Goal: Task Accomplishment & Management: Complete application form

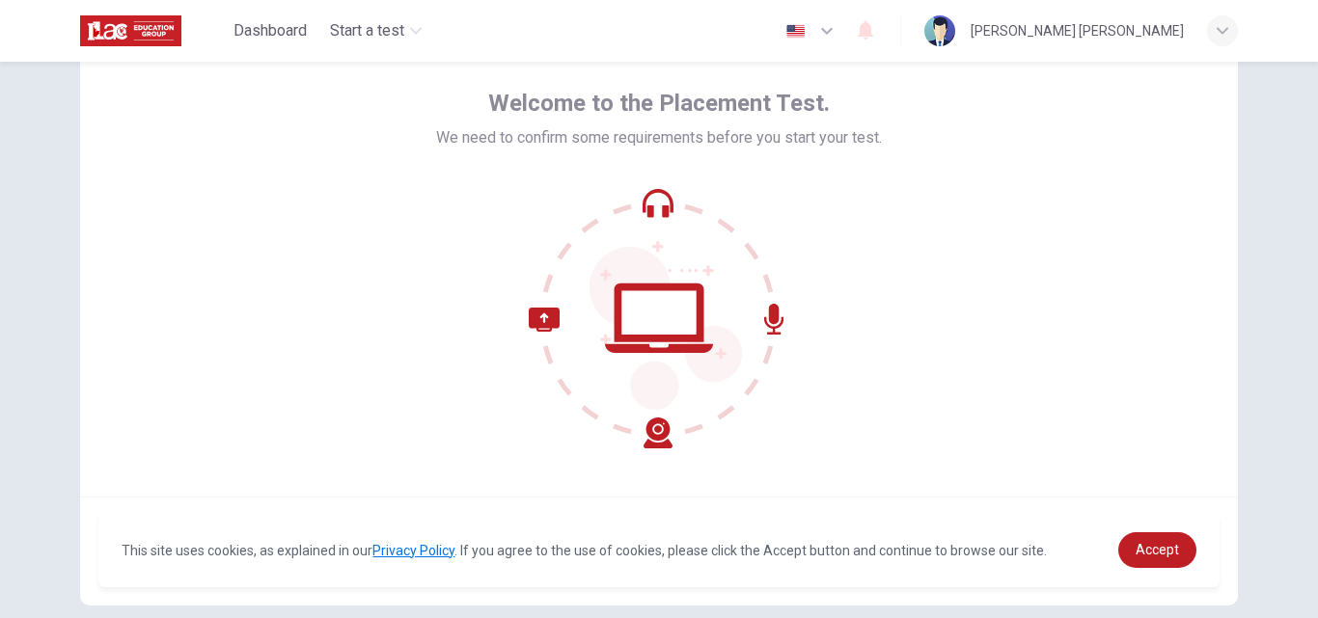
scroll to position [185, 0]
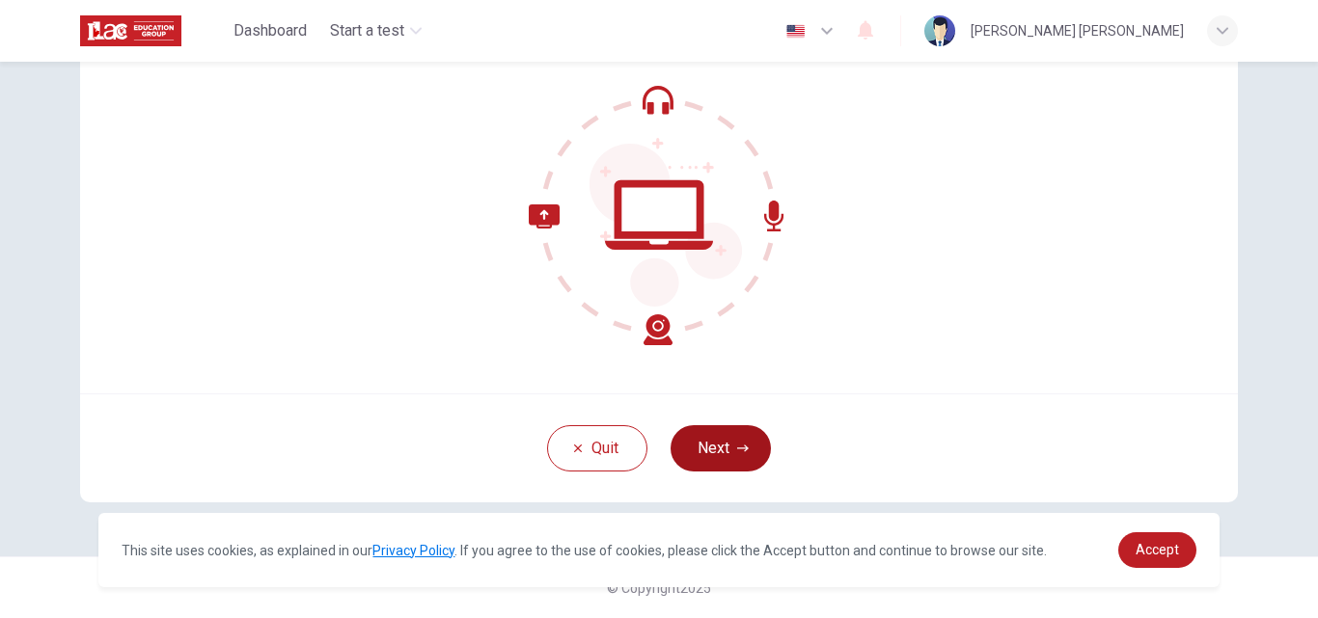
click at [701, 445] on button "Next" at bounding box center [721, 448] width 100 height 46
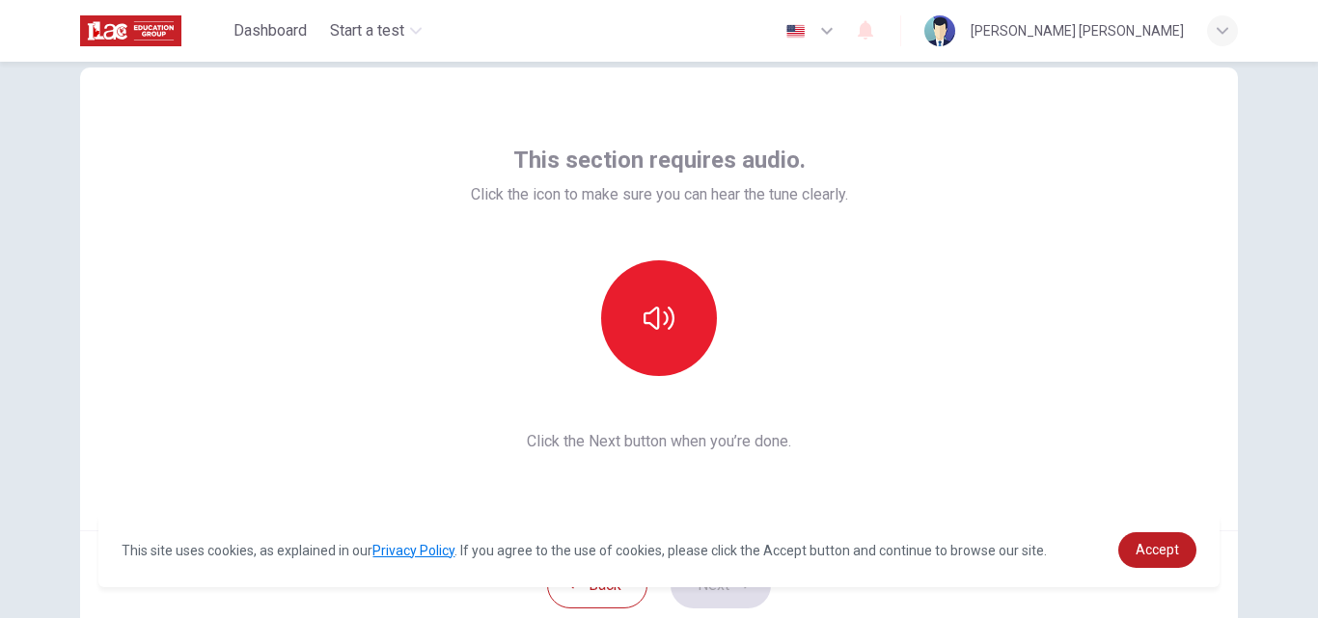
scroll to position [47, 0]
drag, startPoint x: 507, startPoint y: 190, endPoint x: 738, endPoint y: 178, distance: 230.9
click at [738, 178] on div "This section requires audio. Click the icon to make sure you can hear the tune …" at bounding box center [659, 177] width 377 height 62
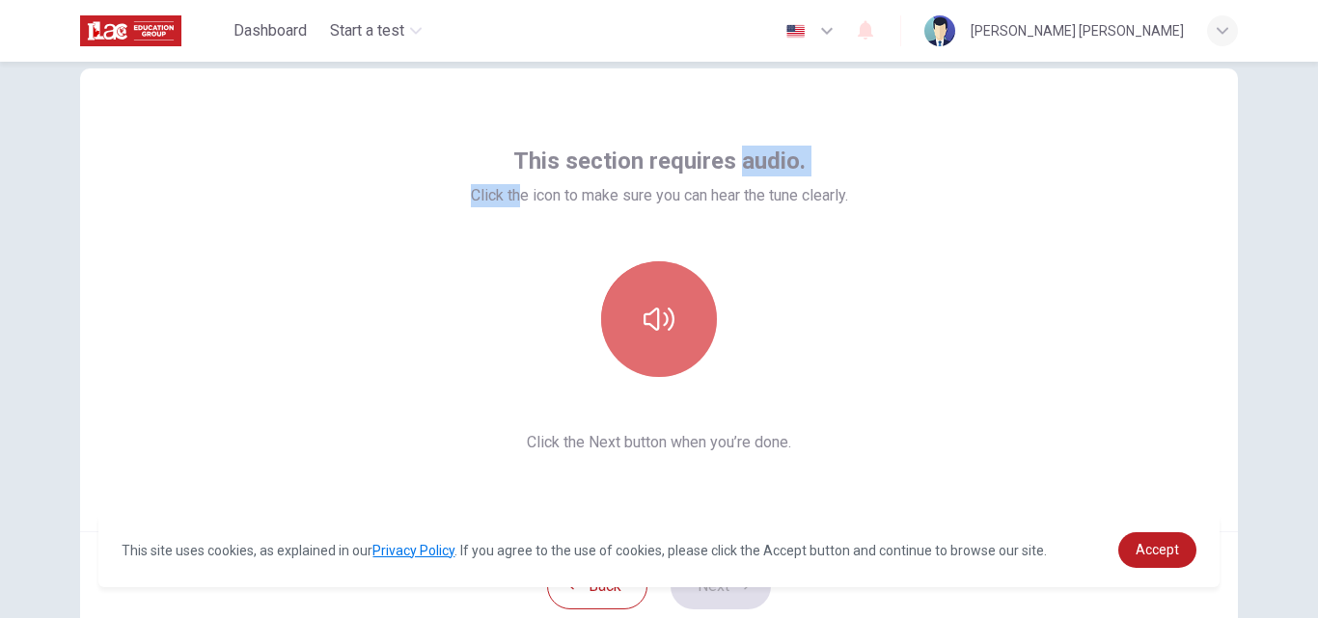
click at [620, 345] on button "button" at bounding box center [659, 319] width 116 height 116
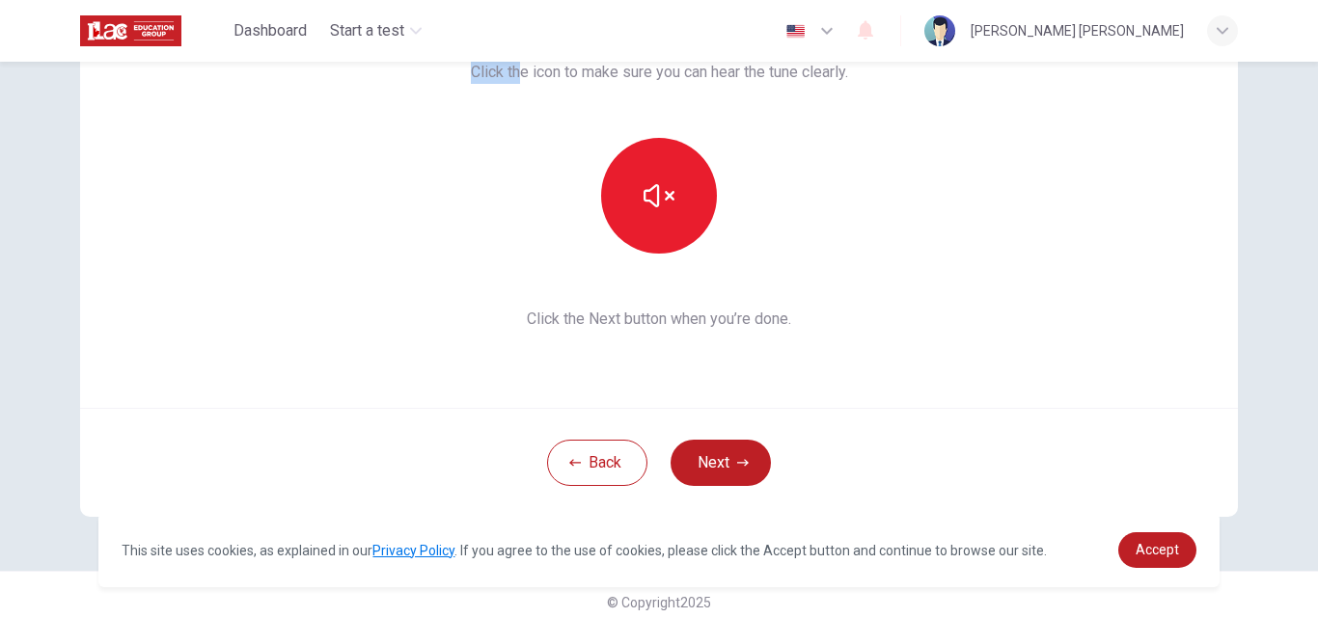
scroll to position [185, 0]
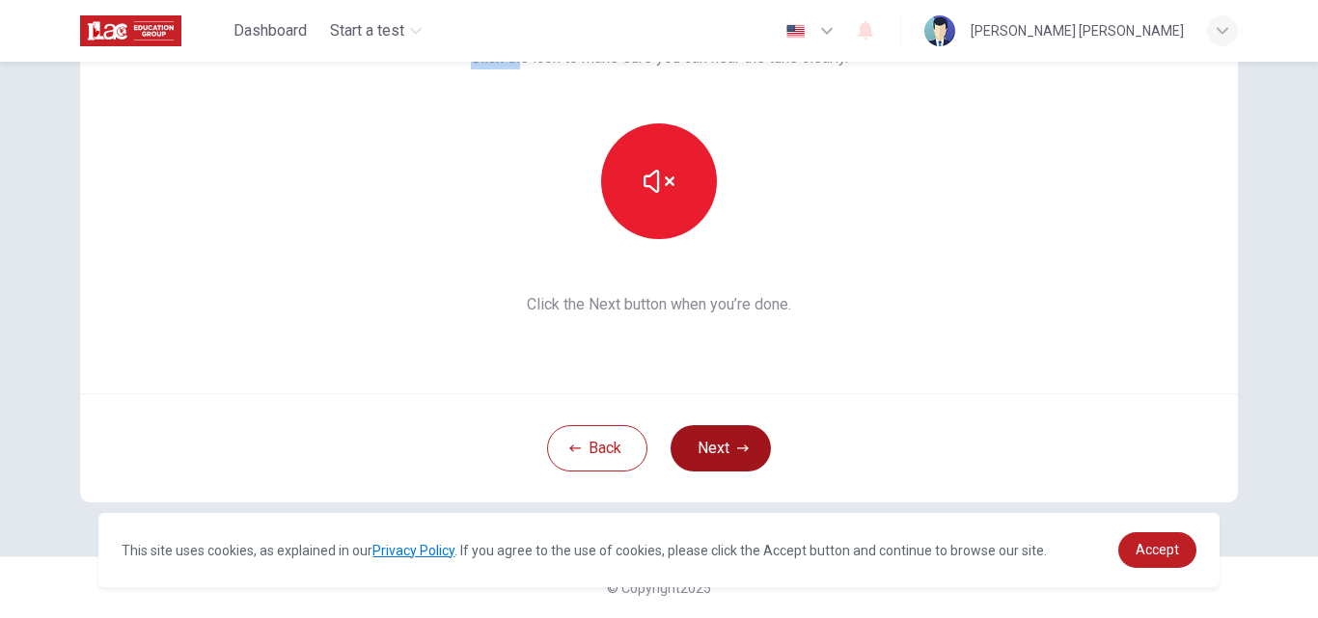
click at [727, 430] on button "Next" at bounding box center [721, 448] width 100 height 46
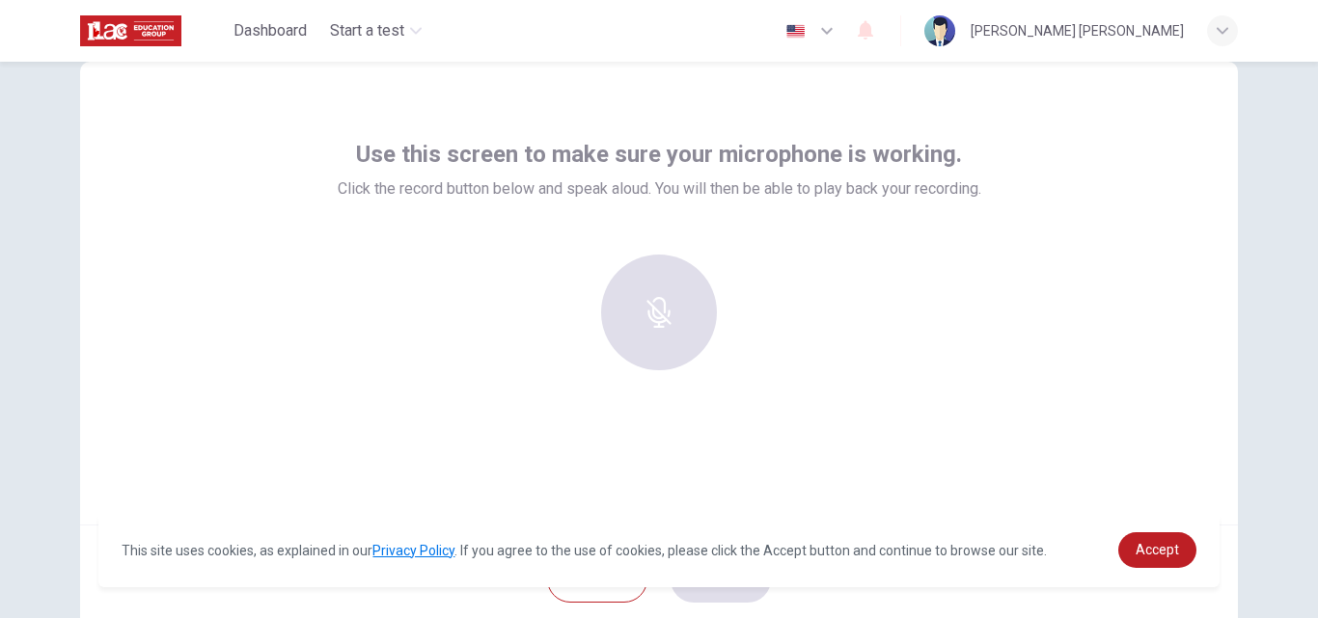
scroll to position [0, 0]
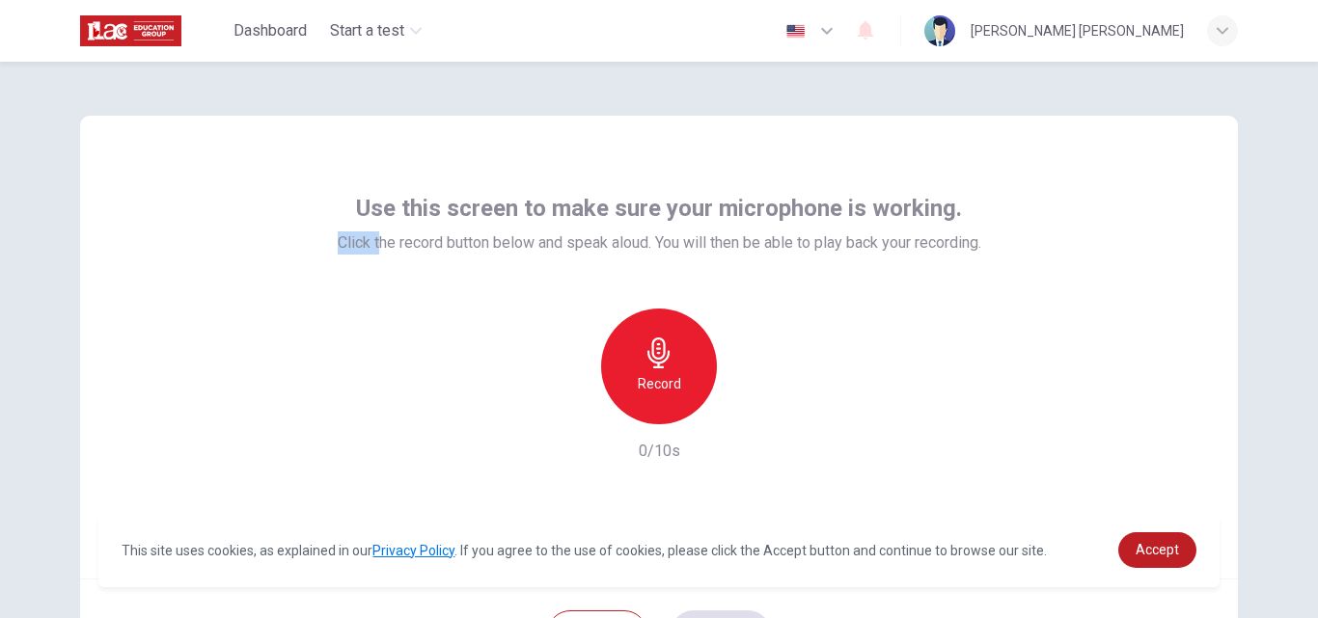
drag, startPoint x: 366, startPoint y: 239, endPoint x: 956, endPoint y: 213, distance: 591.0
click at [956, 213] on div "Use this screen to make sure your microphone is working. Click the record butto…" at bounding box center [660, 224] width 644 height 62
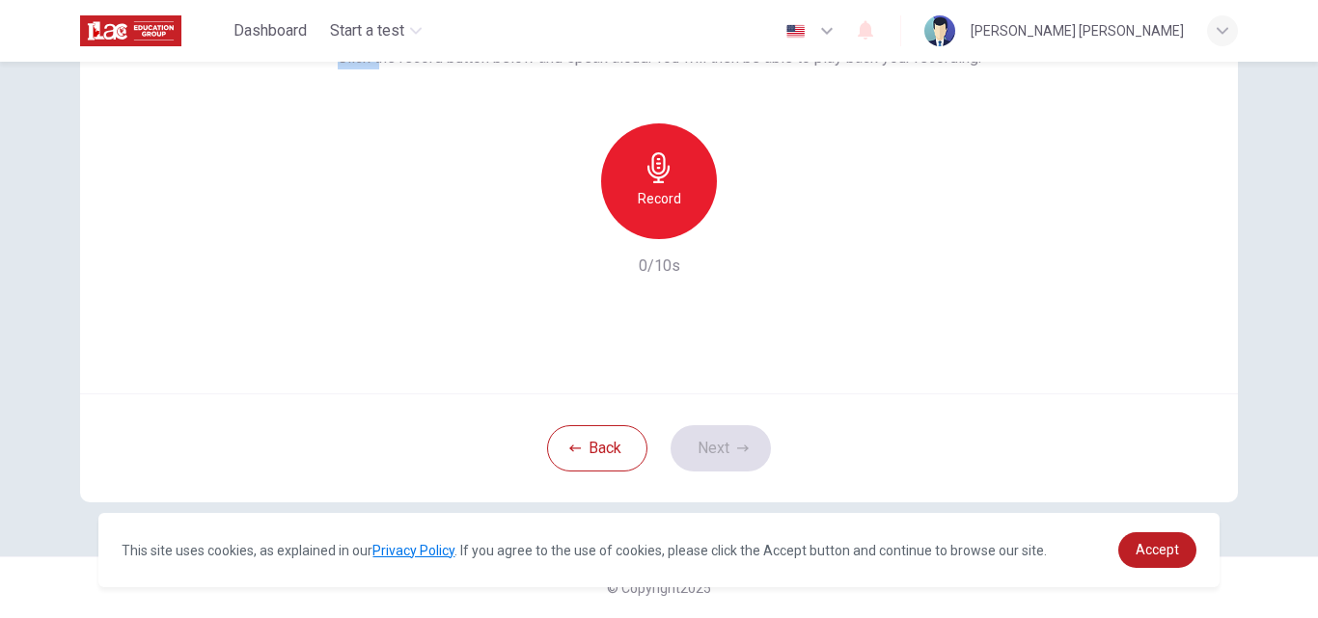
scroll to position [76, 0]
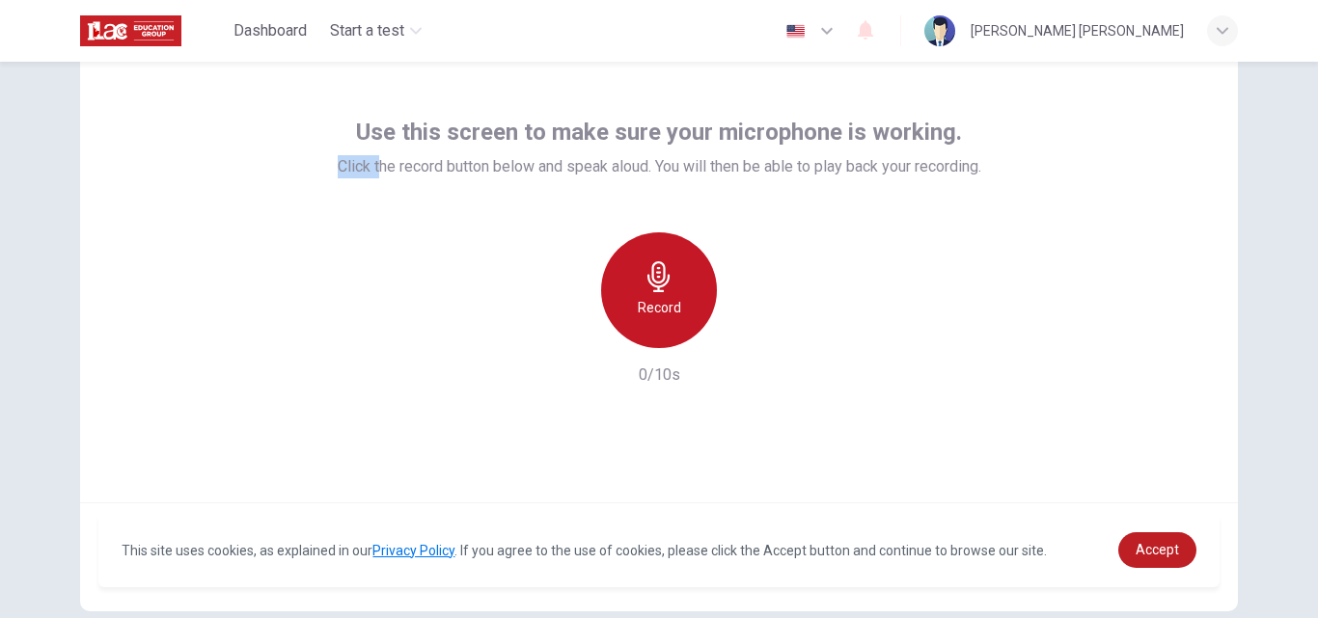
click at [632, 316] on div "Record" at bounding box center [659, 291] width 116 height 116
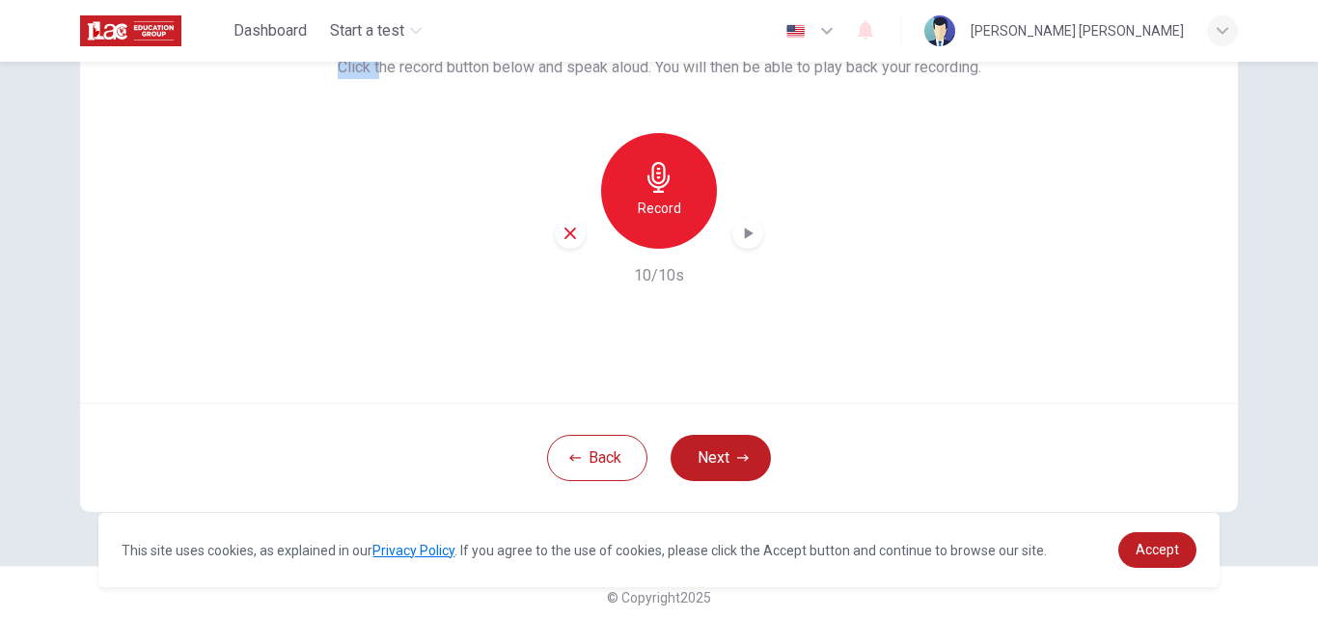
scroll to position [185, 0]
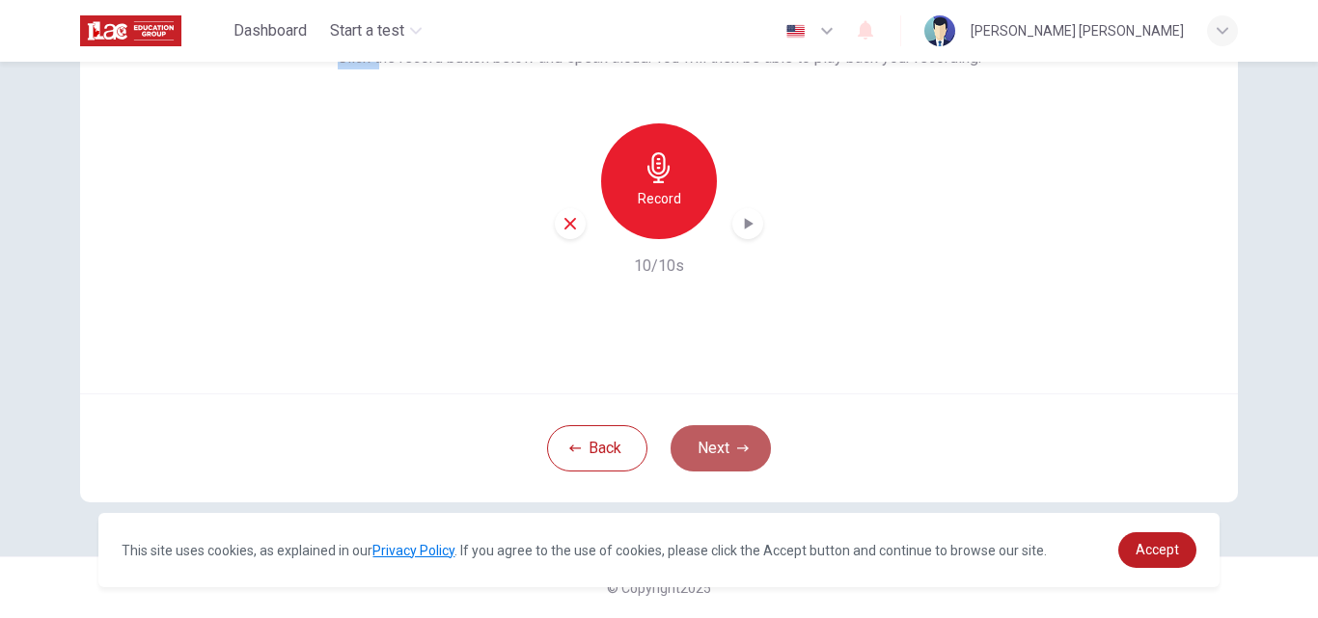
click at [731, 440] on button "Next" at bounding box center [721, 448] width 100 height 46
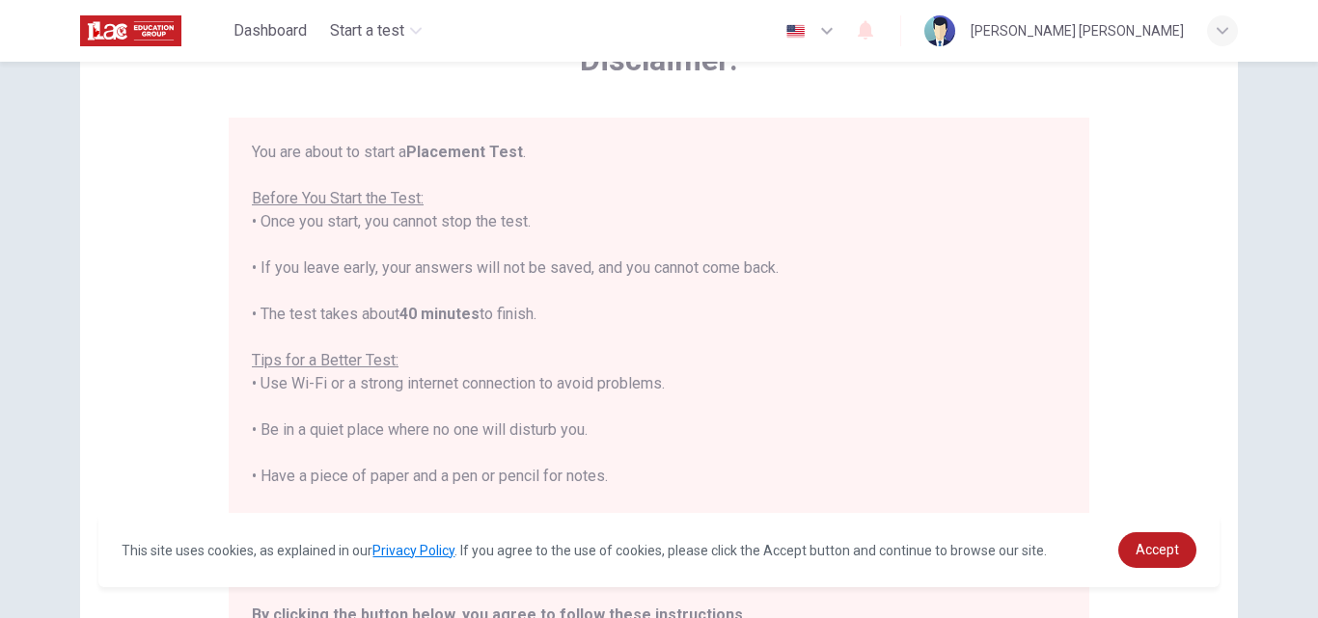
scroll to position [29, 0]
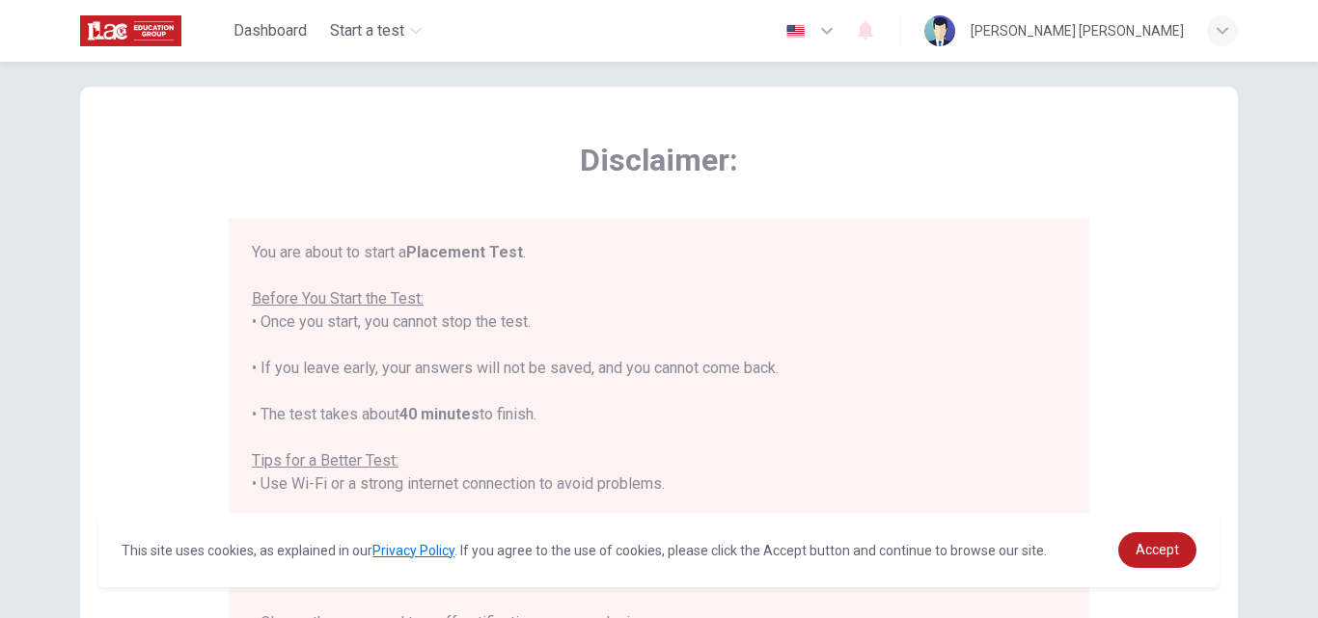
click at [812, 300] on div "You are about to start a Placement Test . Before You Start the Test: • Once you…" at bounding box center [659, 507] width 814 height 533
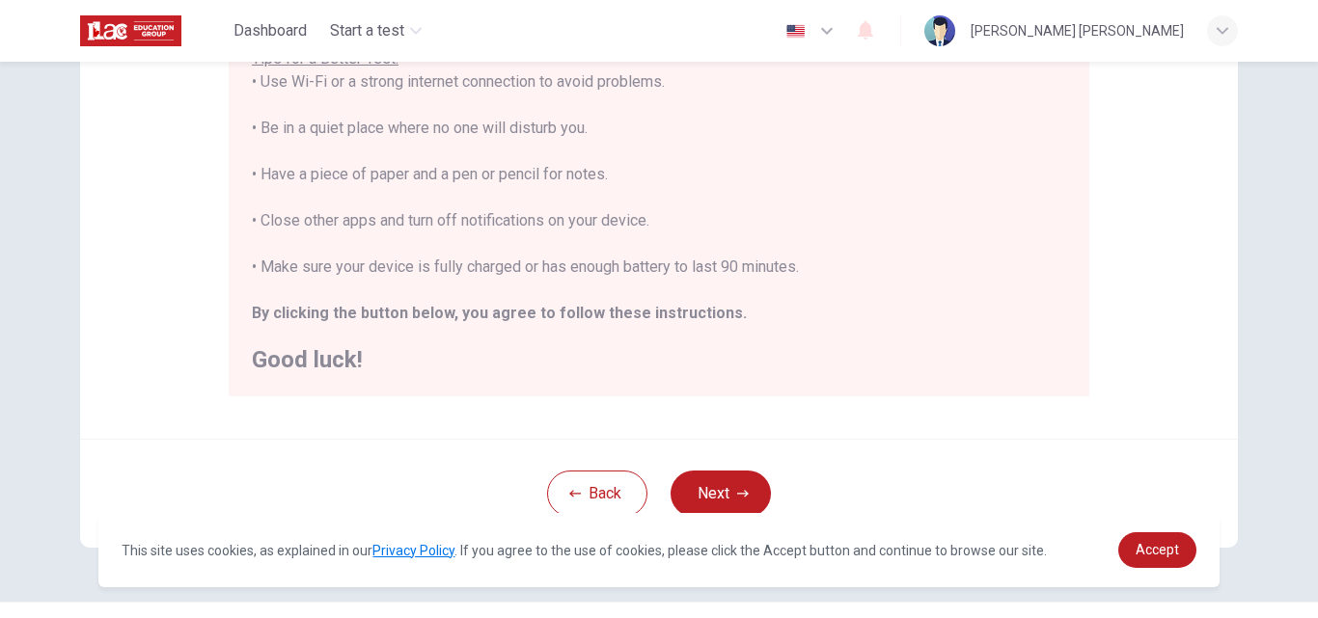
scroll to position [415, 0]
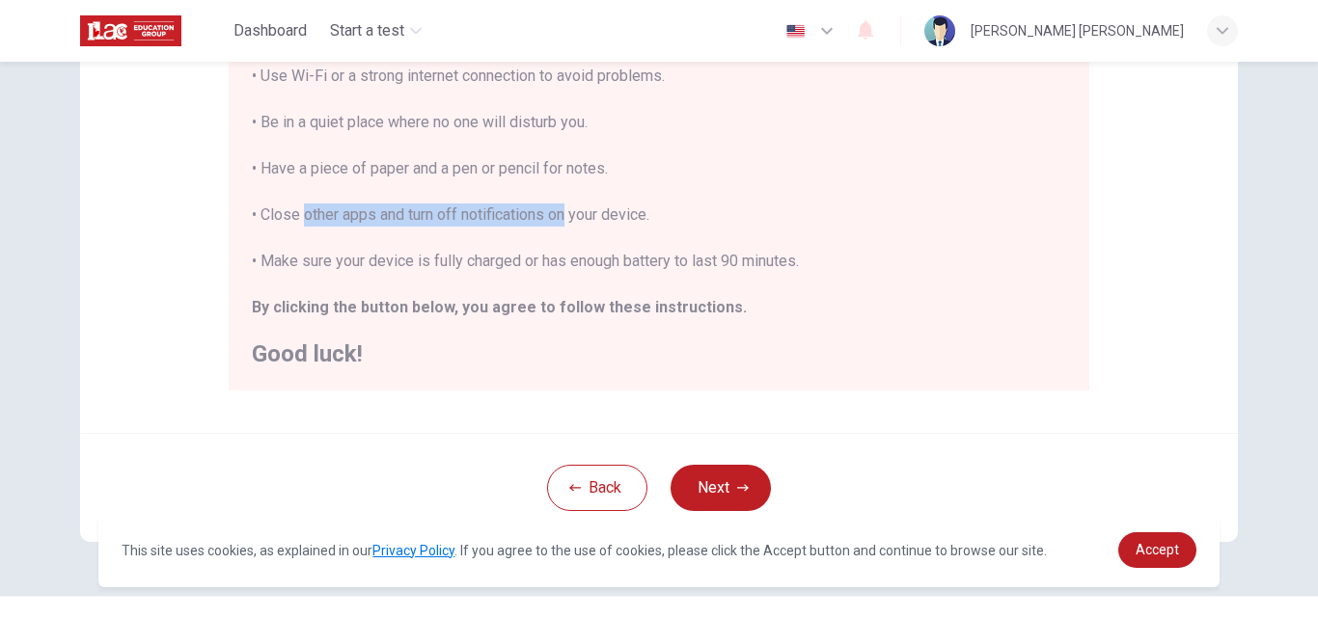
drag, startPoint x: 292, startPoint y: 211, endPoint x: 557, endPoint y: 224, distance: 264.7
click at [557, 224] on div "You are about to start a Placement Test . Before You Start the Test: • Once you…" at bounding box center [659, 99] width 814 height 533
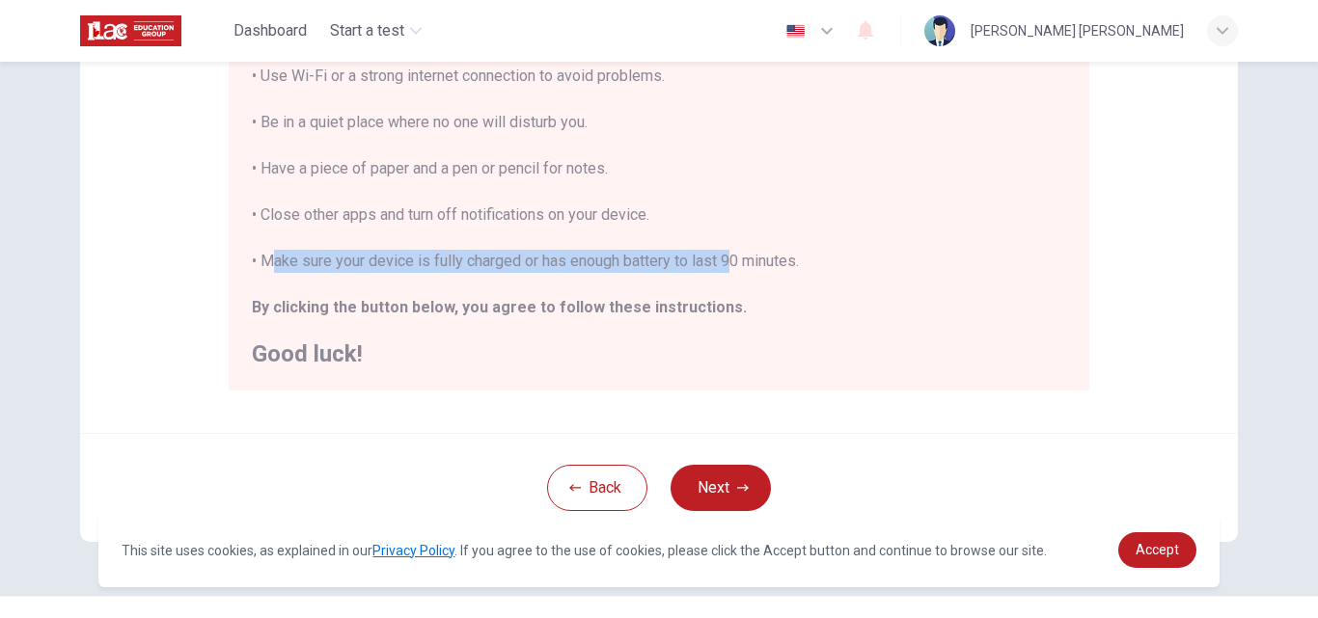
drag, startPoint x: 258, startPoint y: 258, endPoint x: 724, endPoint y: 269, distance: 466.1
click at [724, 269] on div "You are about to start a Placement Test . Before You Start the Test: • Once you…" at bounding box center [659, 99] width 814 height 533
click at [700, 489] on button "Next" at bounding box center [721, 488] width 100 height 46
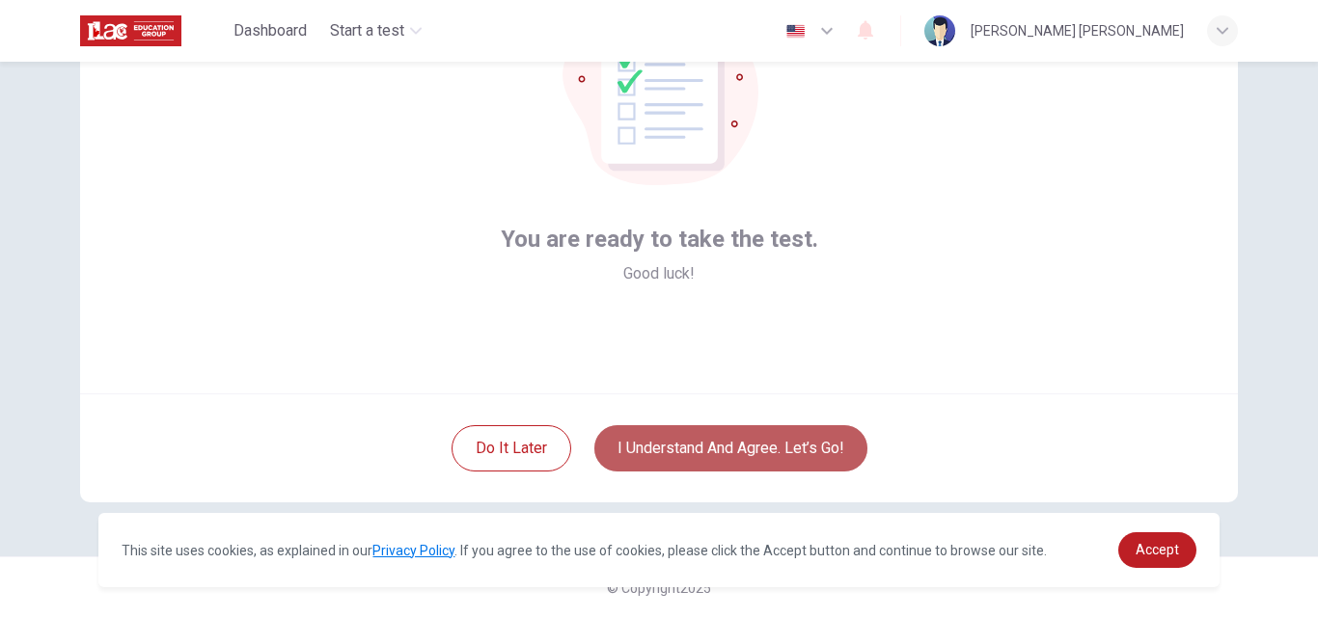
click at [758, 439] on button "I understand and agree. Let’s go!" at bounding box center [730, 448] width 273 height 46
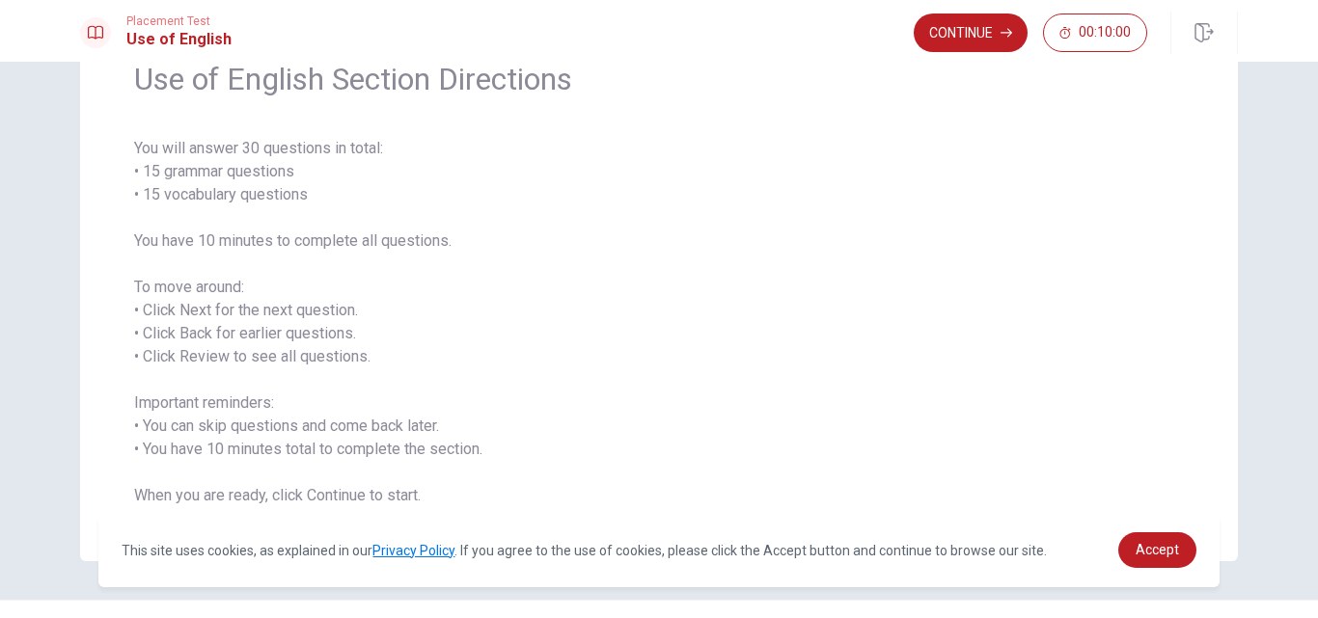
scroll to position [138, 0]
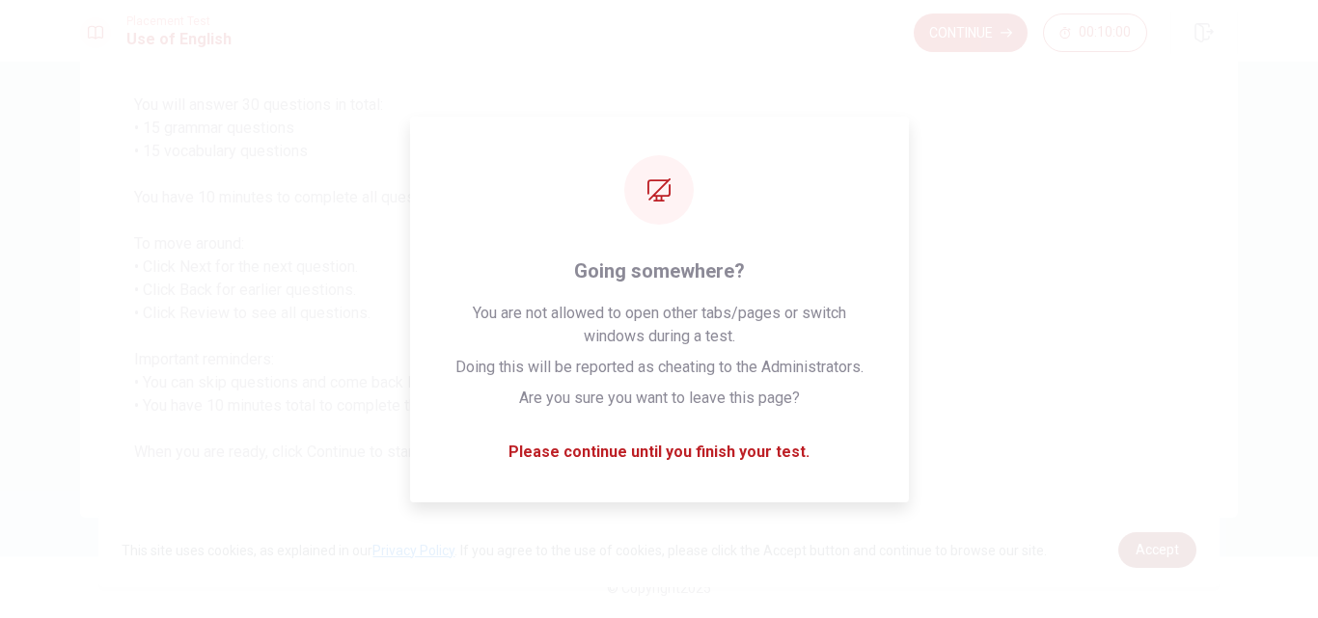
click at [1144, 561] on link "Accept" at bounding box center [1157, 551] width 78 height 36
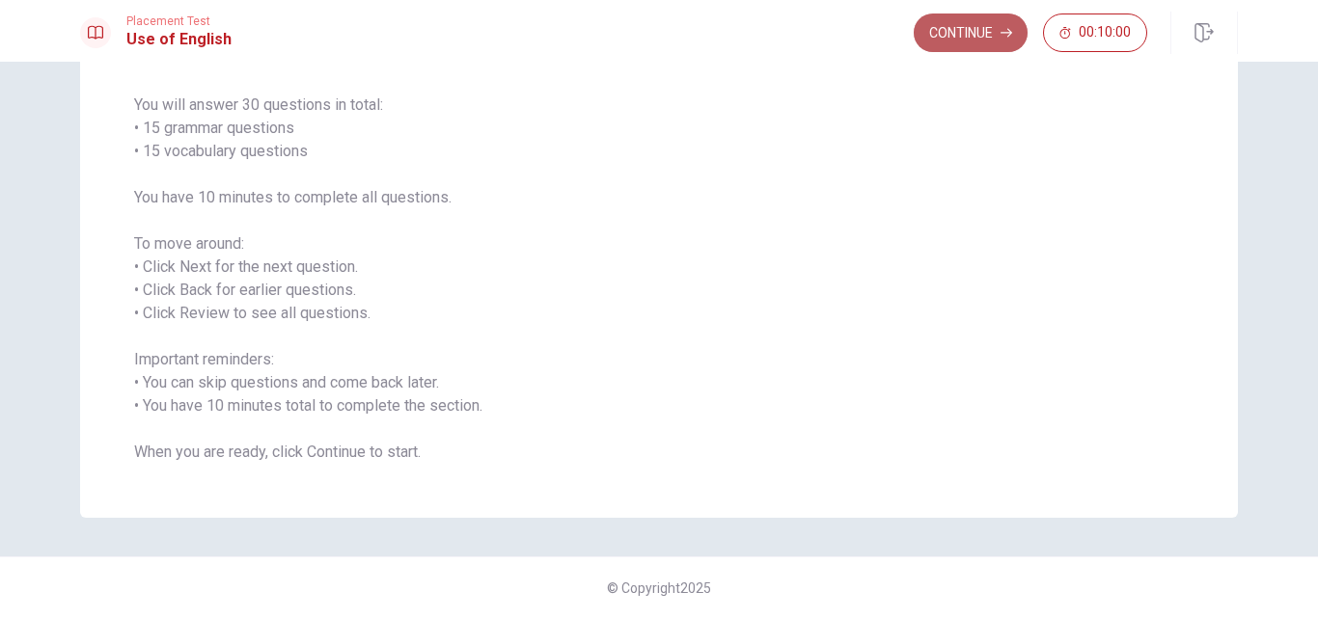
click at [936, 24] on button "Continue" at bounding box center [971, 33] width 114 height 39
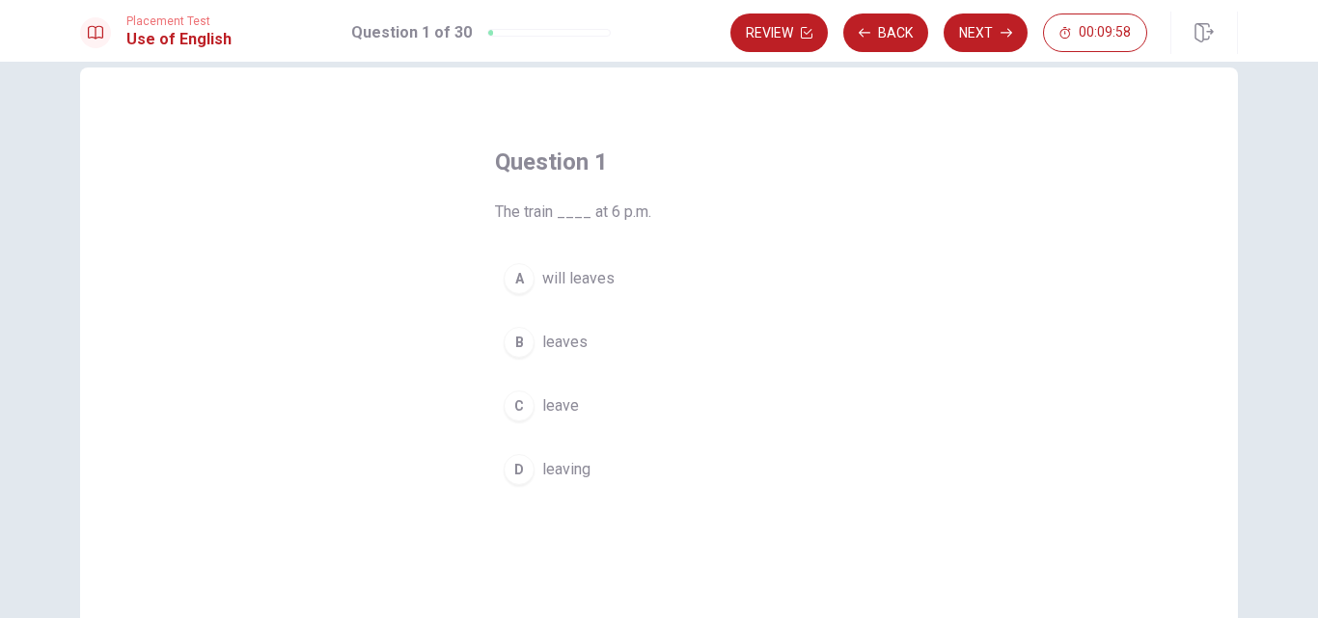
scroll to position [0, 0]
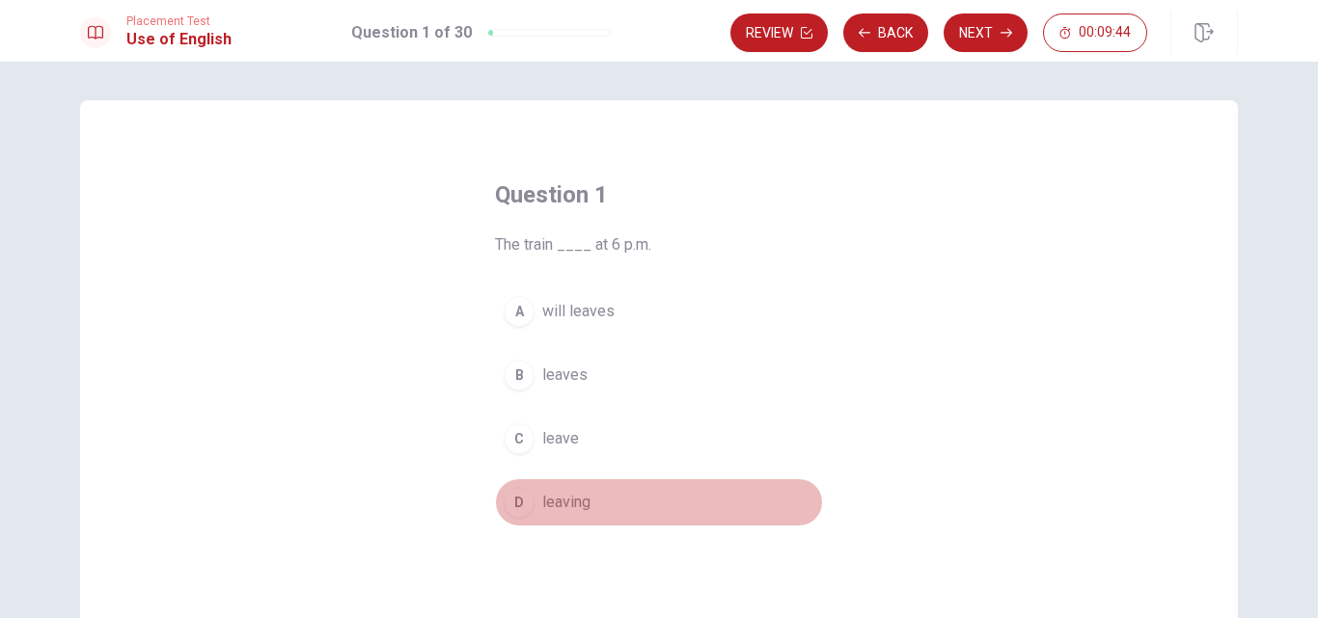
click at [511, 504] on div "D" at bounding box center [519, 502] width 31 height 31
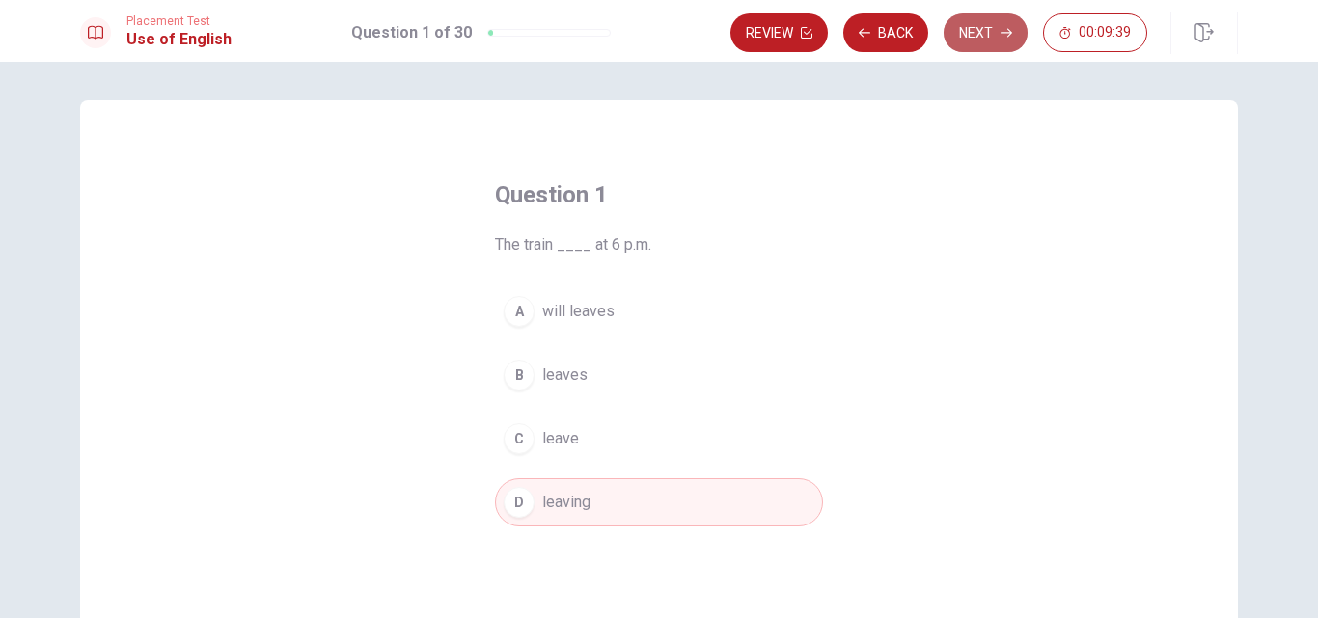
click at [979, 32] on button "Next" at bounding box center [986, 33] width 84 height 39
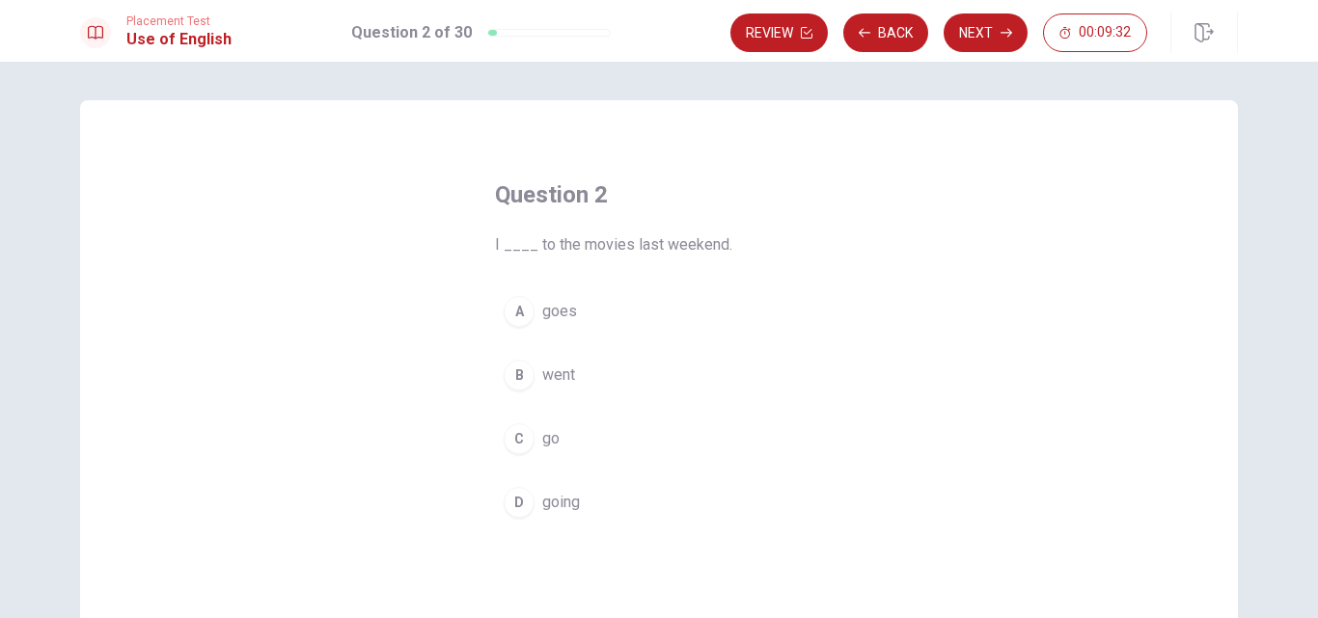
click at [522, 367] on div "B" at bounding box center [519, 375] width 31 height 31
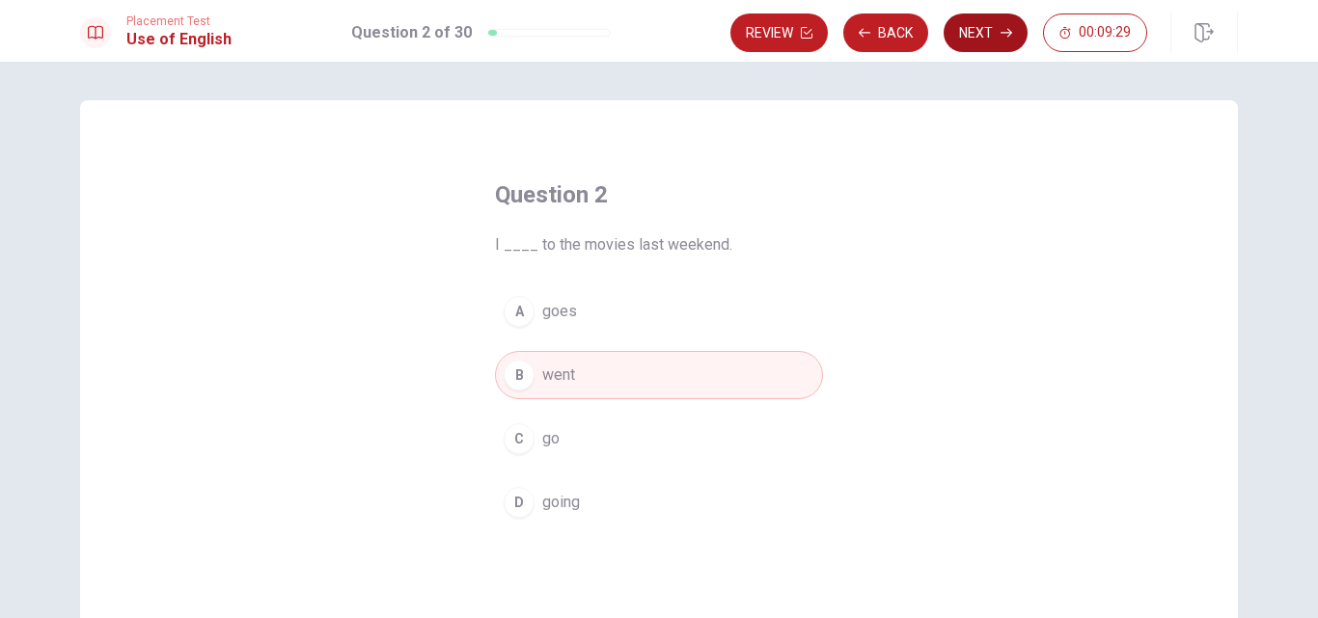
click at [990, 40] on button "Next" at bounding box center [986, 33] width 84 height 39
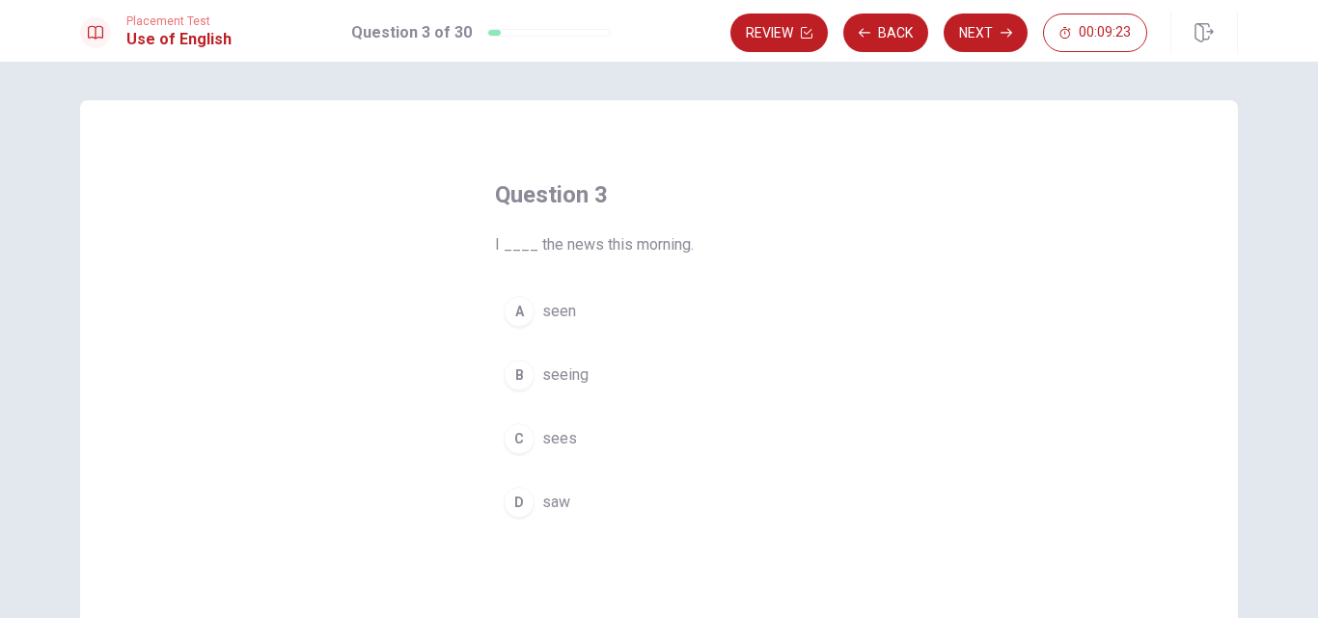
click at [513, 503] on div "D" at bounding box center [519, 502] width 31 height 31
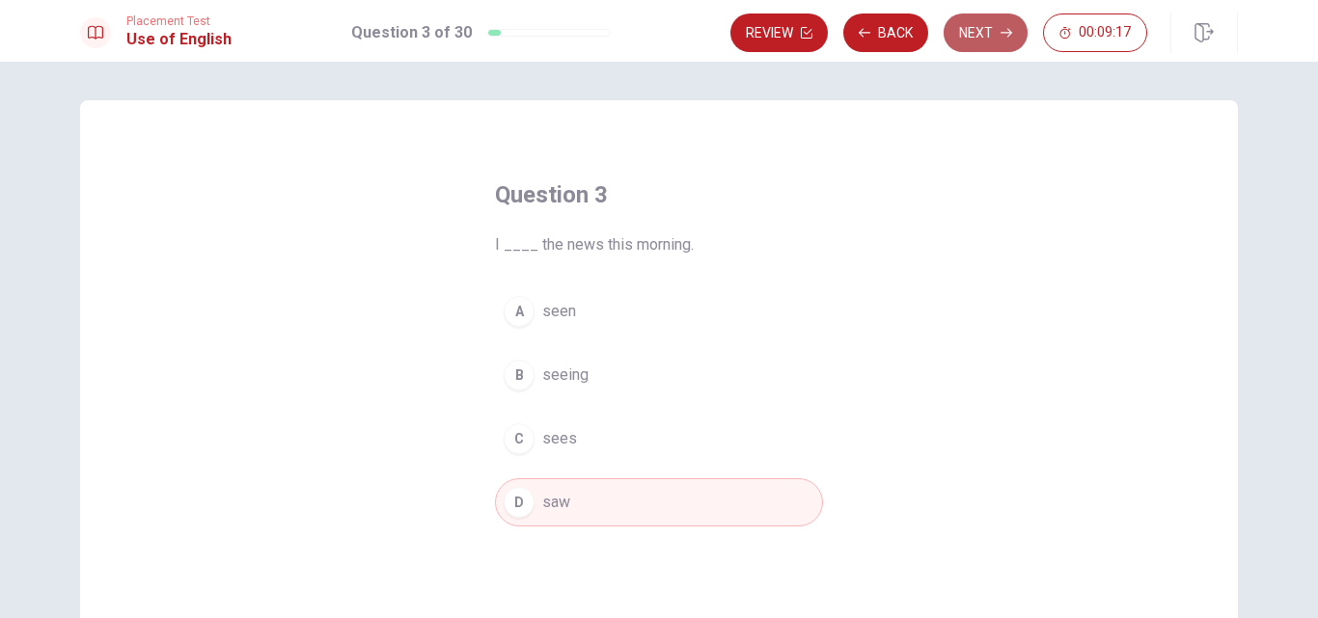
click at [980, 23] on button "Next" at bounding box center [986, 33] width 84 height 39
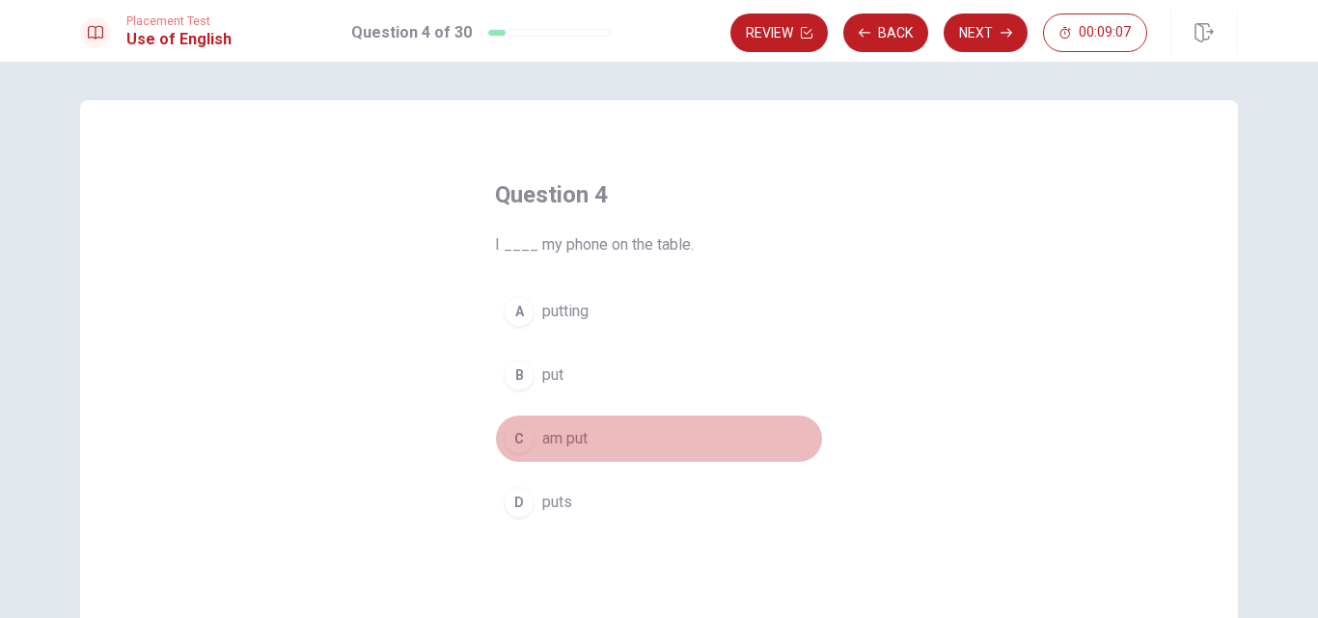
click at [508, 435] on div "C" at bounding box center [519, 439] width 31 height 31
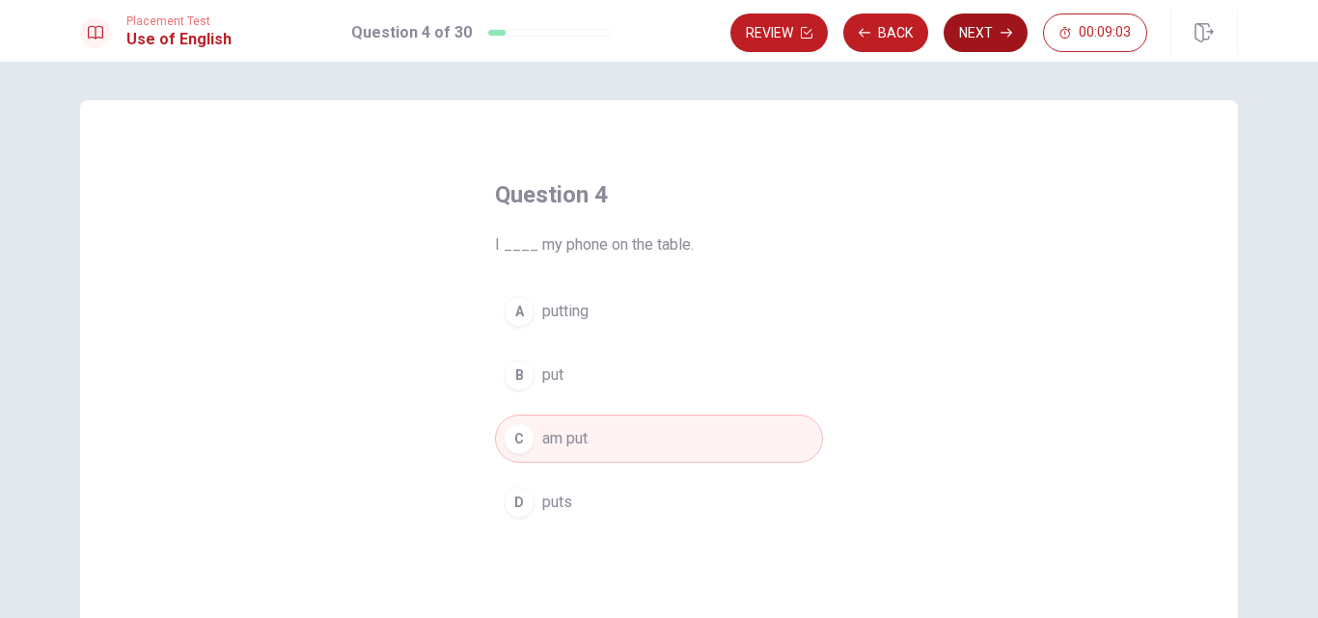
click at [982, 41] on button "Next" at bounding box center [986, 33] width 84 height 39
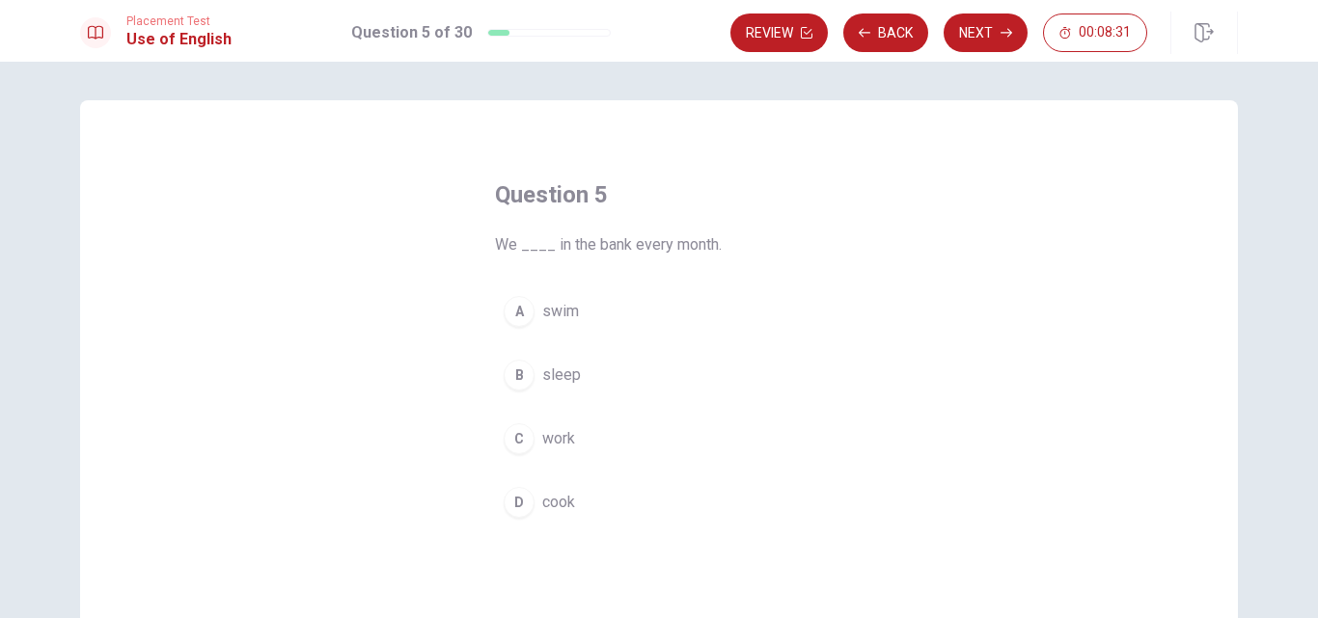
click at [525, 443] on div "C" at bounding box center [519, 439] width 31 height 31
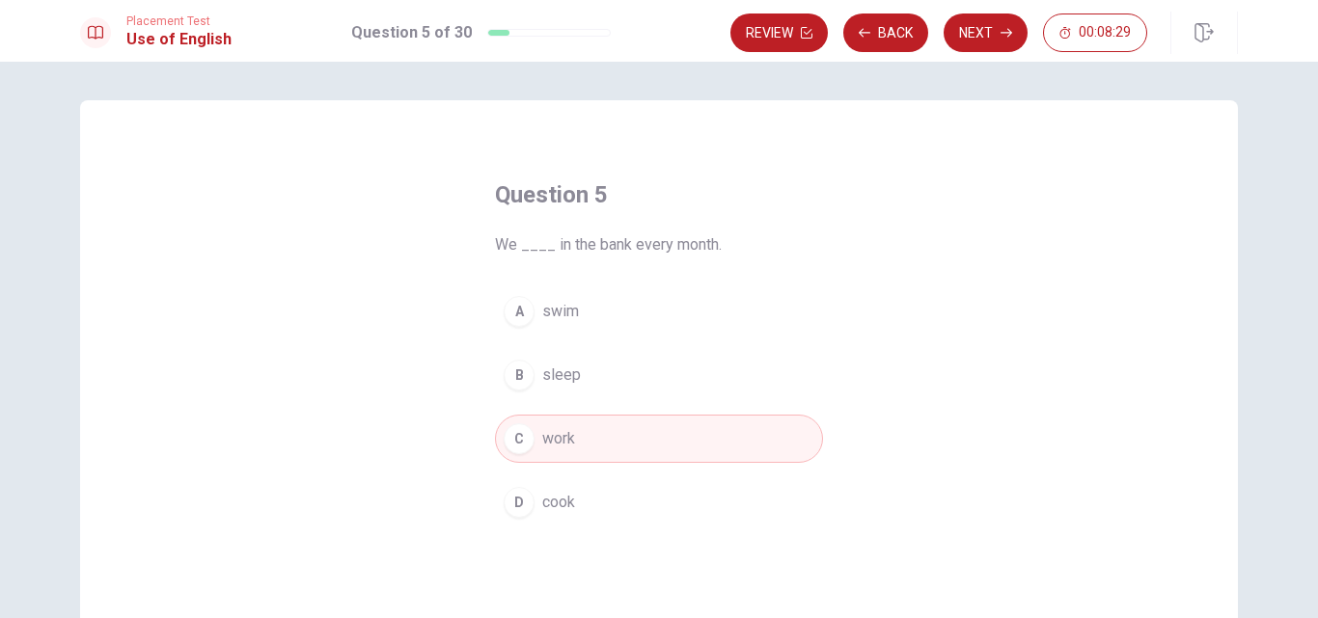
scroll to position [253, 0]
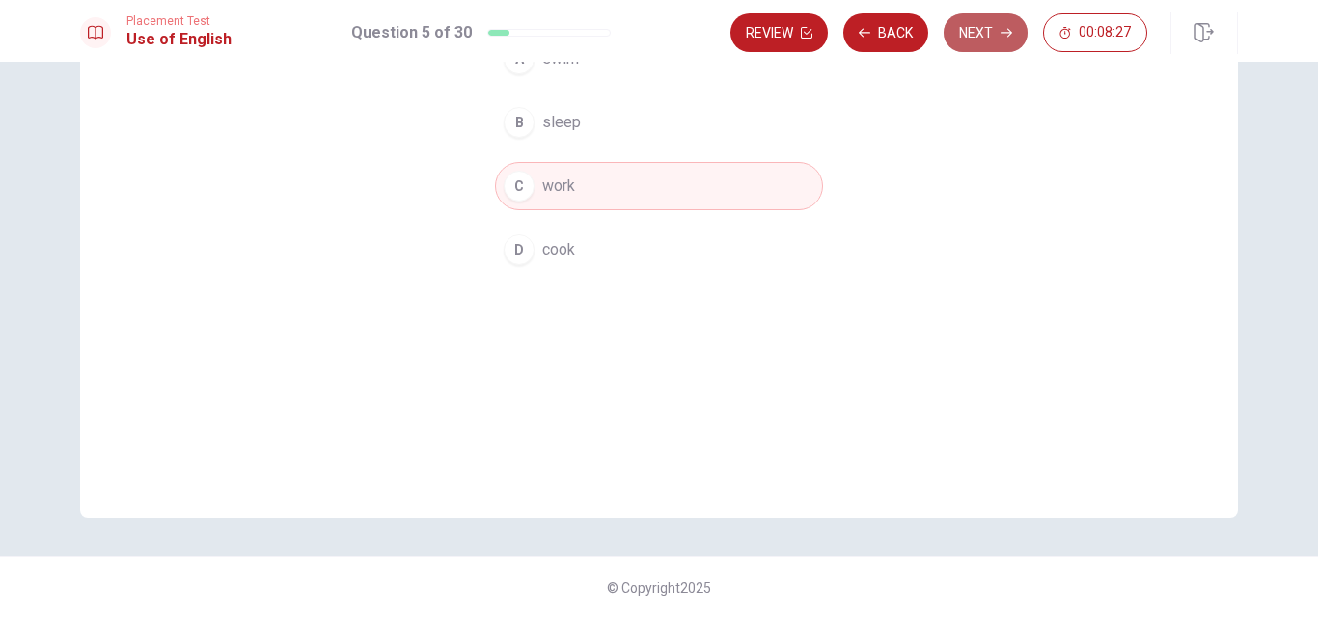
click at [981, 39] on button "Next" at bounding box center [986, 33] width 84 height 39
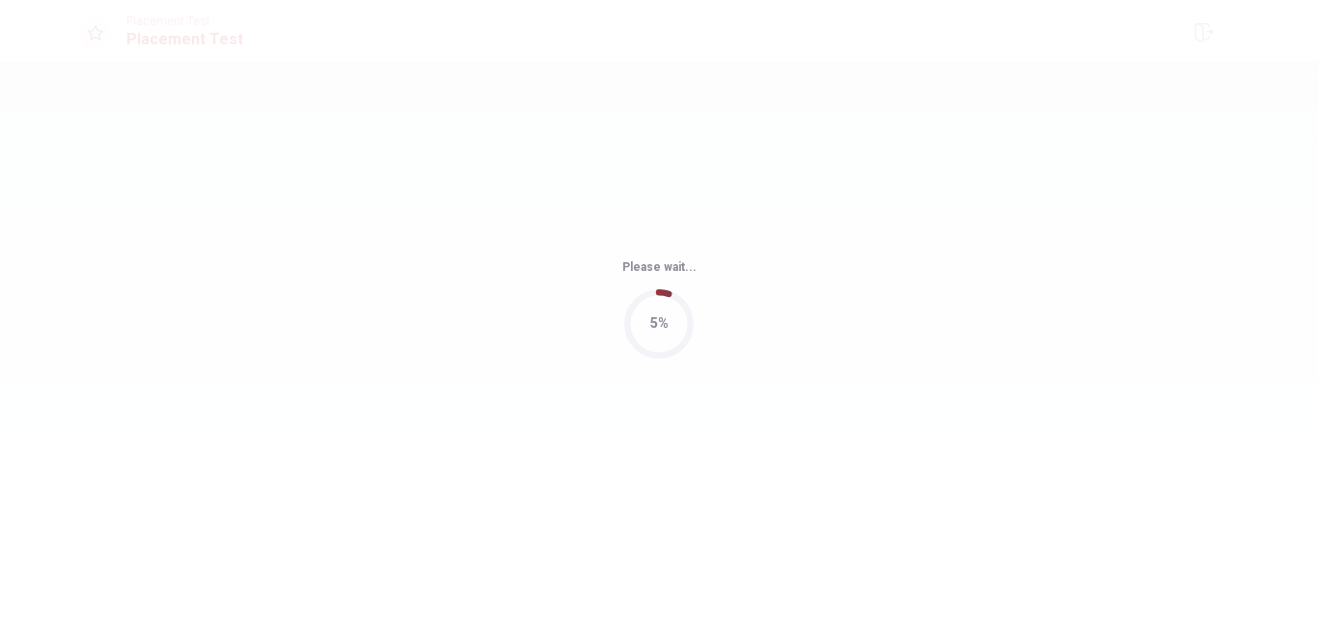
scroll to position [0, 0]
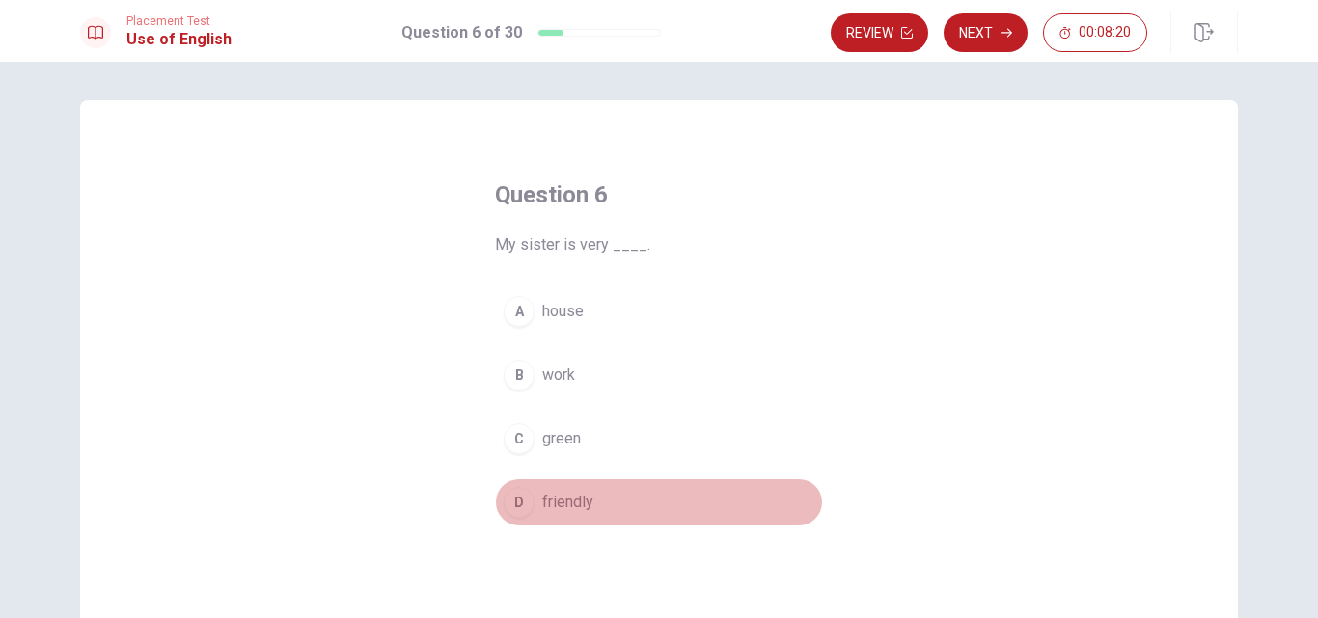
click at [509, 519] on button "D friendly" at bounding box center [659, 503] width 328 height 48
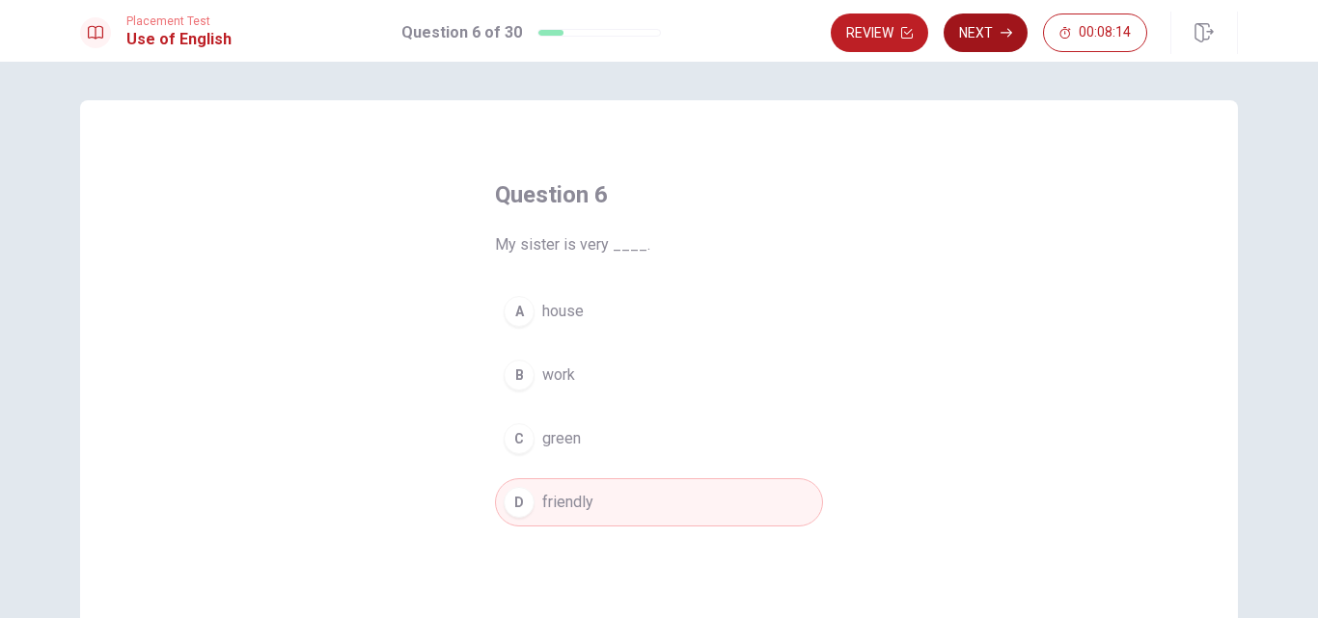
click at [987, 41] on button "Next" at bounding box center [986, 33] width 84 height 39
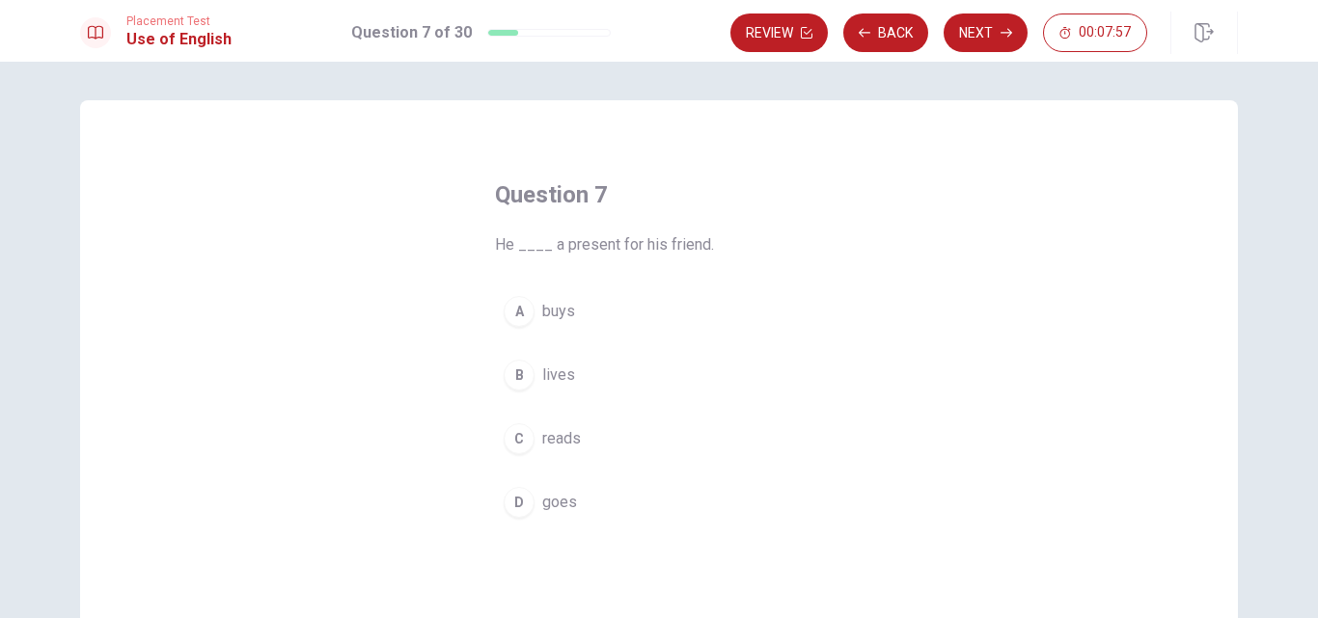
click at [518, 319] on div "A" at bounding box center [519, 311] width 31 height 31
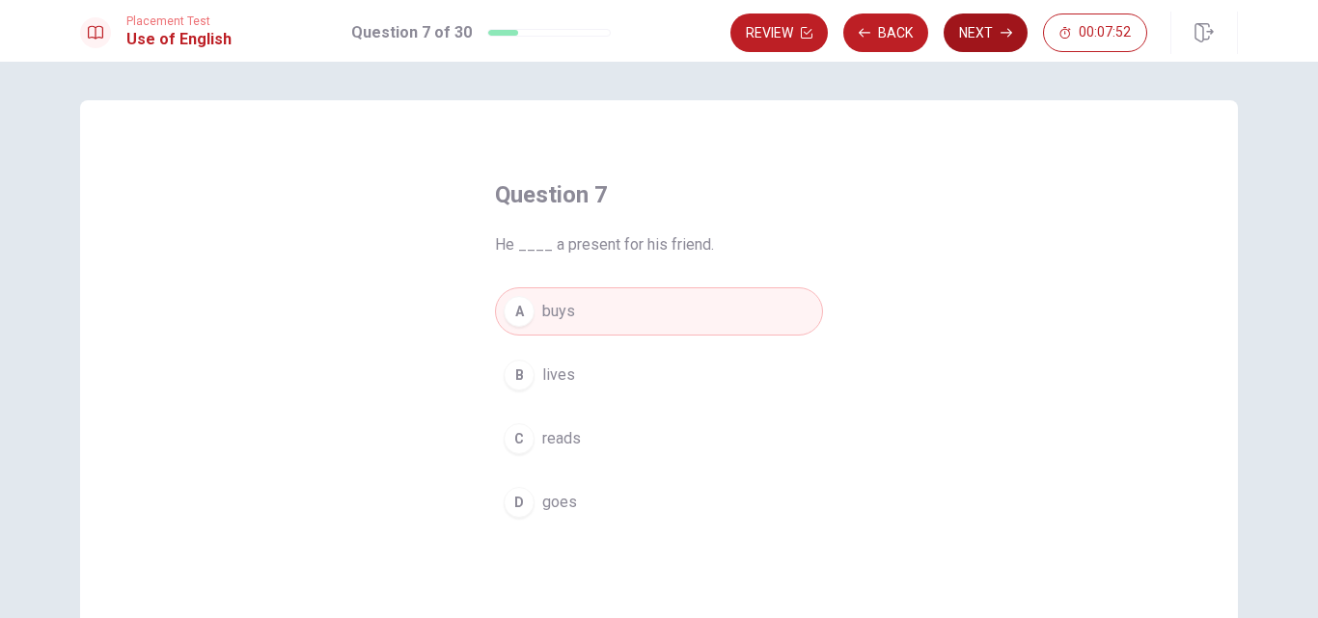
click at [978, 39] on button "Next" at bounding box center [986, 33] width 84 height 39
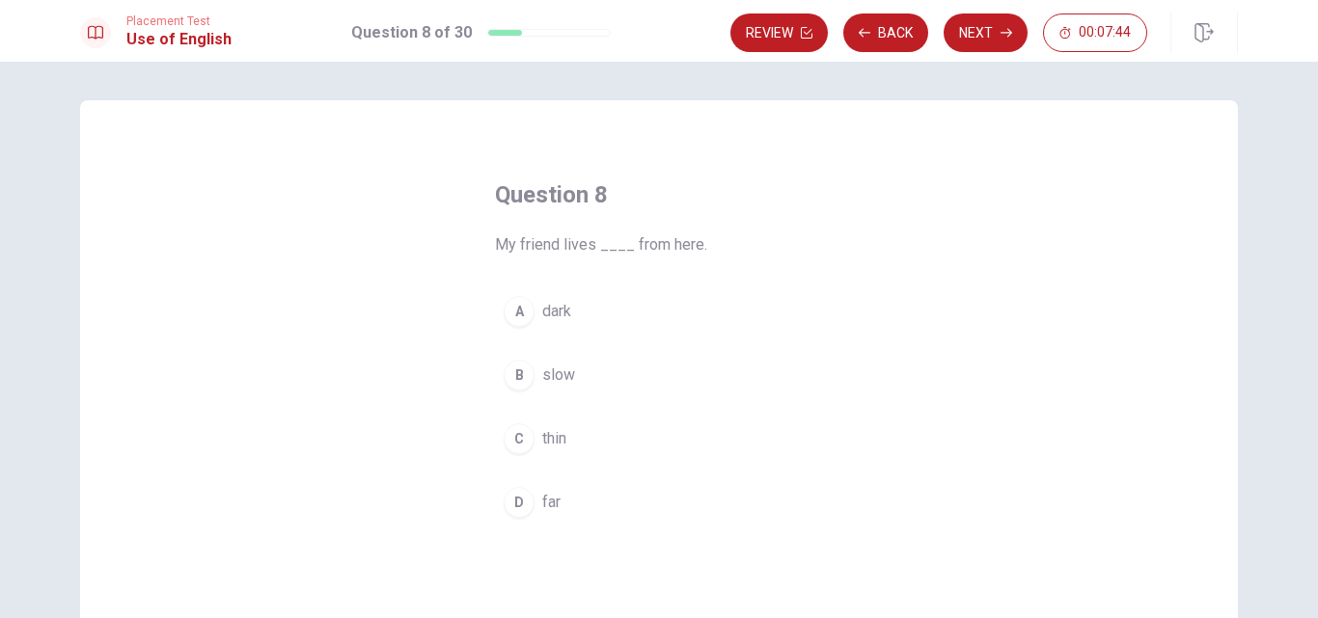
click at [504, 501] on div "D" at bounding box center [519, 502] width 31 height 31
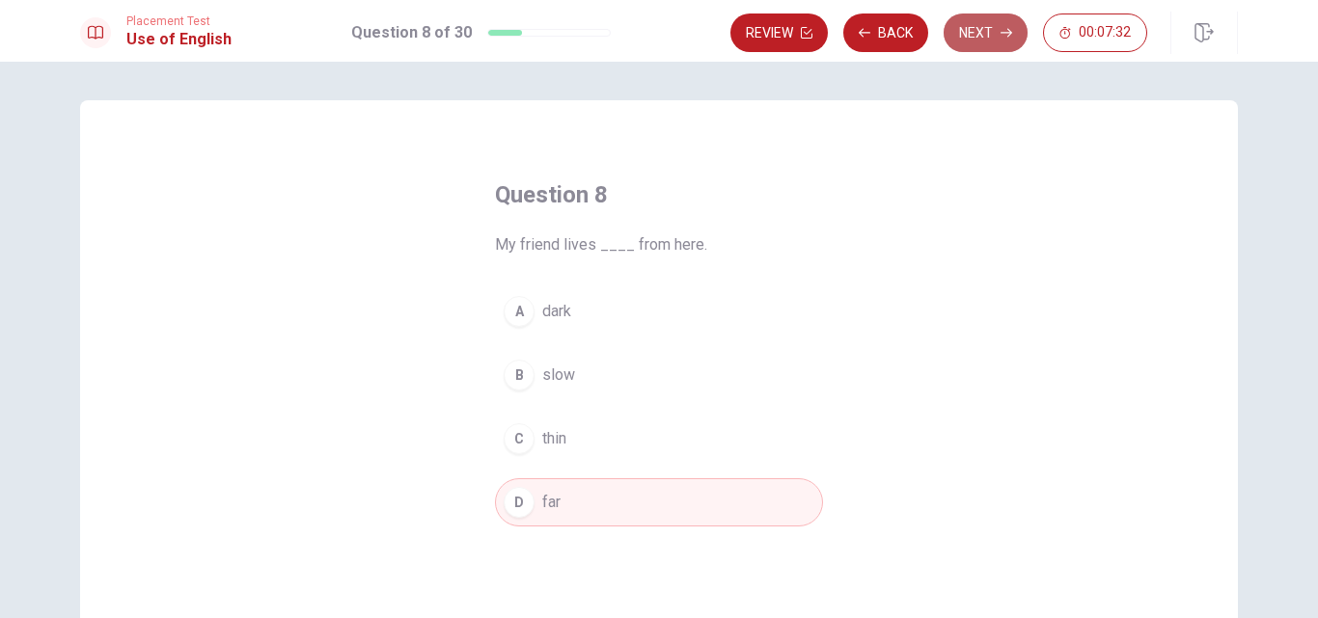
click at [970, 48] on button "Next" at bounding box center [986, 33] width 84 height 39
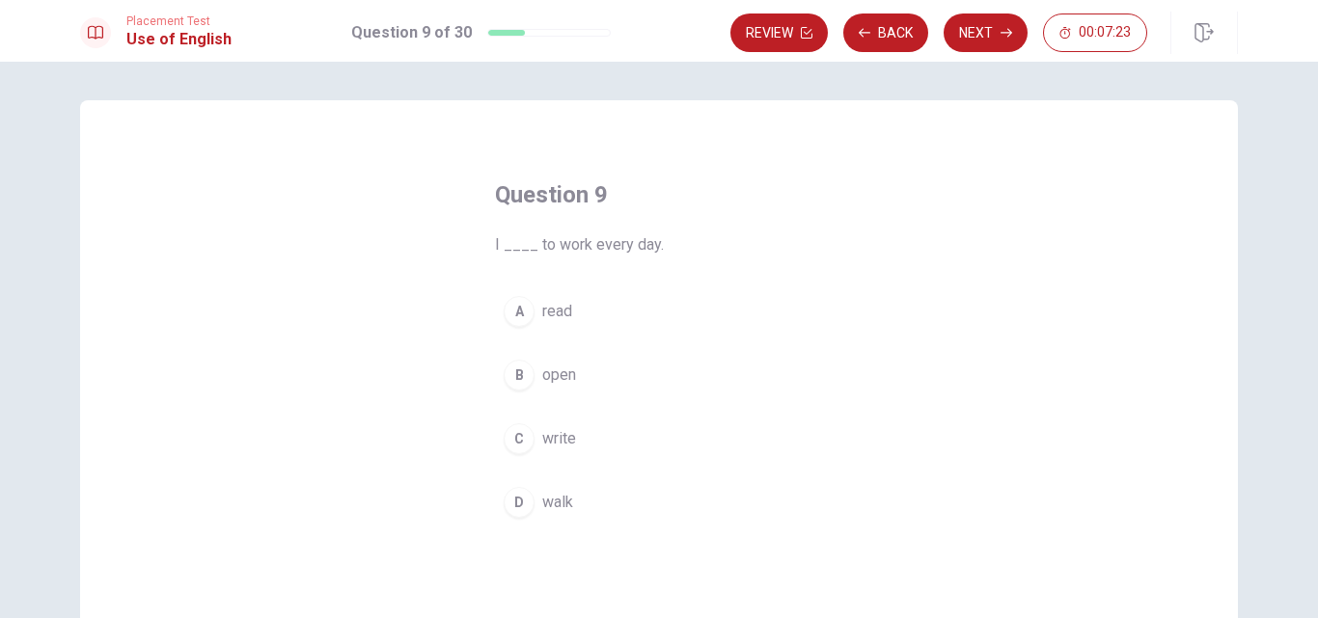
click at [521, 495] on div "D" at bounding box center [519, 502] width 31 height 31
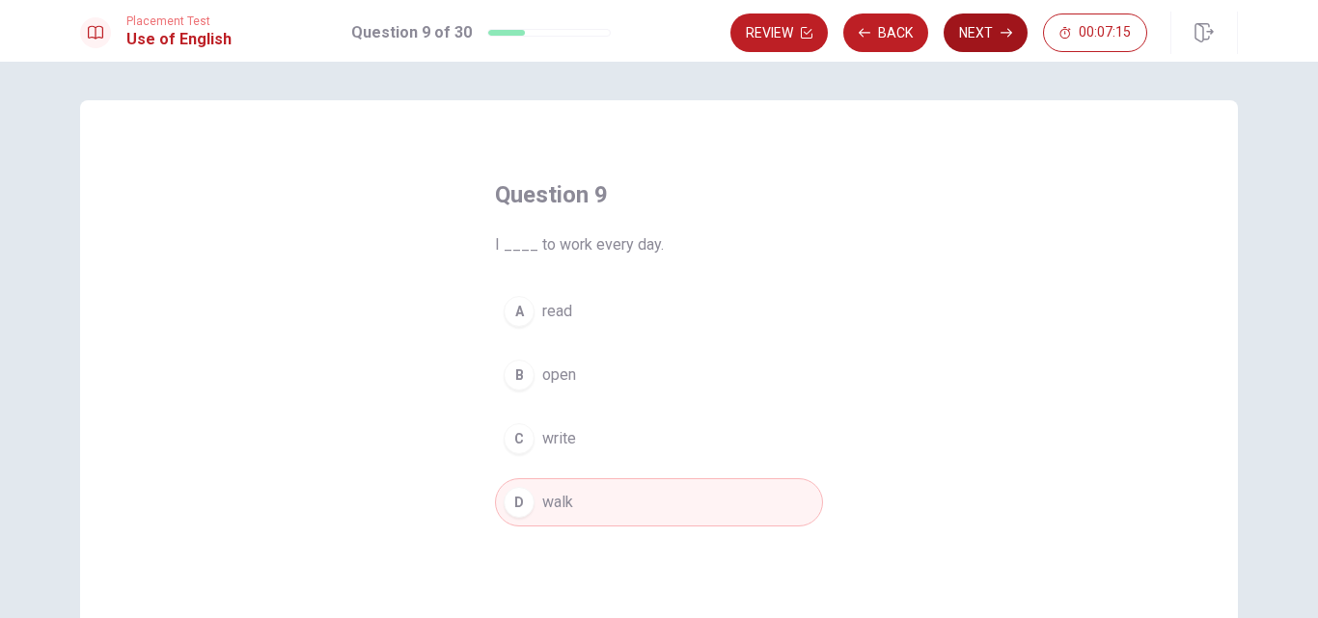
click at [964, 29] on button "Next" at bounding box center [986, 33] width 84 height 39
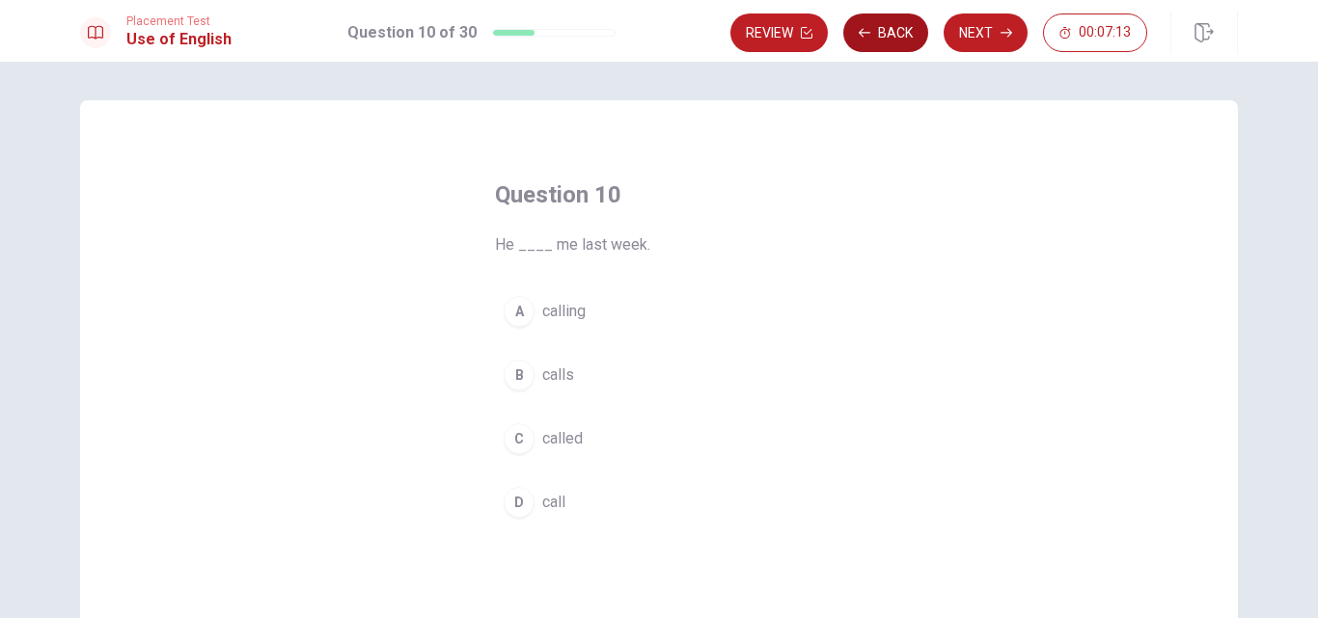
click at [885, 40] on button "Back" at bounding box center [885, 33] width 85 height 39
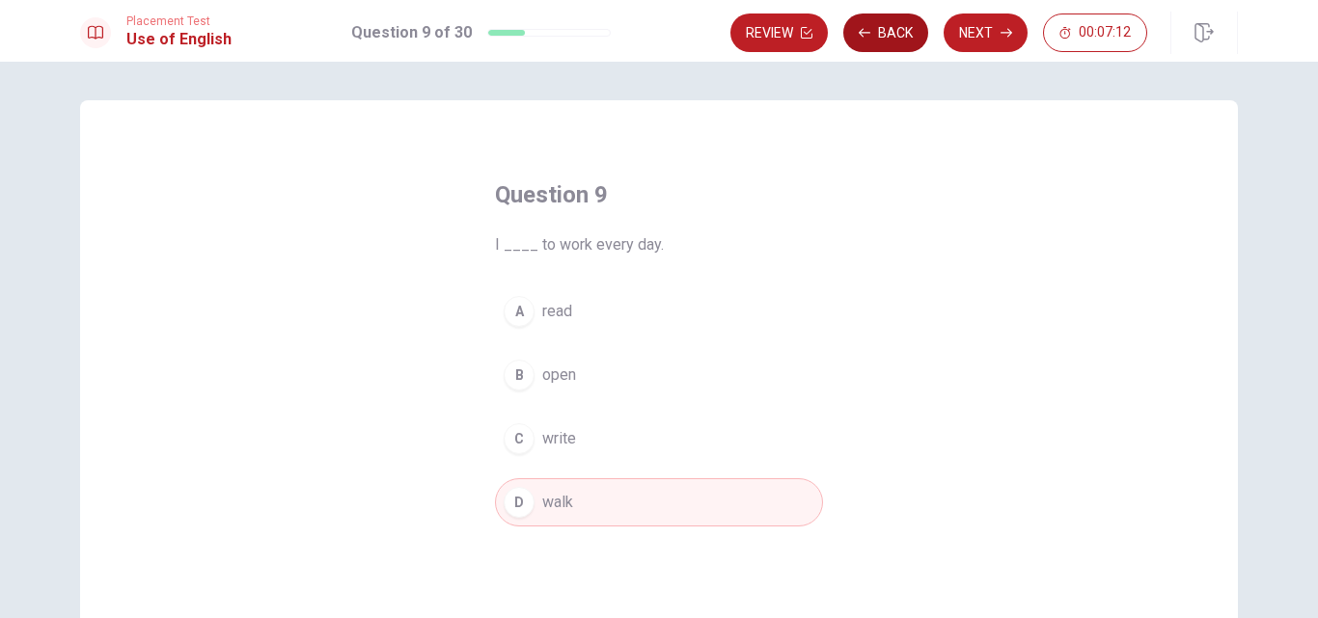
click at [885, 40] on button "Back" at bounding box center [885, 33] width 85 height 39
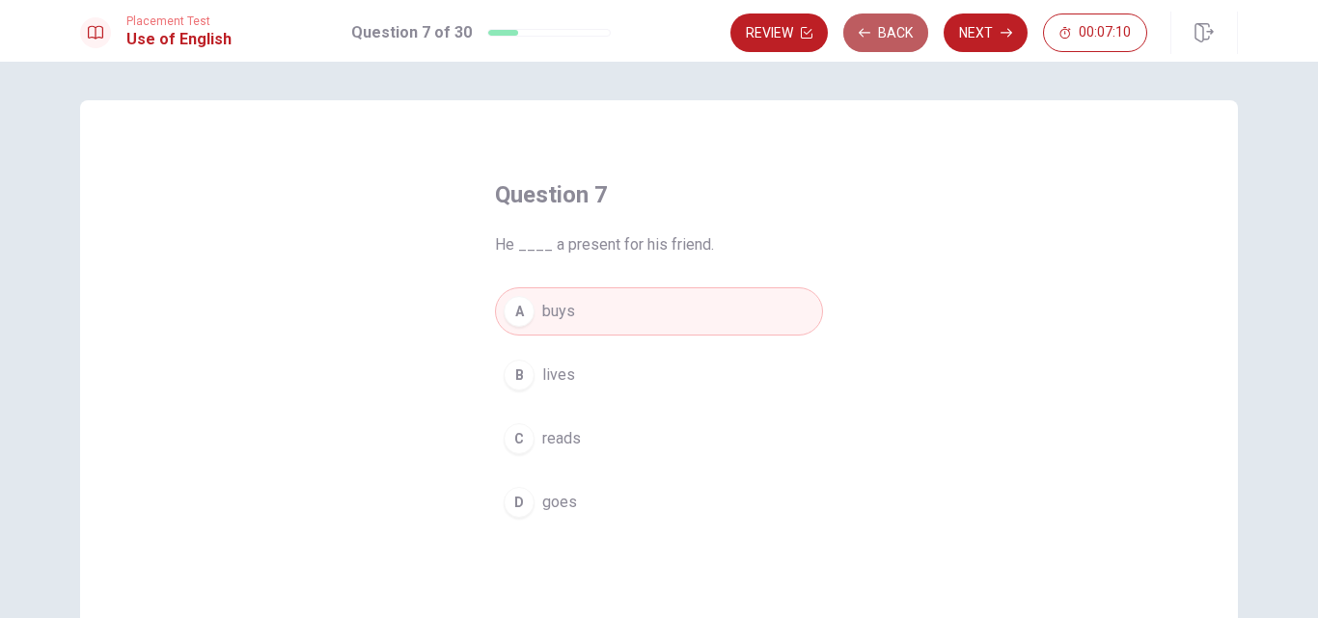
click at [885, 40] on button "Back" at bounding box center [885, 33] width 85 height 39
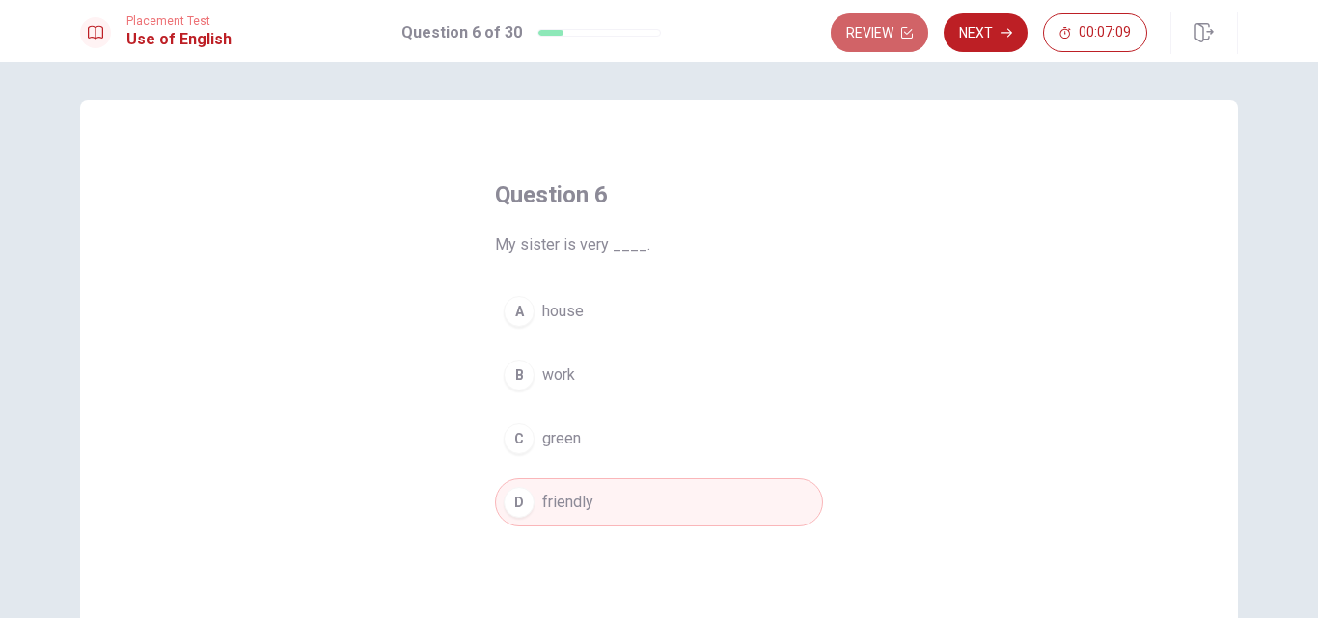
click at [885, 40] on button "Review" at bounding box center [879, 33] width 97 height 39
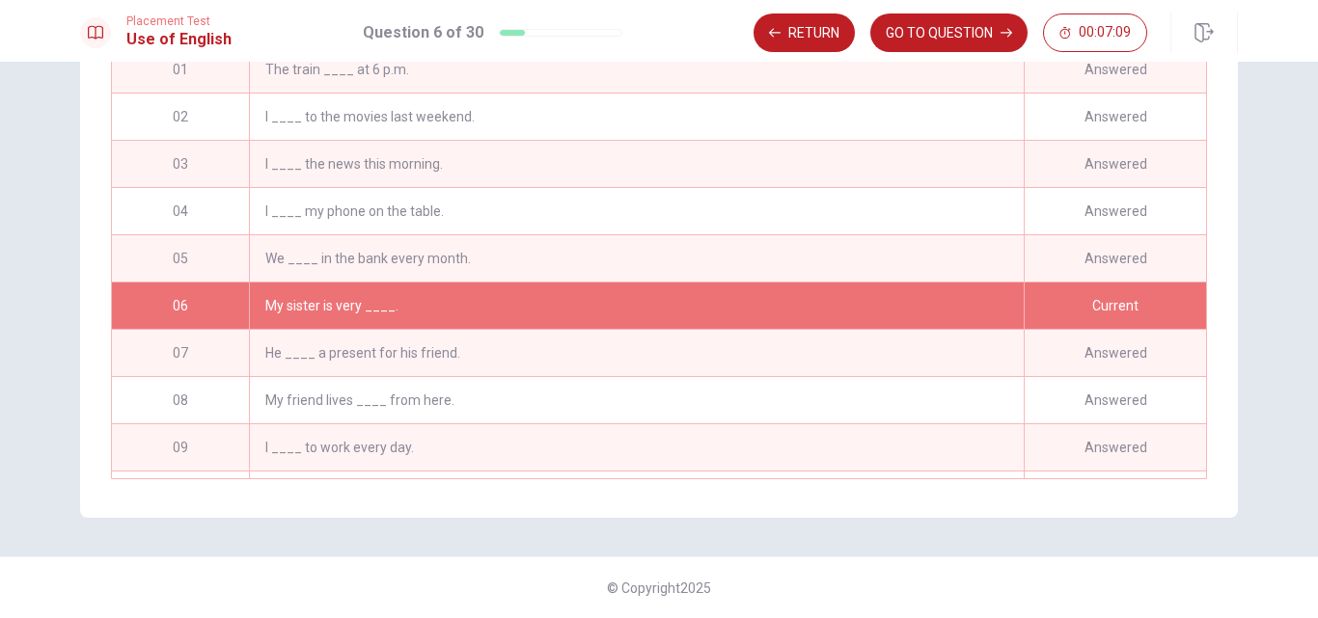
scroll to position [49, 0]
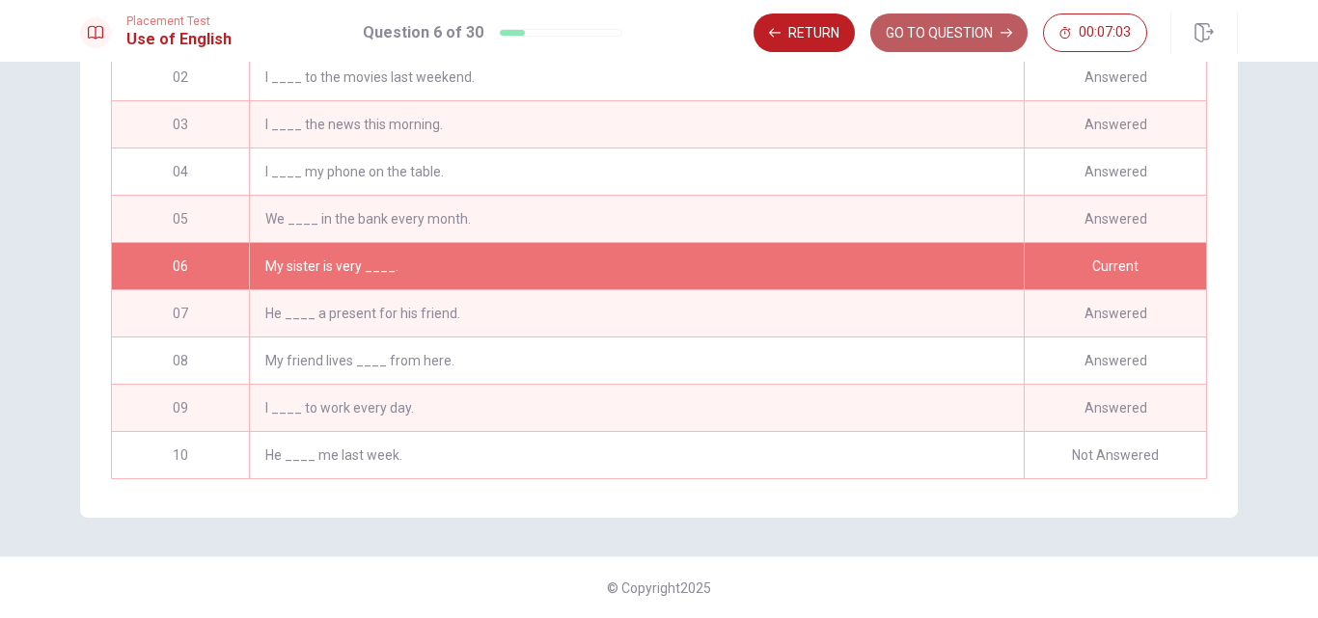
click at [966, 26] on button "GO TO QUESTION" at bounding box center [948, 33] width 157 height 39
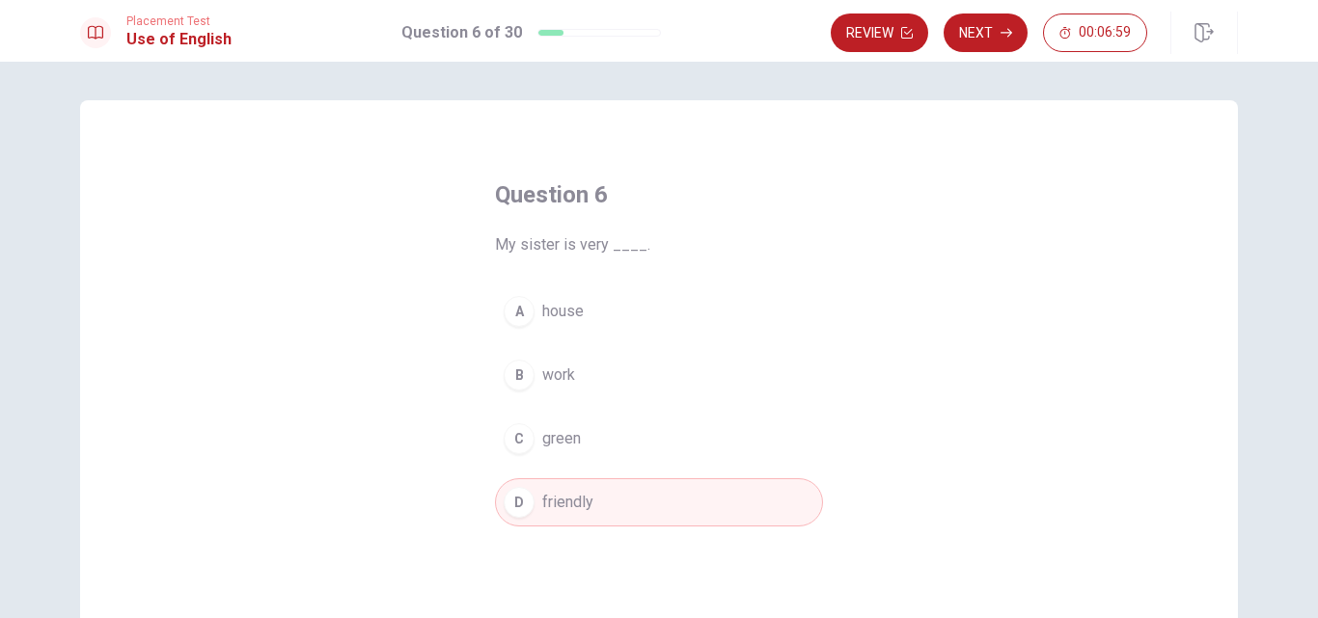
scroll to position [253, 0]
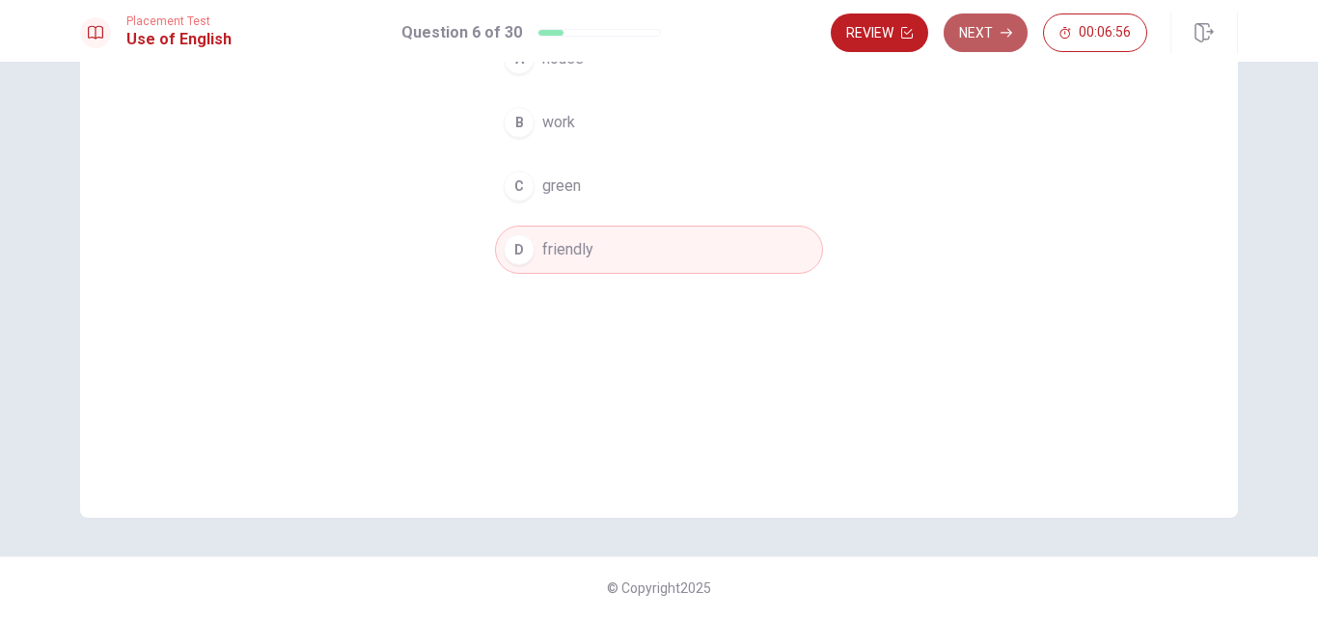
click at [994, 23] on button "Next" at bounding box center [986, 33] width 84 height 39
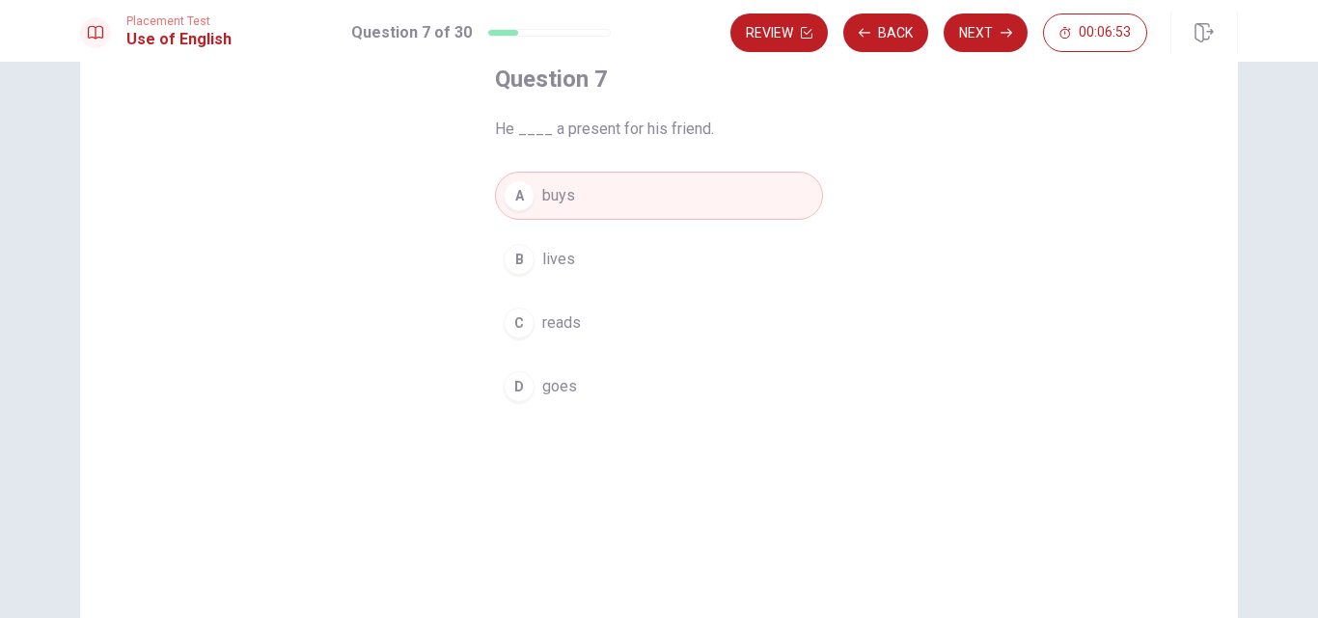
scroll to position [88, 0]
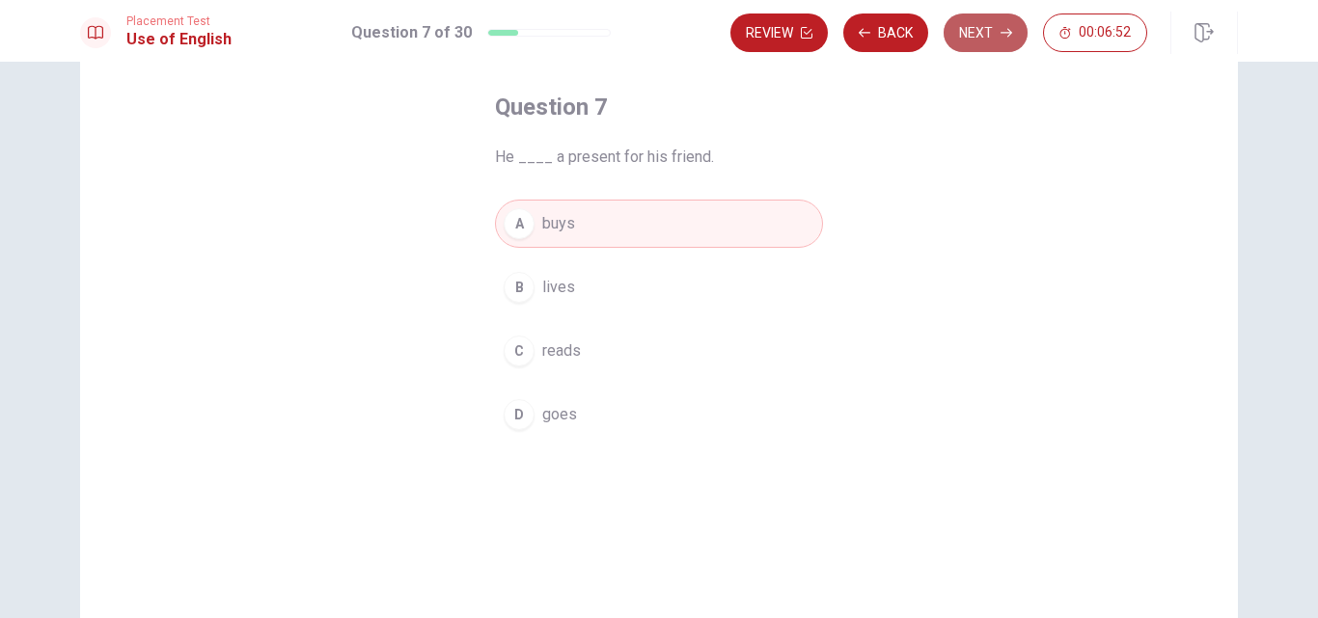
click at [983, 29] on button "Next" at bounding box center [986, 33] width 84 height 39
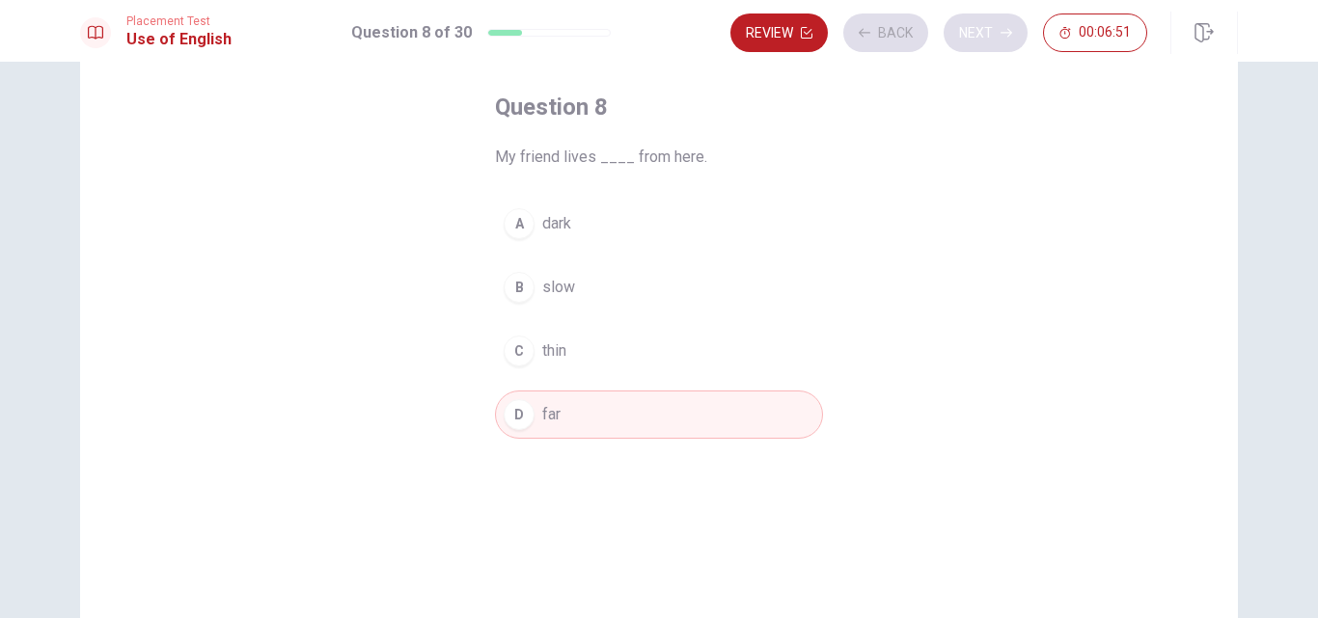
click at [983, 29] on div "Review Back Next 00:06:51" at bounding box center [938, 33] width 417 height 39
click at [983, 29] on button "Next" at bounding box center [986, 33] width 84 height 39
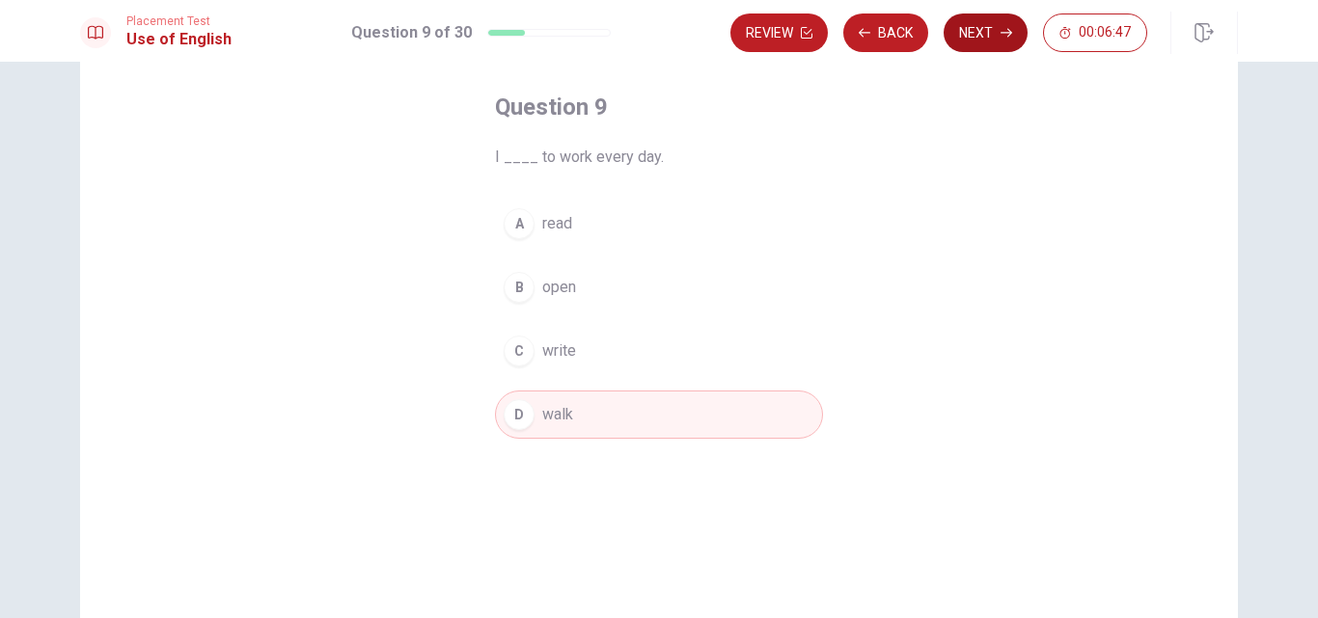
click at [983, 29] on button "Next" at bounding box center [986, 33] width 84 height 39
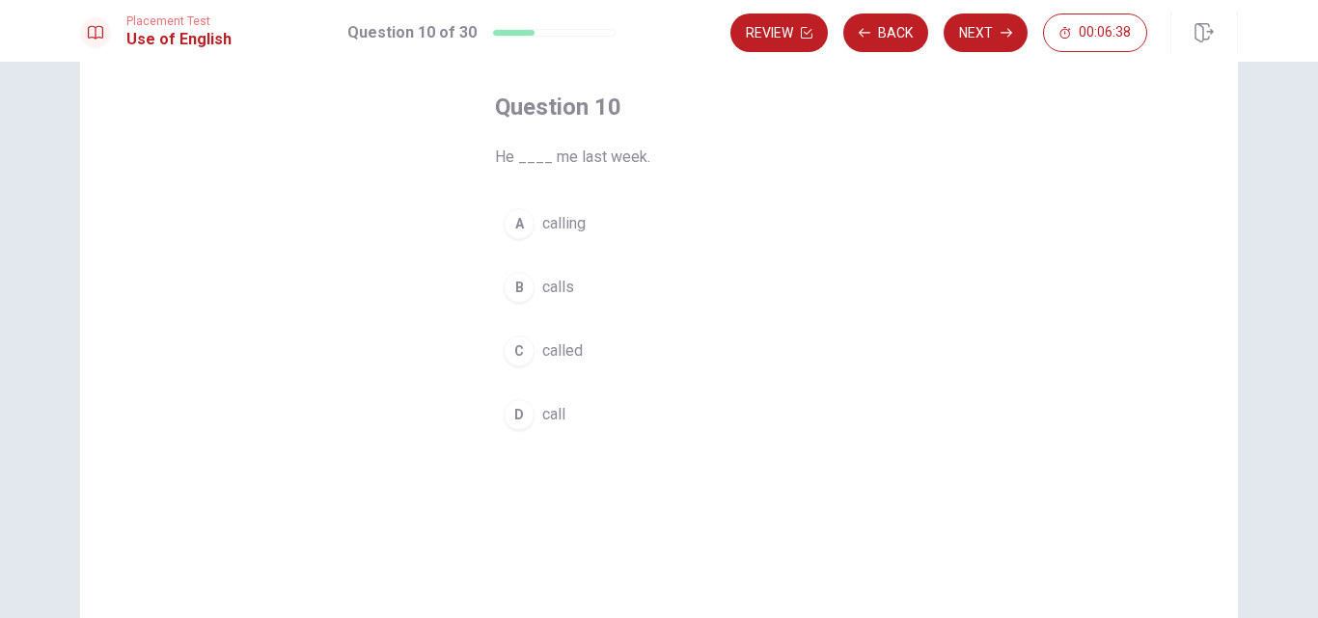
click at [508, 342] on div "C" at bounding box center [519, 351] width 31 height 31
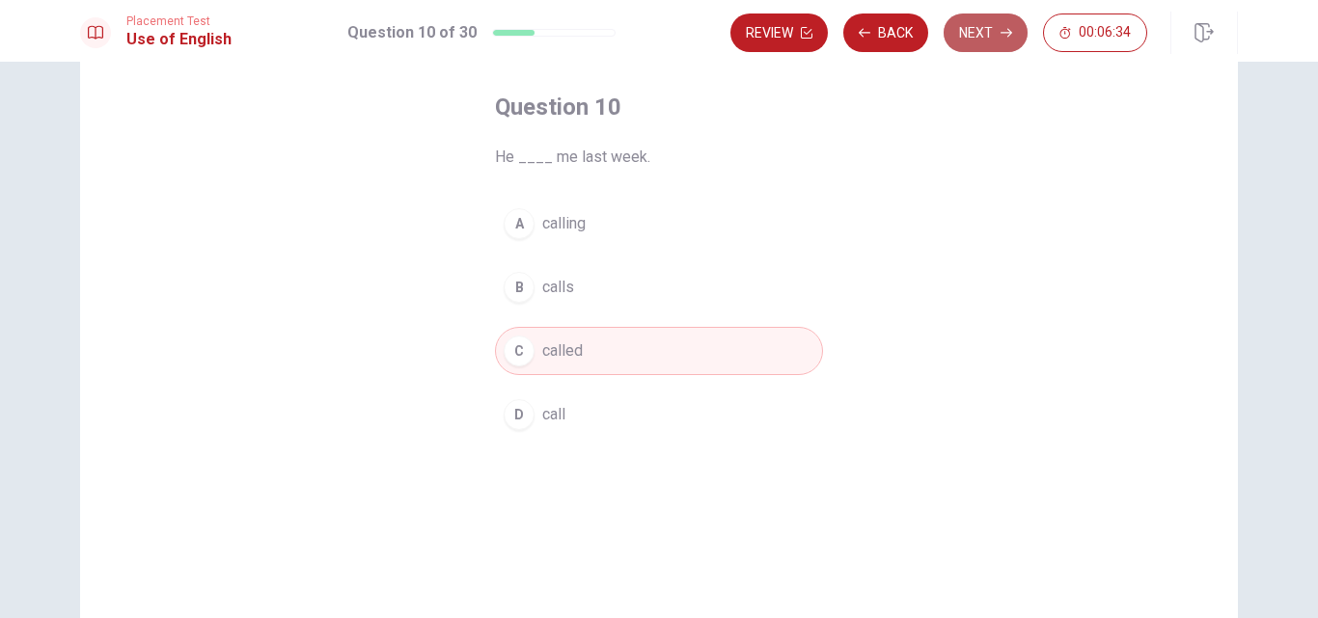
click at [982, 22] on button "Next" at bounding box center [986, 33] width 84 height 39
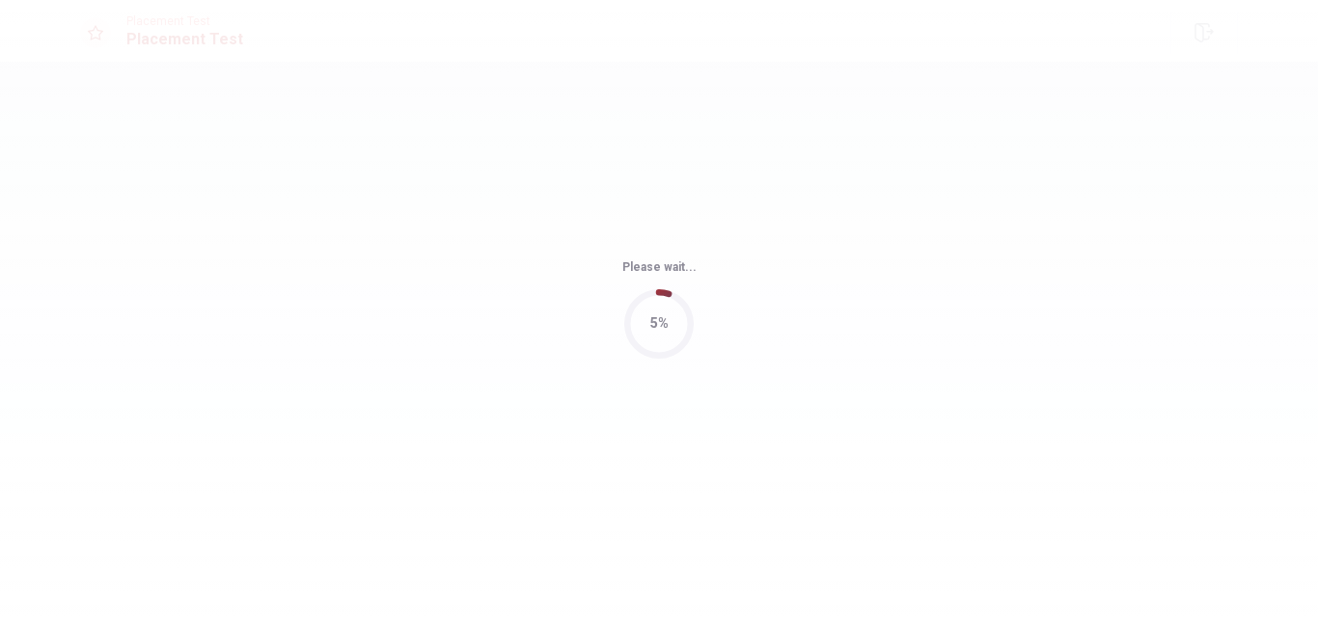
scroll to position [0, 0]
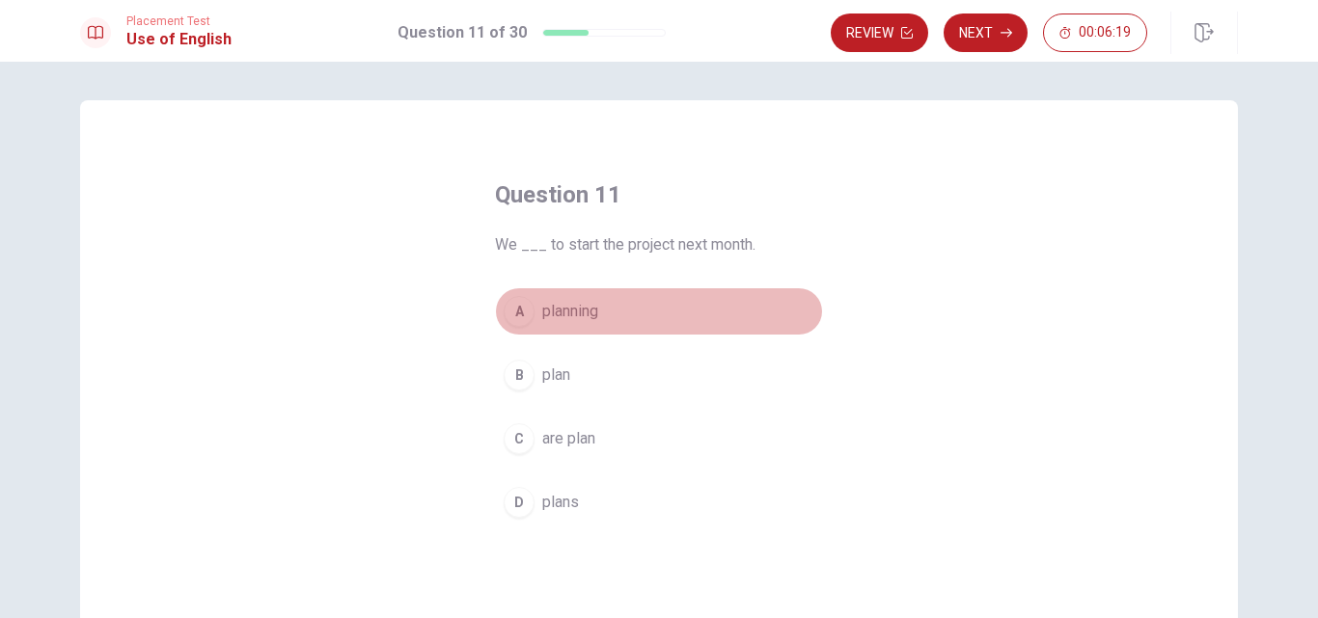
click at [517, 317] on div "A" at bounding box center [519, 311] width 31 height 31
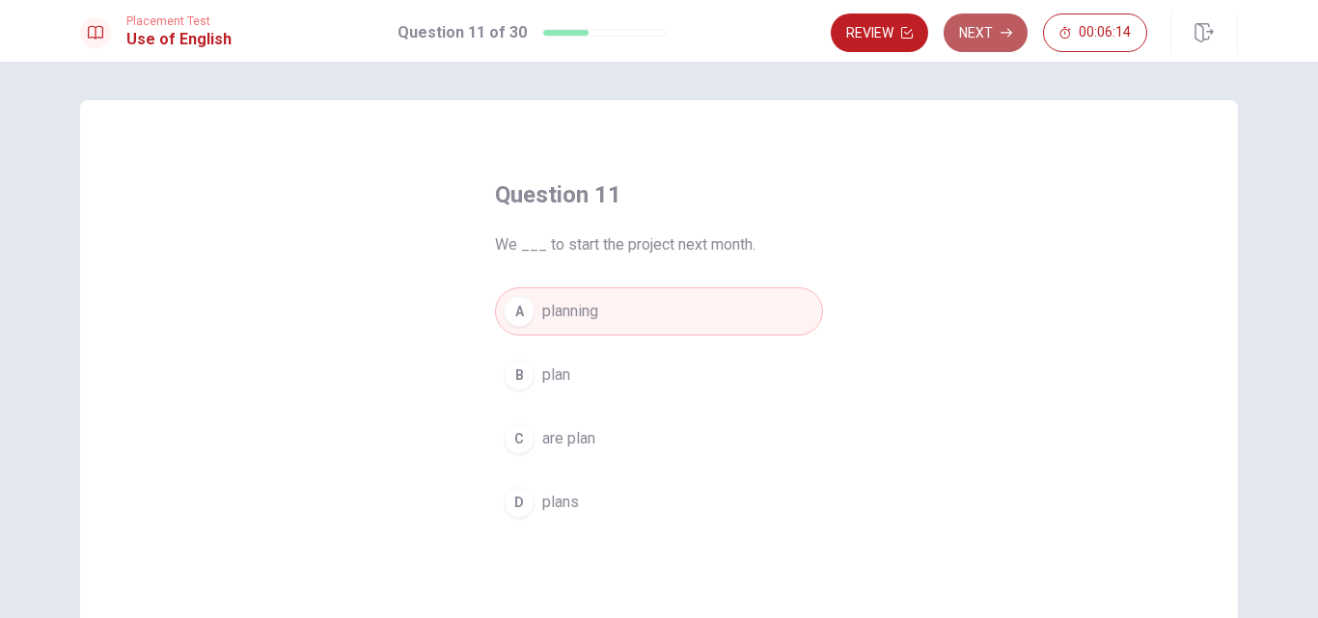
click at [976, 36] on button "Next" at bounding box center [986, 33] width 84 height 39
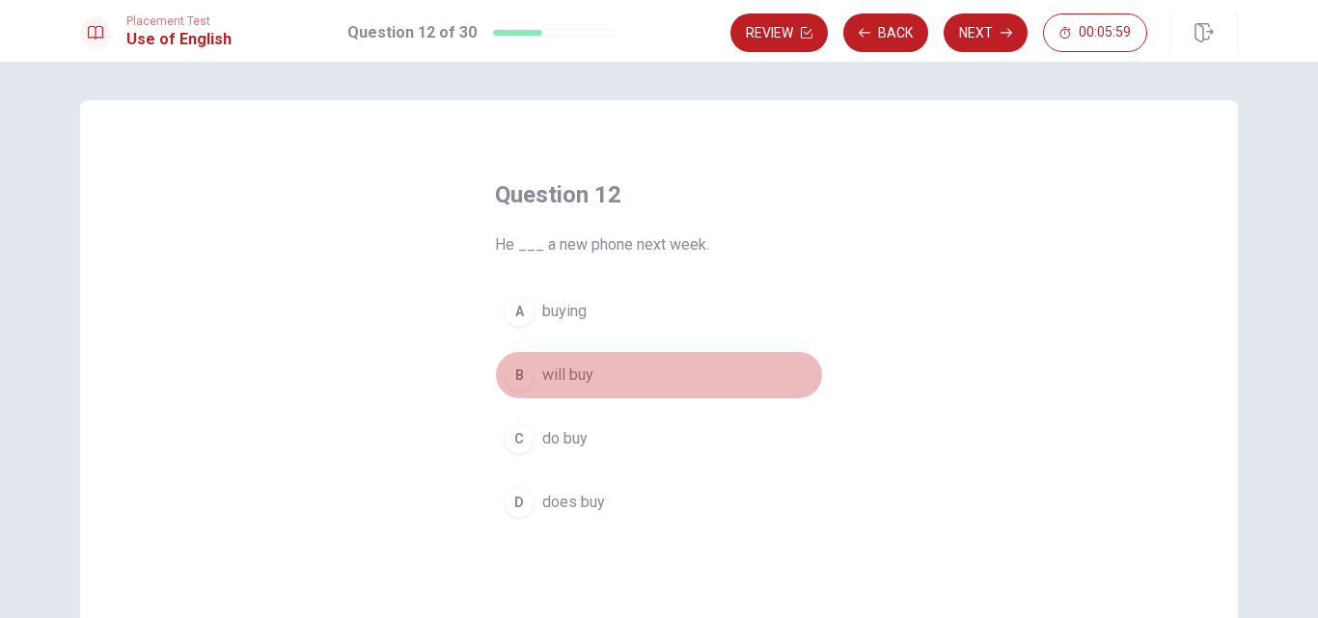
click at [513, 376] on div "B" at bounding box center [519, 375] width 31 height 31
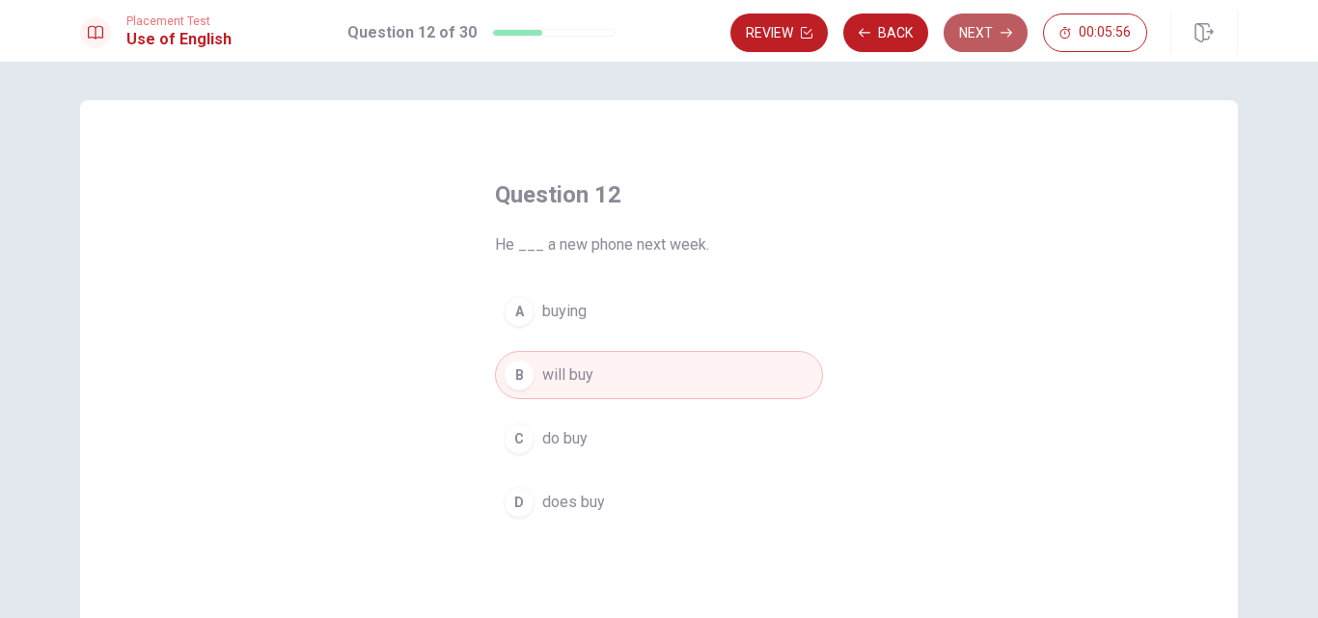
click at [978, 39] on button "Next" at bounding box center [986, 33] width 84 height 39
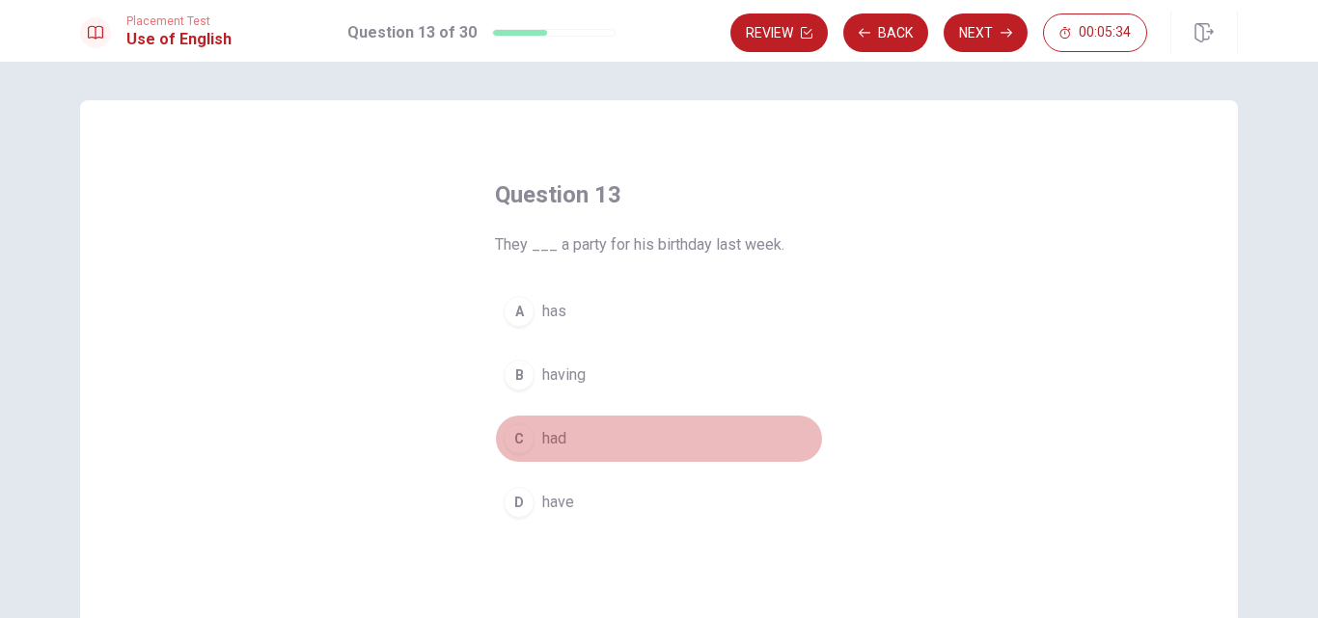
click at [557, 434] on span "had" at bounding box center [554, 438] width 24 height 23
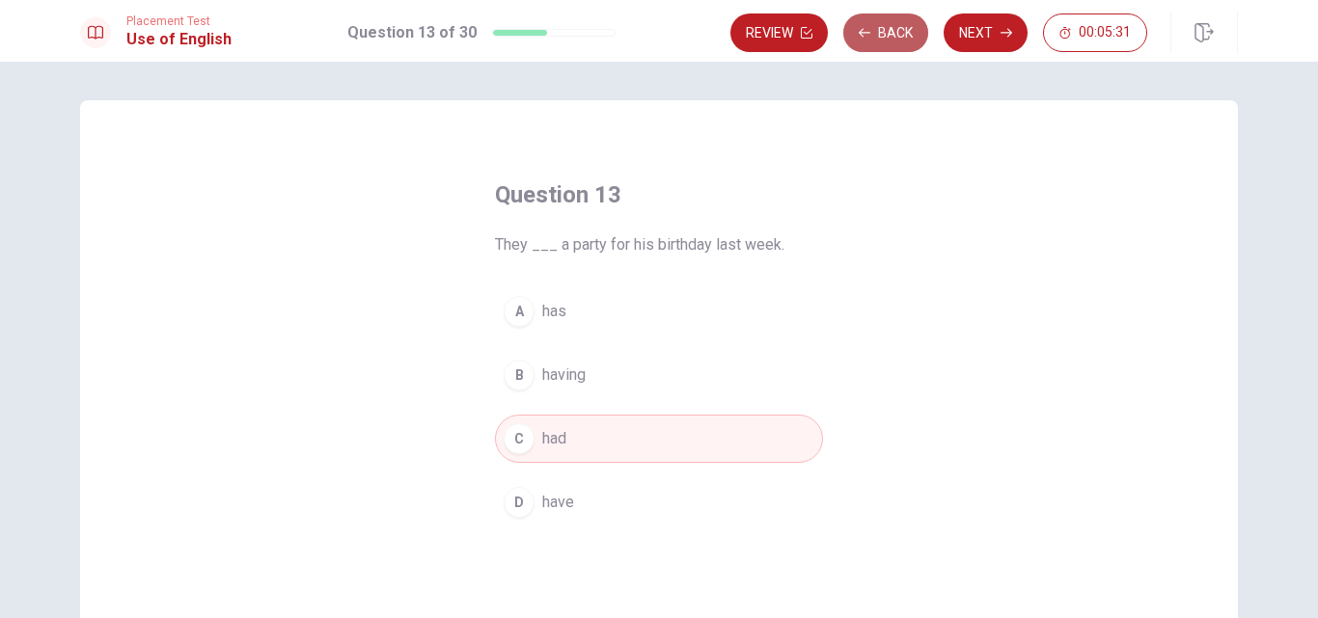
click at [901, 32] on button "Back" at bounding box center [885, 33] width 85 height 39
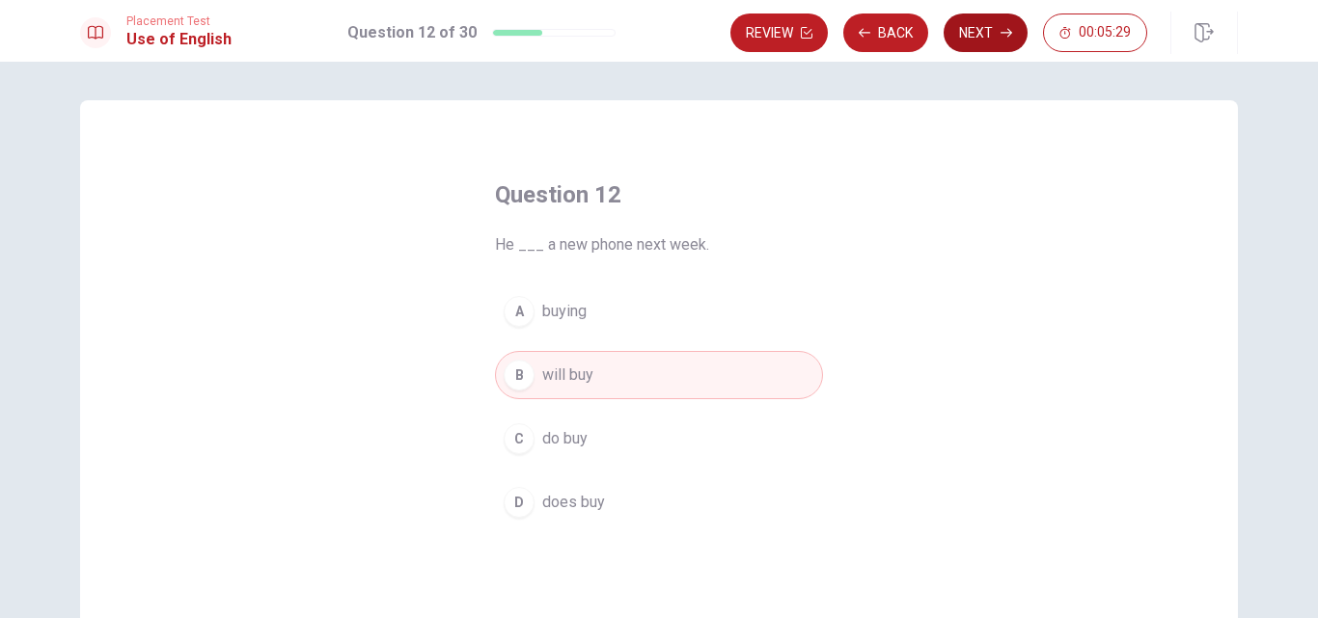
click at [966, 28] on button "Next" at bounding box center [986, 33] width 84 height 39
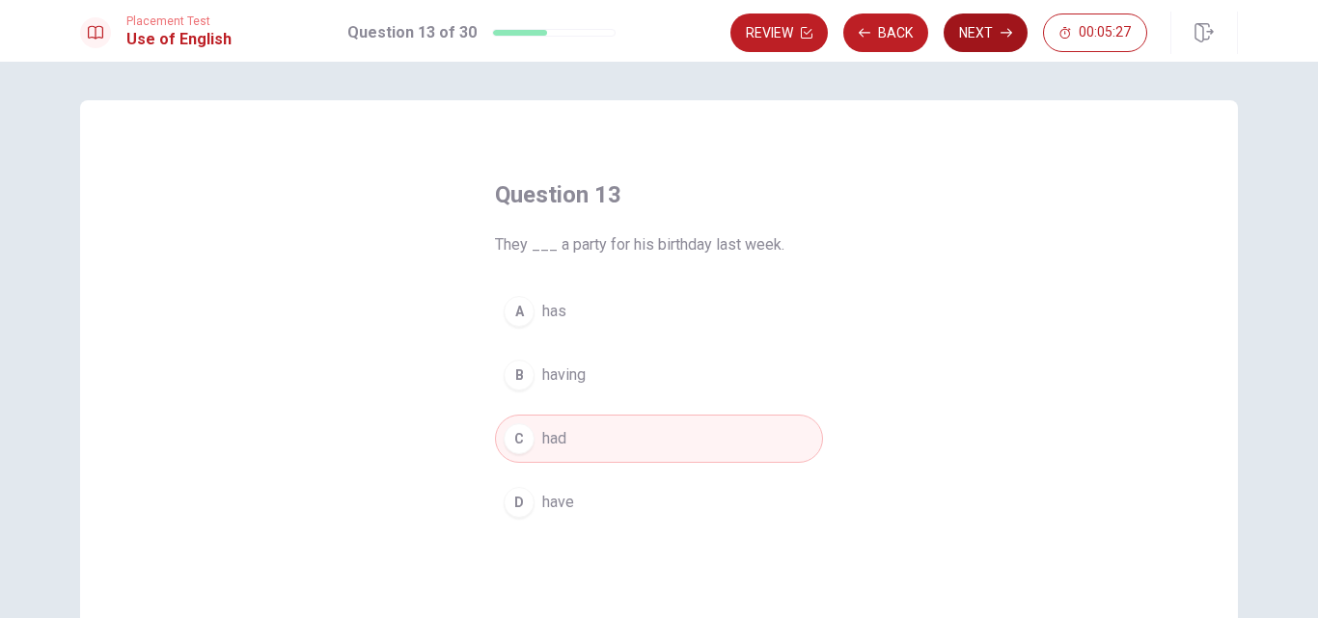
click at [966, 38] on button "Next" at bounding box center [986, 33] width 84 height 39
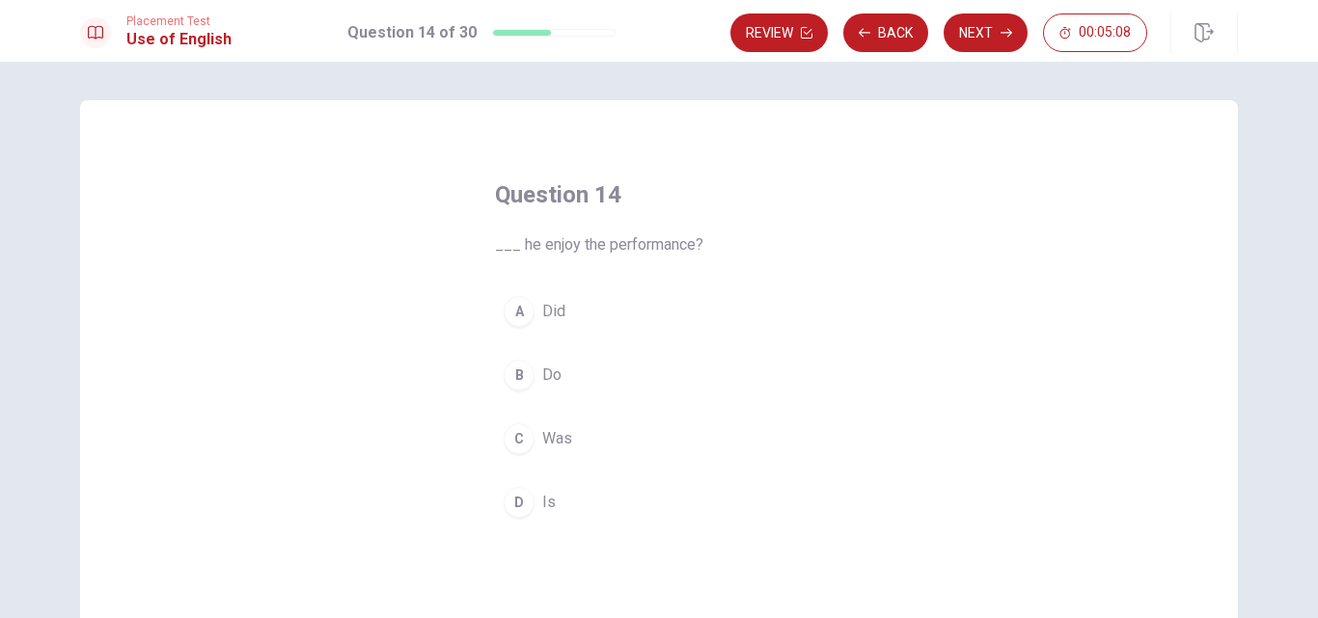
click at [518, 376] on div "B" at bounding box center [519, 375] width 31 height 31
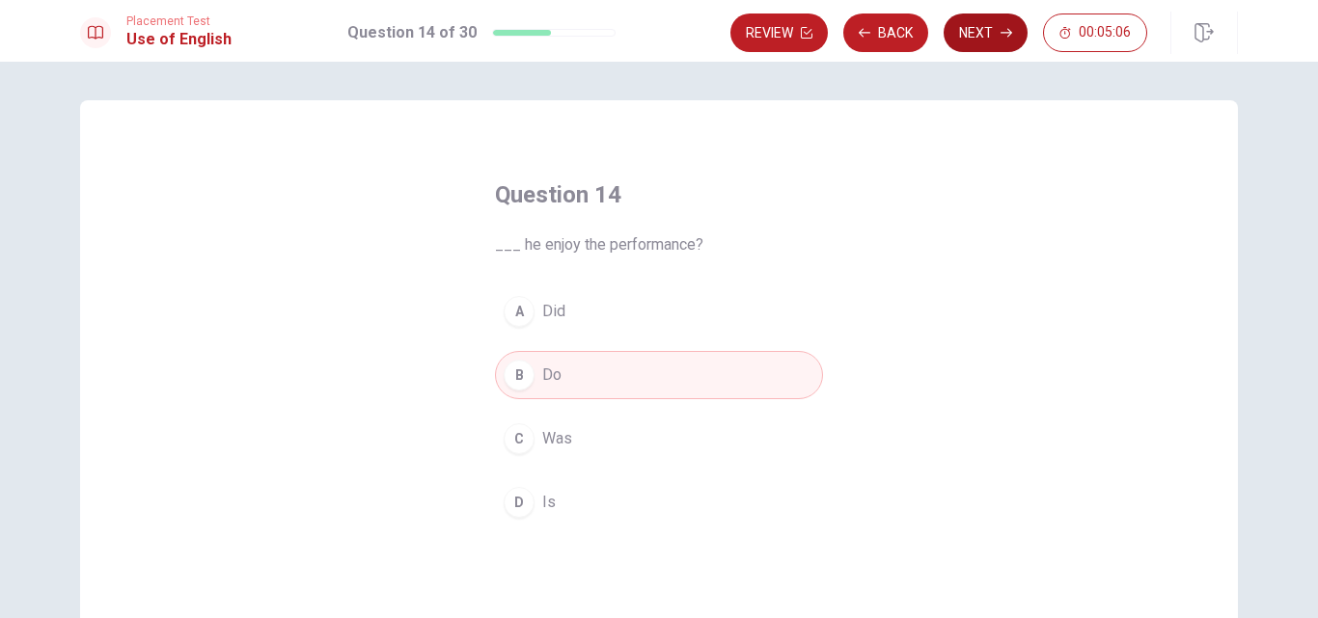
click at [968, 35] on button "Next" at bounding box center [986, 33] width 84 height 39
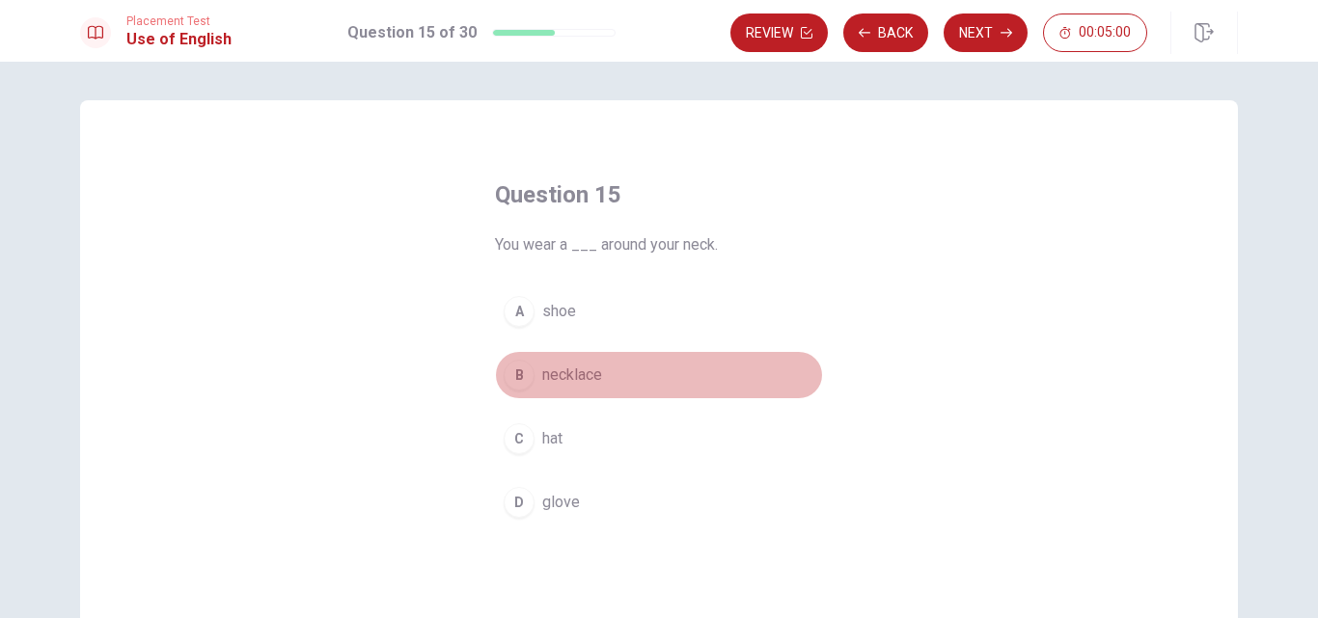
click at [526, 379] on div "B" at bounding box center [519, 375] width 31 height 31
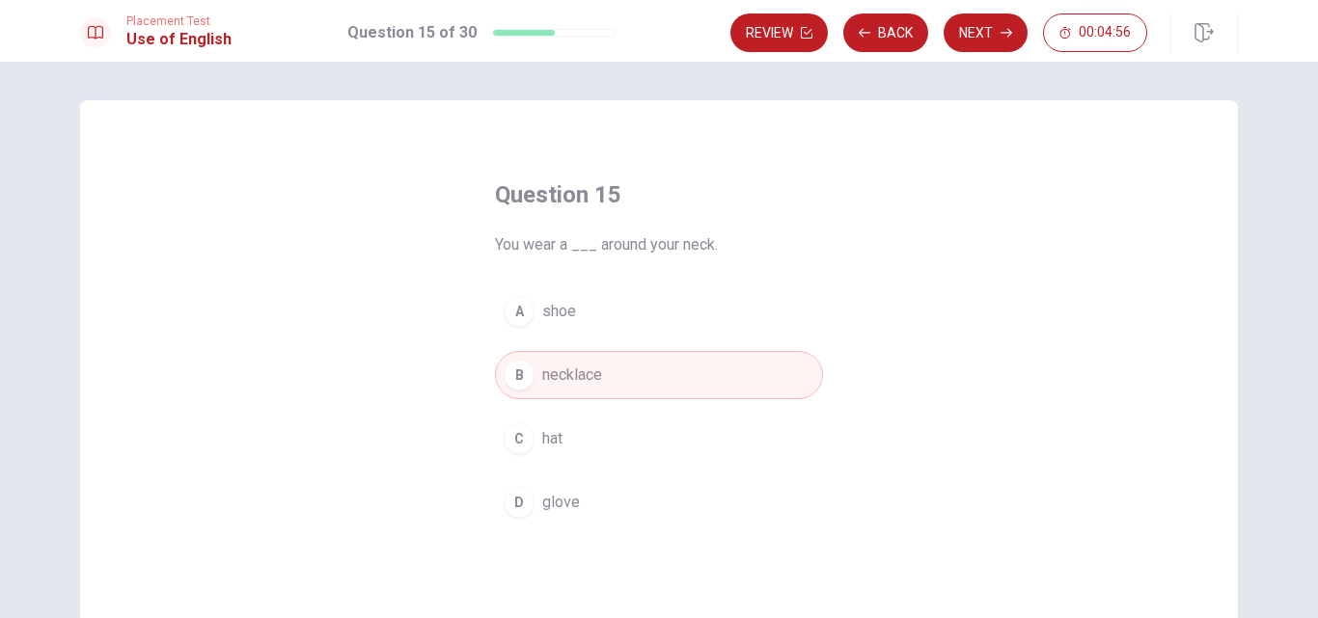
click at [956, 53] on div "Review Back Next 00:04:56" at bounding box center [983, 33] width 507 height 42
click at [990, 32] on button "Next" at bounding box center [986, 33] width 84 height 39
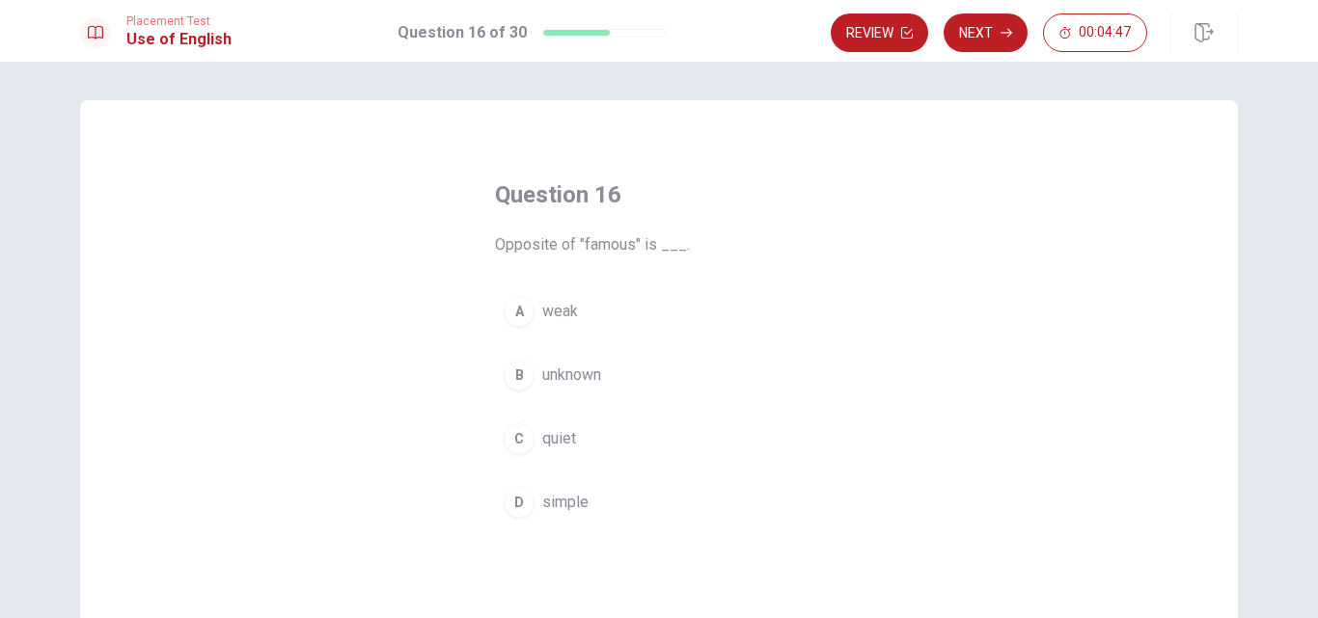
click at [510, 364] on div "B" at bounding box center [519, 375] width 31 height 31
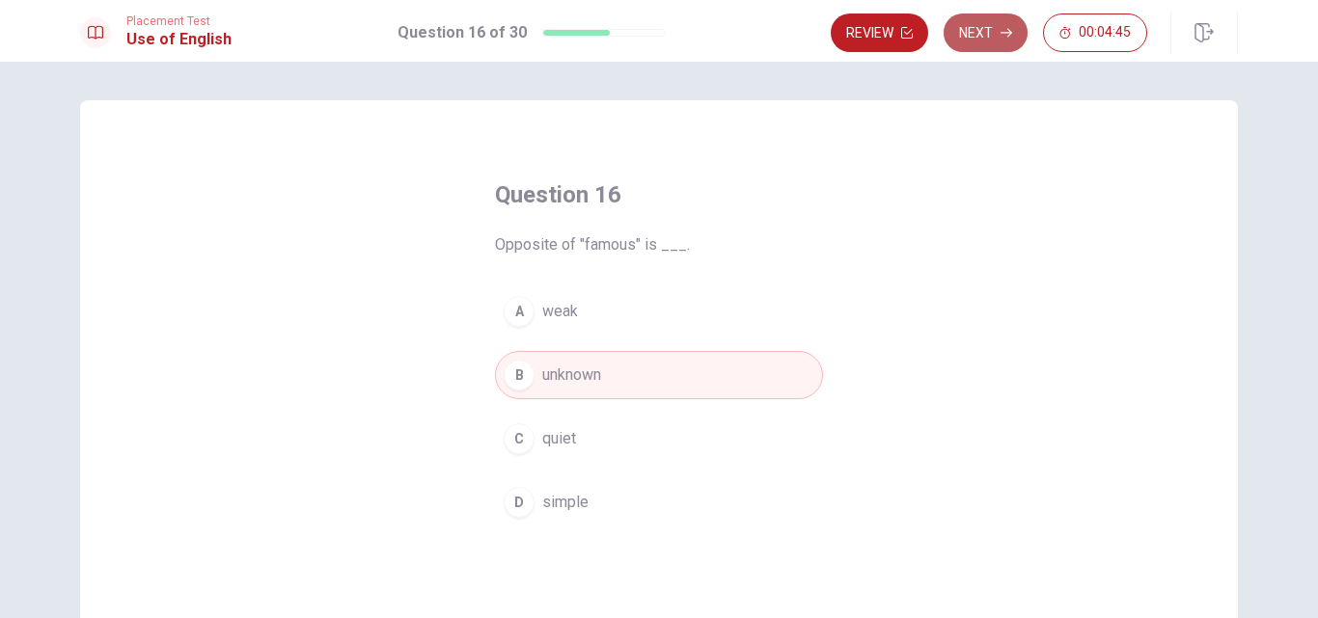
click at [977, 33] on button "Next" at bounding box center [986, 33] width 84 height 39
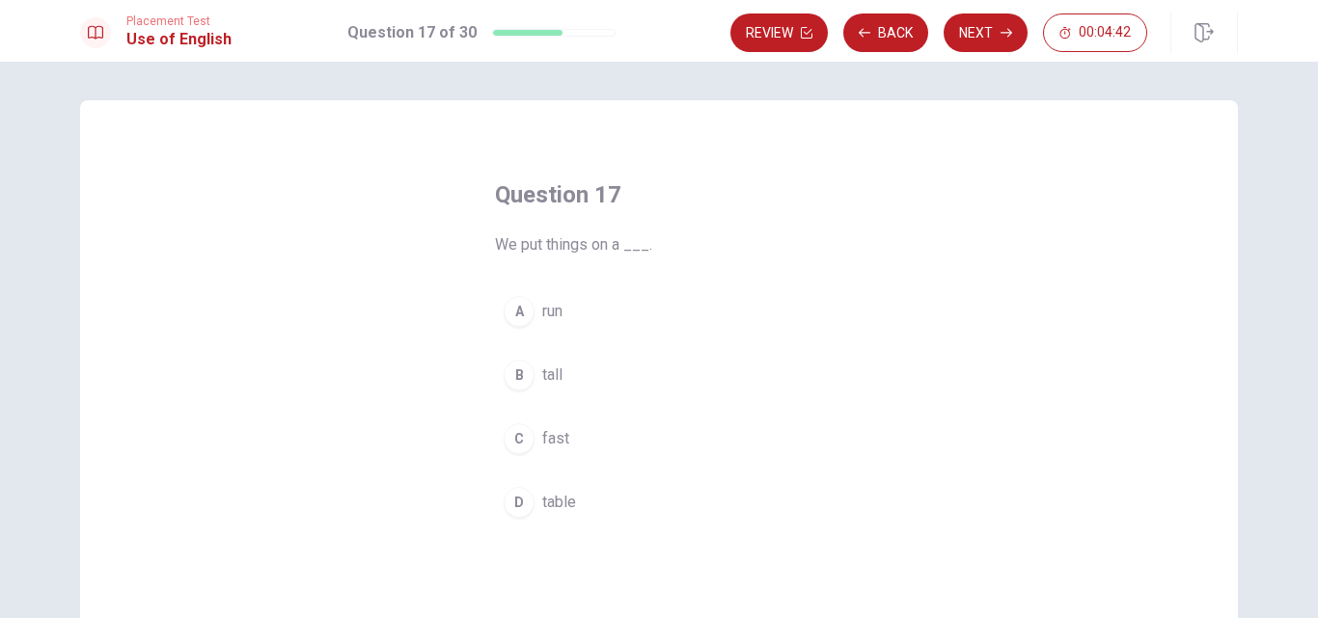
click at [515, 474] on div "A run B tall C fast D table" at bounding box center [659, 407] width 328 height 239
click at [515, 496] on div "D" at bounding box center [519, 502] width 31 height 31
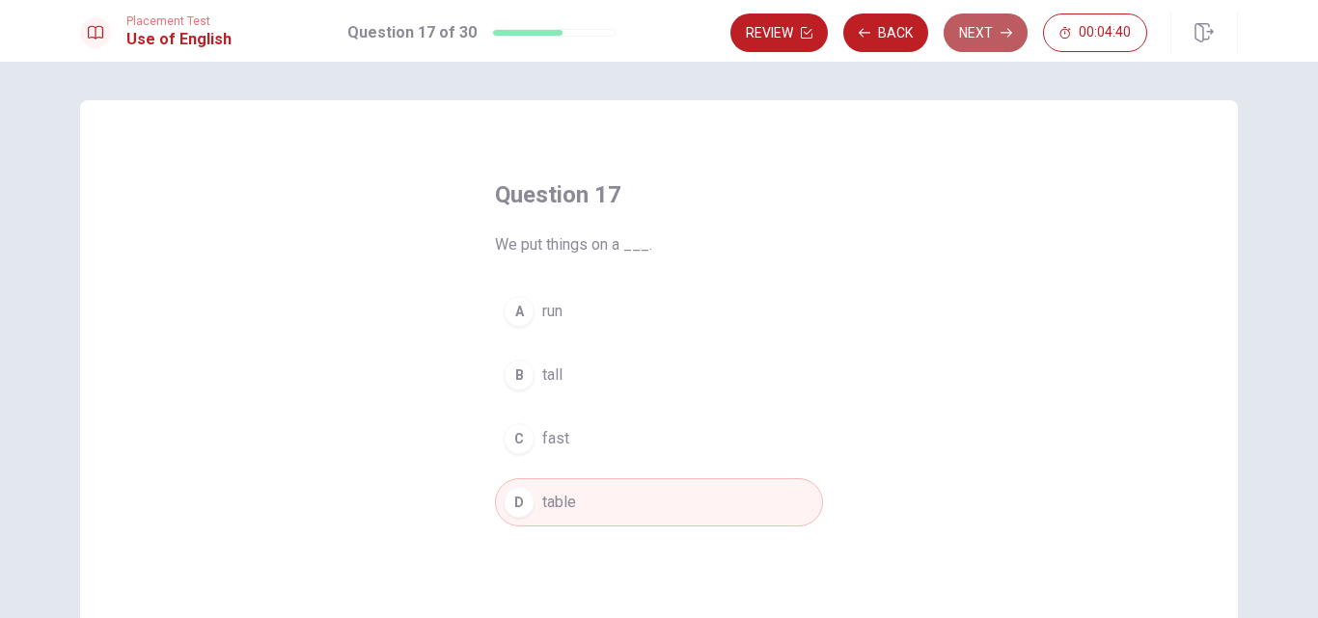
click at [1008, 22] on button "Next" at bounding box center [986, 33] width 84 height 39
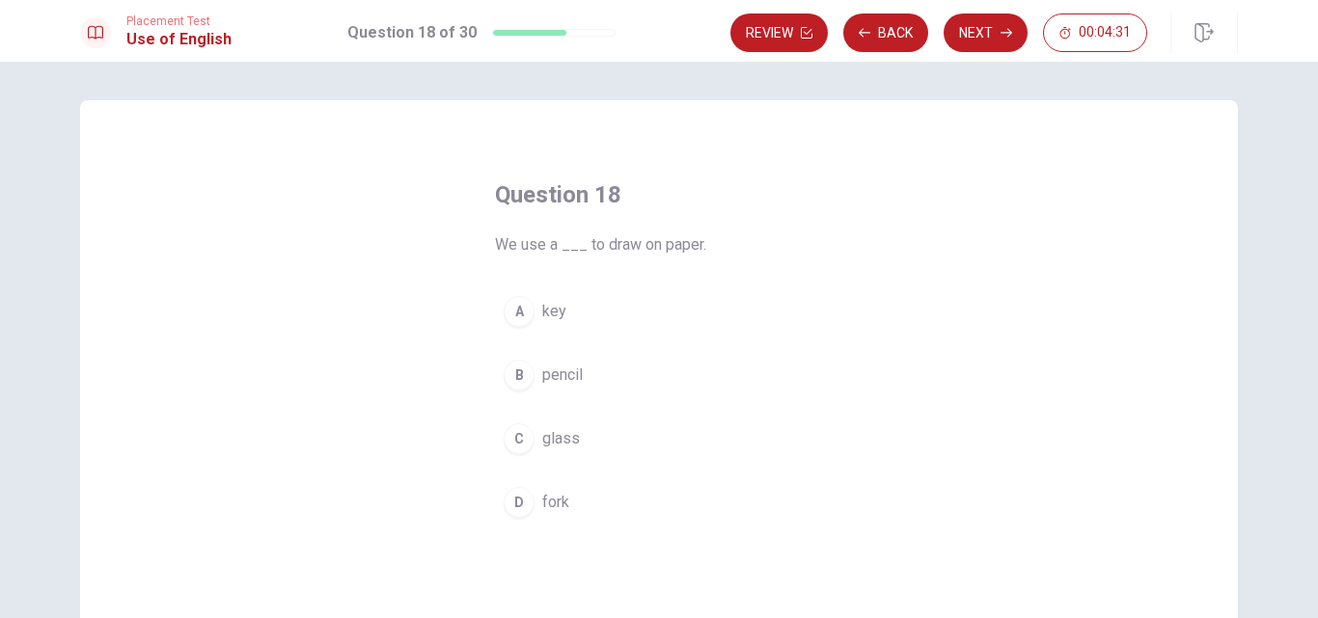
click at [555, 372] on span "pencil" at bounding box center [562, 375] width 41 height 23
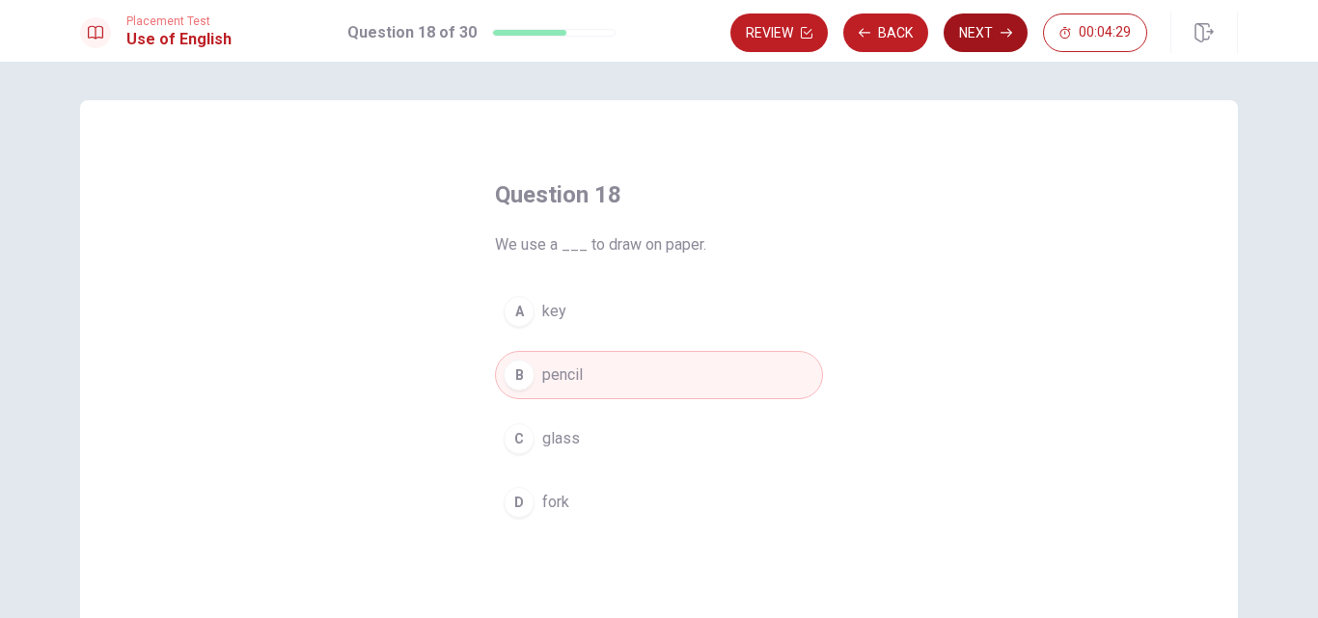
click at [976, 25] on button "Next" at bounding box center [986, 33] width 84 height 39
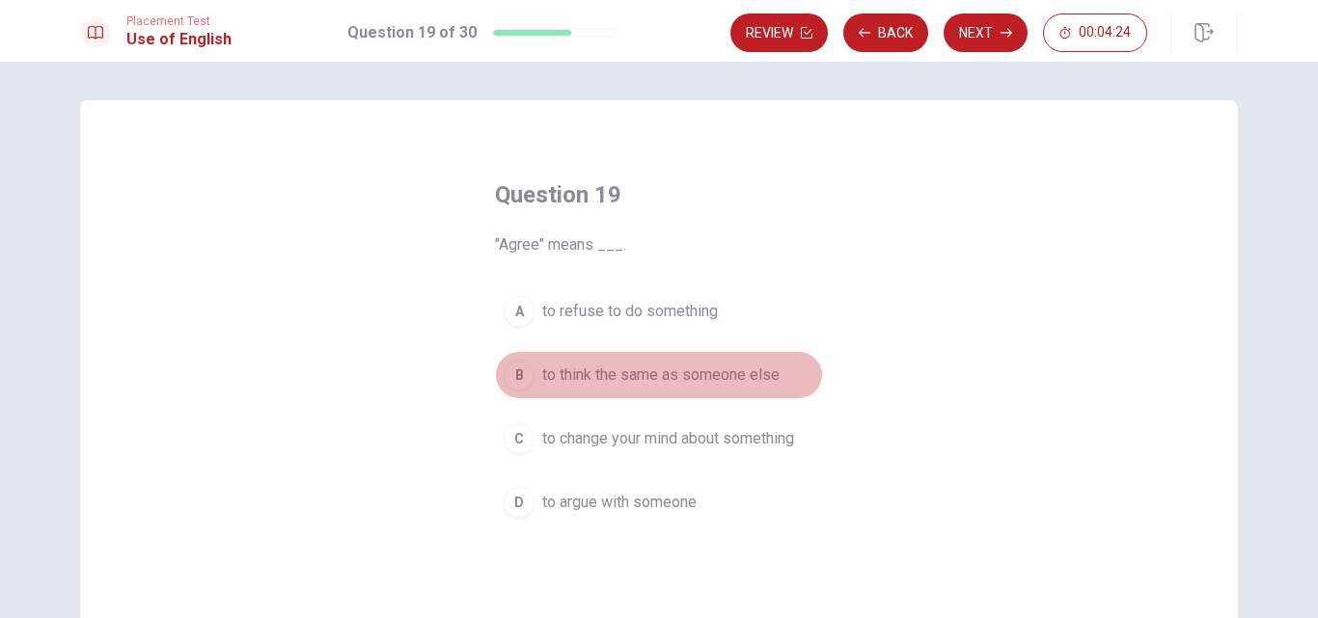
click at [661, 377] on span "to think the same as someone else" at bounding box center [660, 375] width 237 height 23
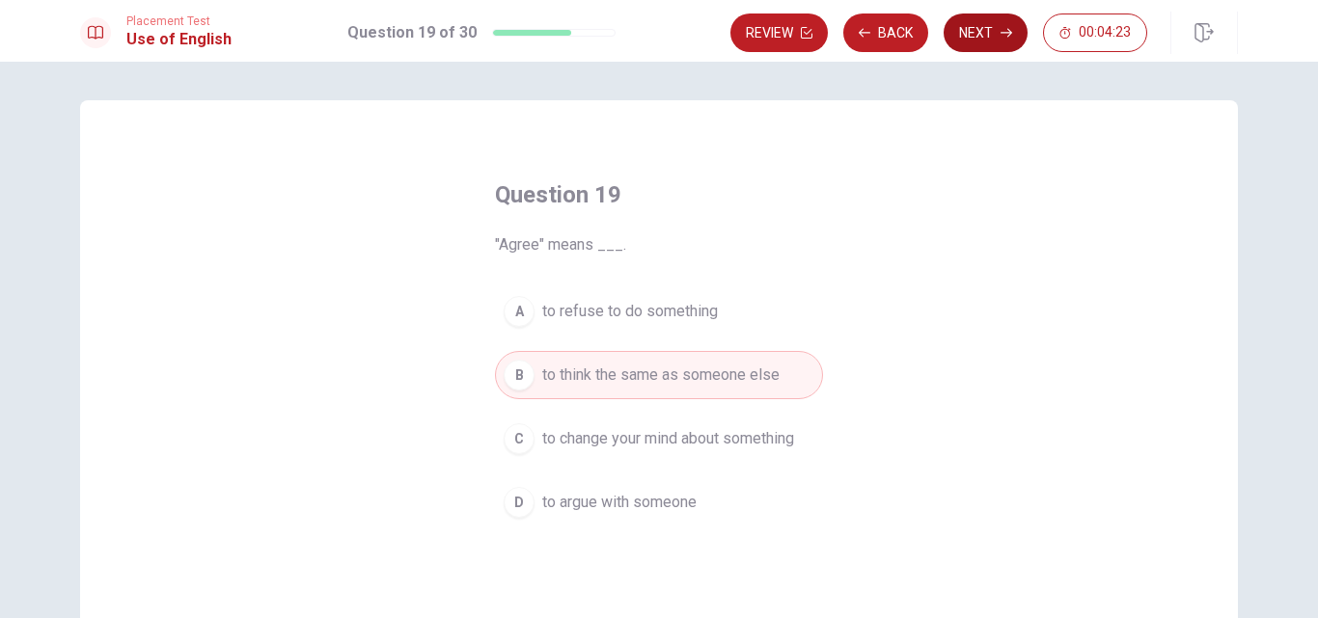
click at [994, 34] on button "Next" at bounding box center [986, 33] width 84 height 39
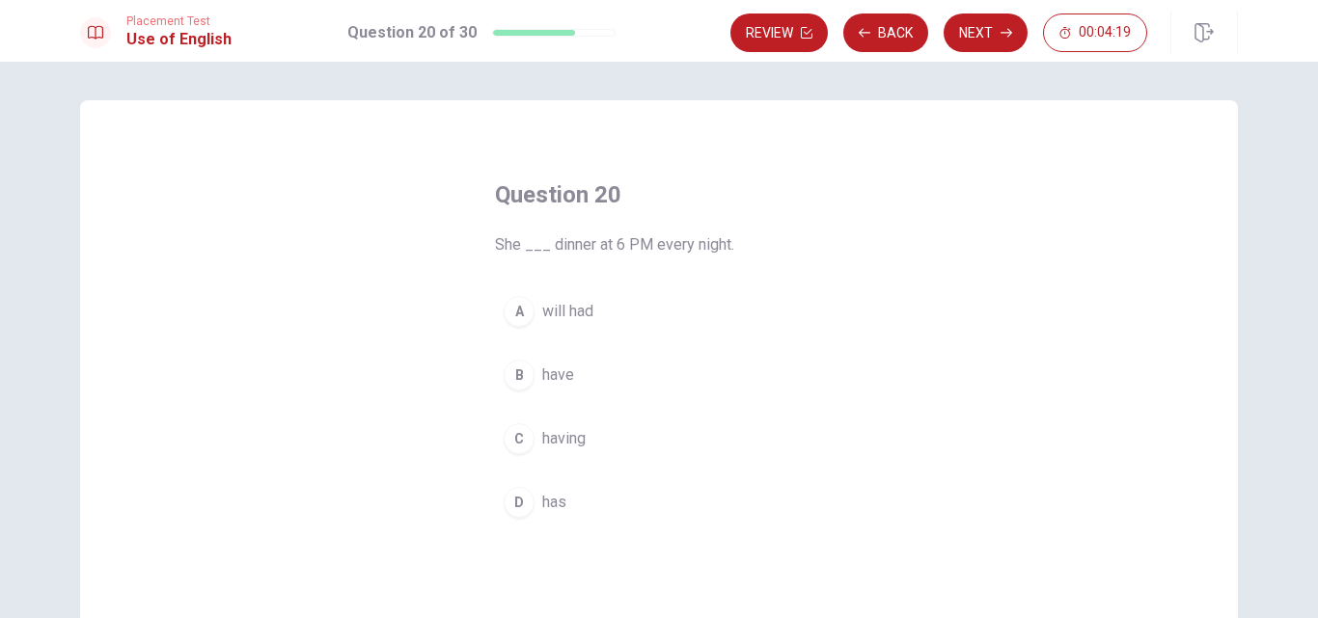
click at [542, 448] on span "having" at bounding box center [563, 438] width 43 height 23
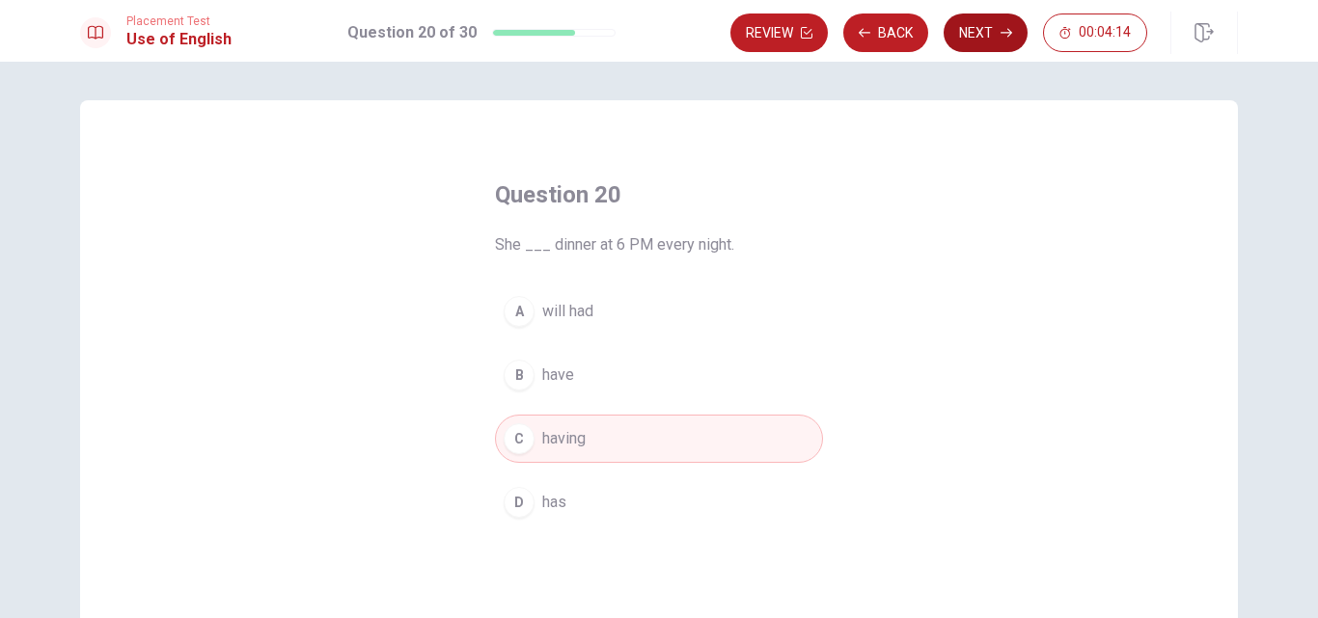
click at [988, 31] on button "Next" at bounding box center [986, 33] width 84 height 39
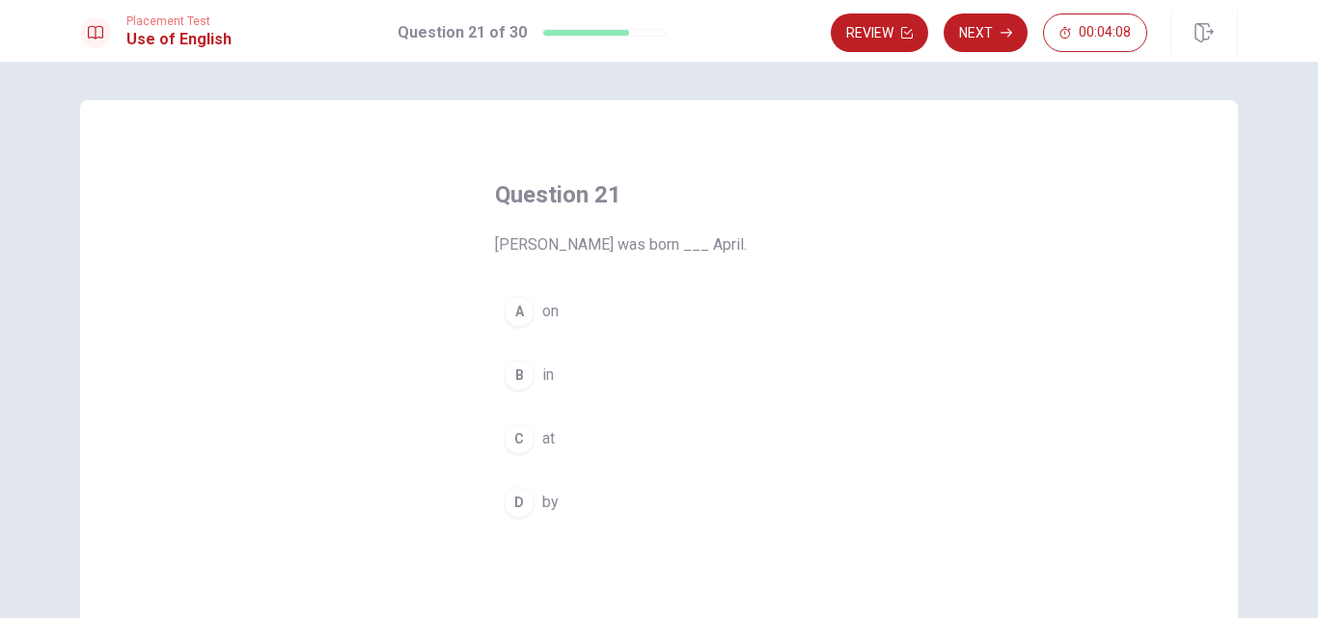
click at [514, 313] on div "A" at bounding box center [519, 311] width 31 height 31
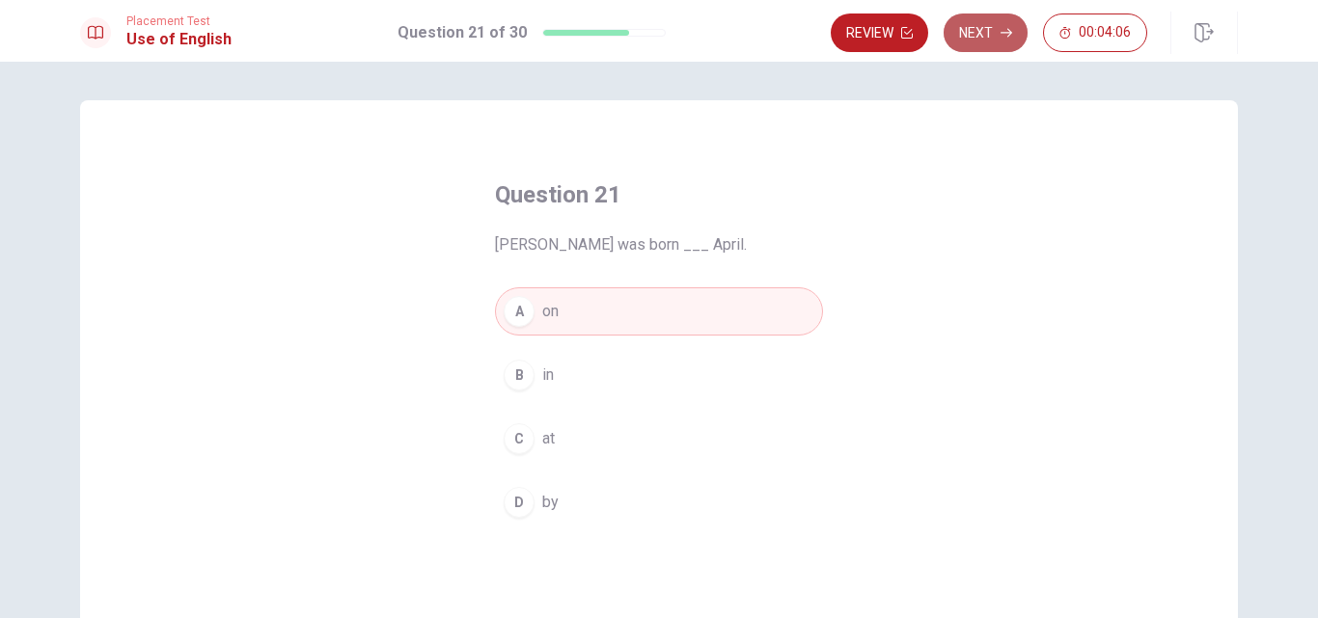
click at [969, 34] on button "Next" at bounding box center [986, 33] width 84 height 39
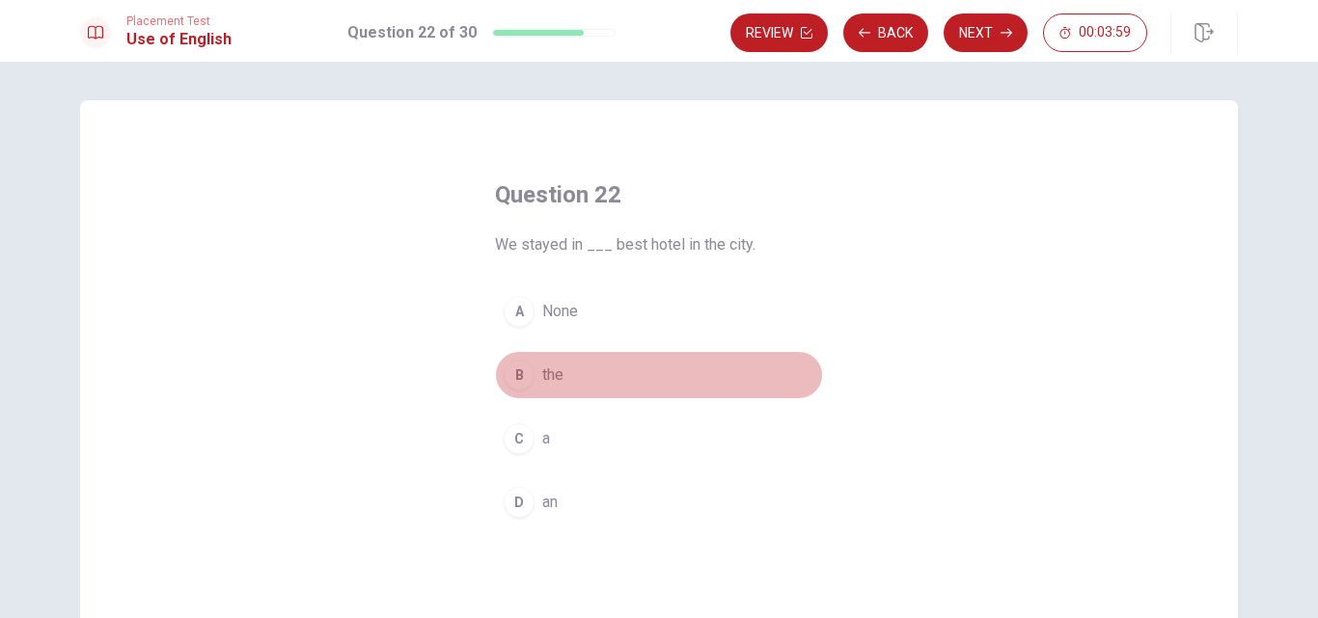
click at [506, 369] on div "B" at bounding box center [519, 375] width 31 height 31
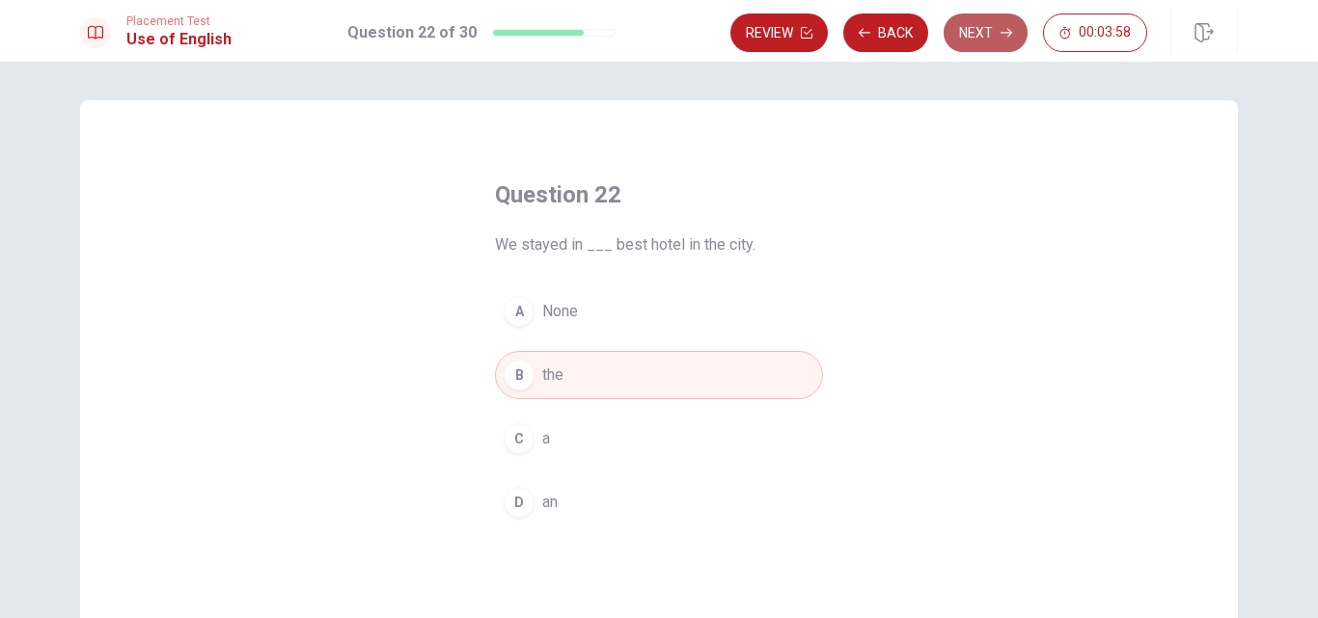
click at [986, 18] on button "Next" at bounding box center [986, 33] width 84 height 39
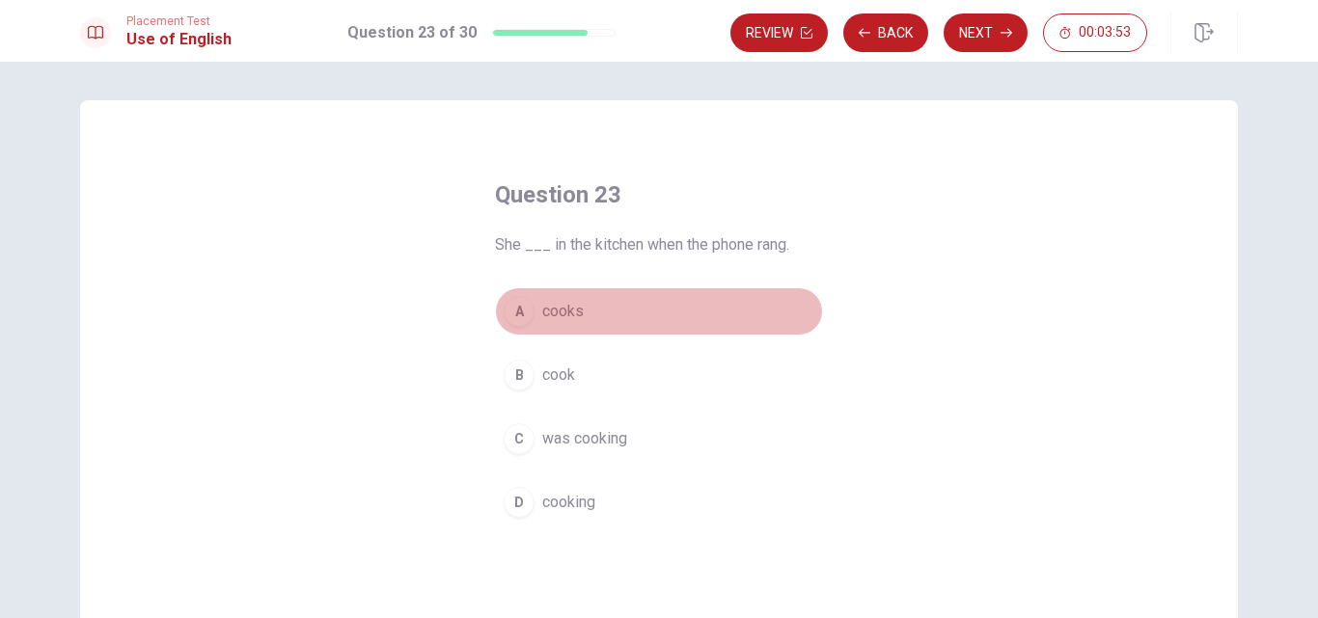
click at [516, 317] on div "A" at bounding box center [519, 311] width 31 height 31
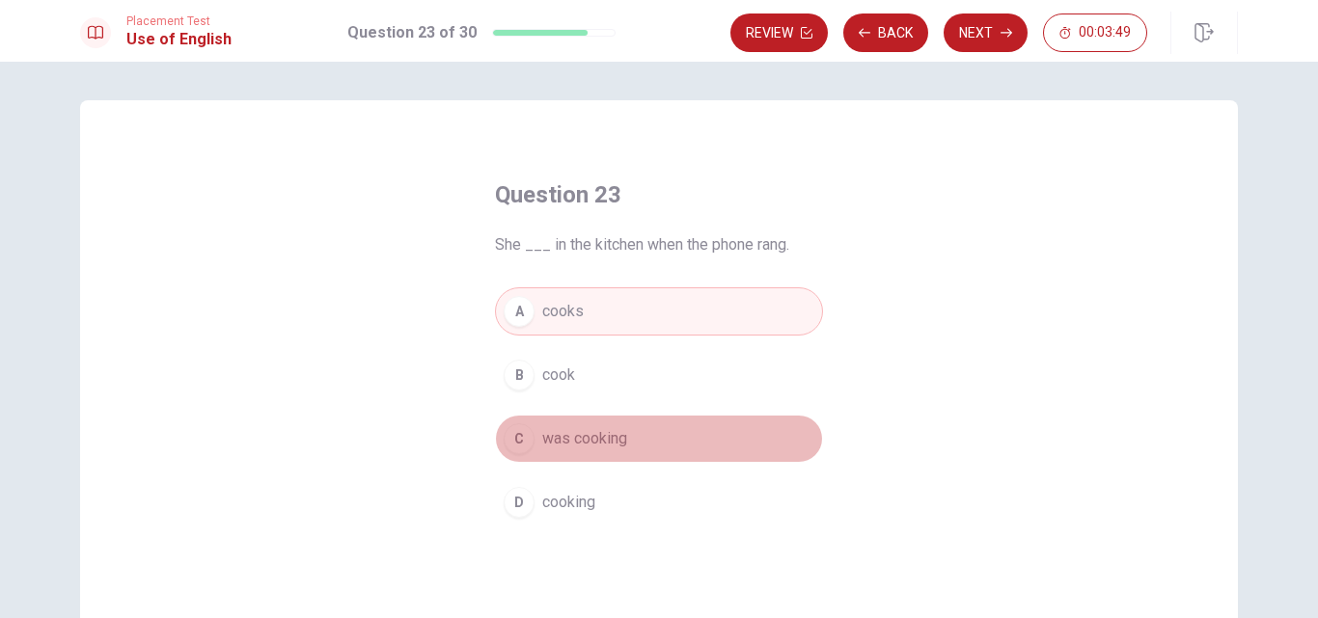
click at [523, 443] on div "C" at bounding box center [519, 439] width 31 height 31
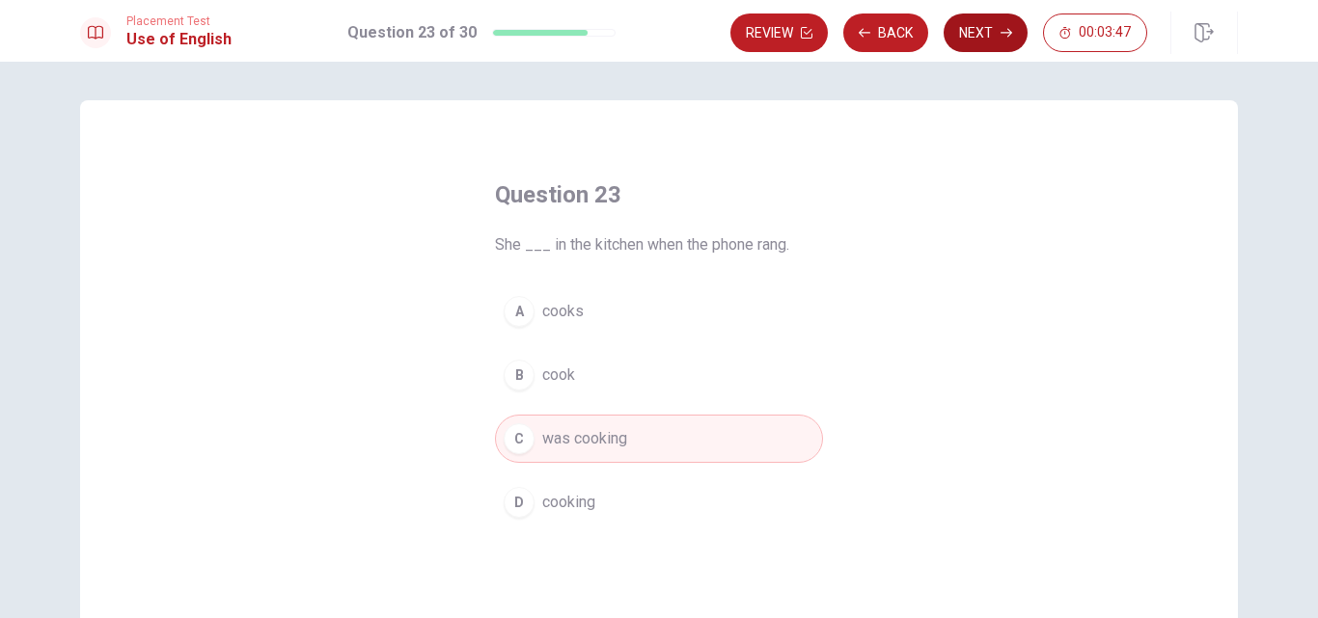
click at [984, 25] on button "Next" at bounding box center [986, 33] width 84 height 39
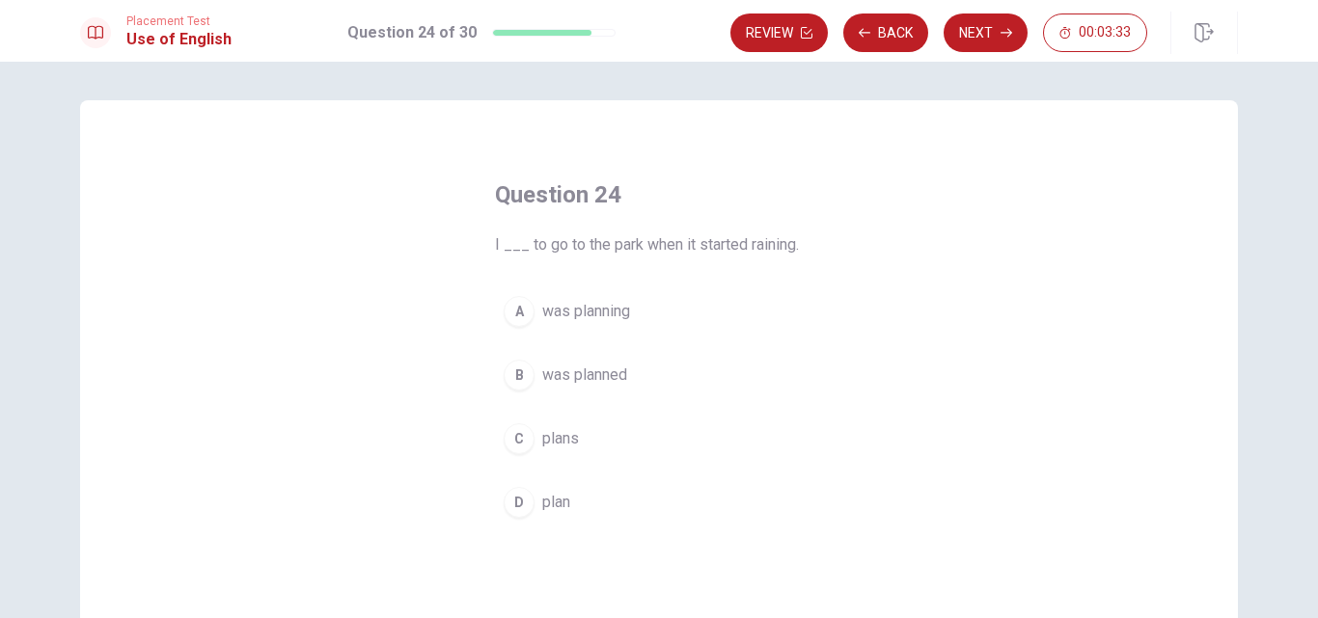
click at [520, 314] on div "A" at bounding box center [519, 311] width 31 height 31
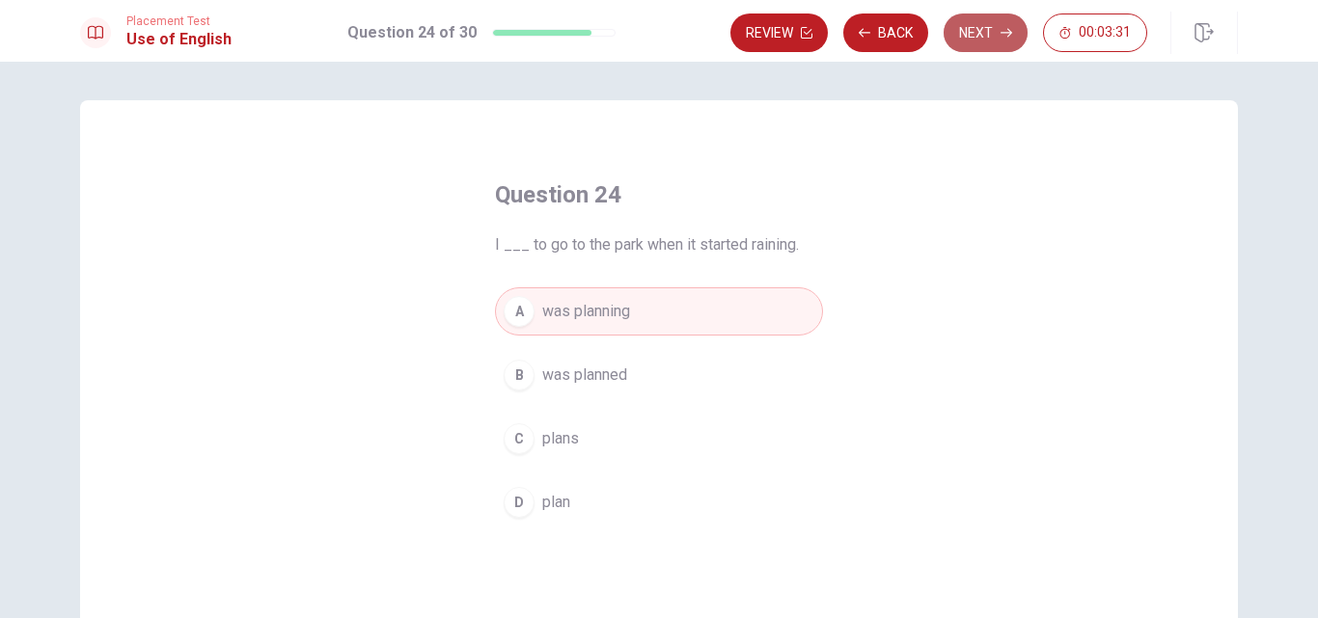
click at [973, 44] on button "Next" at bounding box center [986, 33] width 84 height 39
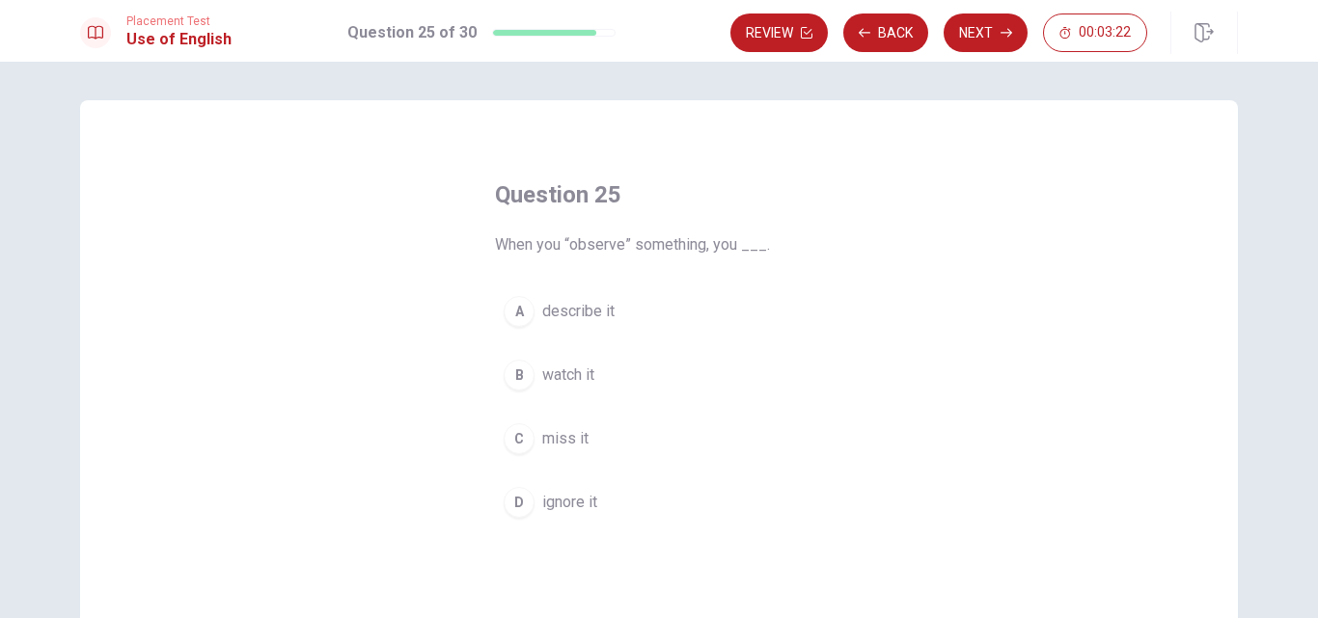
click at [517, 321] on div "A" at bounding box center [519, 311] width 31 height 31
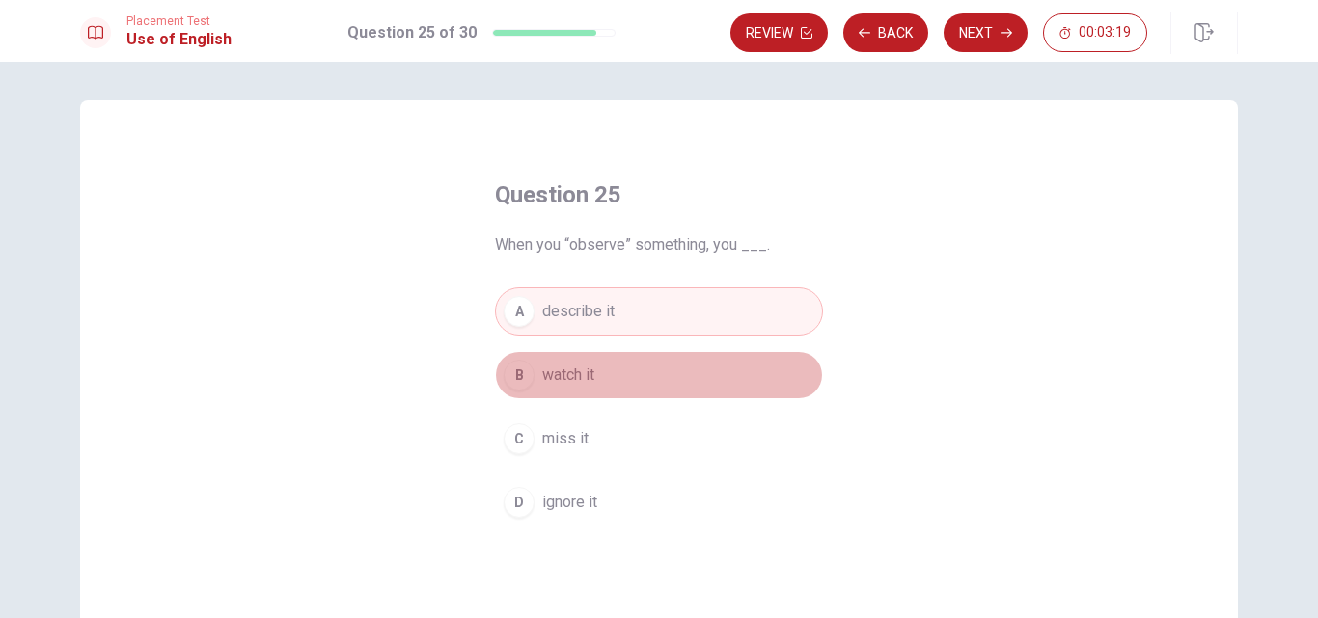
click at [616, 371] on button "B watch it" at bounding box center [659, 375] width 328 height 48
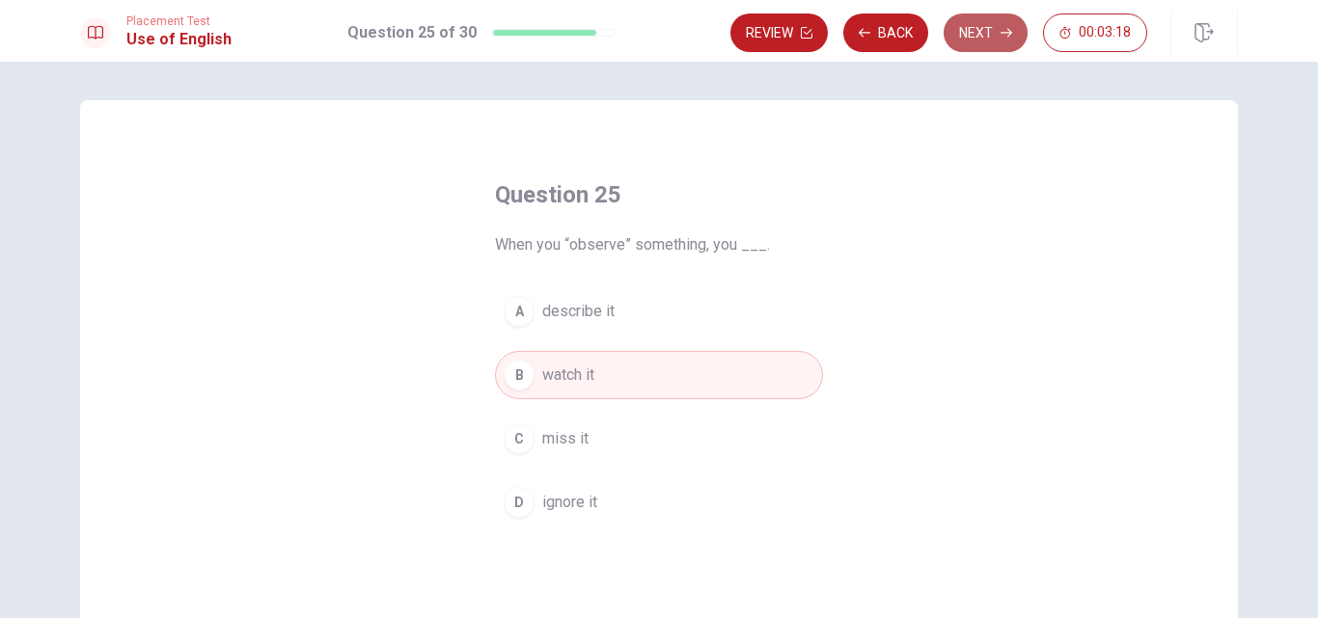
click at [997, 26] on button "Next" at bounding box center [986, 33] width 84 height 39
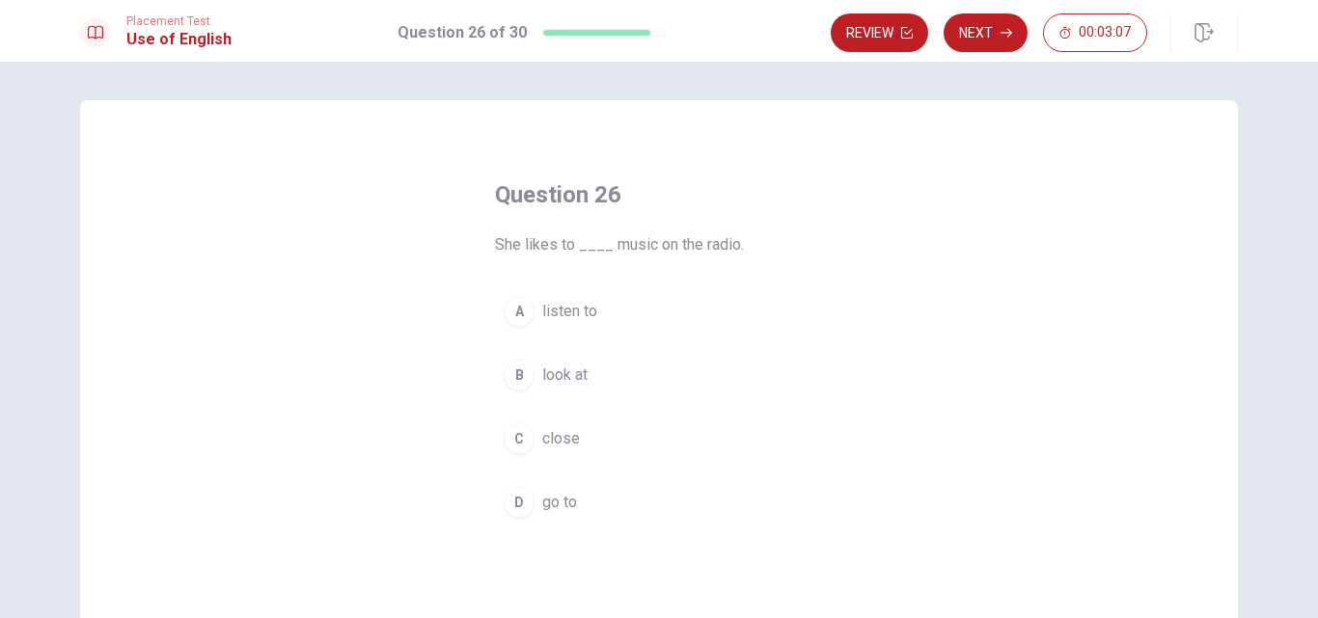
click at [568, 313] on span "listen to" at bounding box center [569, 311] width 55 height 23
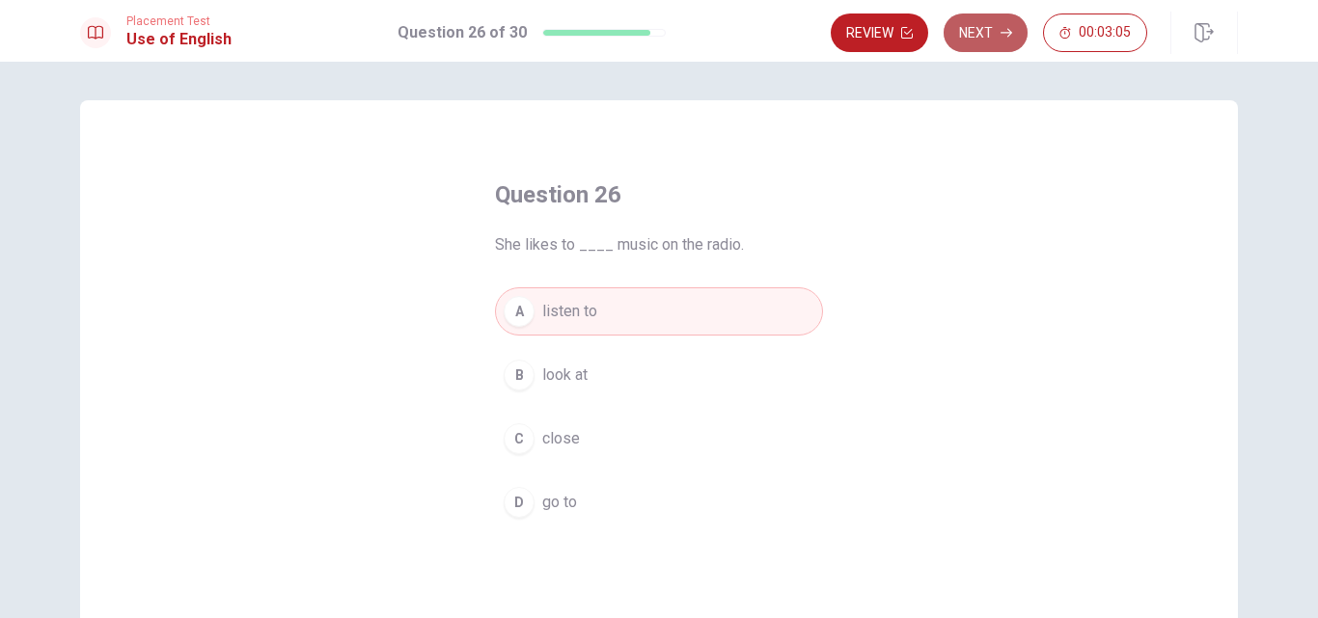
click at [977, 43] on button "Next" at bounding box center [986, 33] width 84 height 39
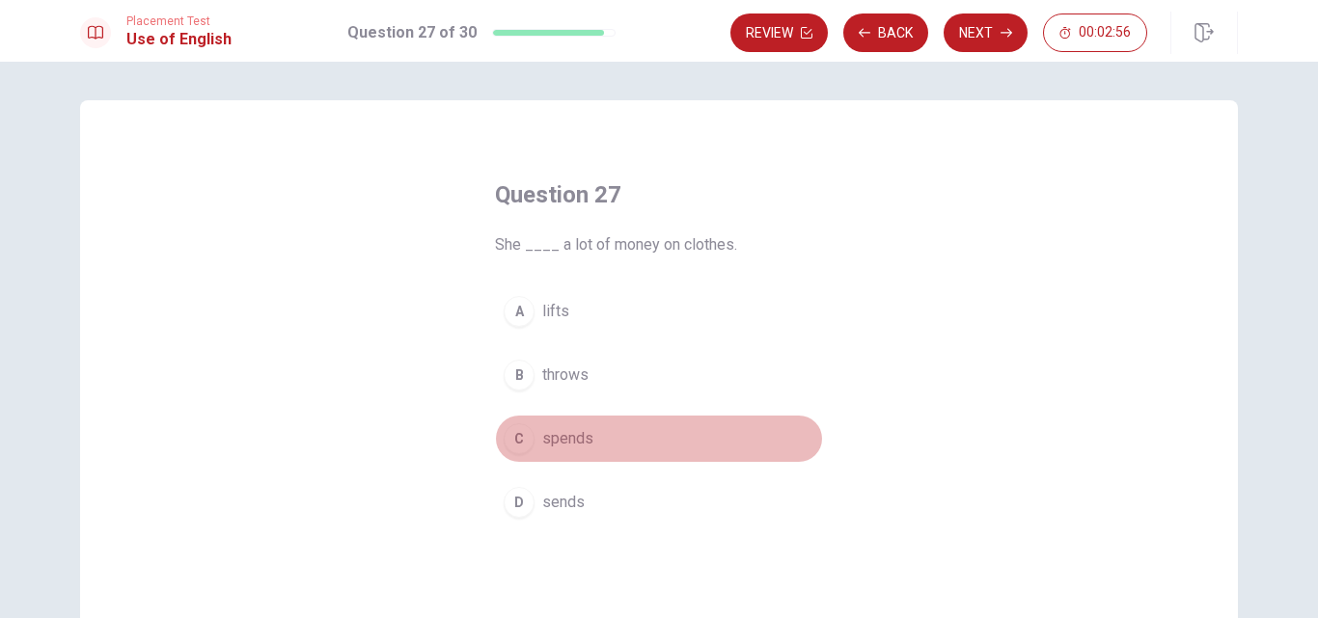
click at [558, 442] on span "spends" at bounding box center [567, 438] width 51 height 23
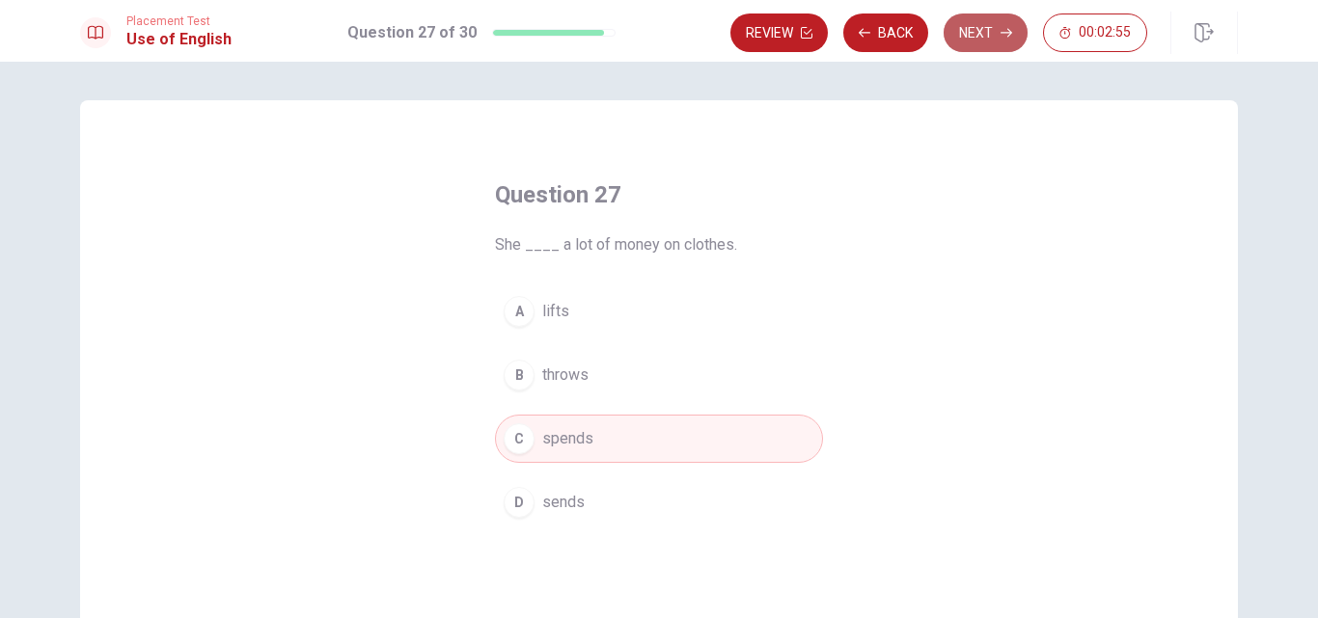
click at [996, 25] on button "Next" at bounding box center [986, 33] width 84 height 39
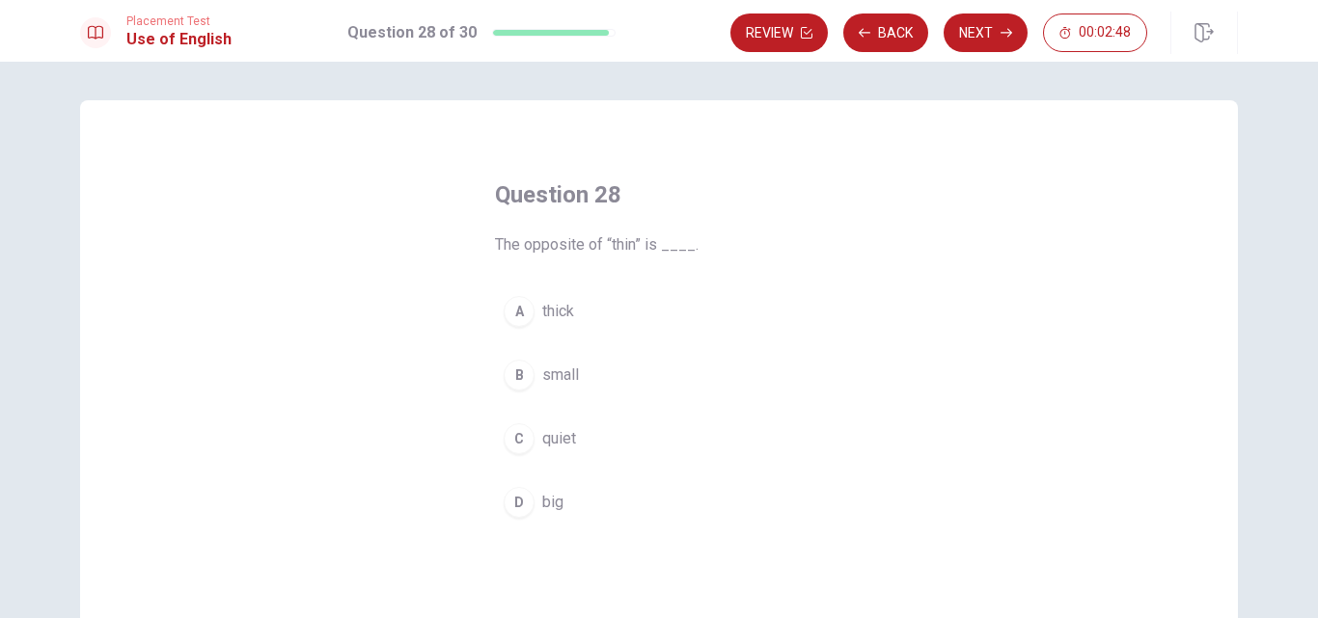
click at [535, 508] on button "D big" at bounding box center [659, 503] width 328 height 48
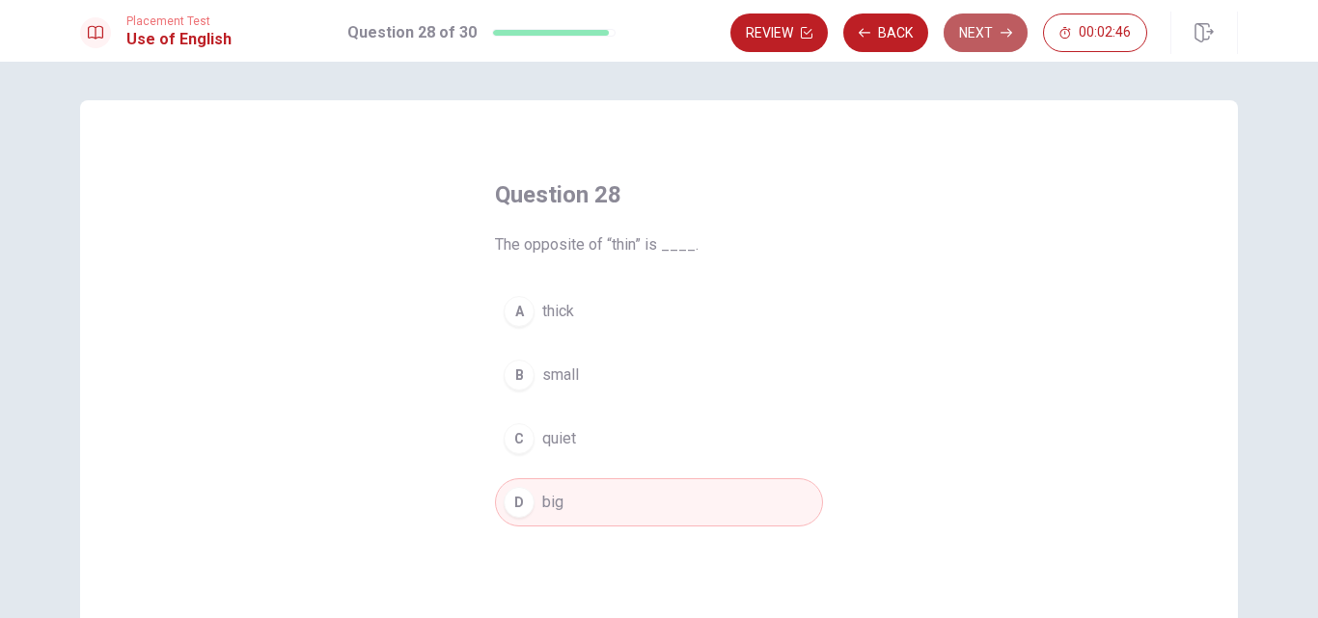
click at [1008, 33] on icon "button" at bounding box center [1006, 33] width 12 height 9
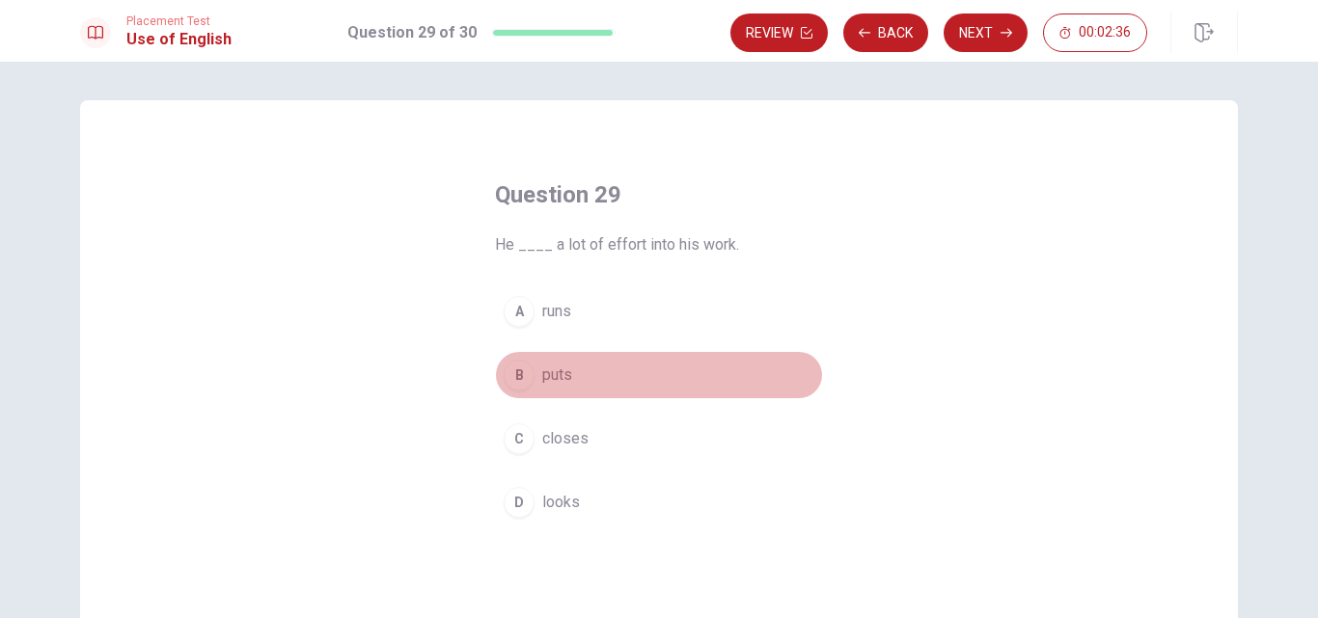
click at [554, 370] on span "puts" at bounding box center [557, 375] width 30 height 23
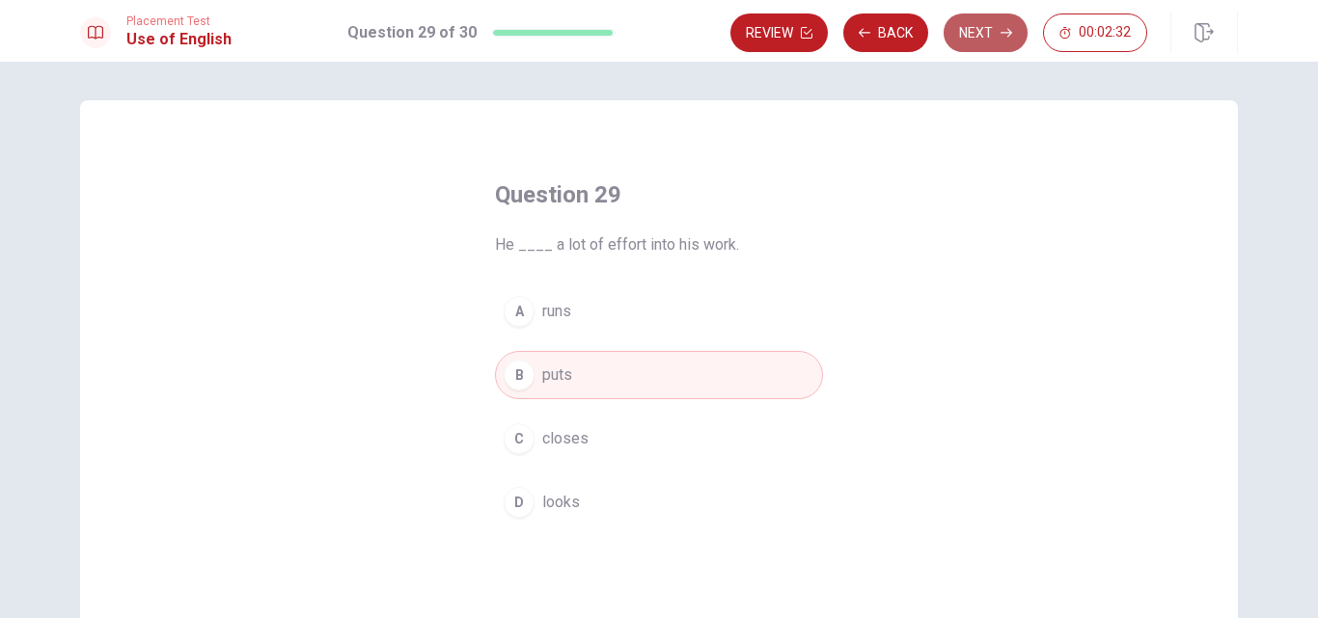
click at [973, 29] on button "Next" at bounding box center [986, 33] width 84 height 39
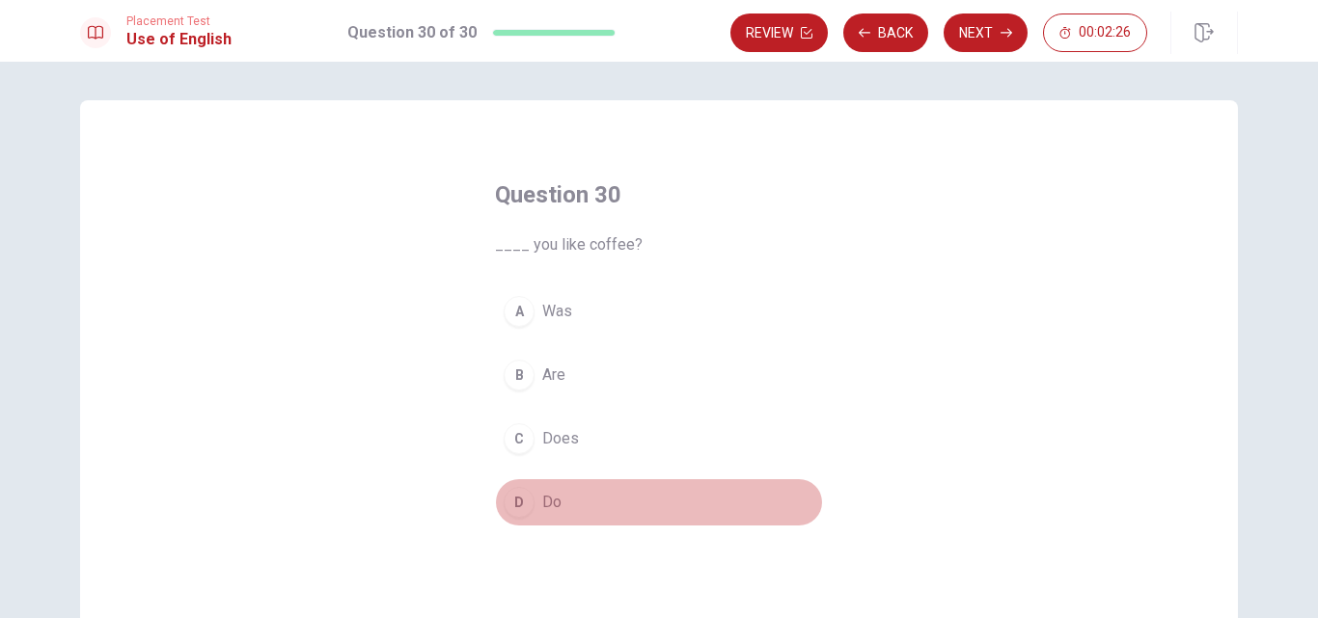
click at [513, 495] on div "D" at bounding box center [519, 502] width 31 height 31
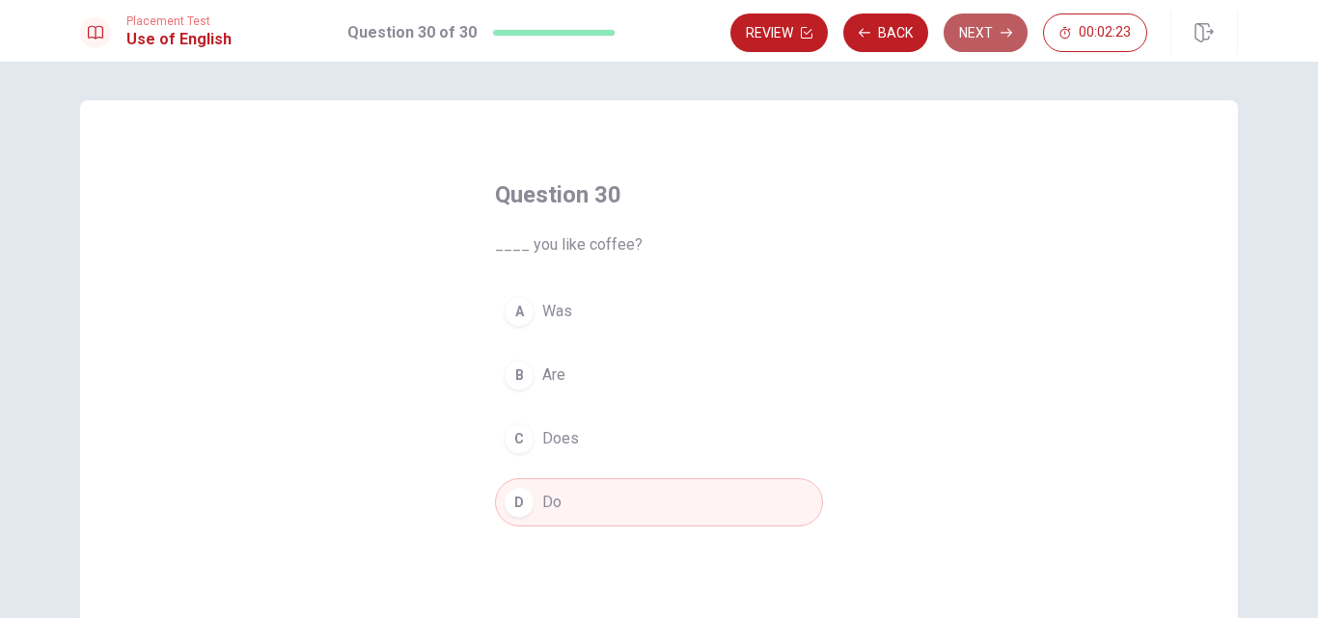
click at [994, 41] on button "Next" at bounding box center [986, 33] width 84 height 39
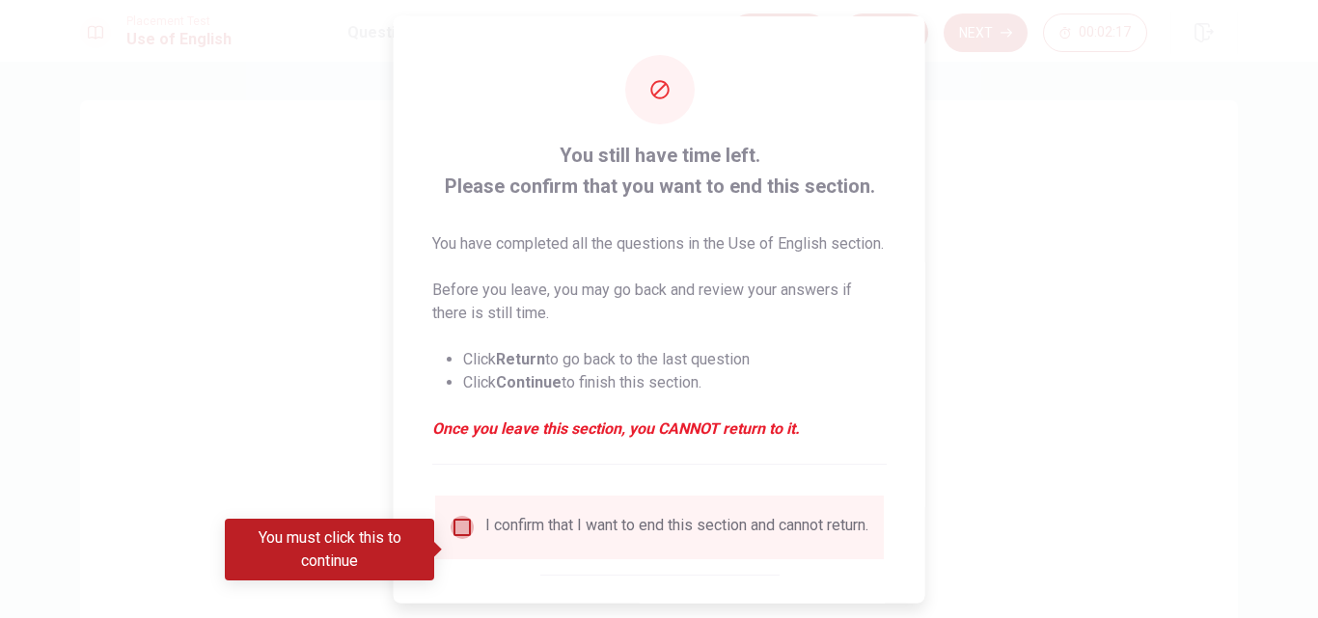
click at [460, 538] on input "You must click this to continue" at bounding box center [462, 526] width 23 height 23
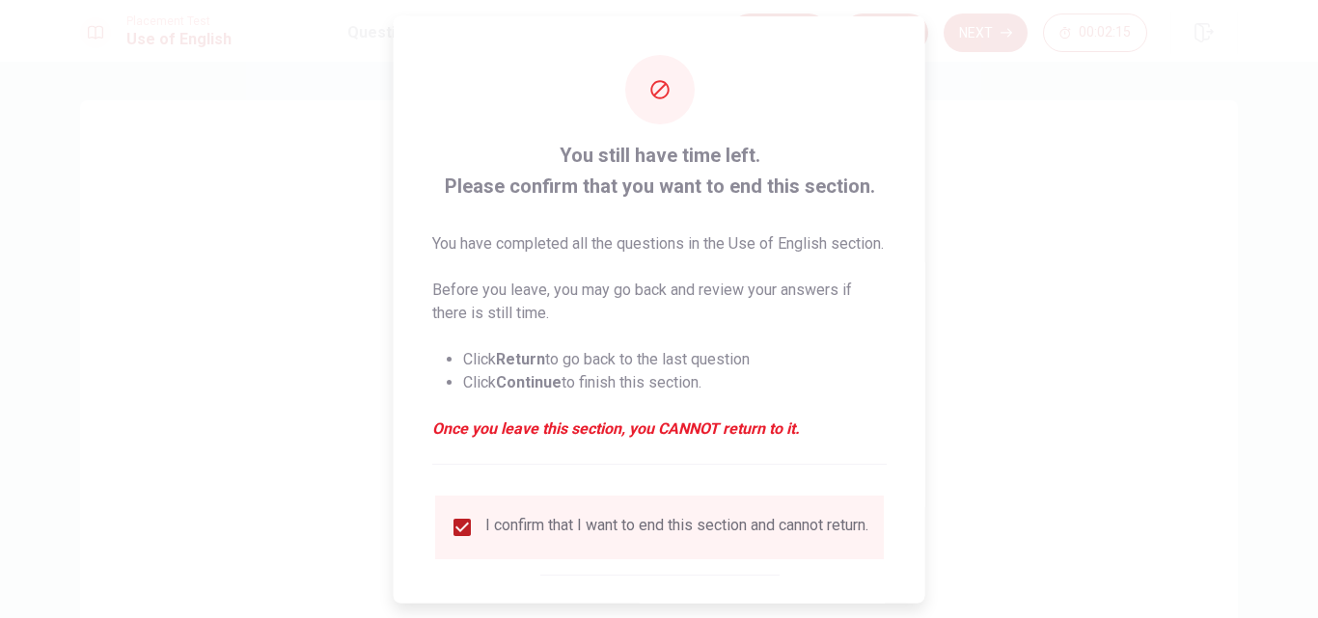
scroll to position [124, 0]
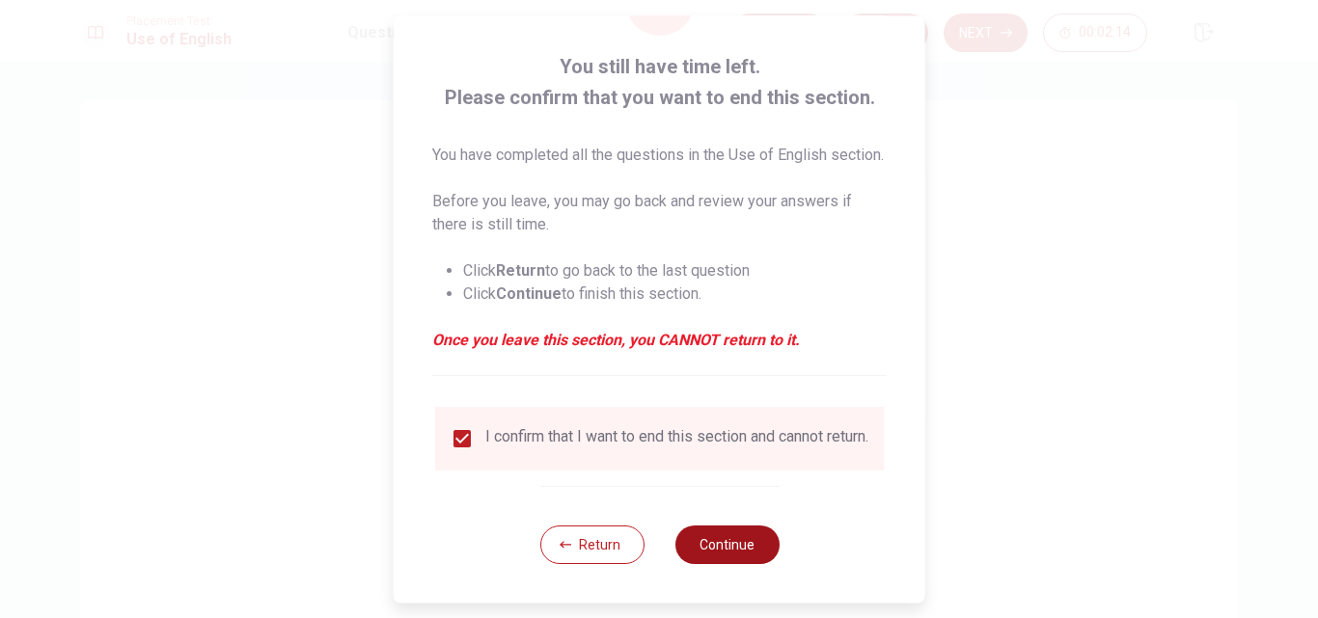
click at [748, 541] on button "Continue" at bounding box center [726, 545] width 104 height 39
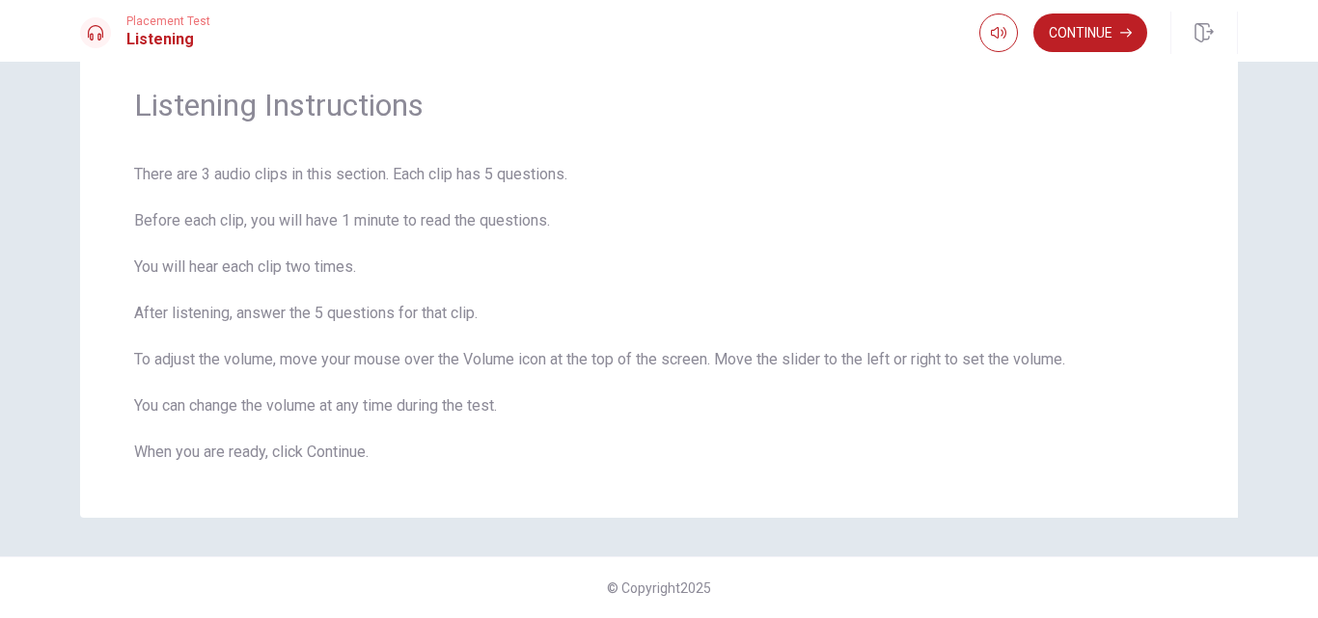
scroll to position [0, 0]
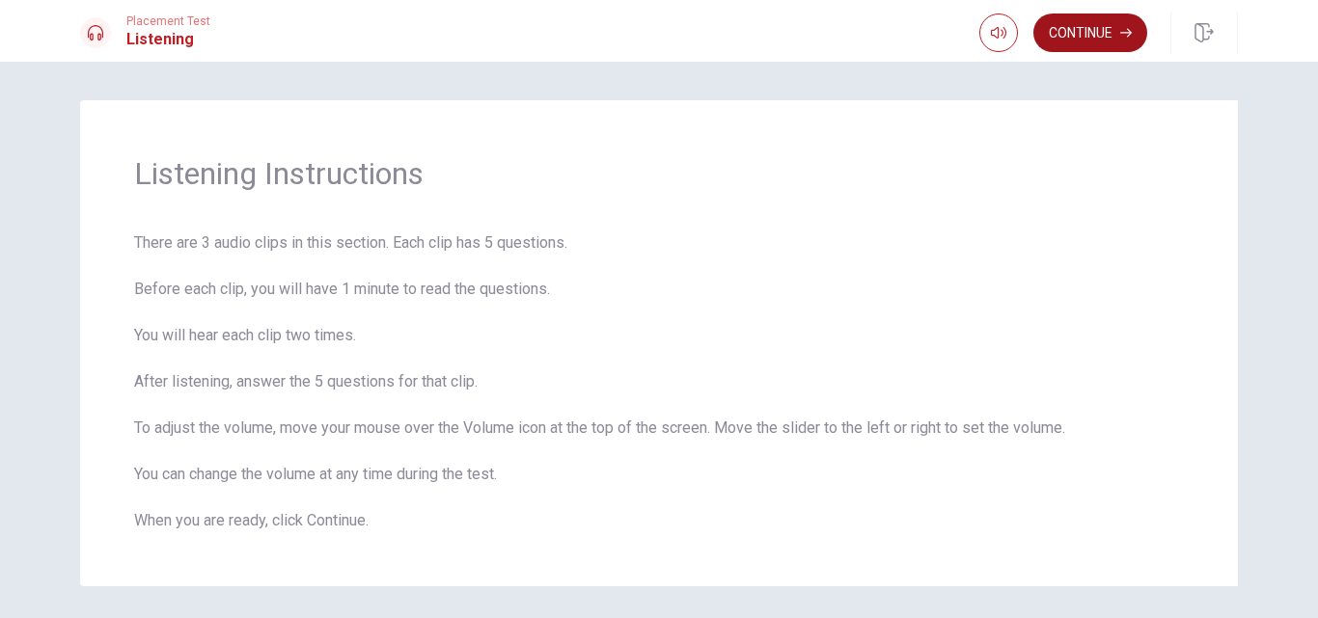
click at [1066, 45] on button "Continue" at bounding box center [1090, 33] width 114 height 39
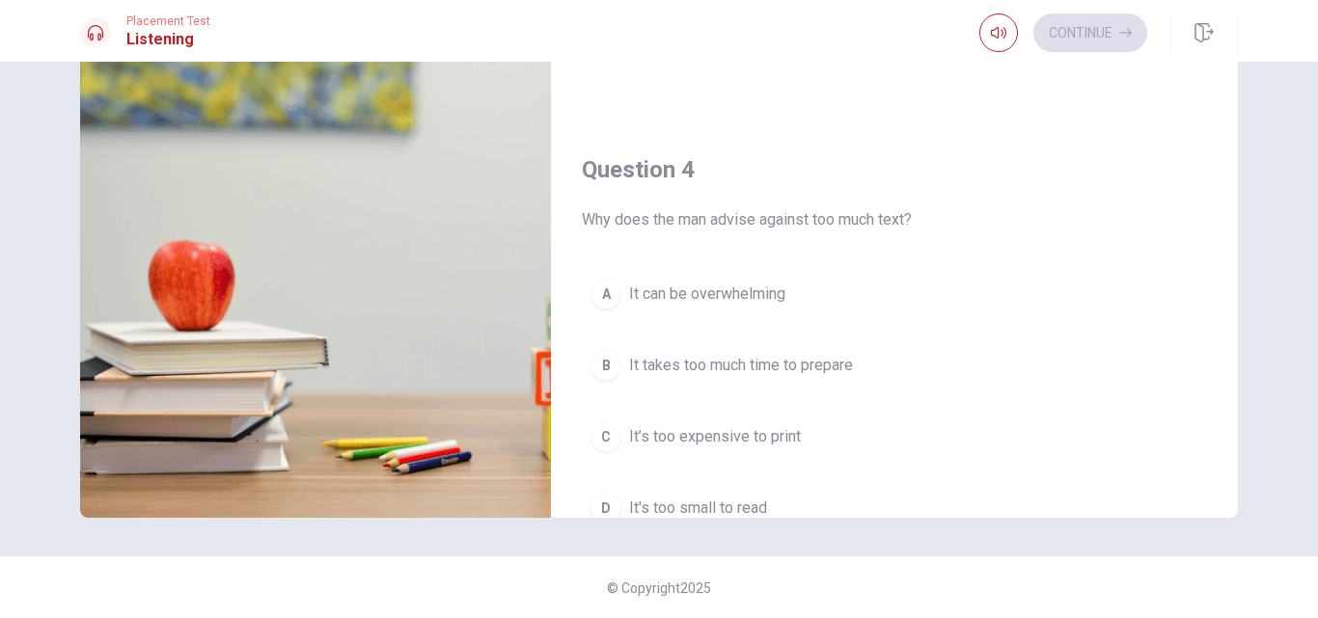
scroll to position [1799, 0]
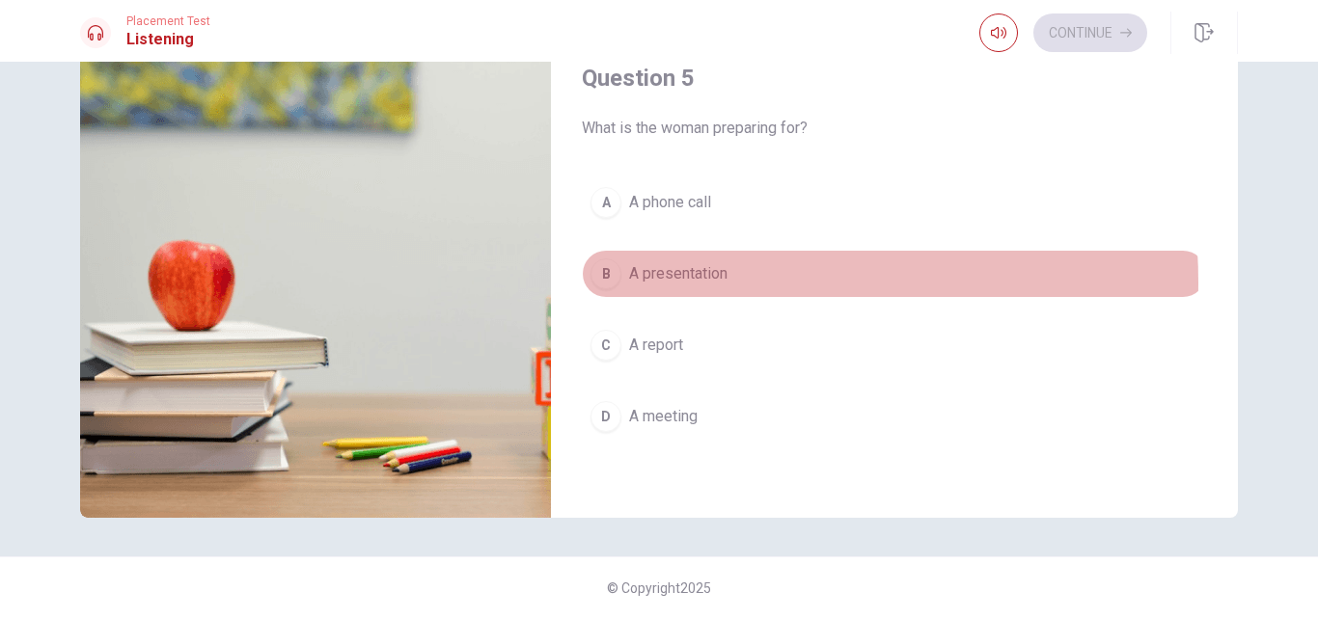
click at [681, 283] on span "A presentation" at bounding box center [678, 273] width 98 height 23
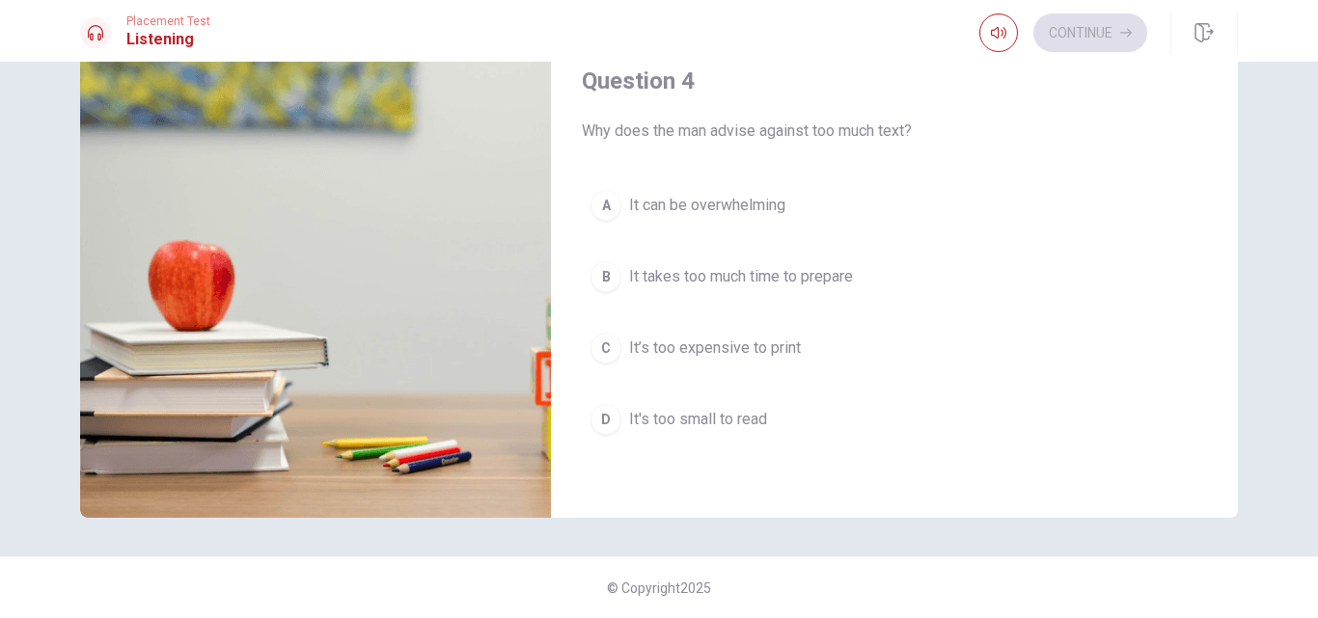
scroll to position [1299, 0]
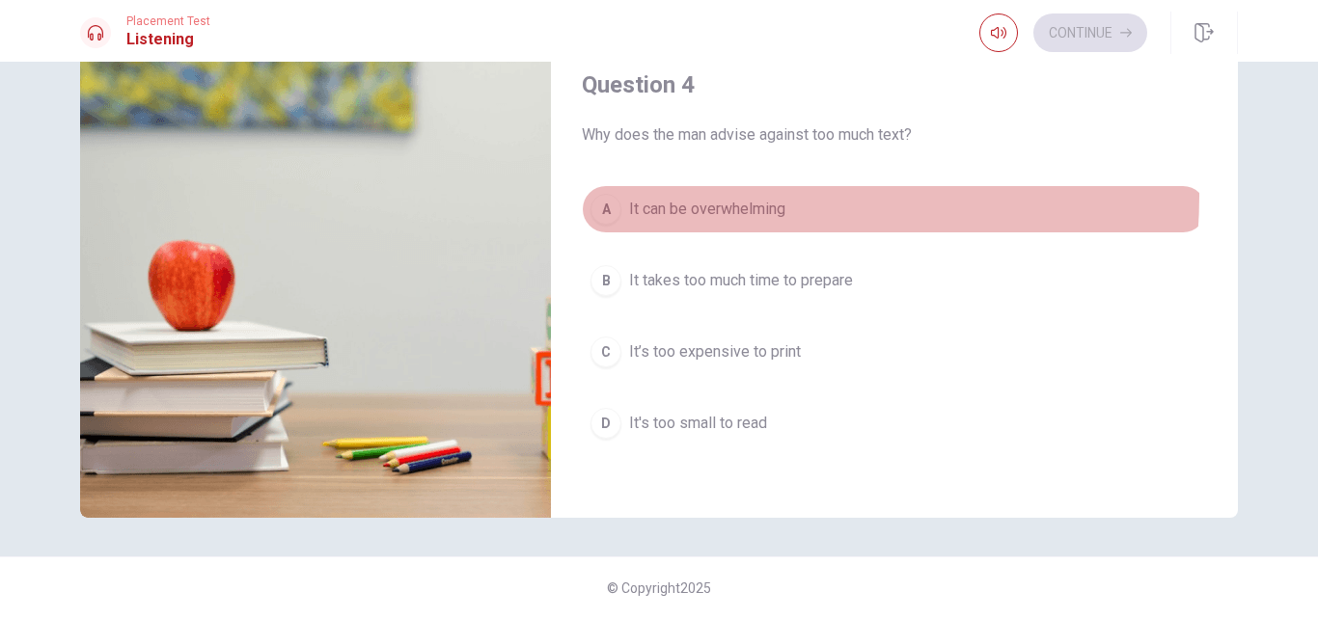
click at [705, 195] on button "A It can be overwhelming" at bounding box center [894, 209] width 625 height 48
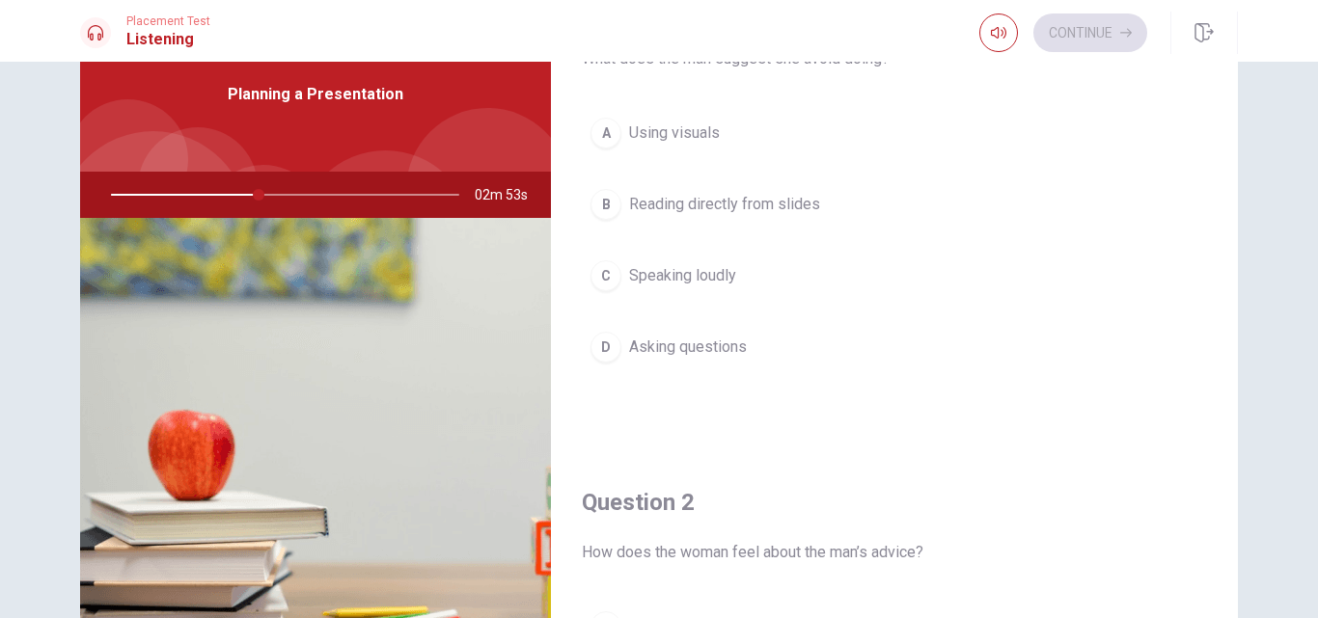
scroll to position [59, 0]
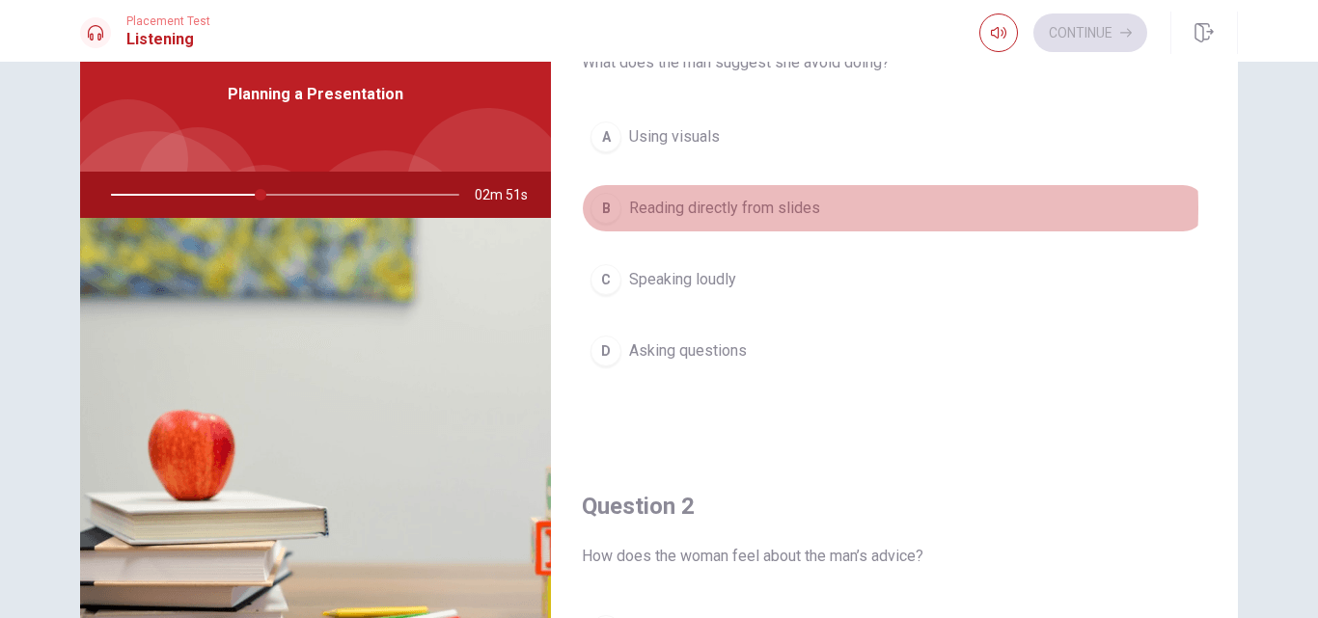
click at [781, 208] on span "Reading directly from slides" at bounding box center [724, 208] width 191 height 23
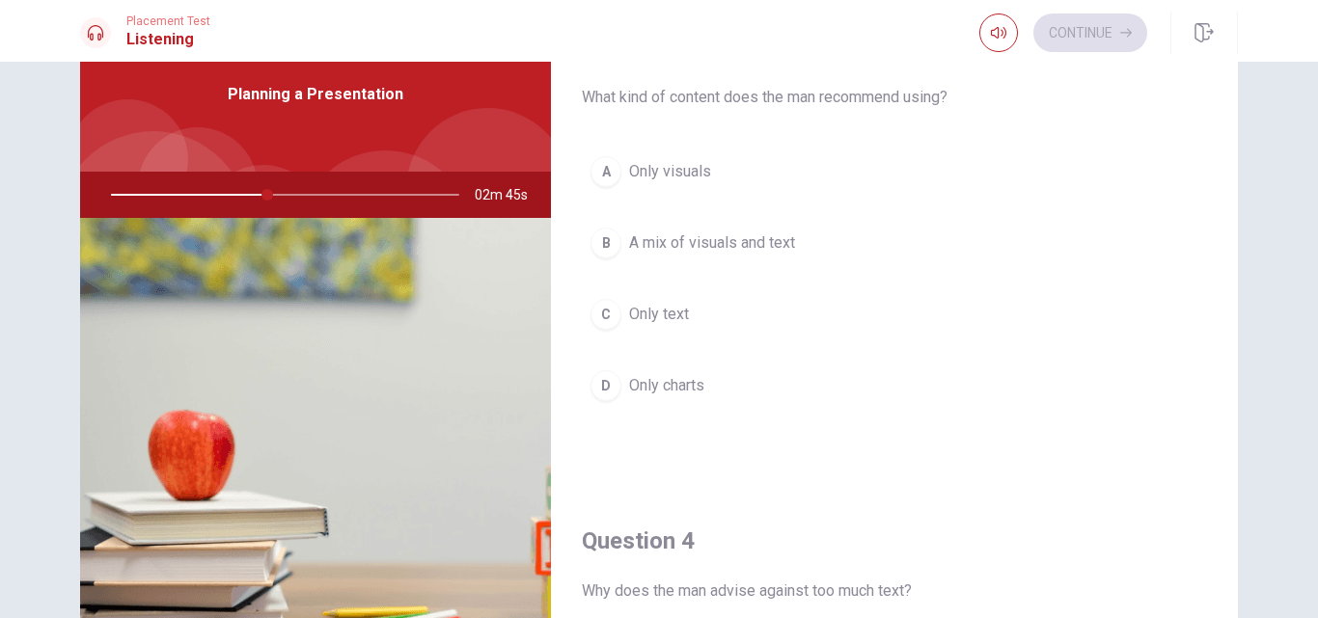
scroll to position [1016, 0]
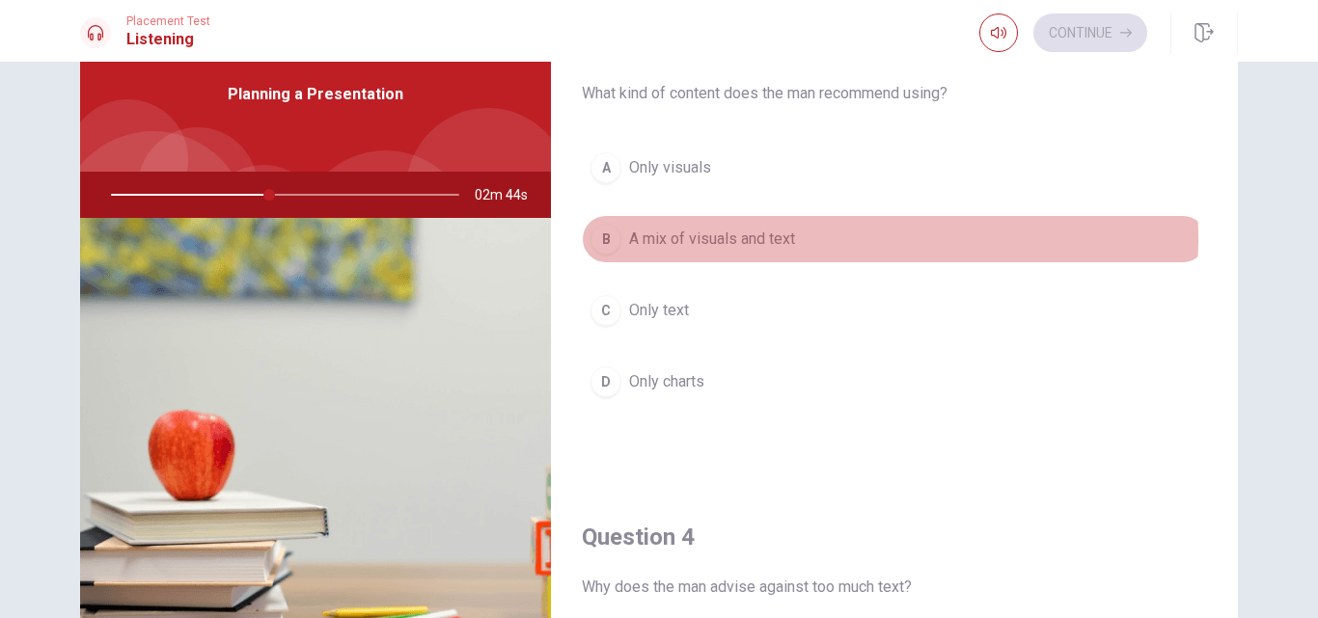
click at [750, 237] on span "A mix of visuals and text" at bounding box center [712, 239] width 166 height 23
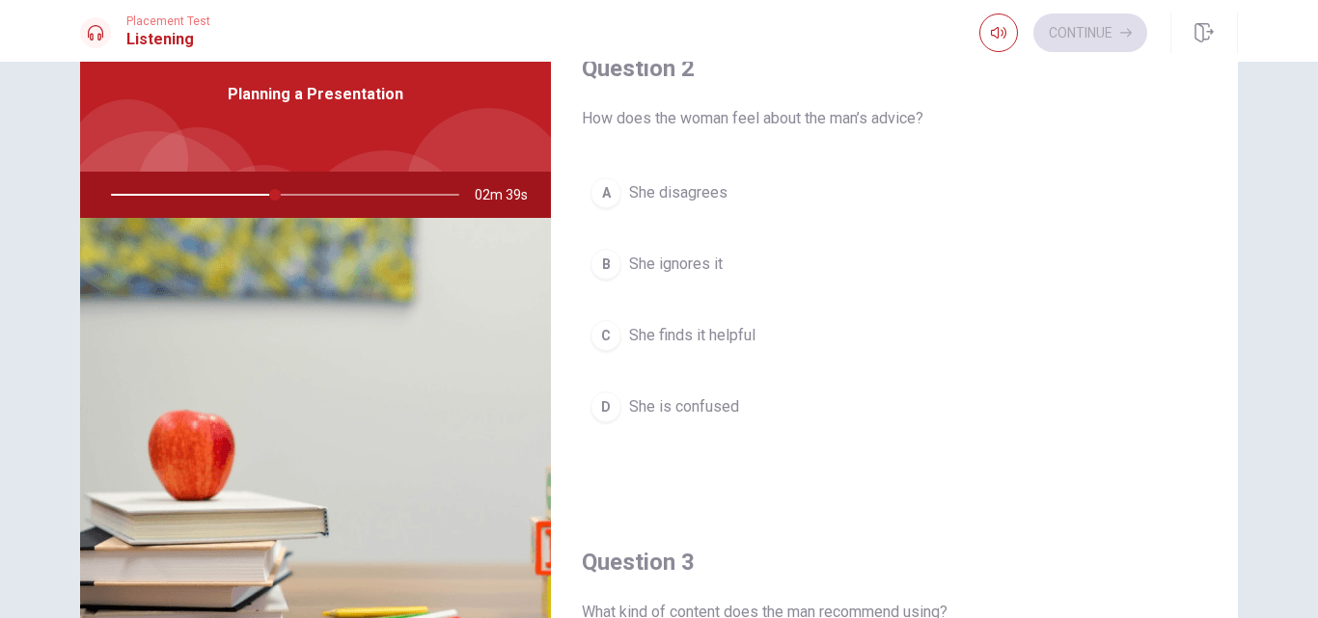
scroll to position [489, 0]
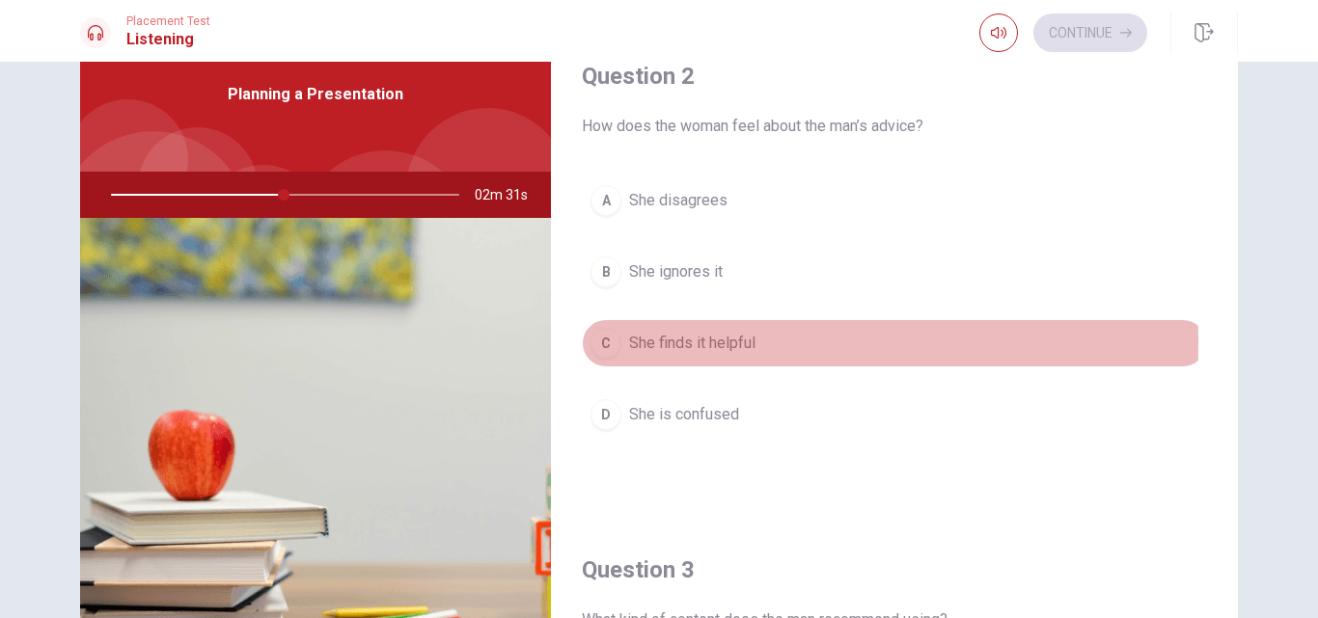
click at [614, 343] on div "C" at bounding box center [605, 343] width 31 height 31
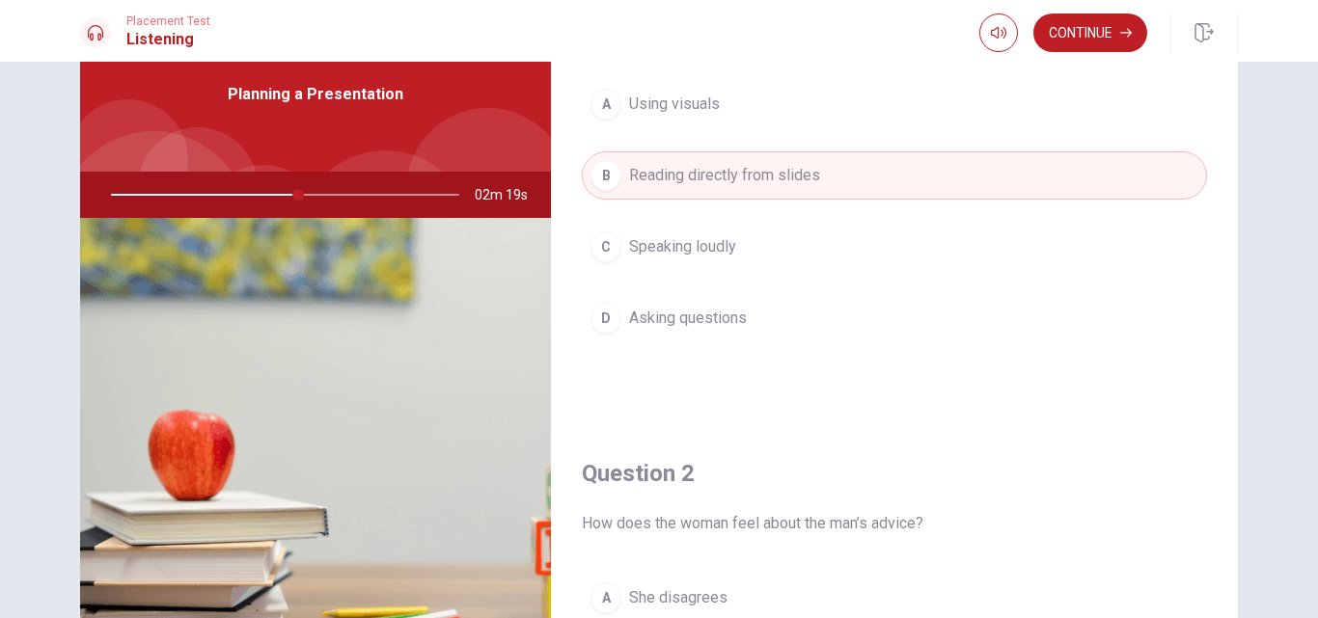
scroll to position [103, 0]
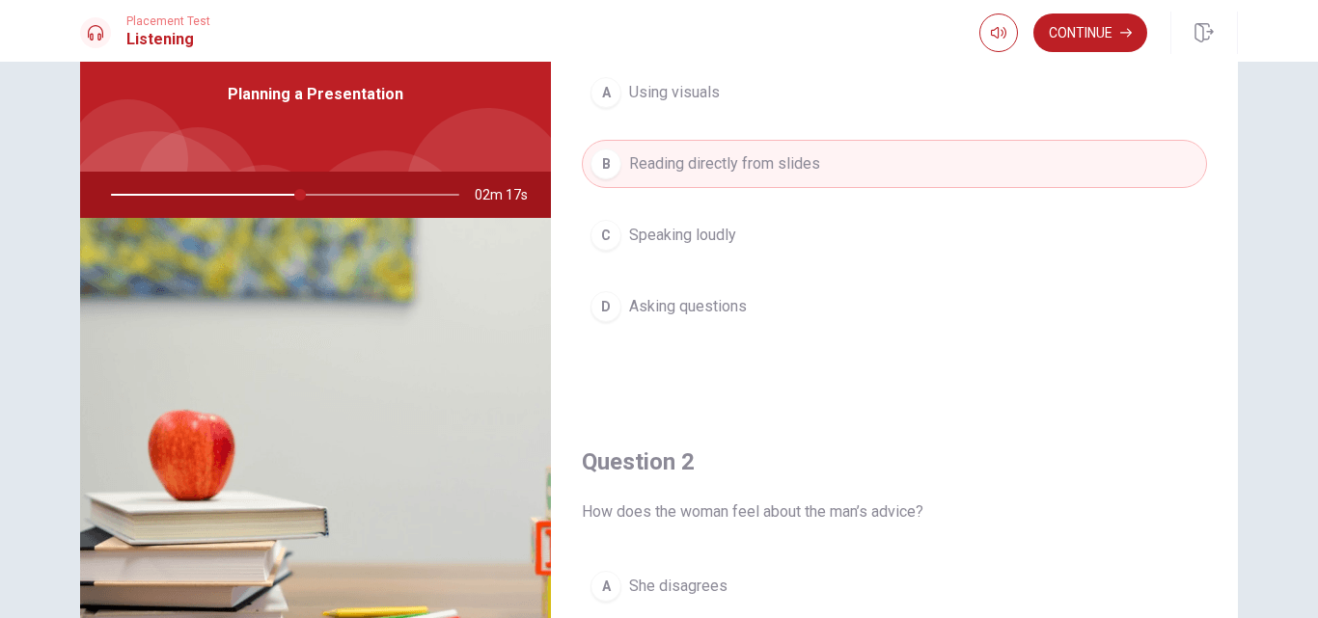
click at [242, 192] on div at bounding box center [281, 195] width 387 height 46
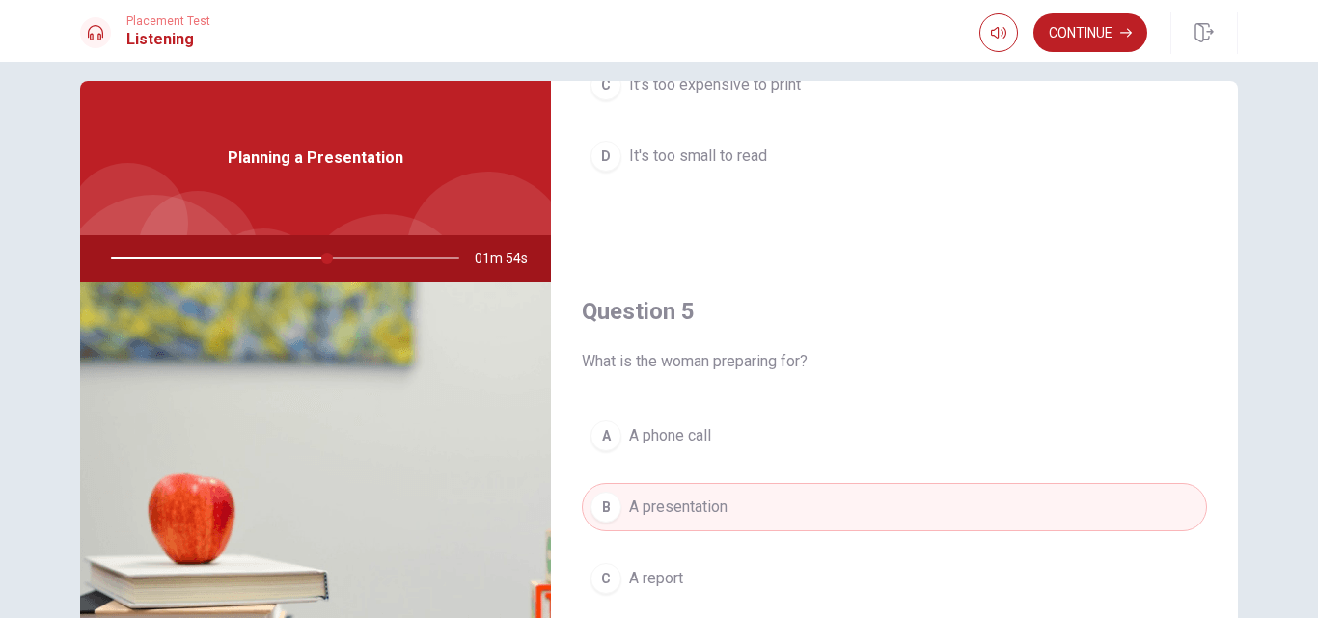
scroll to position [0, 0]
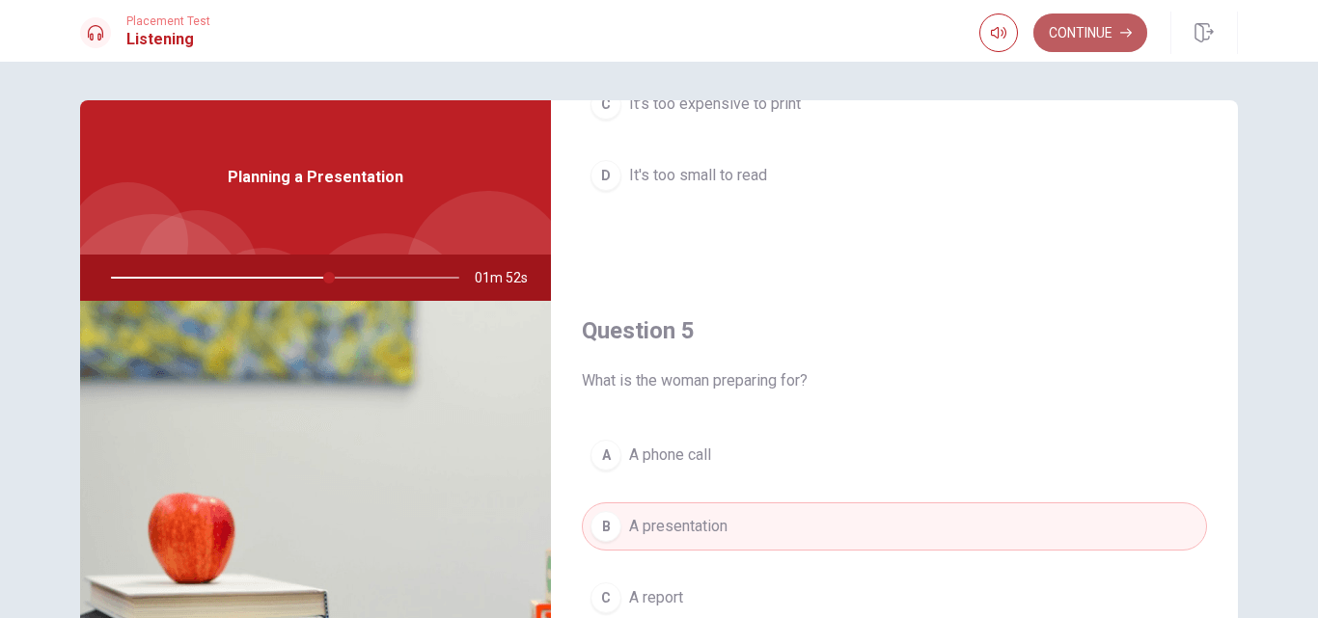
click at [1089, 33] on button "Continue" at bounding box center [1090, 33] width 114 height 39
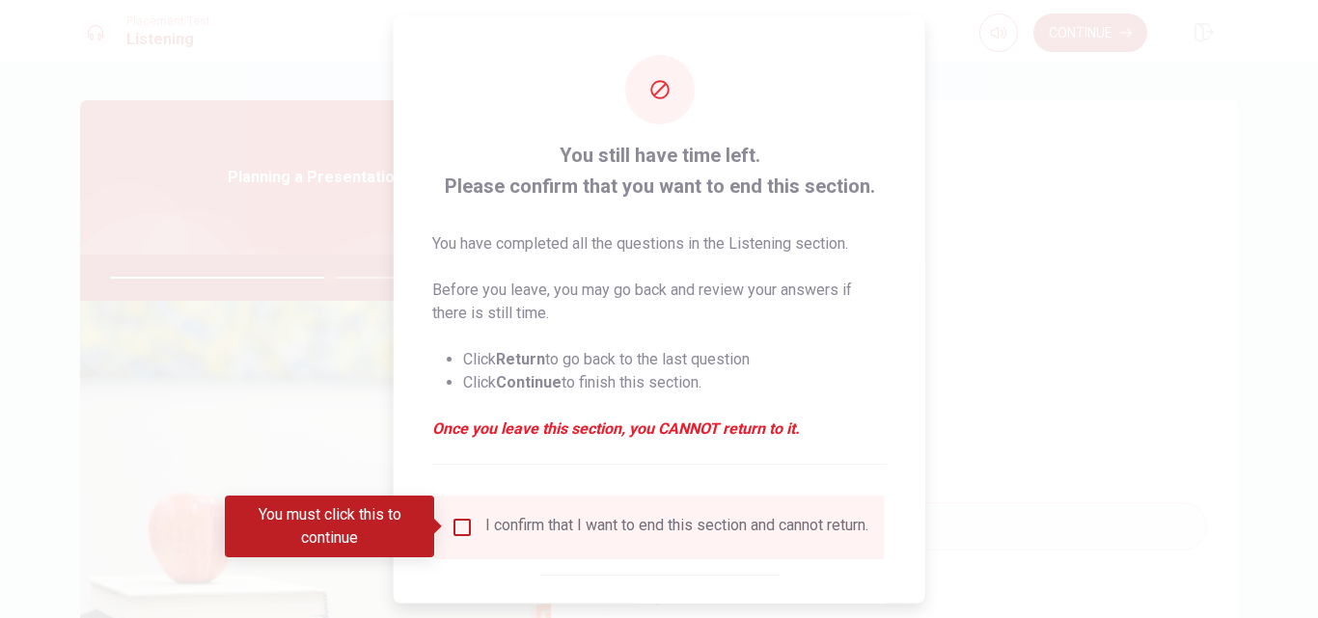
click at [461, 504] on div "I confirm that I want to end this section and cannot return." at bounding box center [659, 527] width 449 height 64
click at [455, 535] on input "You must click this to continue" at bounding box center [462, 526] width 23 height 23
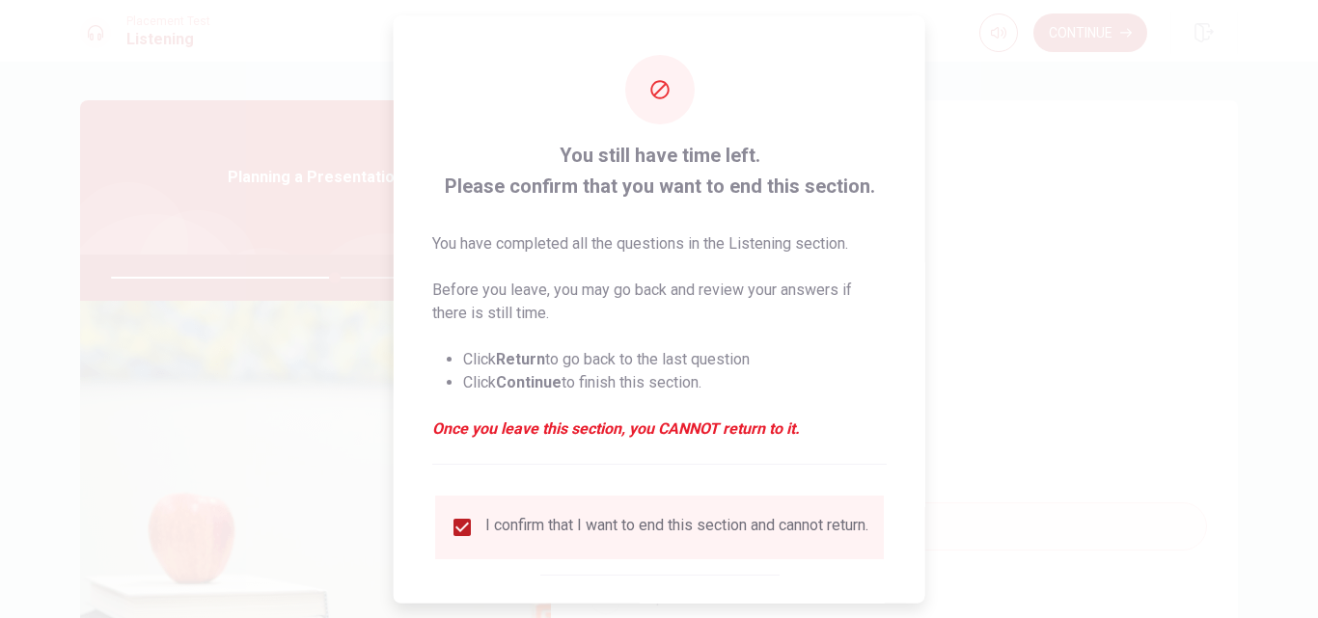
scroll to position [101, 0]
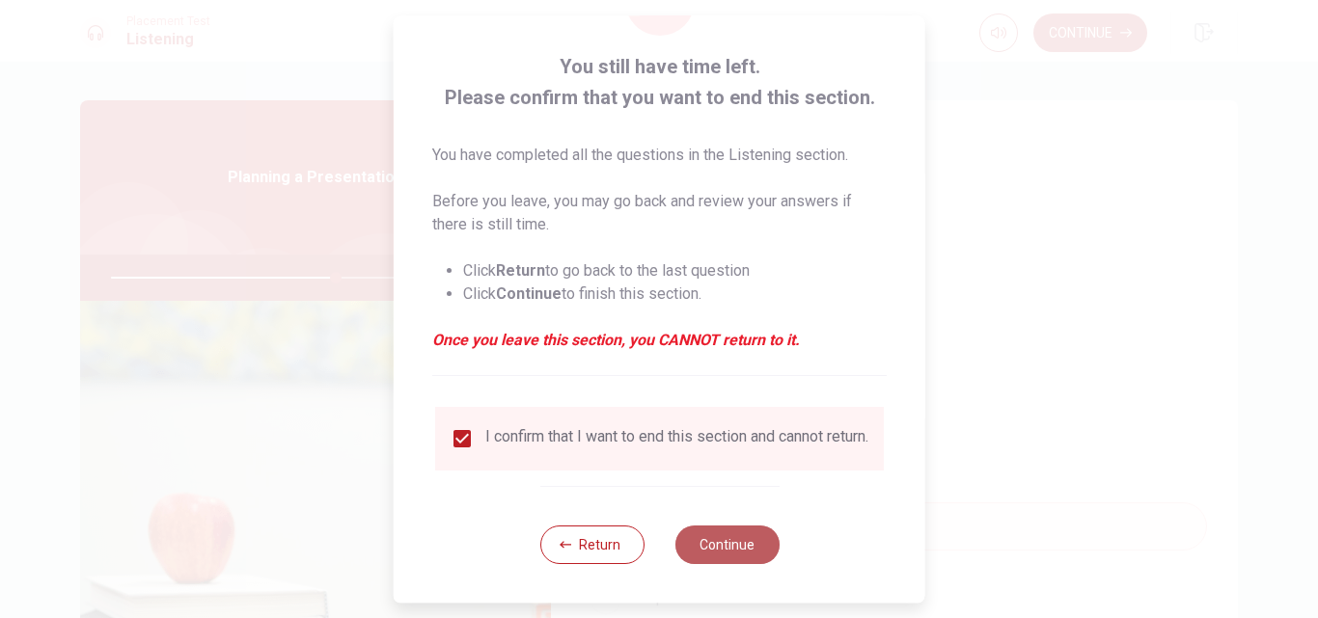
click at [710, 561] on button "Continue" at bounding box center [726, 545] width 104 height 39
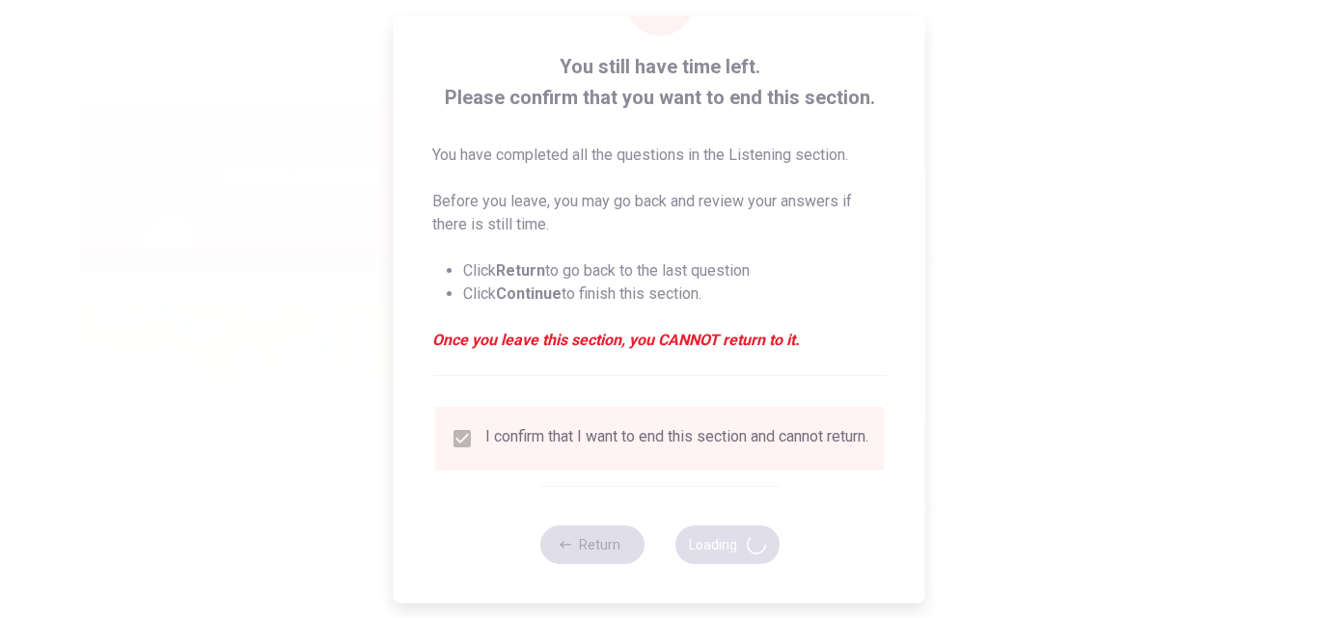
type input "66"
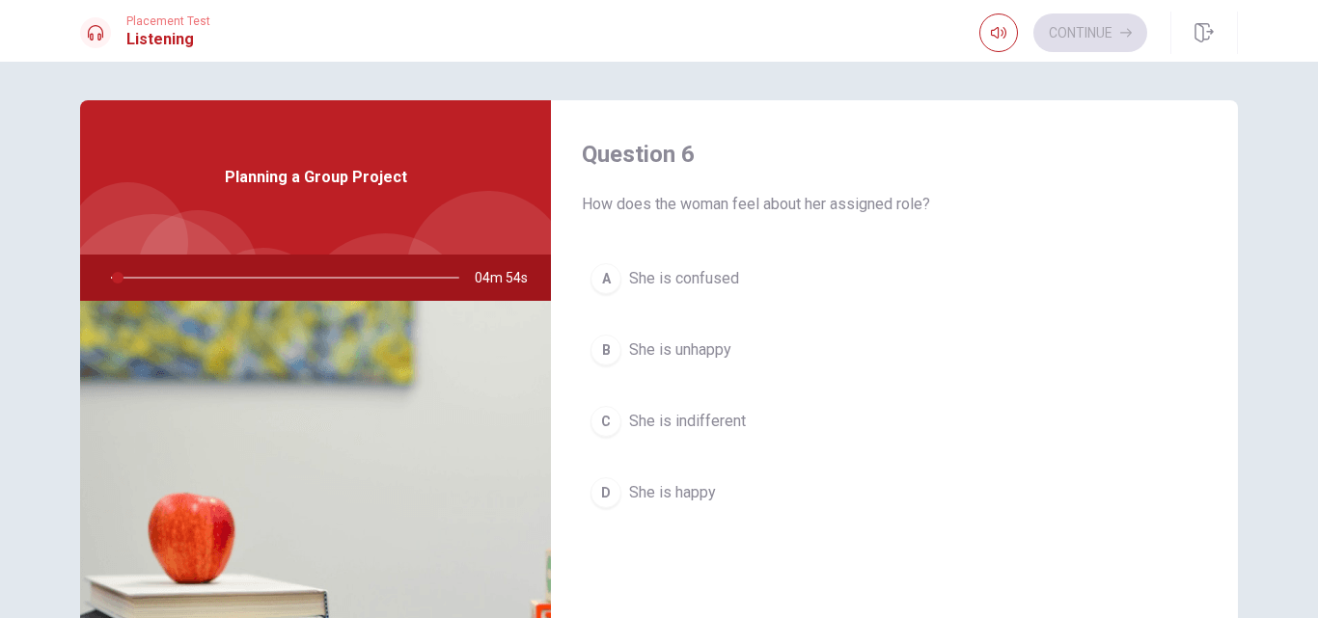
drag, startPoint x: 1222, startPoint y: 235, endPoint x: 1222, endPoint y: 251, distance: 15.4
click at [1222, 251] on div "Question 6 How does the woman feel about her assigned role? A She is confused B…" at bounding box center [894, 347] width 687 height 494
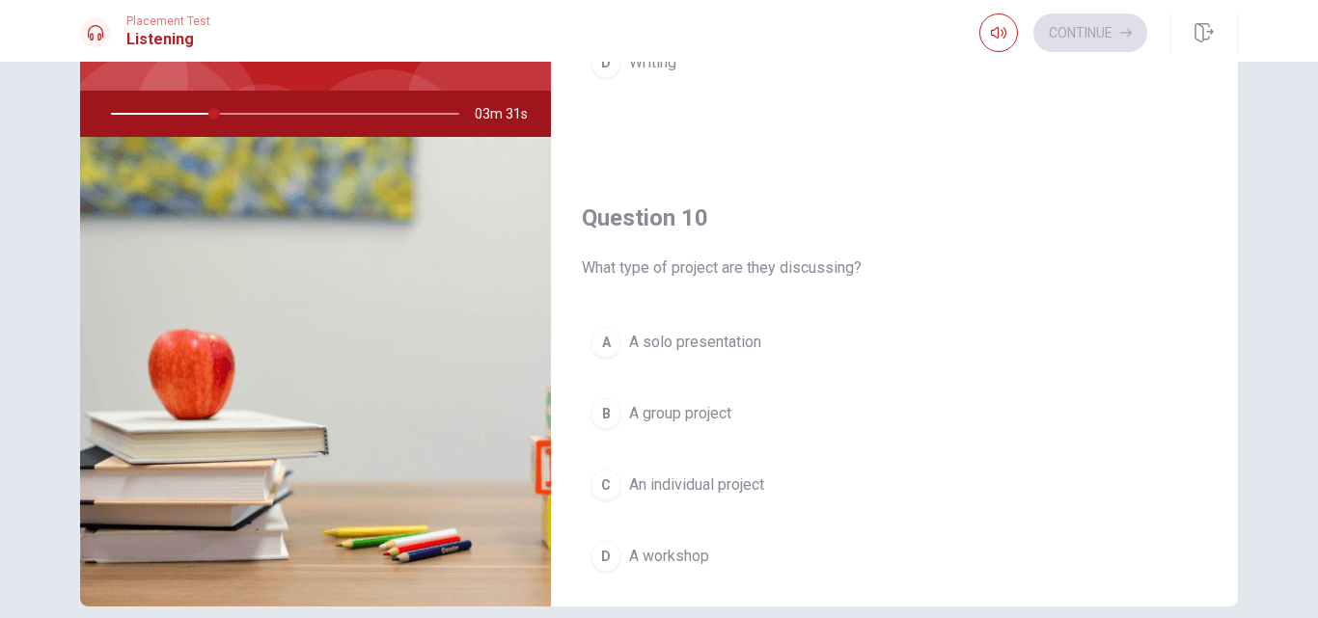
scroll to position [1759, 0]
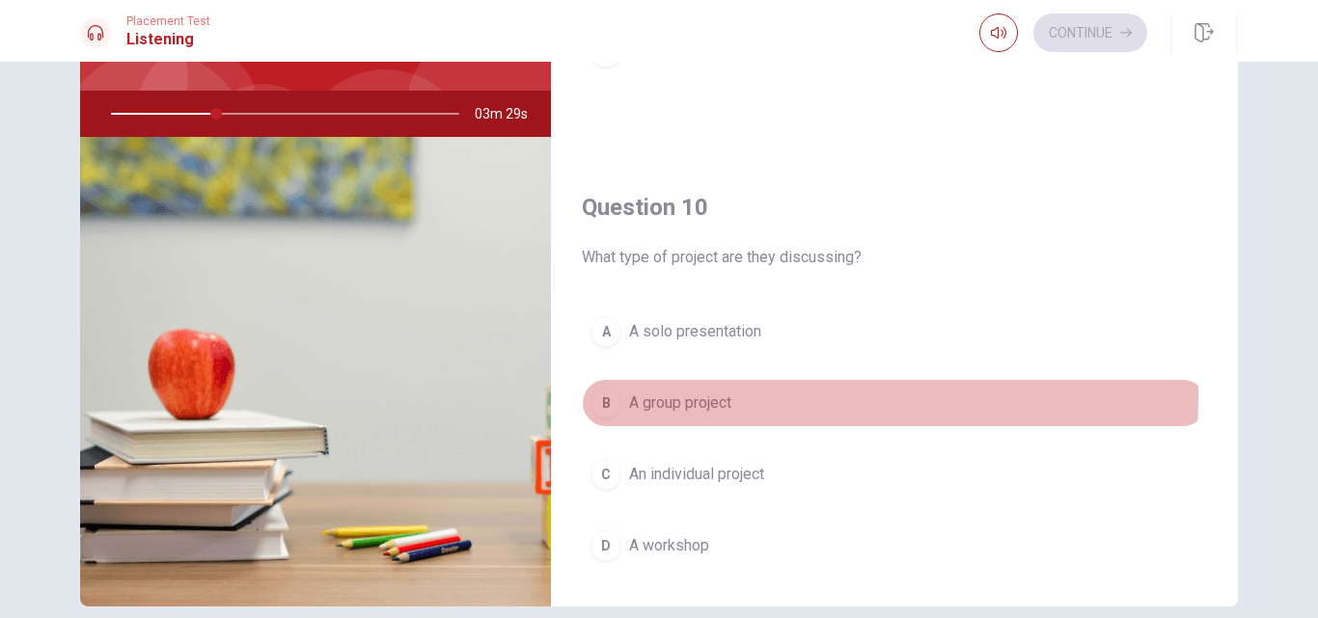
click at [701, 397] on span "A group project" at bounding box center [680, 403] width 102 height 23
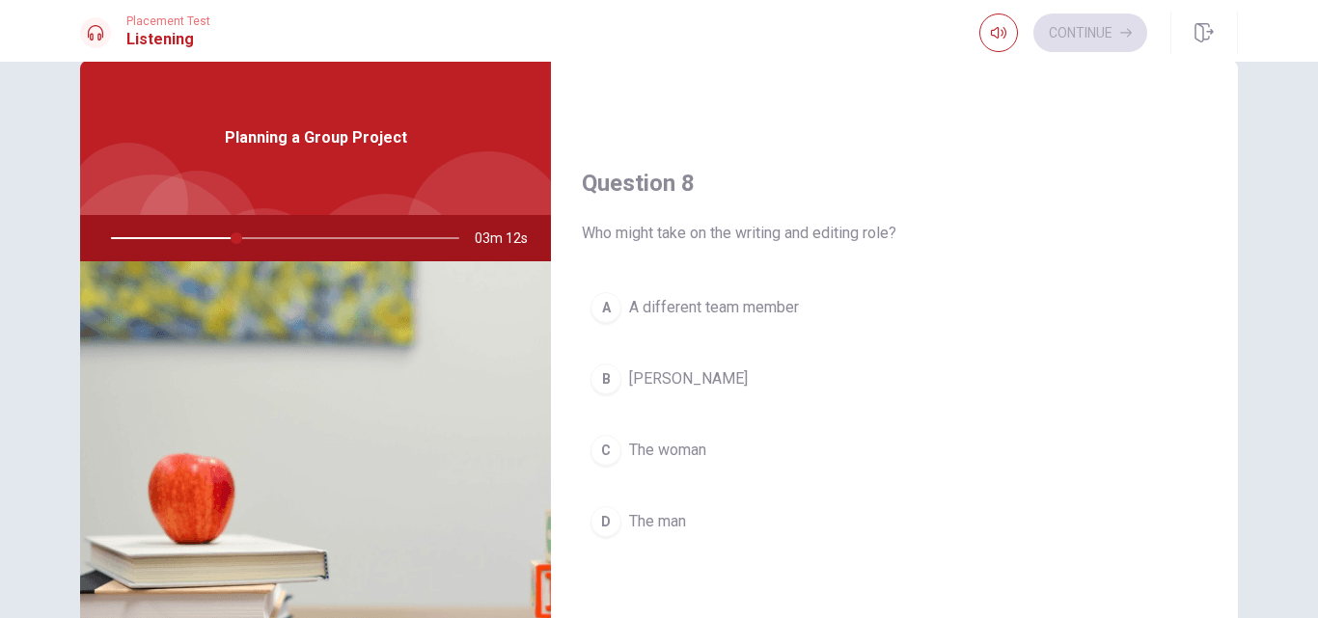
scroll to position [923, 0]
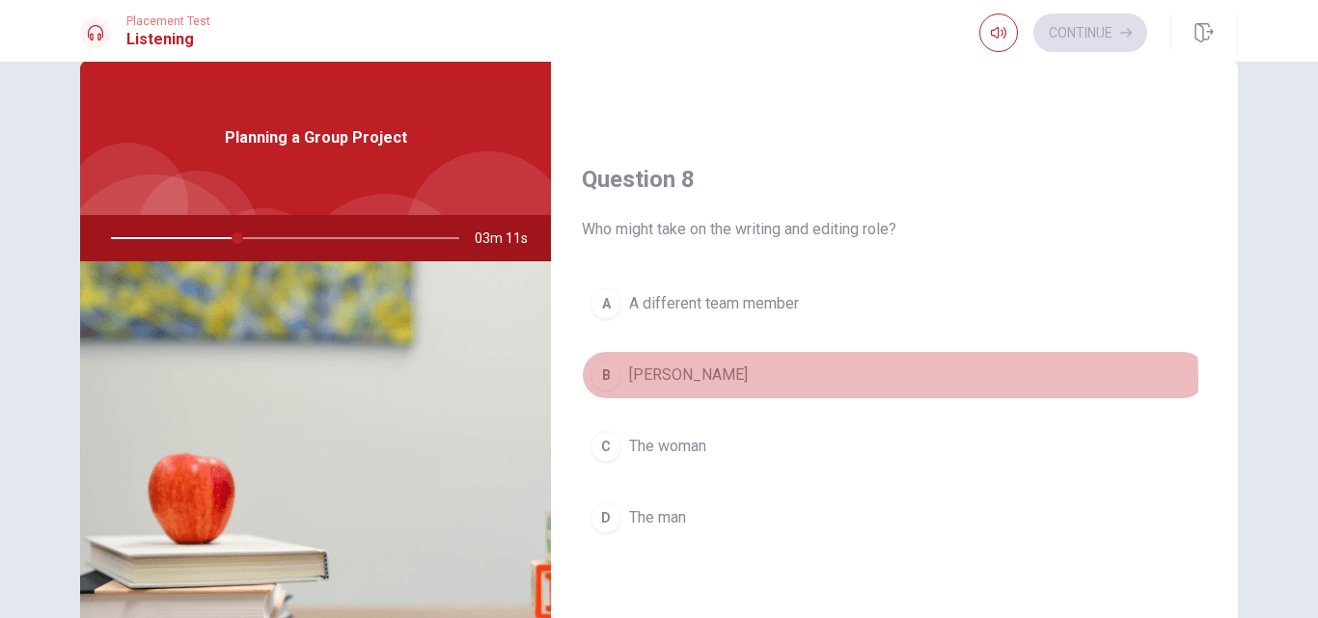
click at [708, 380] on button "B [PERSON_NAME]" at bounding box center [894, 375] width 625 height 48
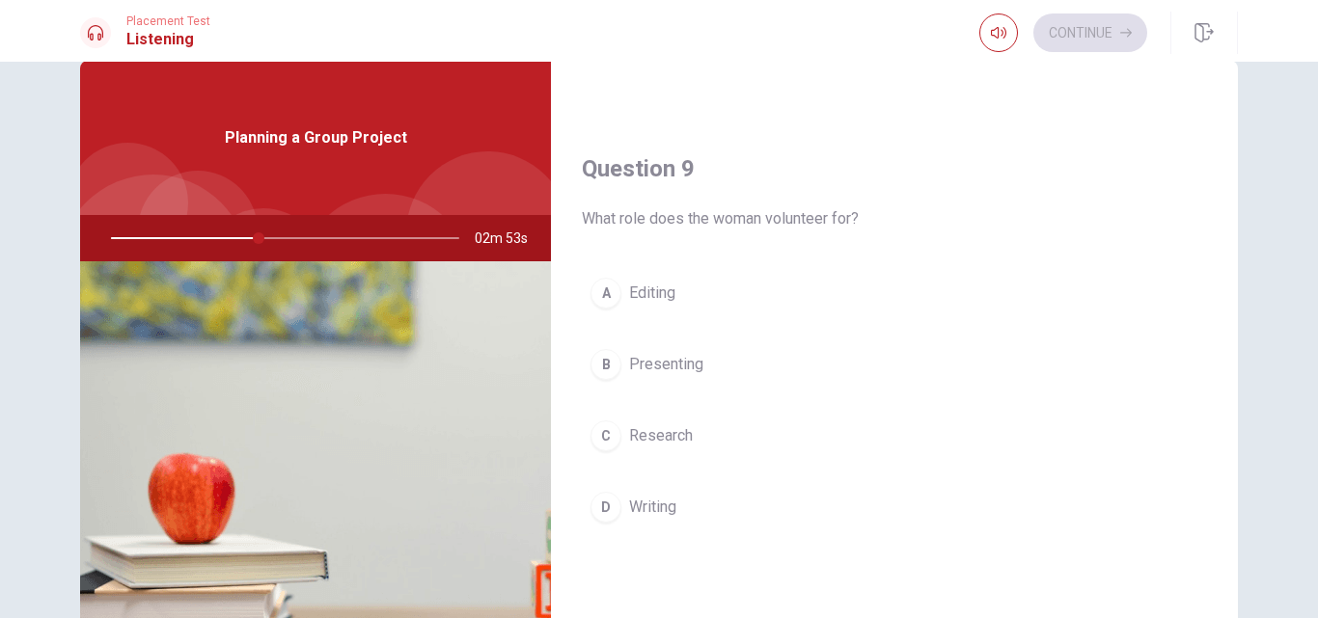
scroll to position [1432, 0]
click at [645, 426] on span "Research" at bounding box center [661, 432] width 64 height 23
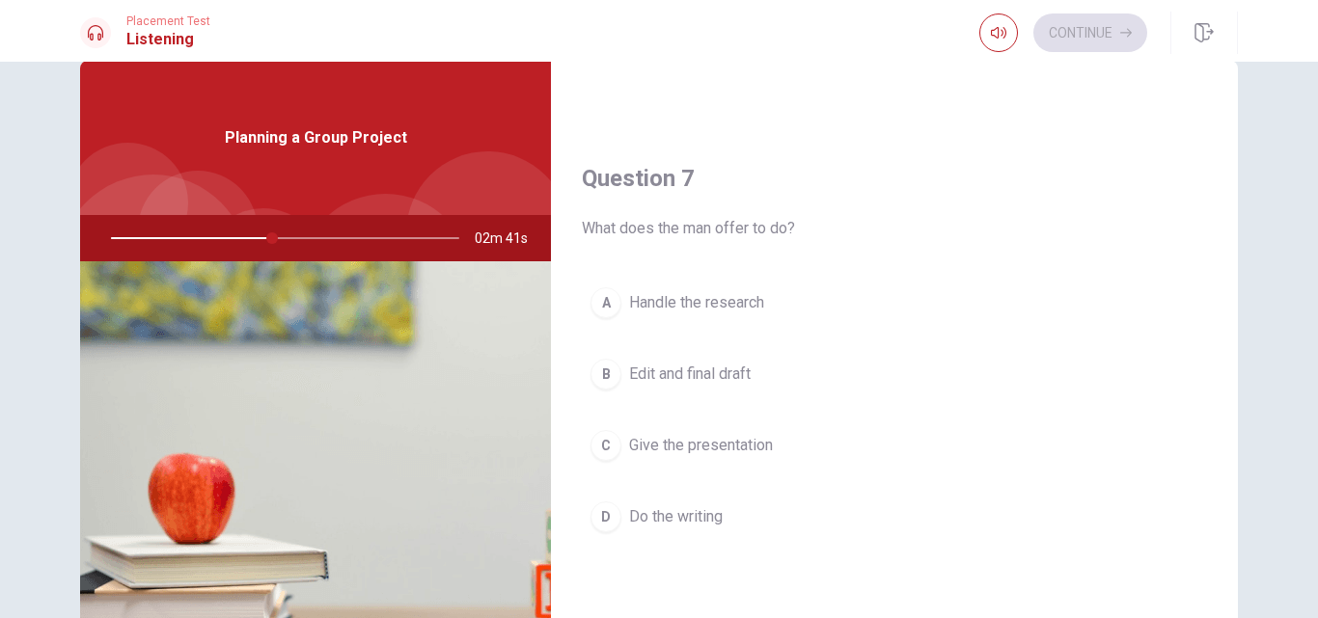
click at [747, 448] on span "Give the presentation" at bounding box center [701, 445] width 144 height 23
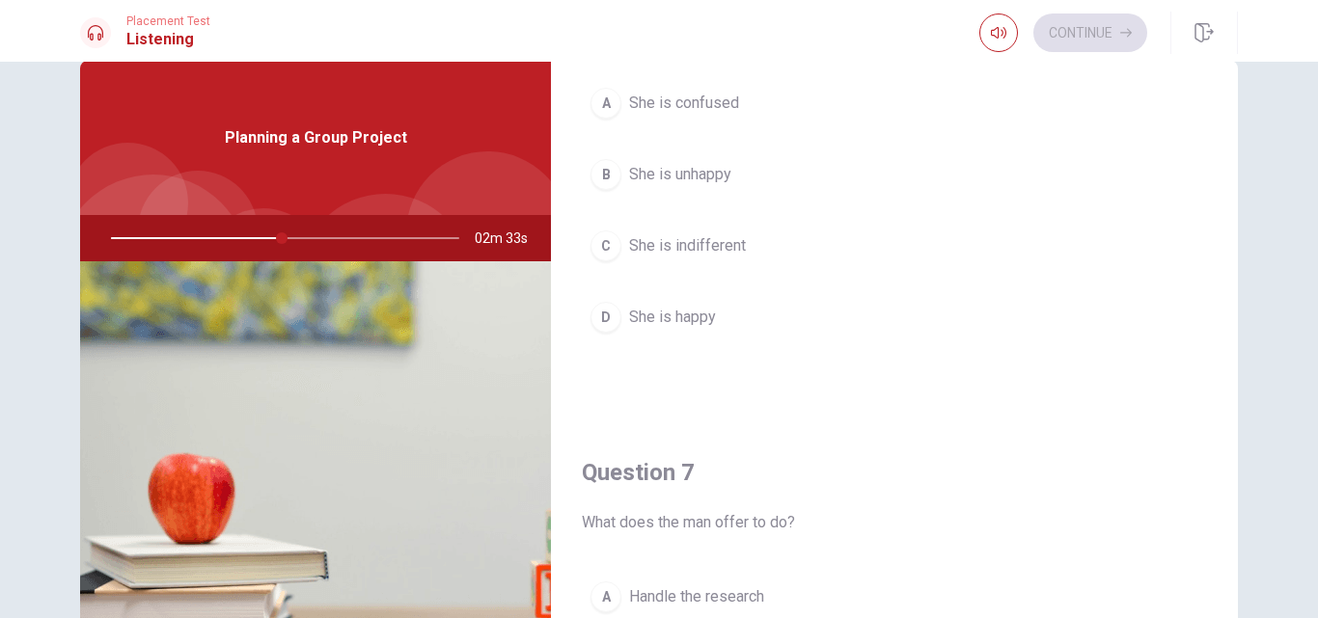
scroll to position [132, 0]
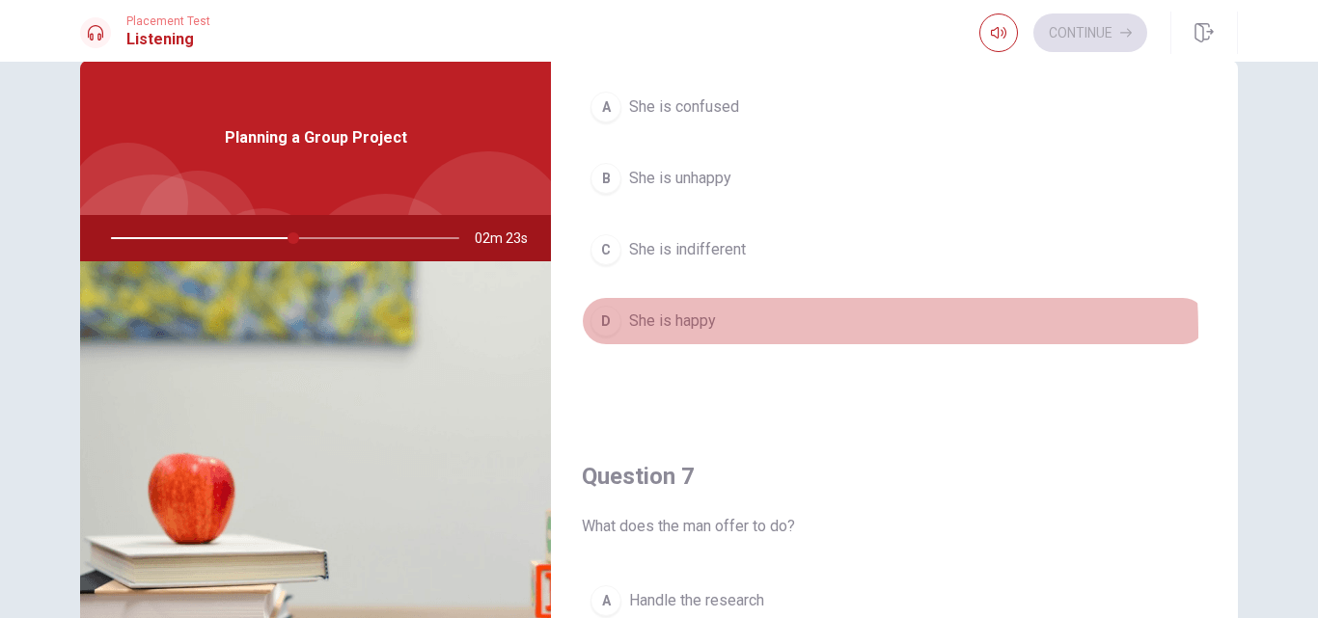
click at [655, 332] on span "She is happy" at bounding box center [672, 321] width 87 height 23
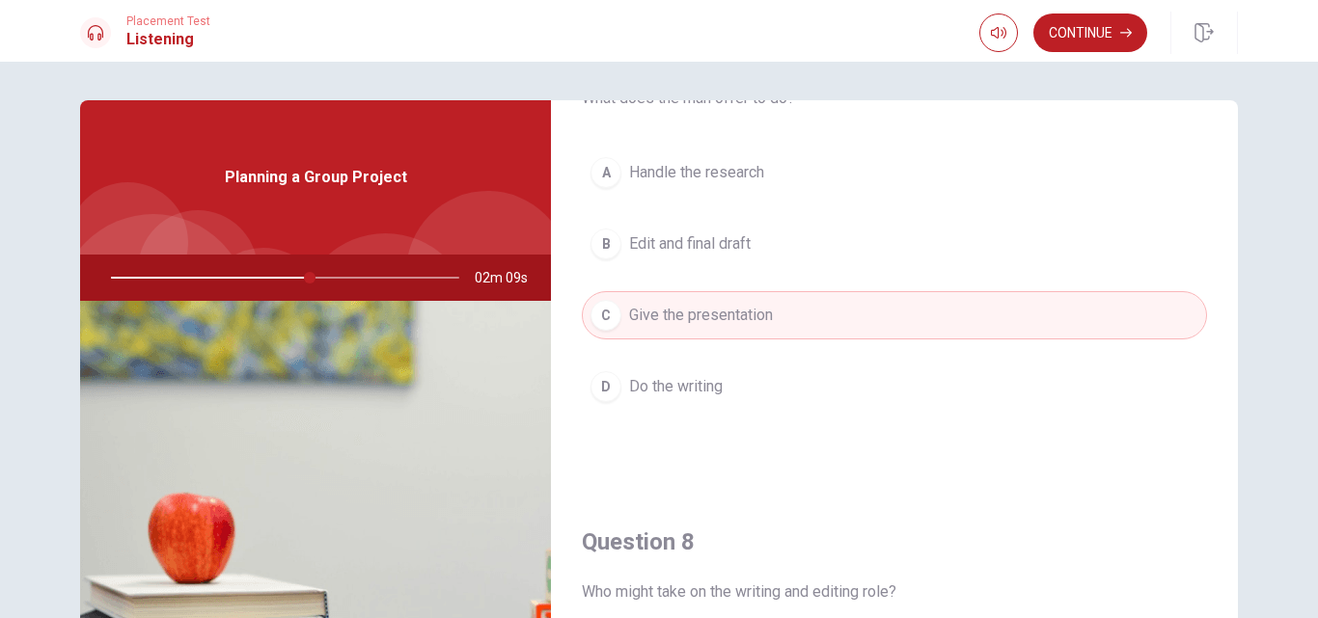
scroll to position [14, 0]
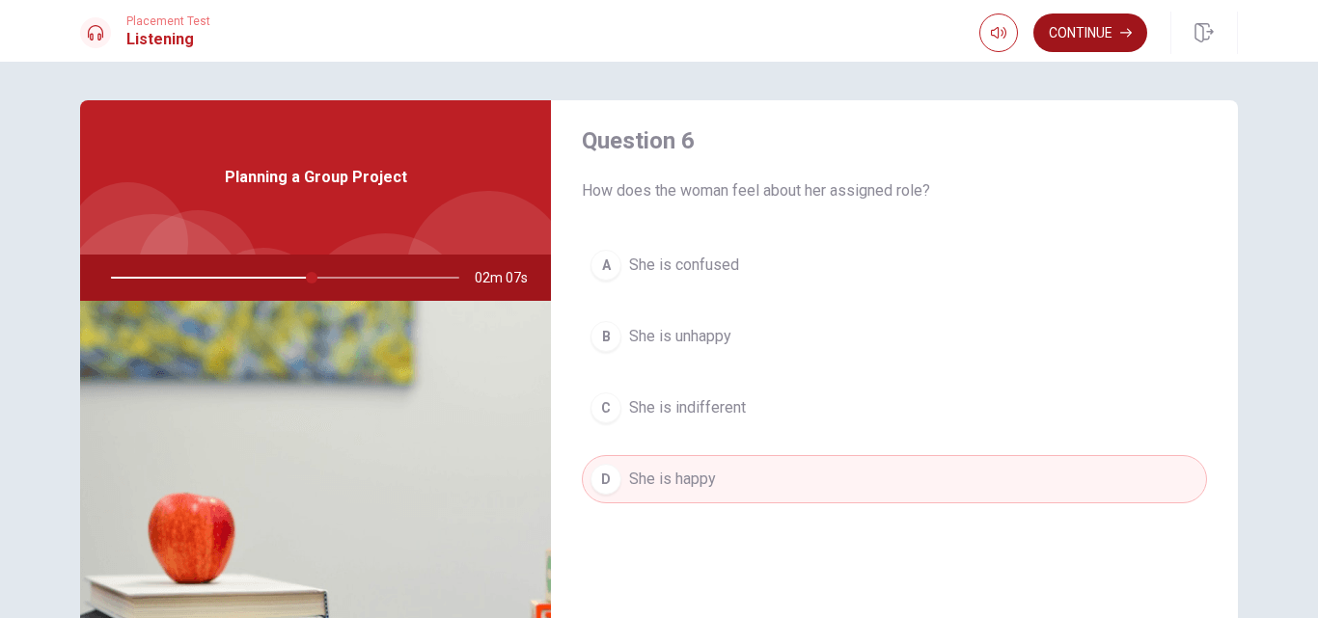
click at [1100, 25] on button "Continue" at bounding box center [1090, 33] width 114 height 39
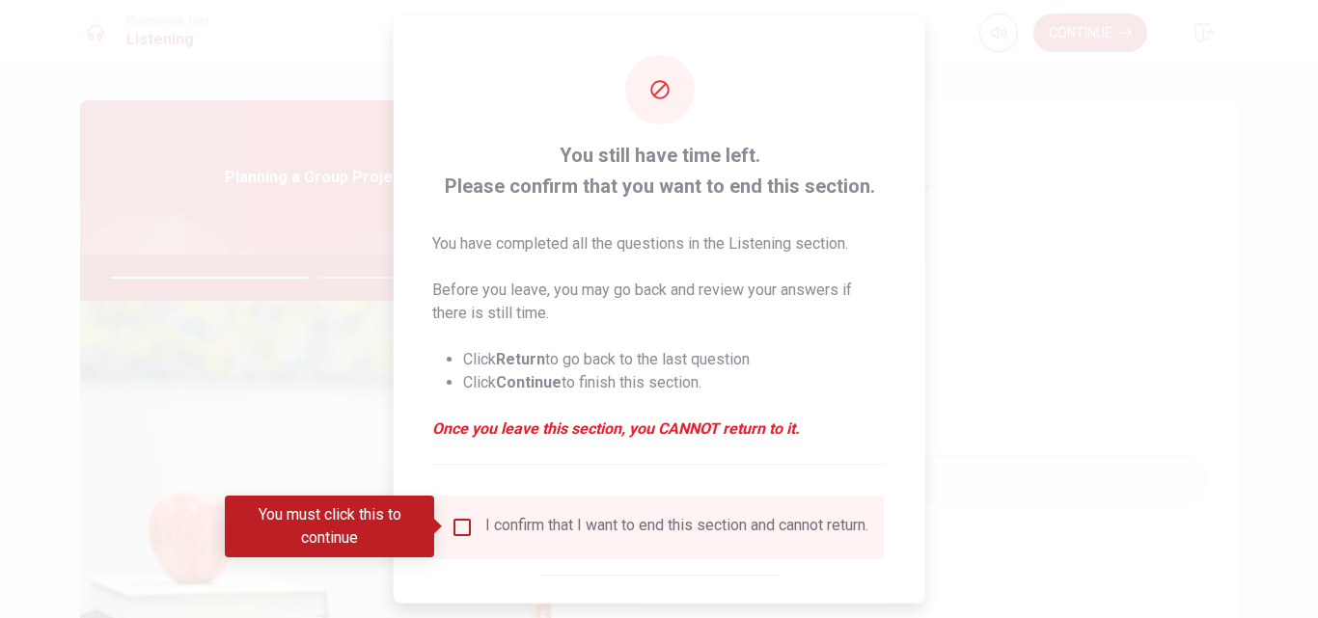
click at [661, 532] on div "I confirm that I want to end this section and cannot return." at bounding box center [676, 526] width 383 height 23
click at [469, 534] on input "You must click this to continue" at bounding box center [462, 526] width 23 height 23
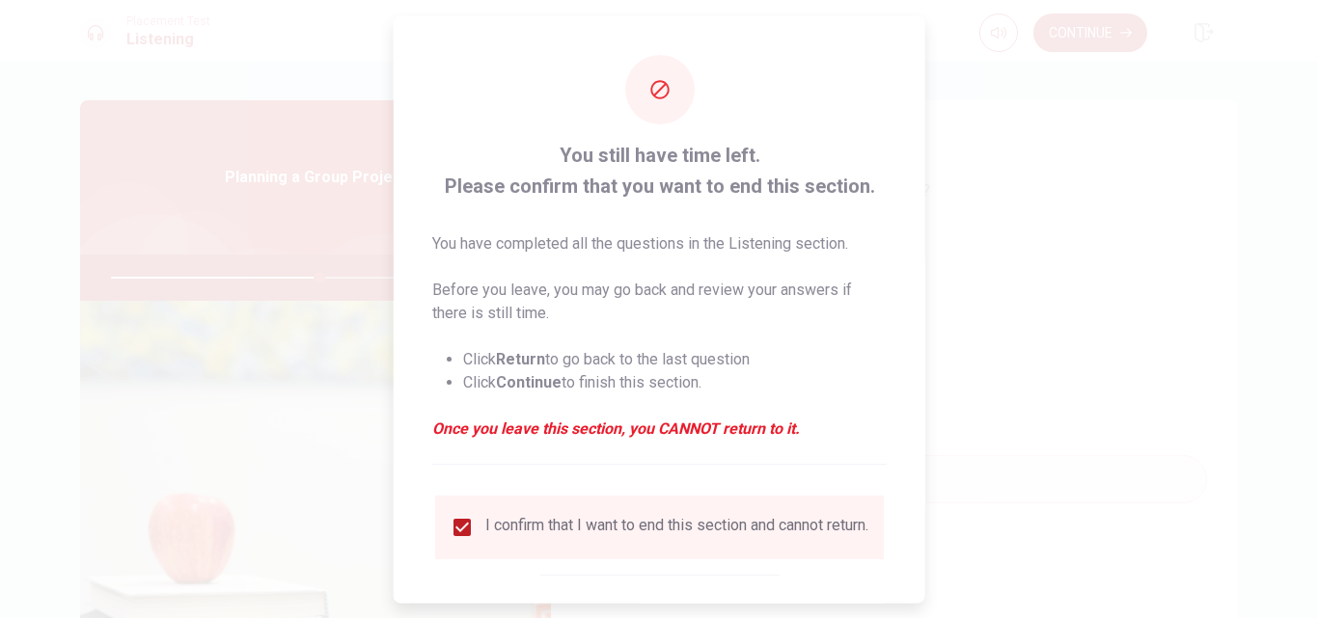
scroll to position [101, 0]
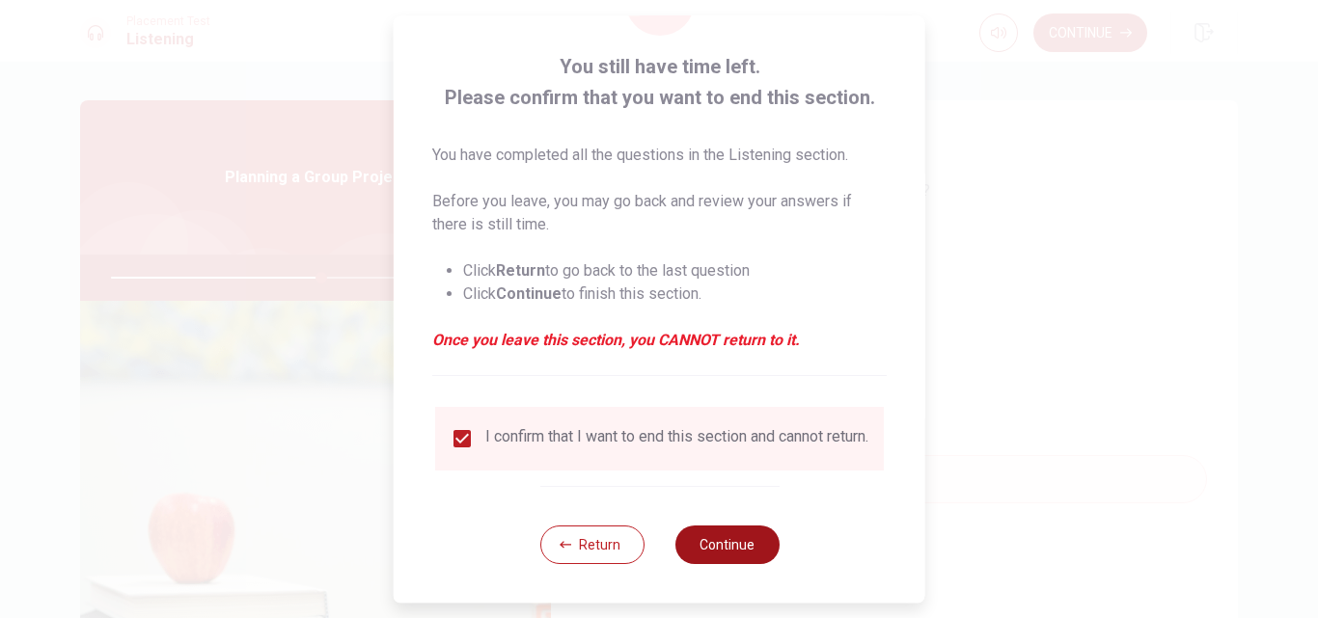
click at [716, 535] on button "Continue" at bounding box center [726, 545] width 104 height 39
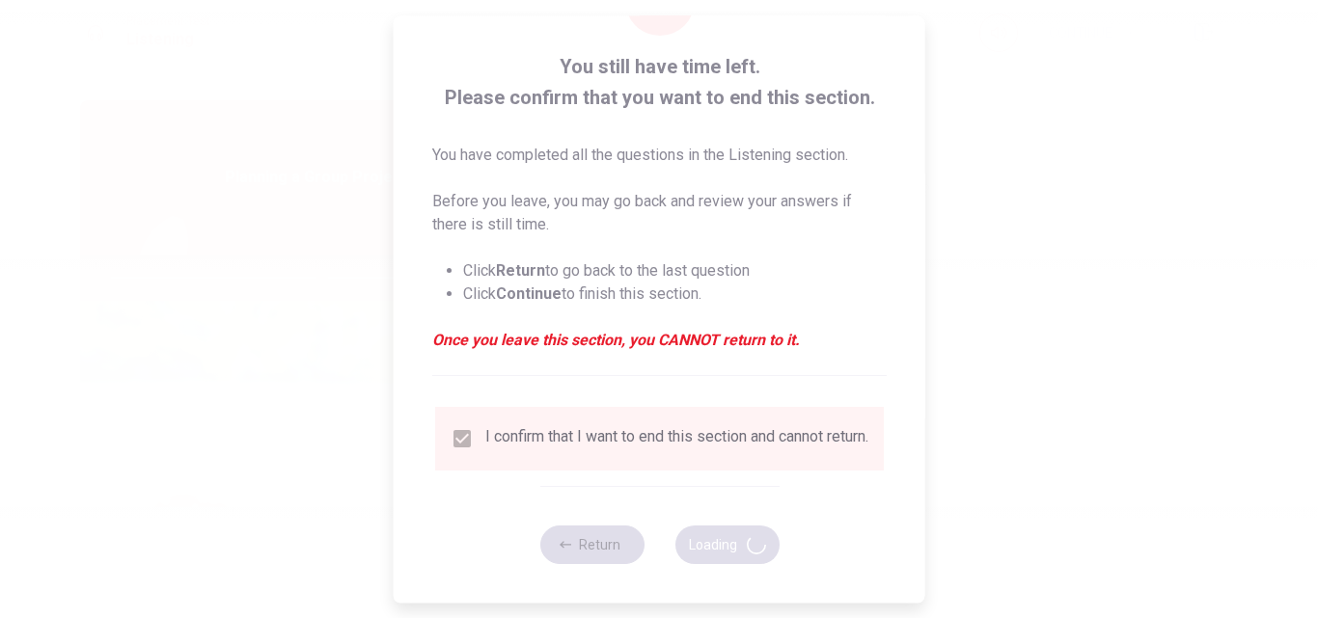
type input "61"
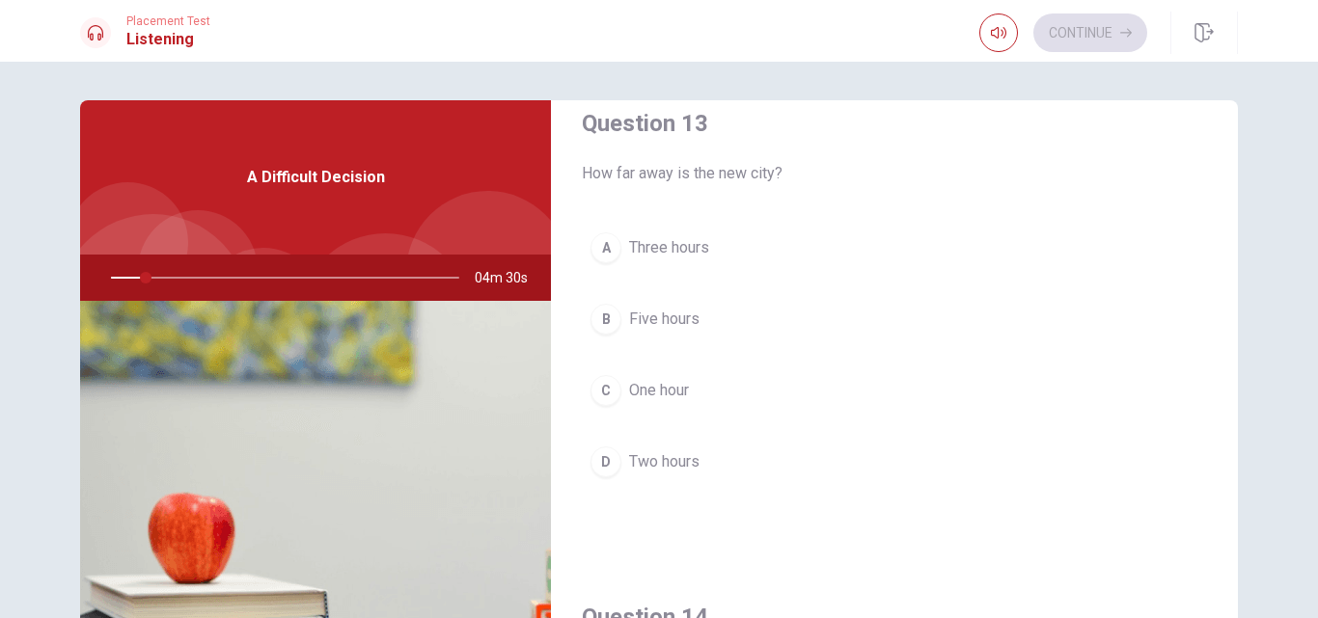
scroll to position [1023, 0]
drag, startPoint x: 1216, startPoint y: 526, endPoint x: 1215, endPoint y: 561, distance: 34.7
click at [1215, 561] on div "Question 11 Why is the decision difficult? A It would mean moving to a new city…" at bounding box center [894, 313] width 687 height 2470
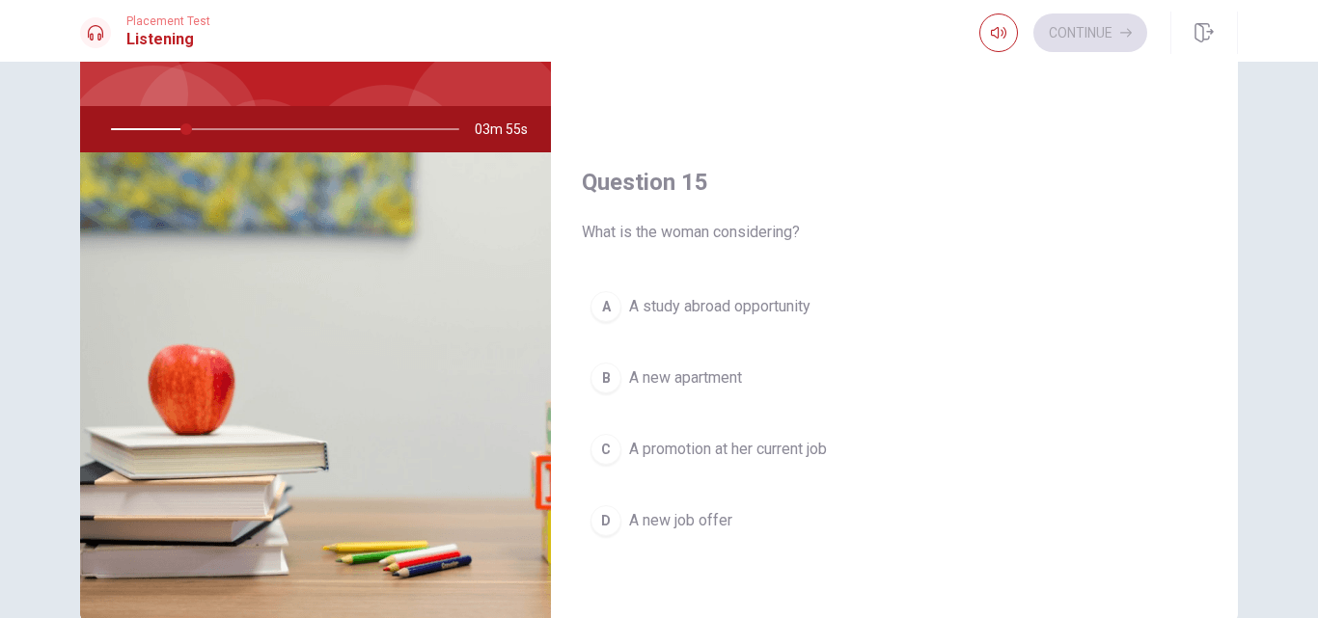
scroll to position [187, 0]
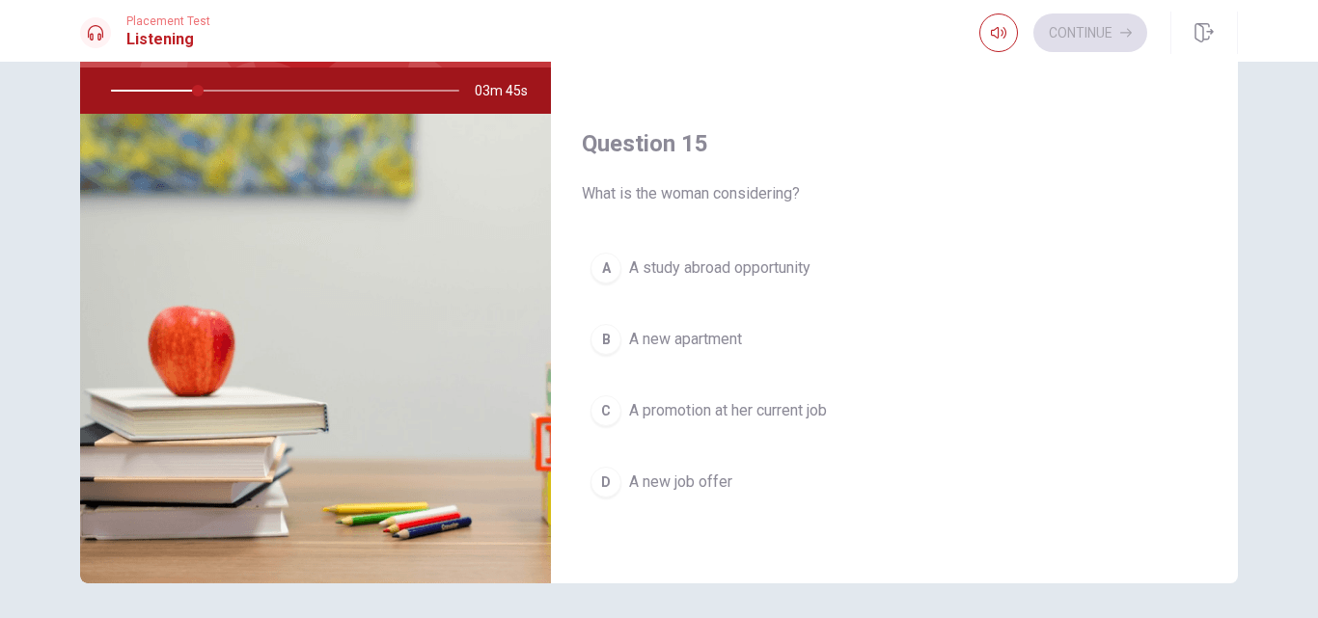
click at [1140, 392] on button "C A promotion at her current job" at bounding box center [894, 411] width 625 height 48
type input "25"
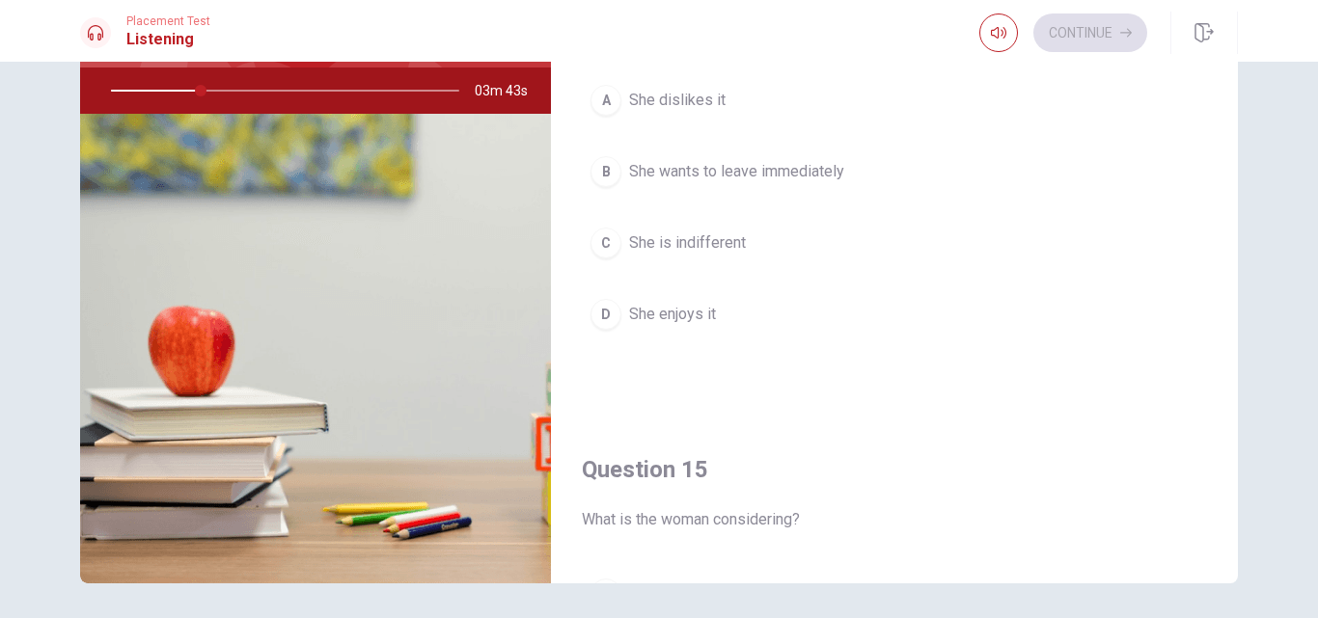
scroll to position [1336, 0]
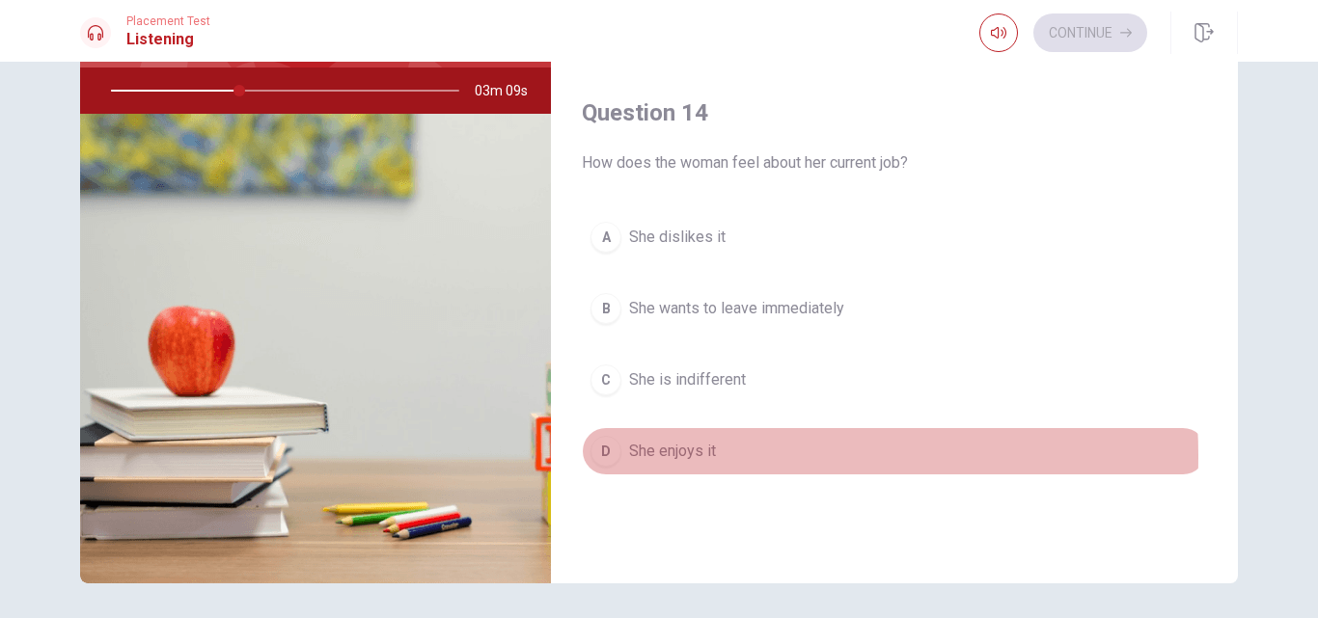
click at [674, 456] on span "She enjoys it" at bounding box center [672, 451] width 87 height 23
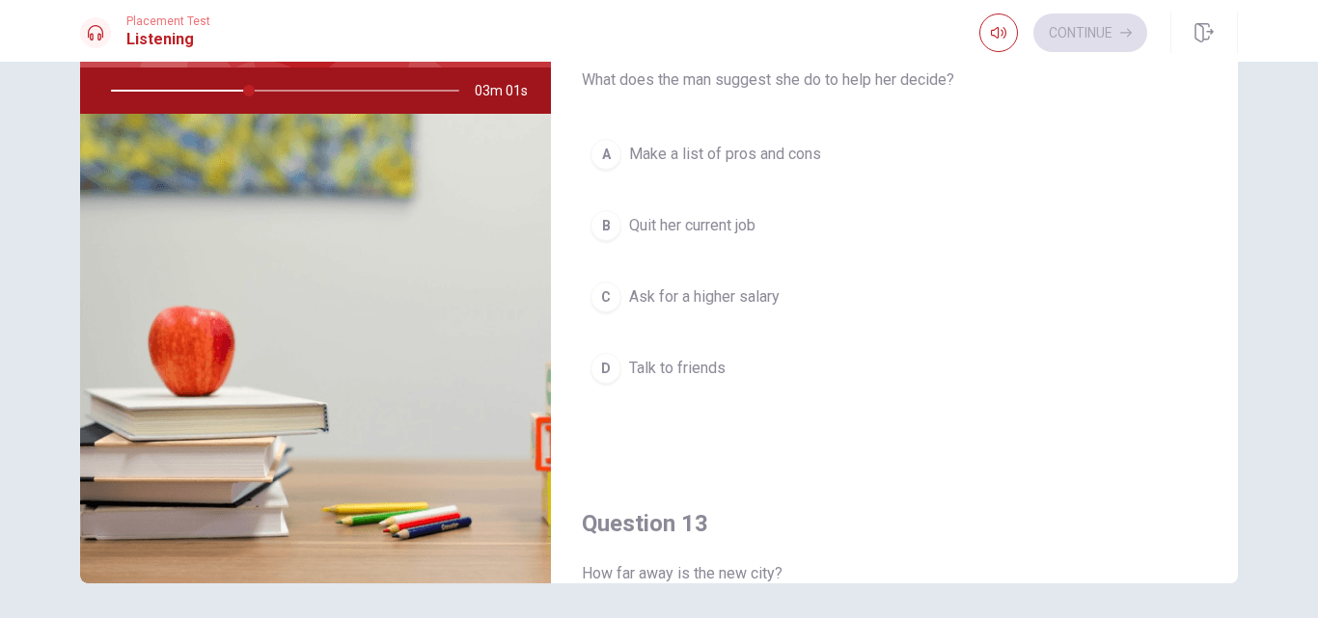
scroll to position [424, 0]
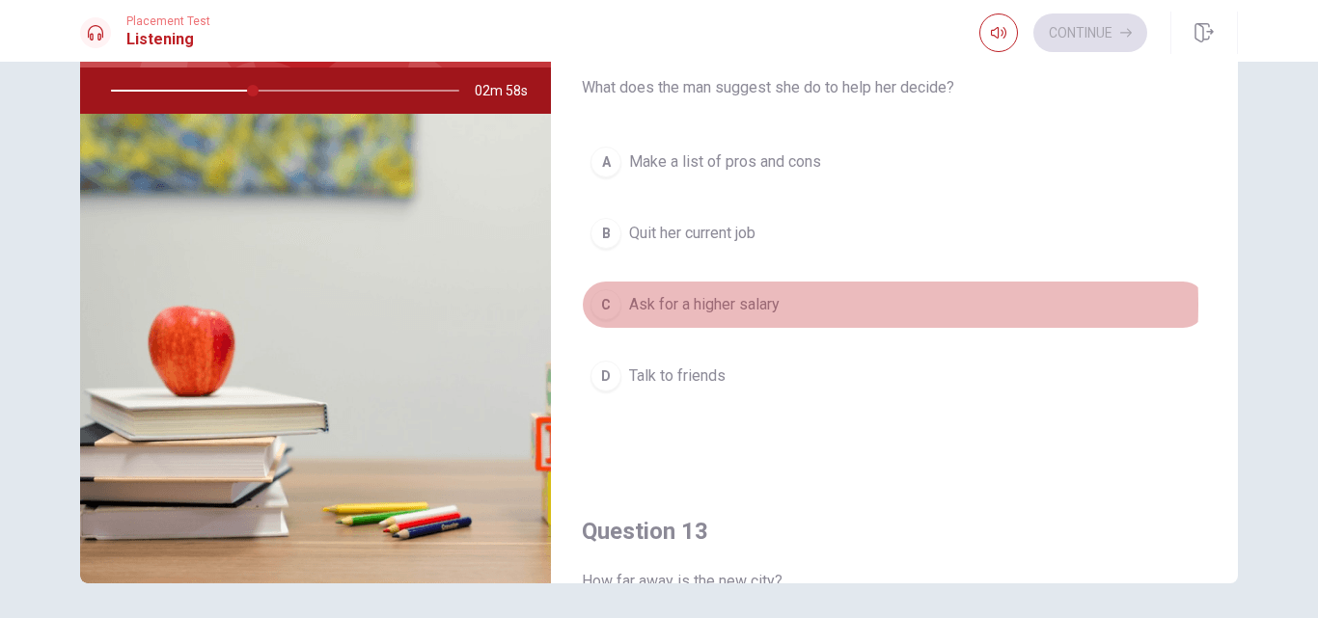
click at [743, 305] on span "Ask for a higher salary" at bounding box center [704, 304] width 151 height 23
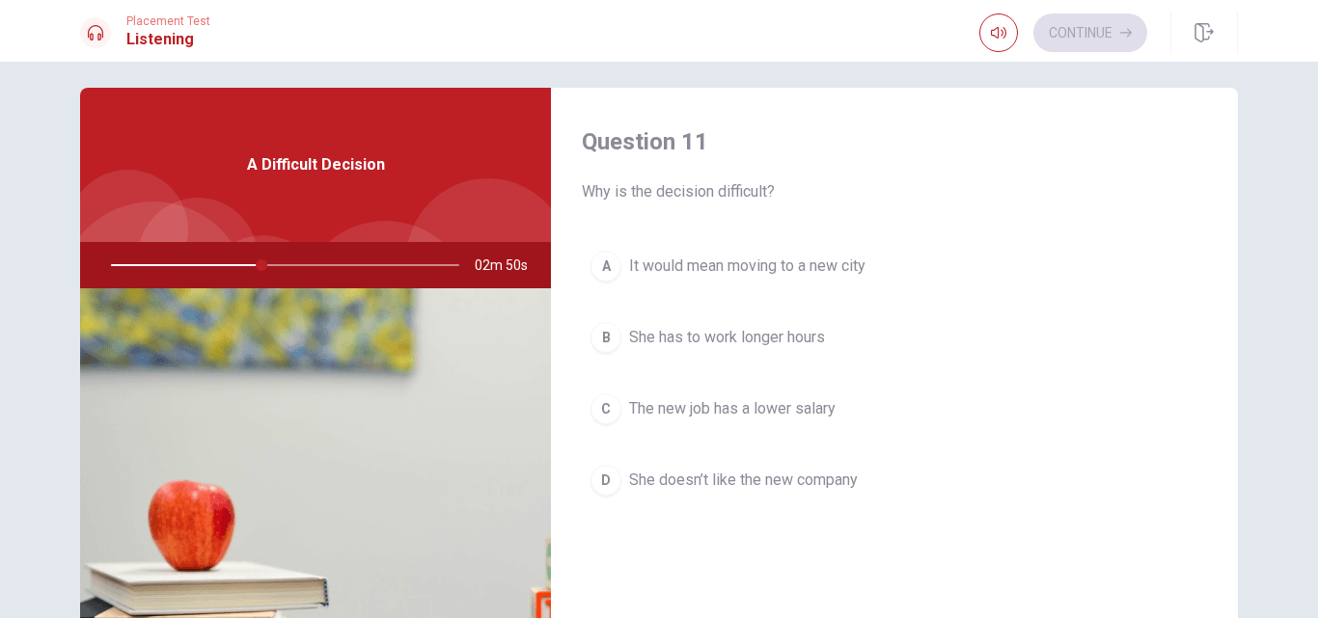
scroll to position [12, 0]
click at [767, 270] on span "It would mean moving to a new city" at bounding box center [747, 267] width 236 height 23
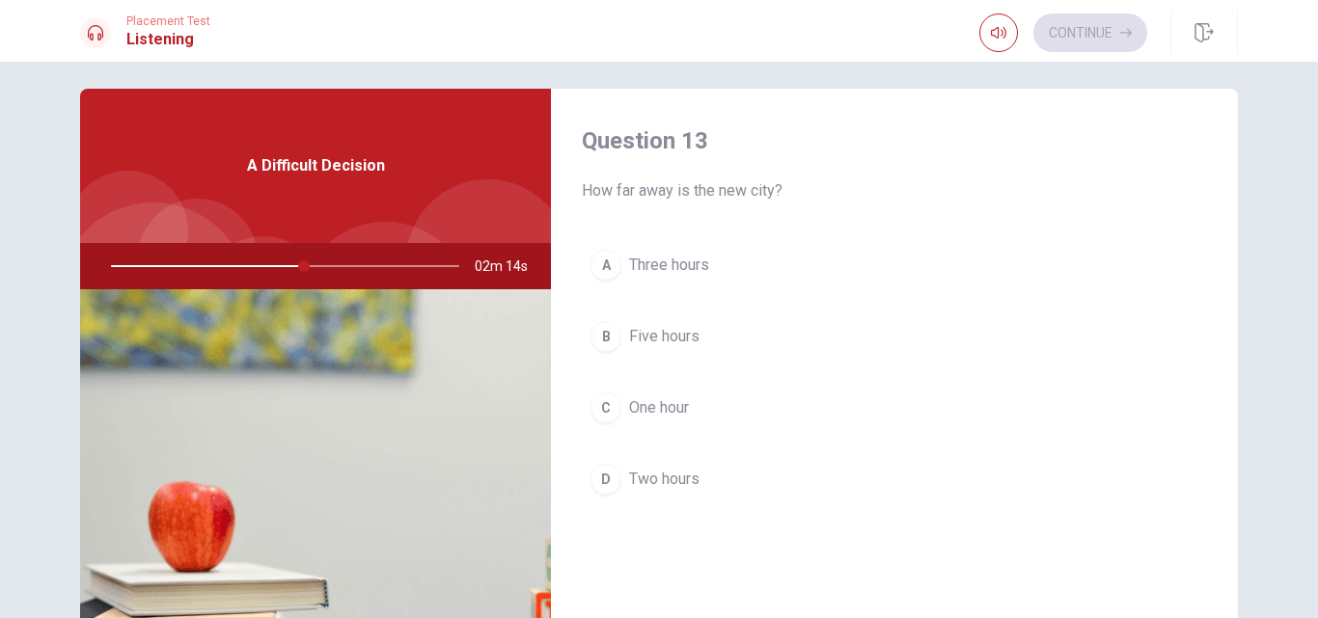
scroll to position [1023, 0]
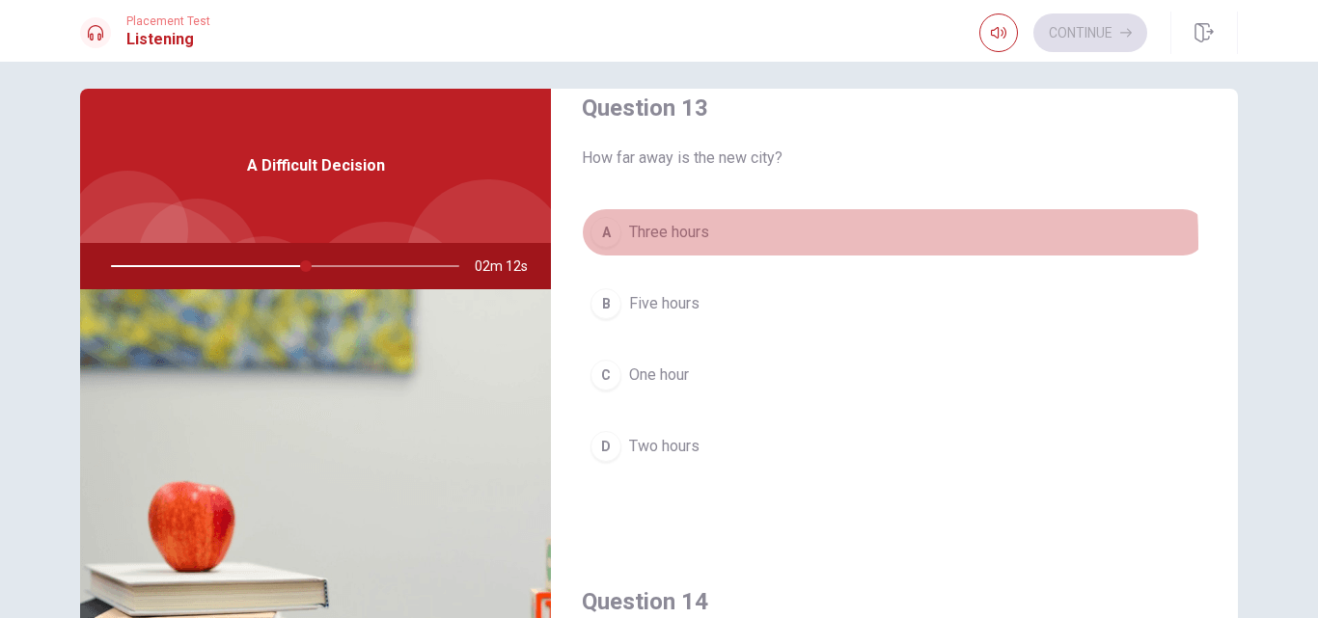
click at [688, 242] on span "Three hours" at bounding box center [669, 232] width 80 height 23
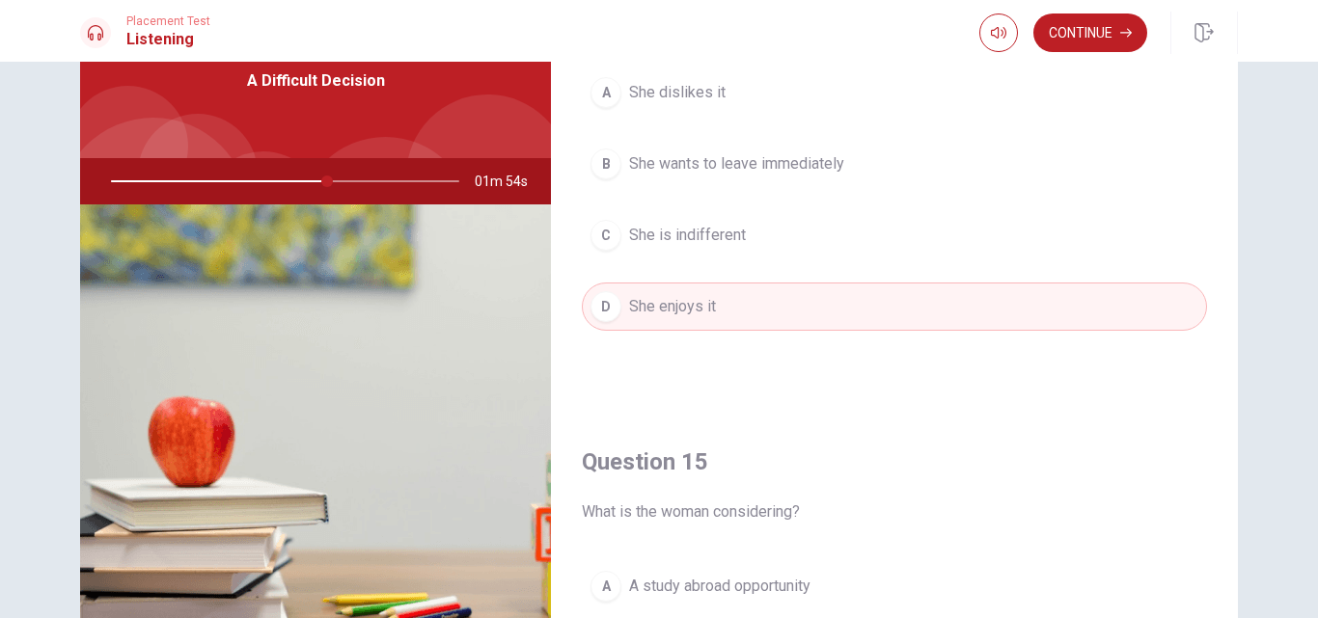
scroll to position [1410, 0]
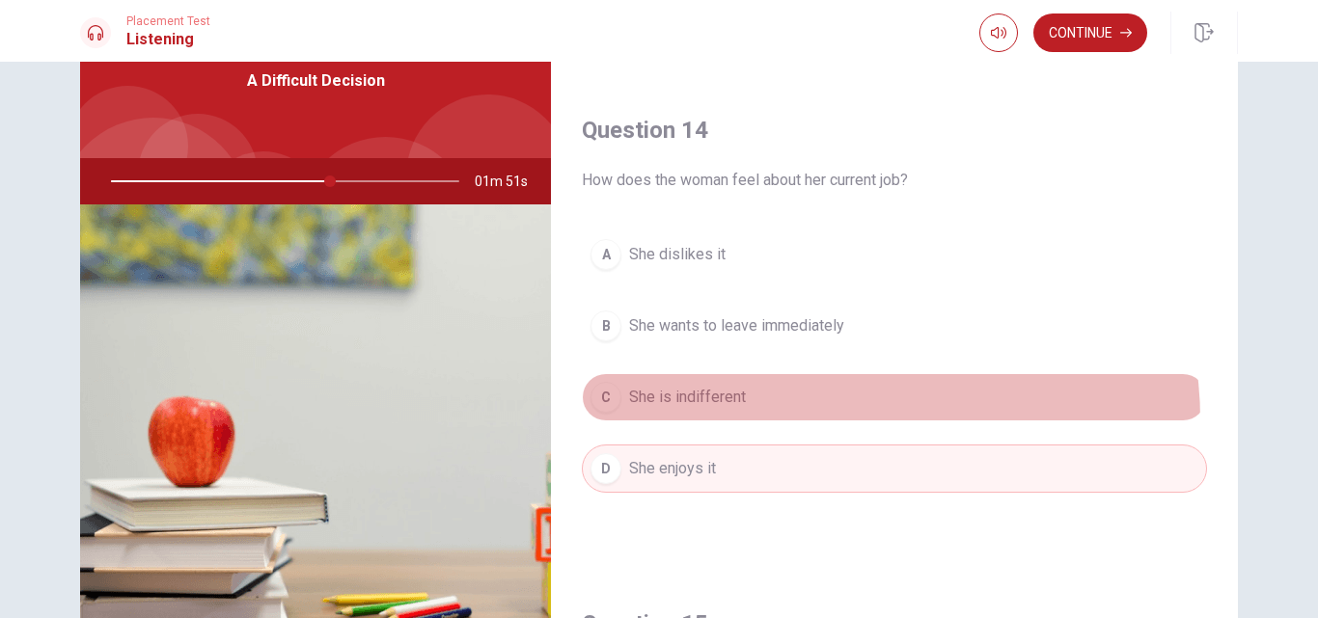
click at [831, 420] on button "C She is indifferent" at bounding box center [894, 397] width 625 height 48
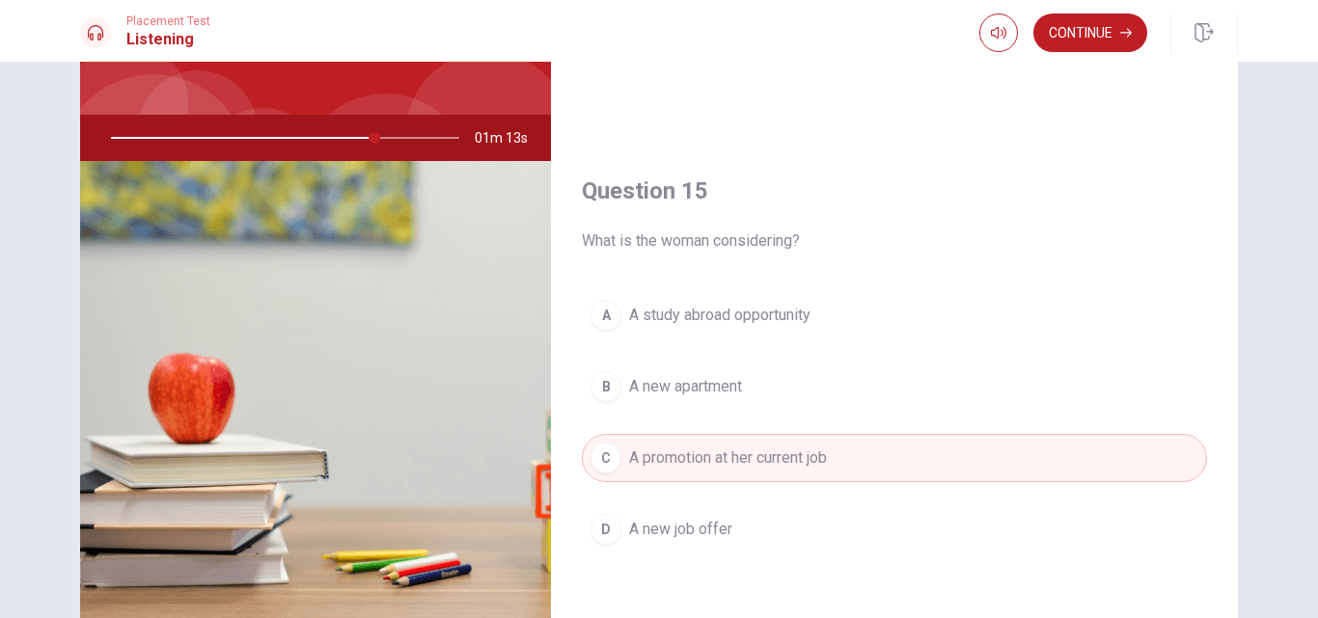
scroll to position [165, 0]
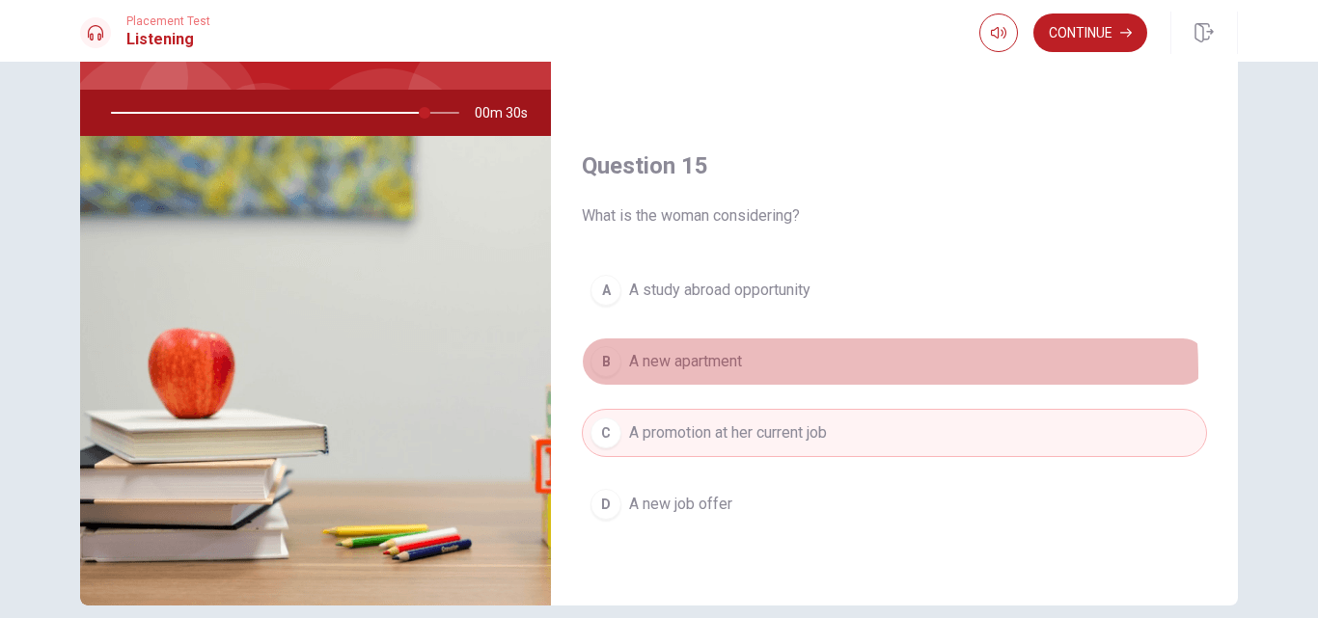
click at [735, 371] on span "A new apartment" at bounding box center [685, 361] width 113 height 23
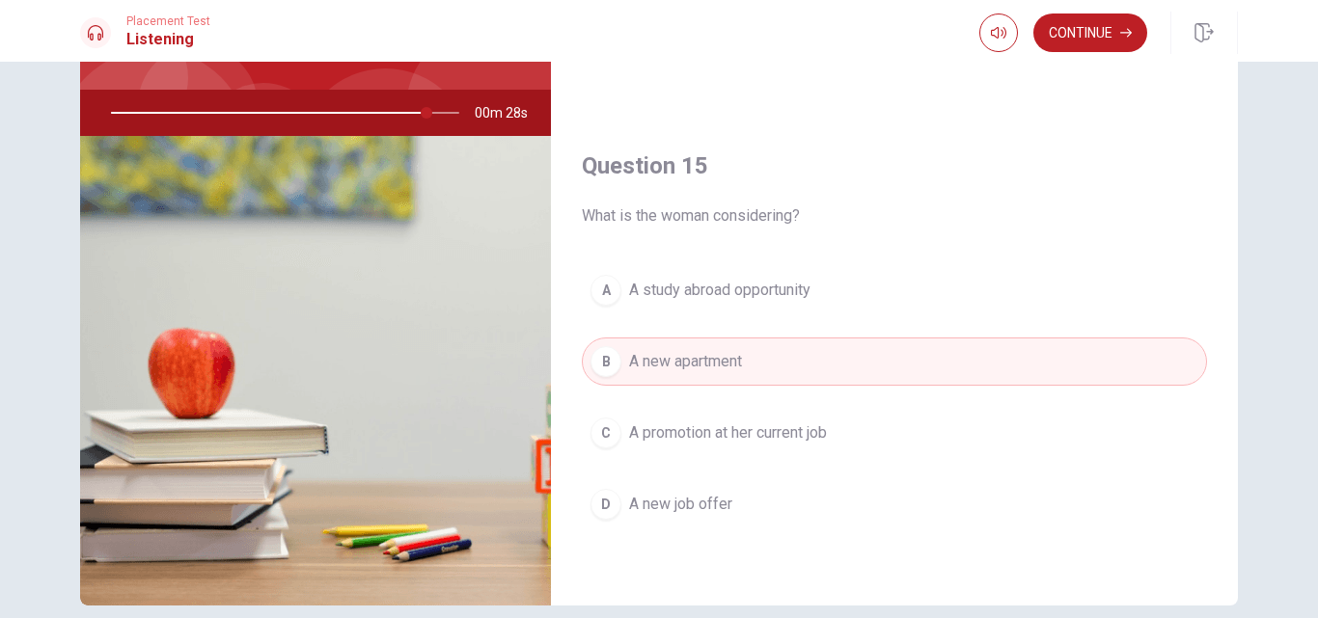
click at [936, 424] on button "C A promotion at her current job" at bounding box center [894, 433] width 625 height 48
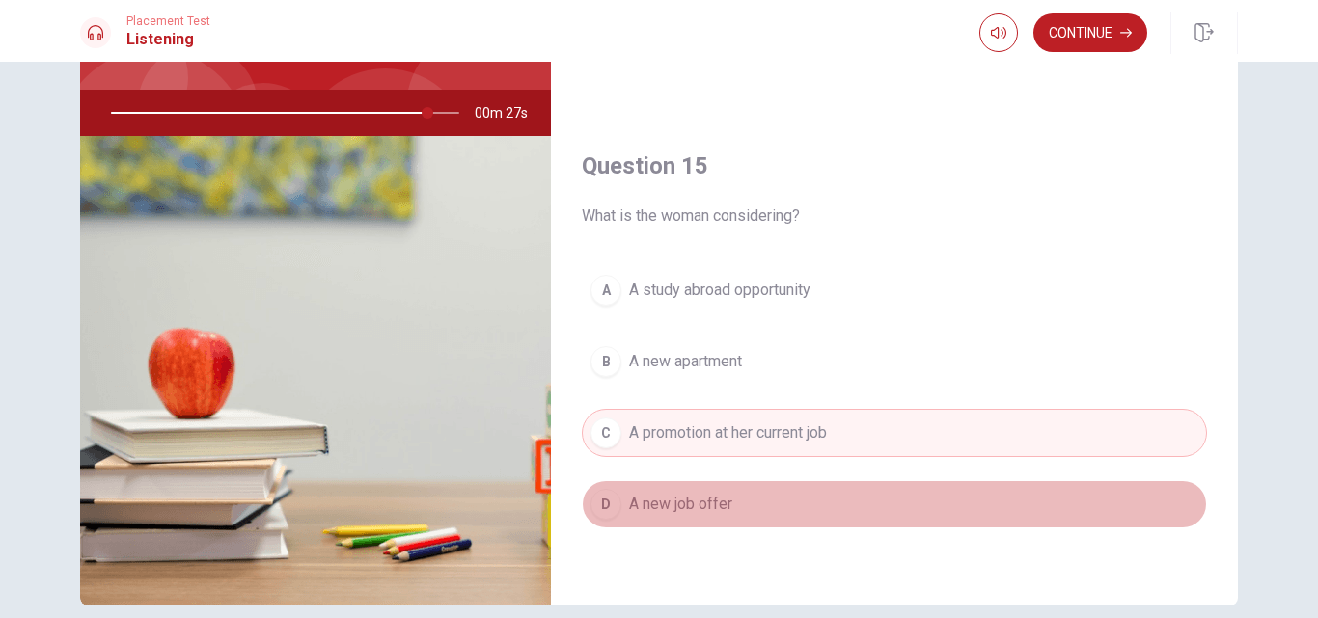
click at [981, 499] on button "D A new job offer" at bounding box center [894, 504] width 625 height 48
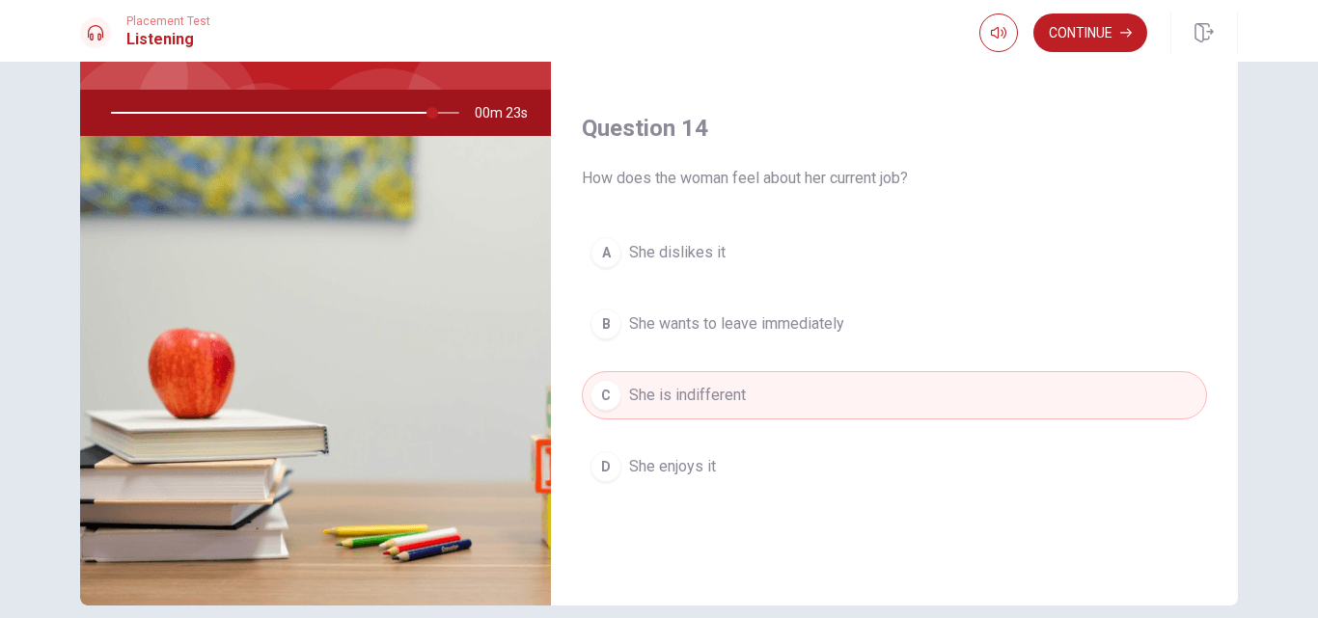
scroll to position [1410, 0]
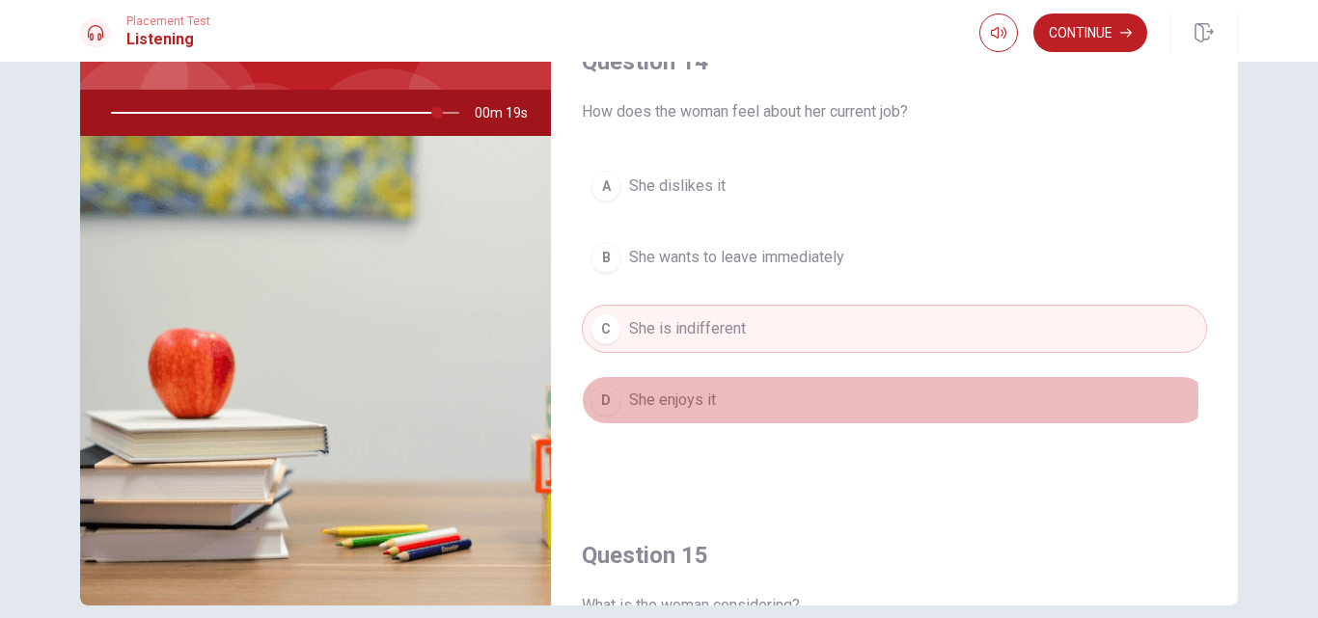
click at [785, 399] on button "D She enjoys it" at bounding box center [894, 400] width 625 height 48
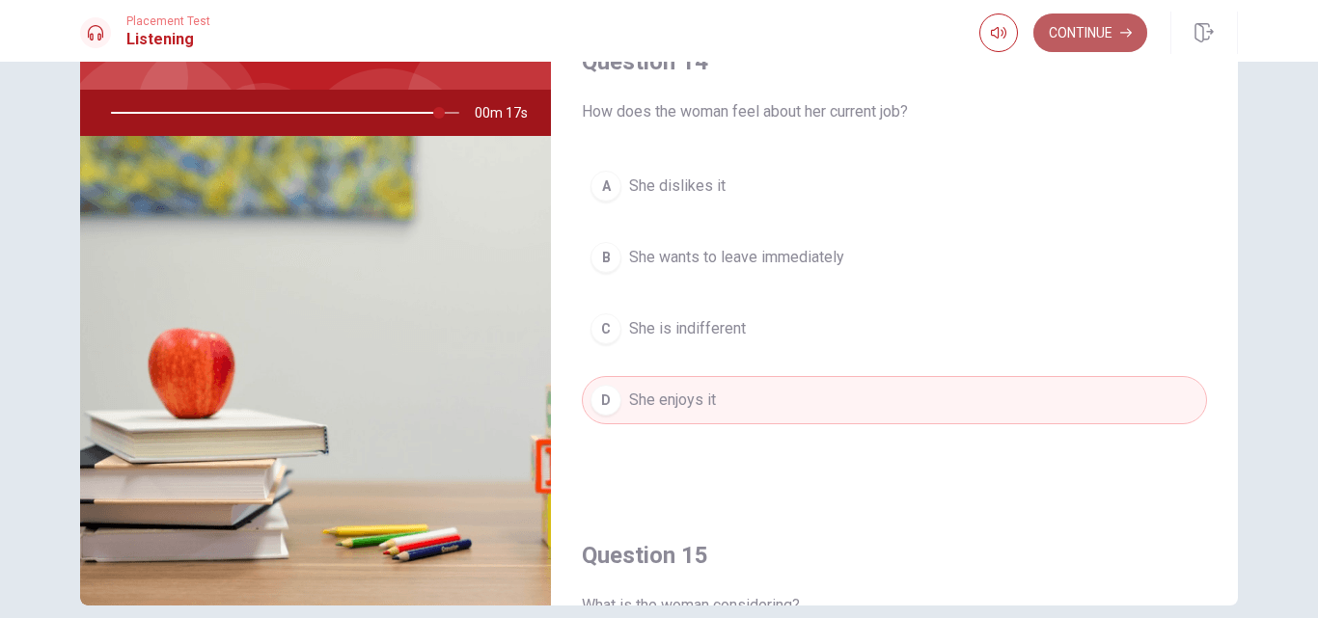
click at [1091, 36] on button "Continue" at bounding box center [1090, 33] width 114 height 39
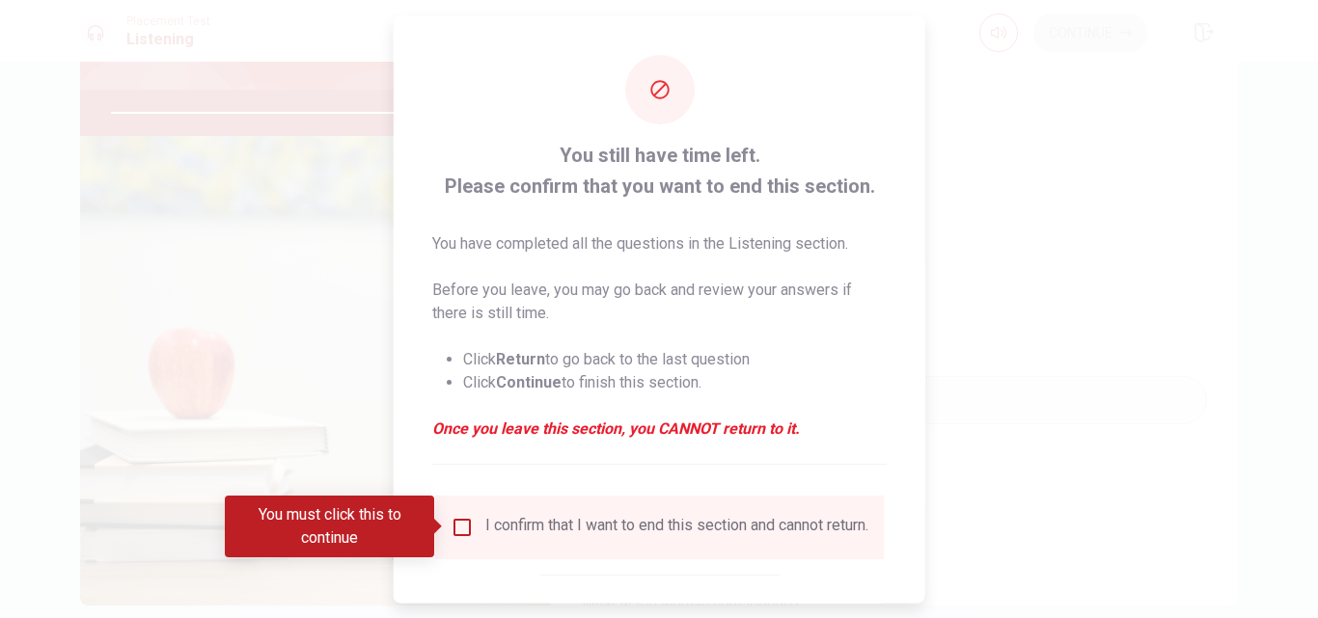
click at [871, 256] on span "You have completed all the questions in the Listening section. Before you leave…" at bounding box center [659, 336] width 454 height 208
click at [453, 525] on input "You must click this to continue" at bounding box center [462, 526] width 23 height 23
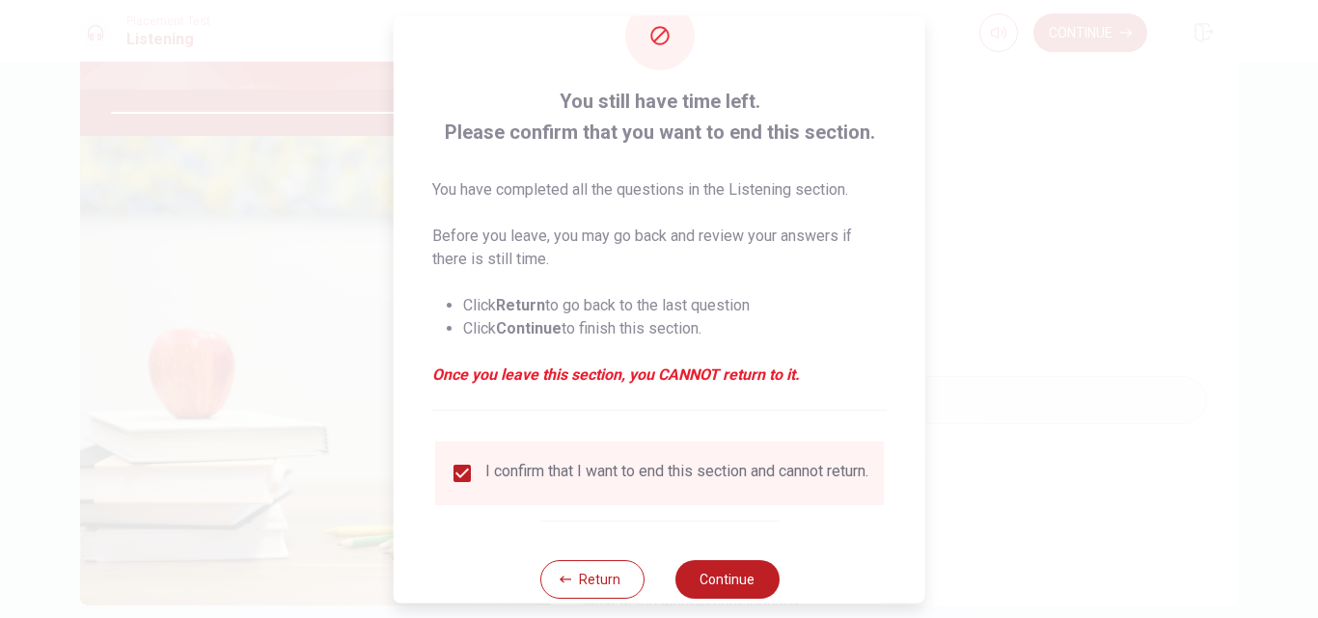
scroll to position [101, 0]
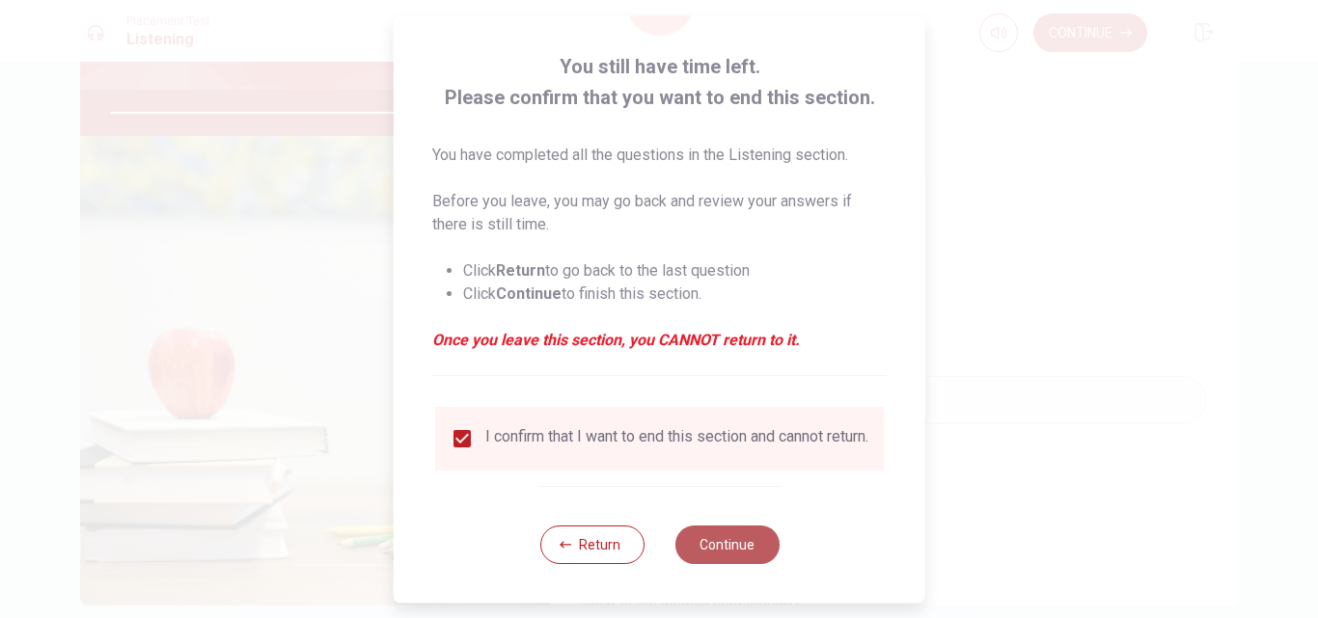
click at [732, 550] on button "Continue" at bounding box center [726, 545] width 104 height 39
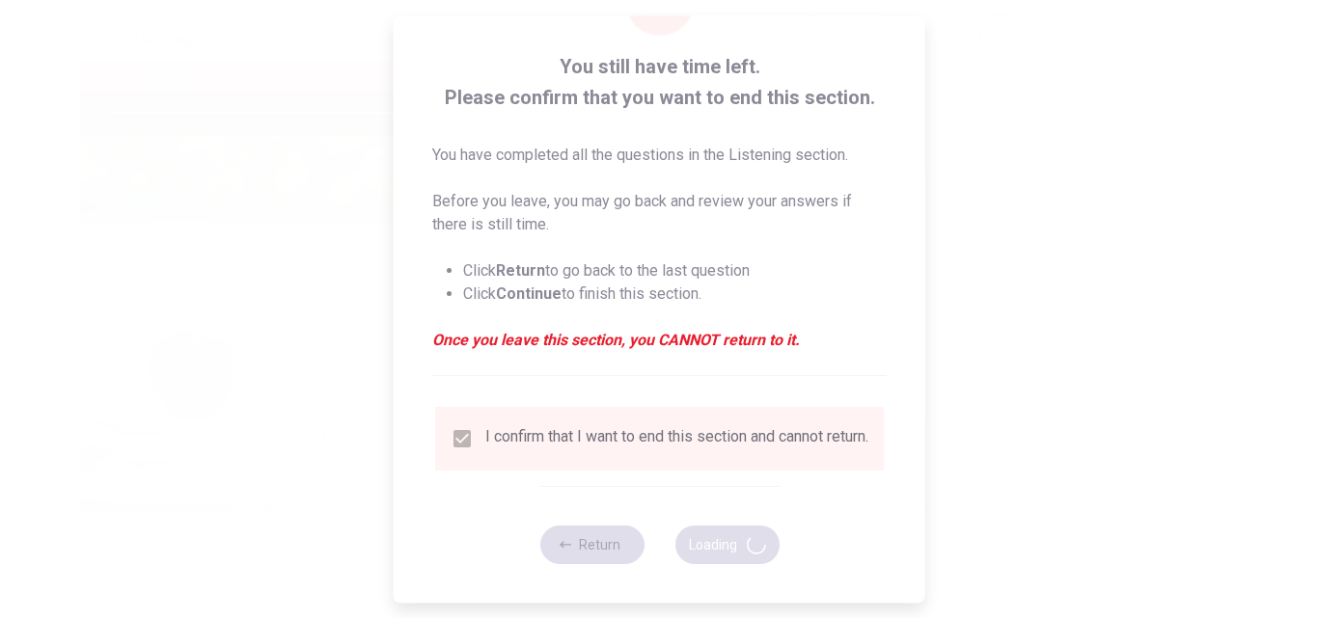
type input "96"
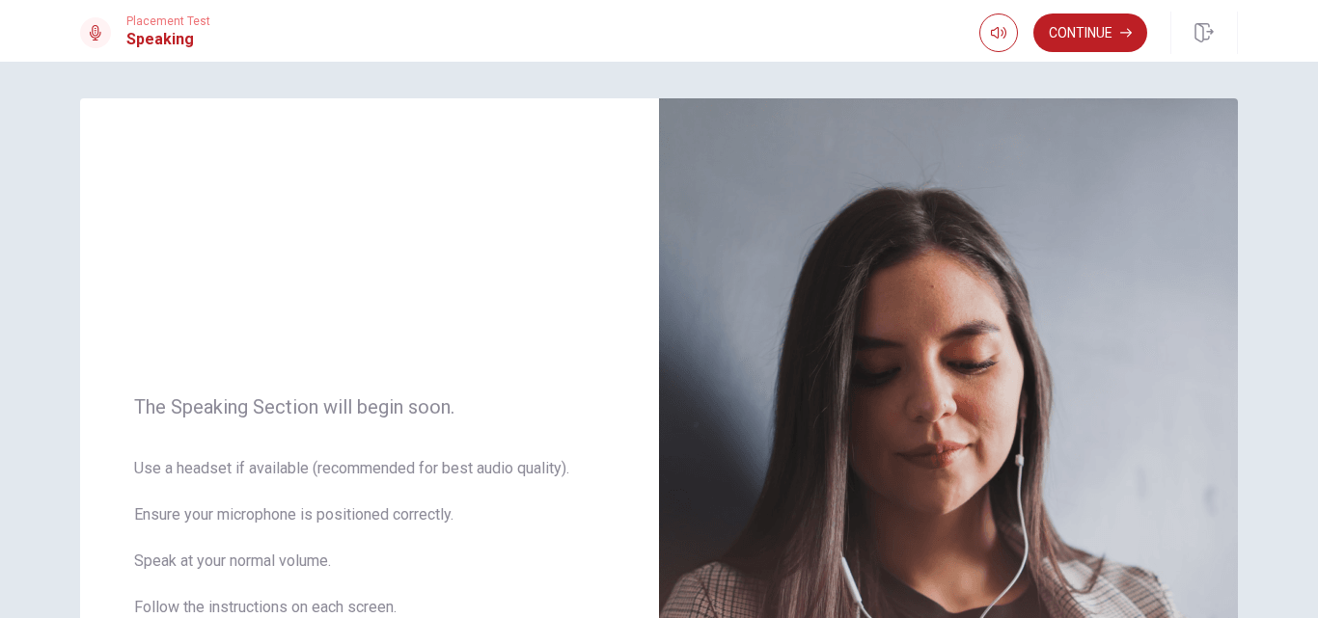
scroll to position [0, 0]
click at [1125, 35] on icon "button" at bounding box center [1126, 33] width 12 height 12
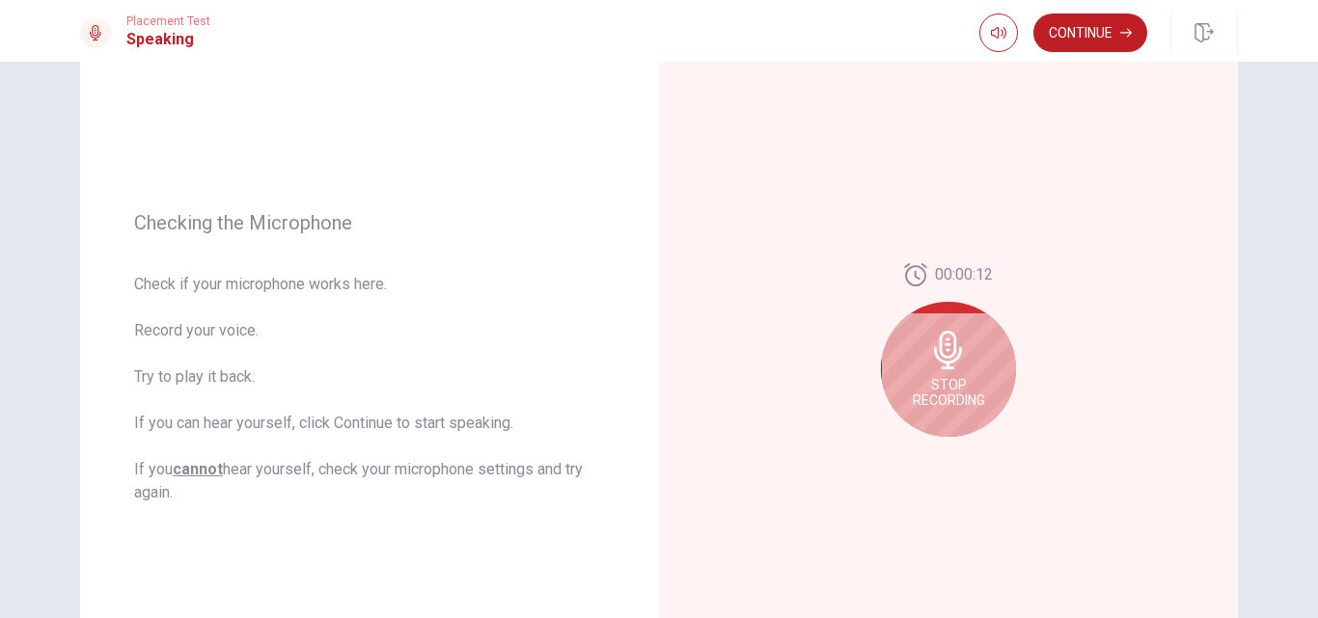
scroll to position [178, 0]
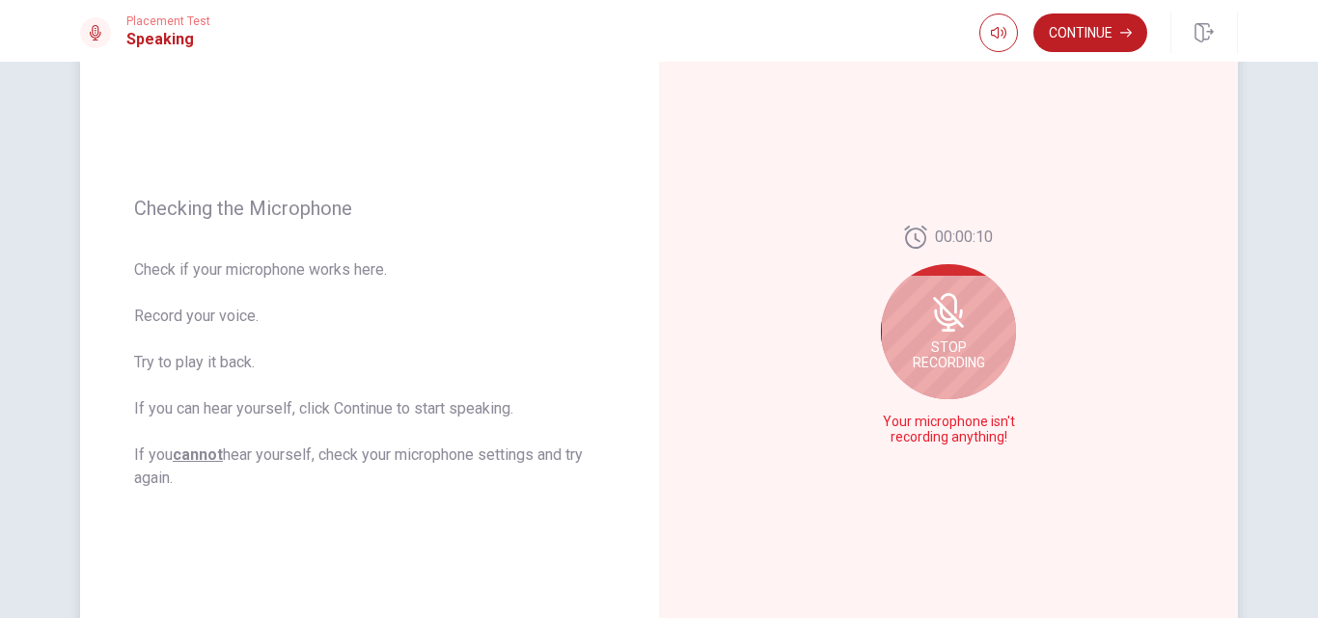
click at [946, 351] on span "Stop Recording" at bounding box center [949, 355] width 72 height 31
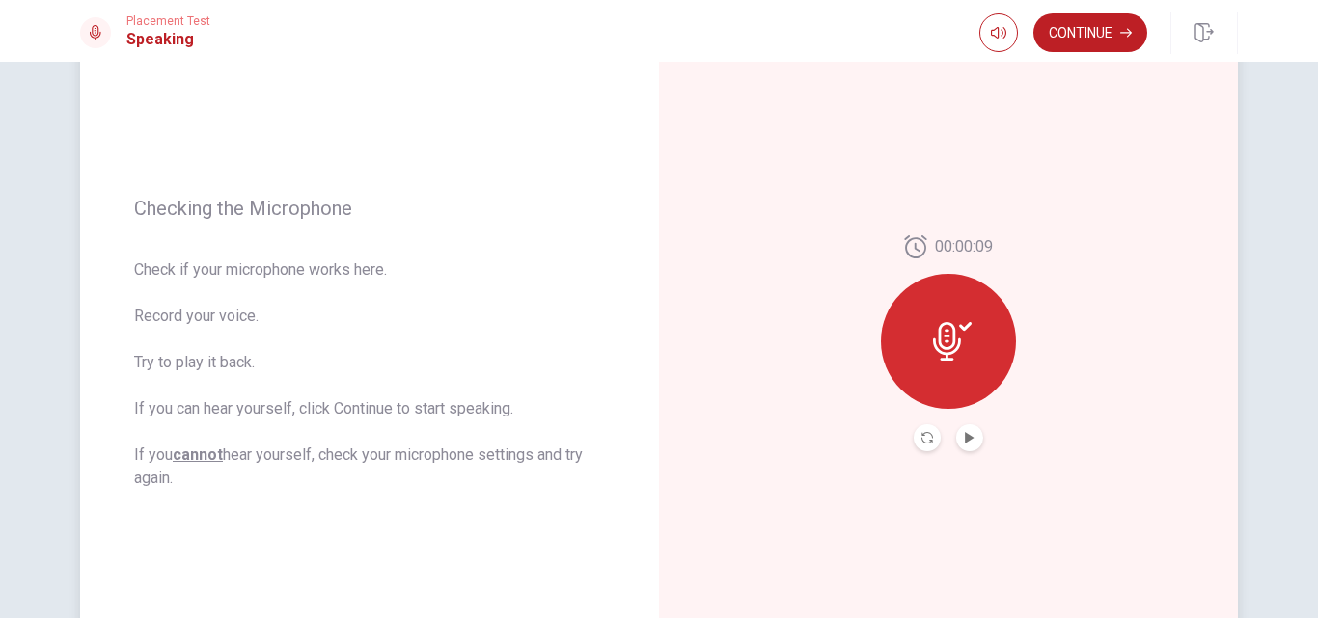
click at [946, 351] on icon at bounding box center [952, 341] width 39 height 39
click at [967, 438] on icon "Play Audio" at bounding box center [969, 438] width 9 height 12
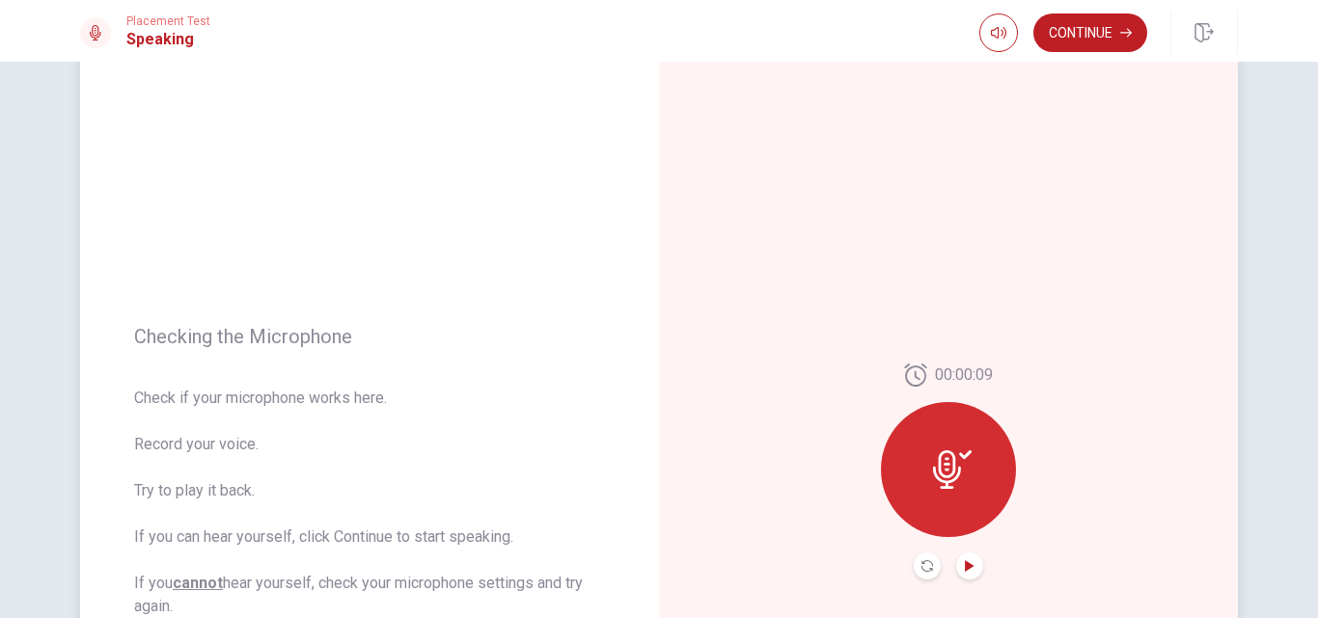
scroll to position [48, 0]
click at [940, 504] on div at bounding box center [948, 470] width 135 height 135
click at [969, 570] on icon "Play Audio" at bounding box center [970, 568] width 12 height 12
click at [959, 466] on icon at bounding box center [952, 471] width 39 height 39
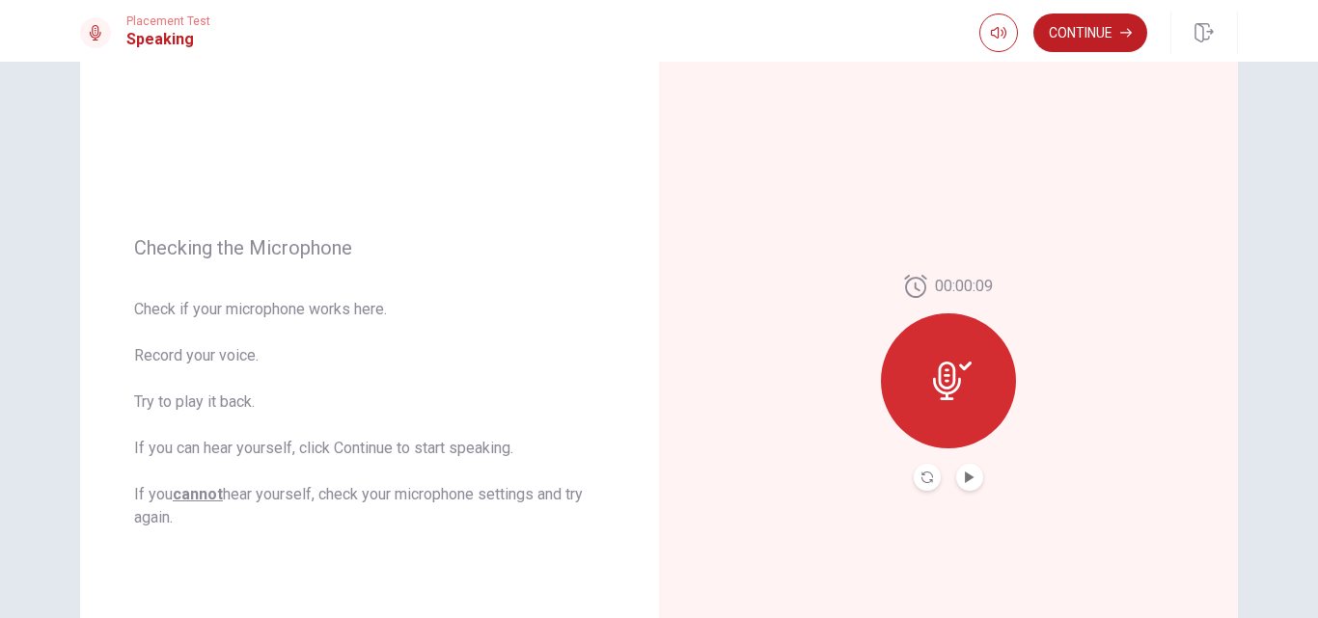
scroll to position [146, 0]
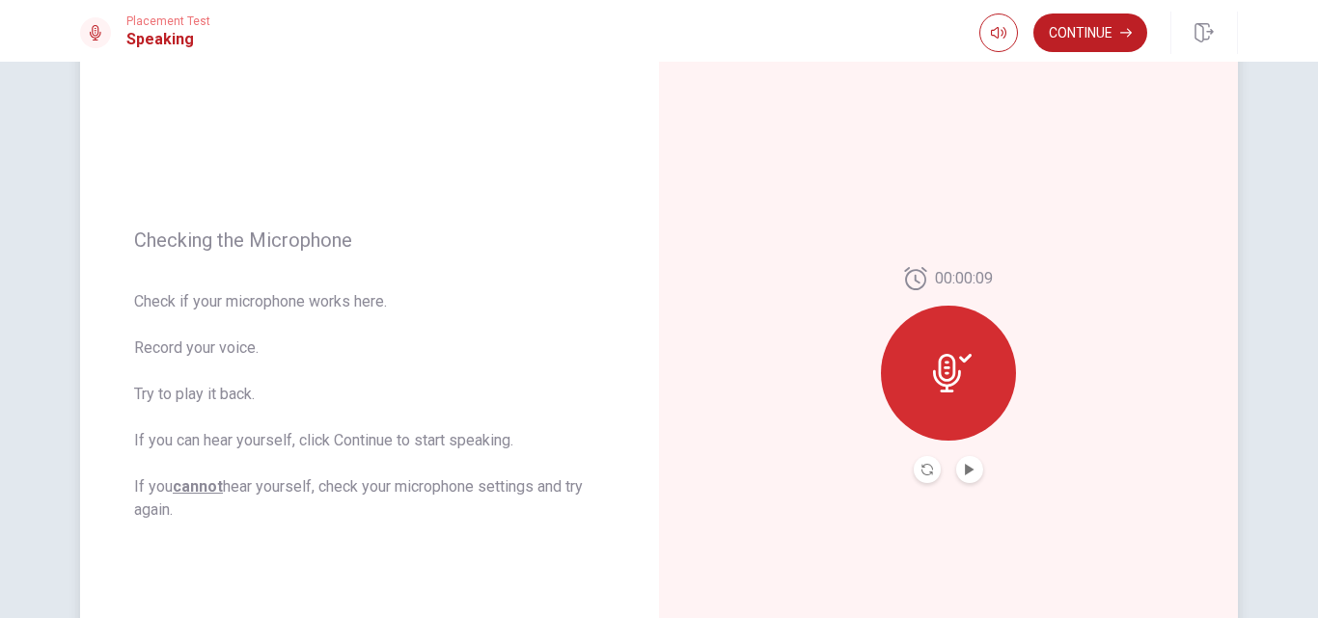
click at [924, 383] on div at bounding box center [948, 373] width 135 height 135
click at [965, 473] on icon "Play Audio" at bounding box center [969, 470] width 9 height 12
click at [947, 355] on icon at bounding box center [952, 373] width 39 height 39
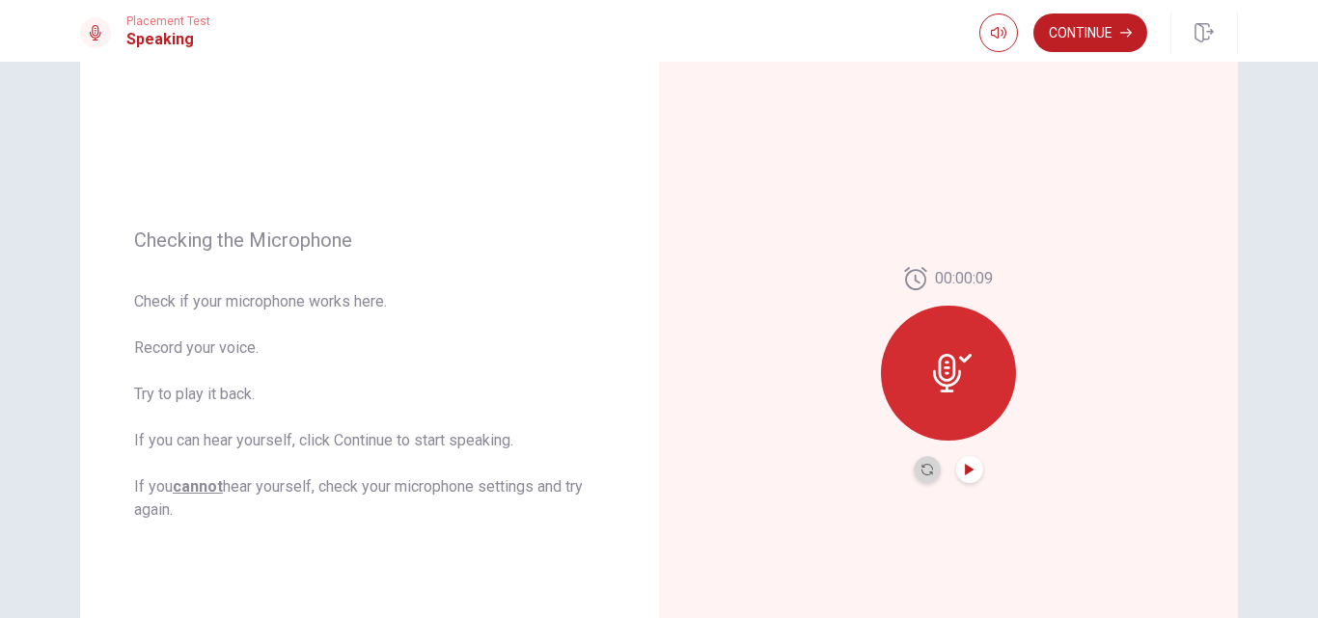
click at [919, 477] on button "Record Again" at bounding box center [927, 469] width 27 height 27
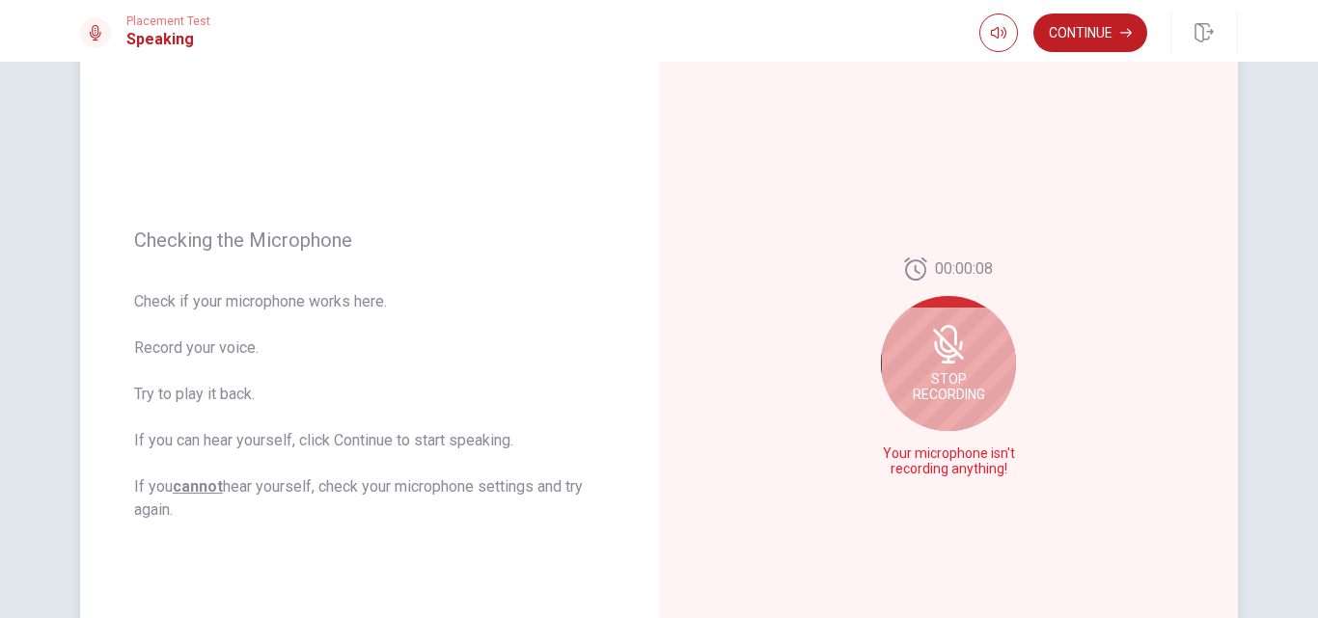
click at [945, 363] on icon at bounding box center [949, 362] width 14 height 3
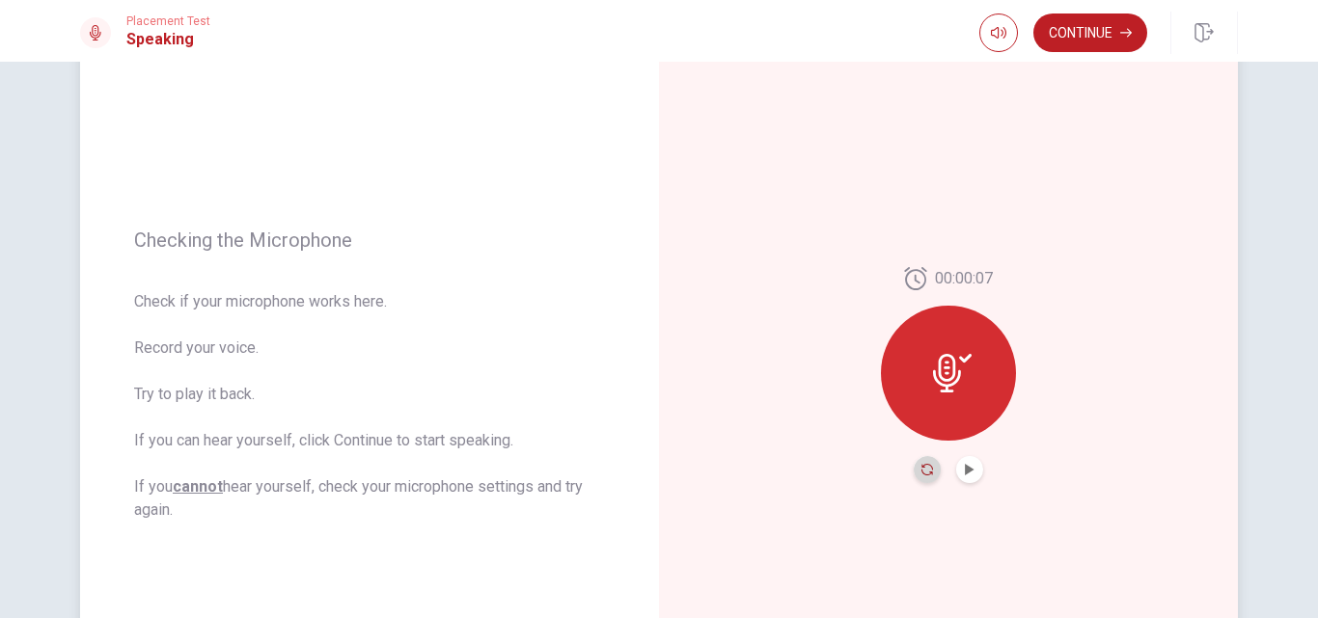
click at [921, 475] on icon "Record Again" at bounding box center [927, 470] width 12 height 12
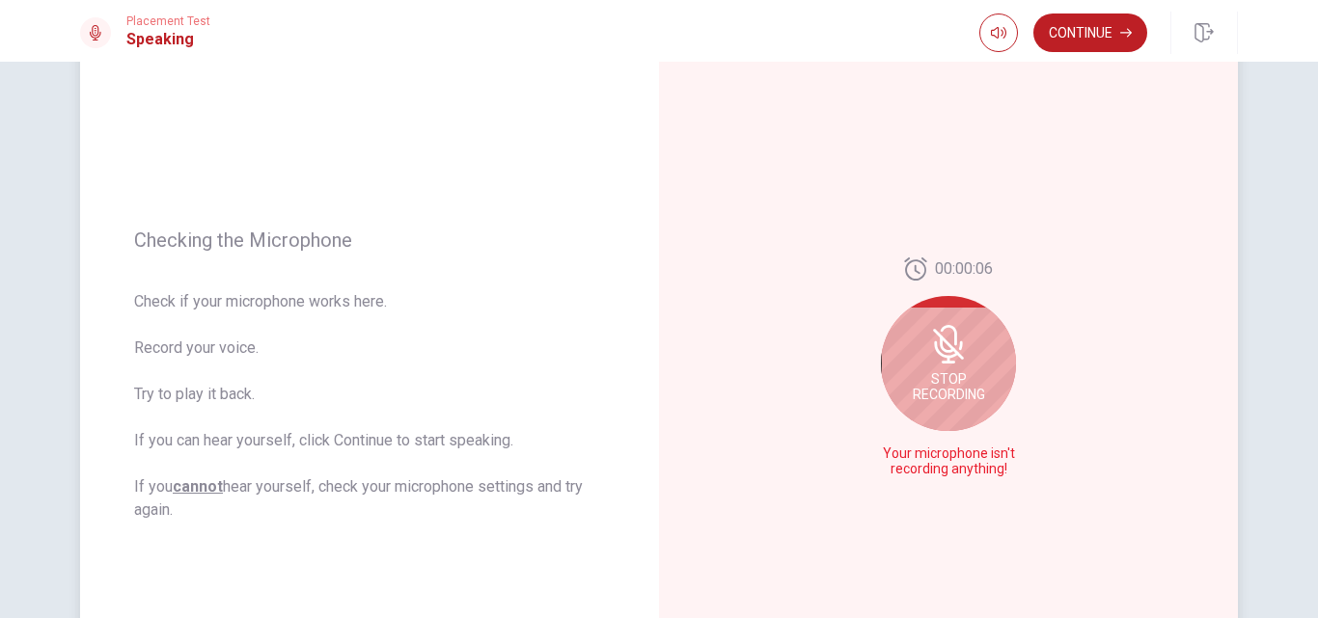
scroll to position [296, 0]
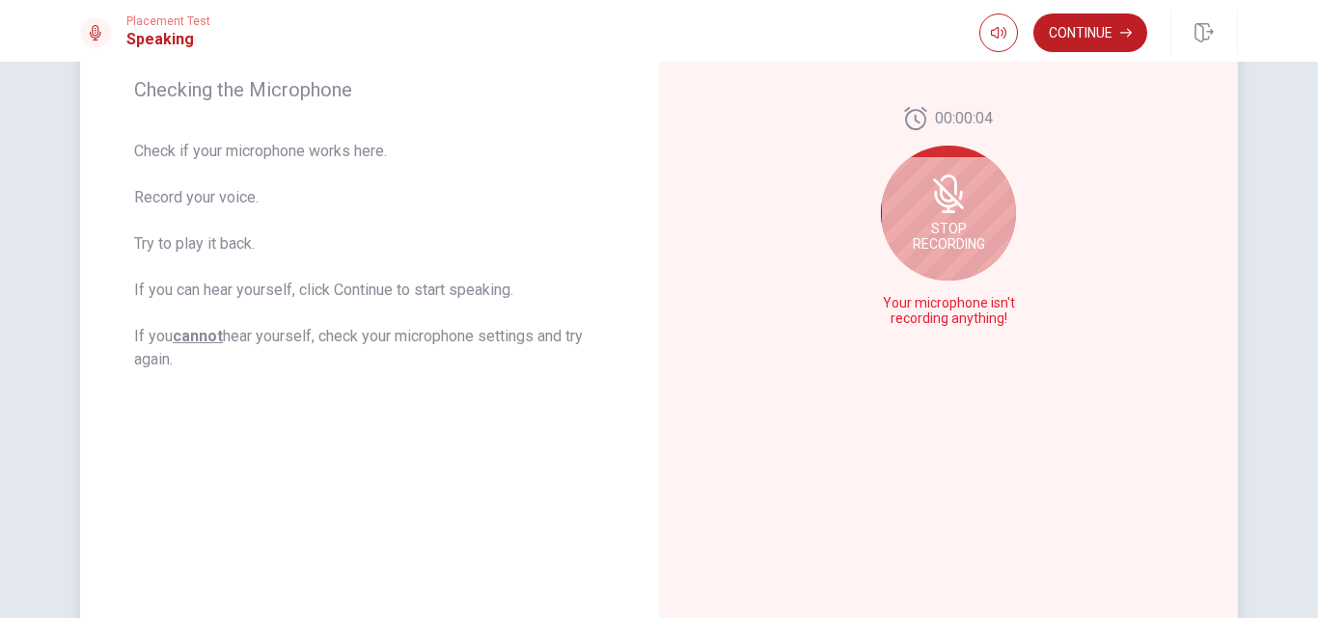
click at [944, 215] on div "Stop Recording" at bounding box center [948, 213] width 135 height 135
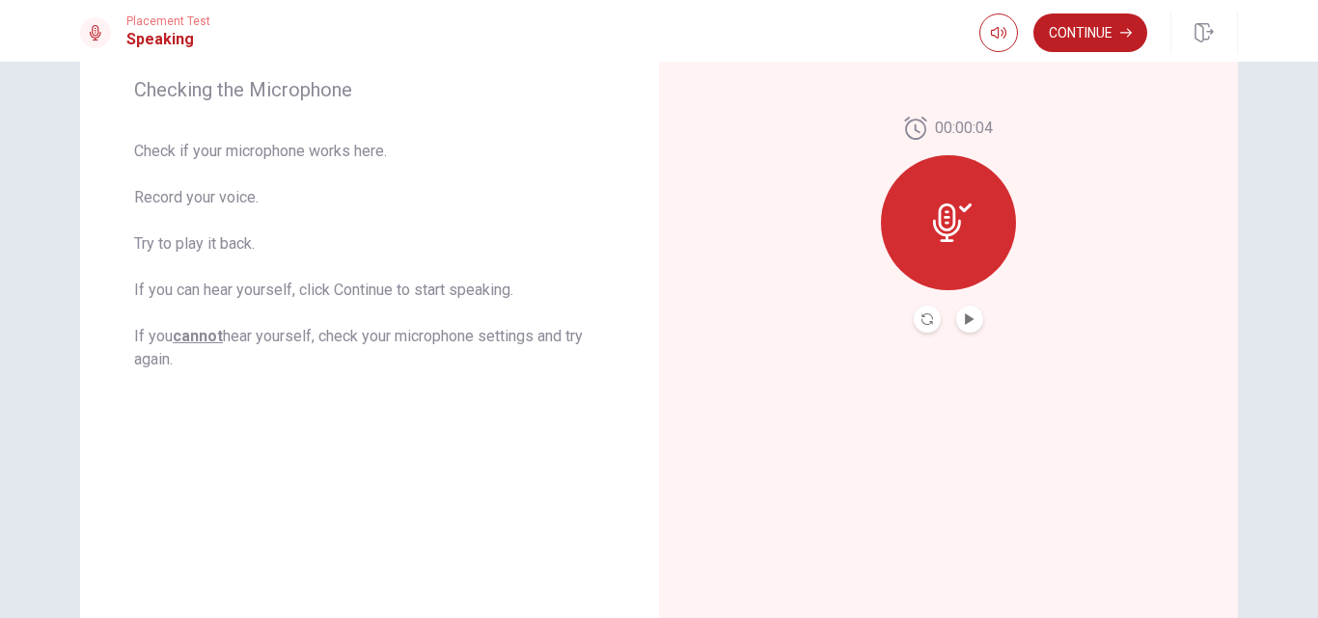
click at [945, 219] on icon at bounding box center [952, 223] width 39 height 39
click at [965, 322] on icon "Play Audio" at bounding box center [969, 320] width 9 height 12
click at [921, 317] on icon "Record Again" at bounding box center [927, 320] width 12 height 12
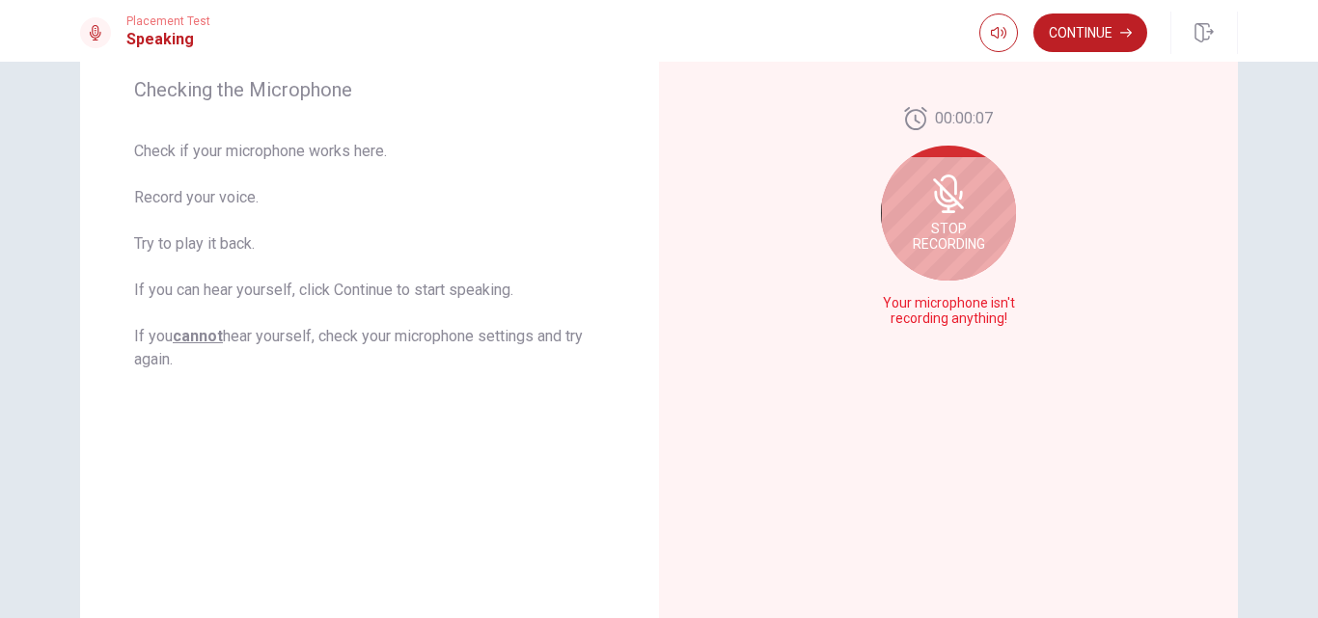
click at [952, 207] on icon at bounding box center [948, 194] width 39 height 39
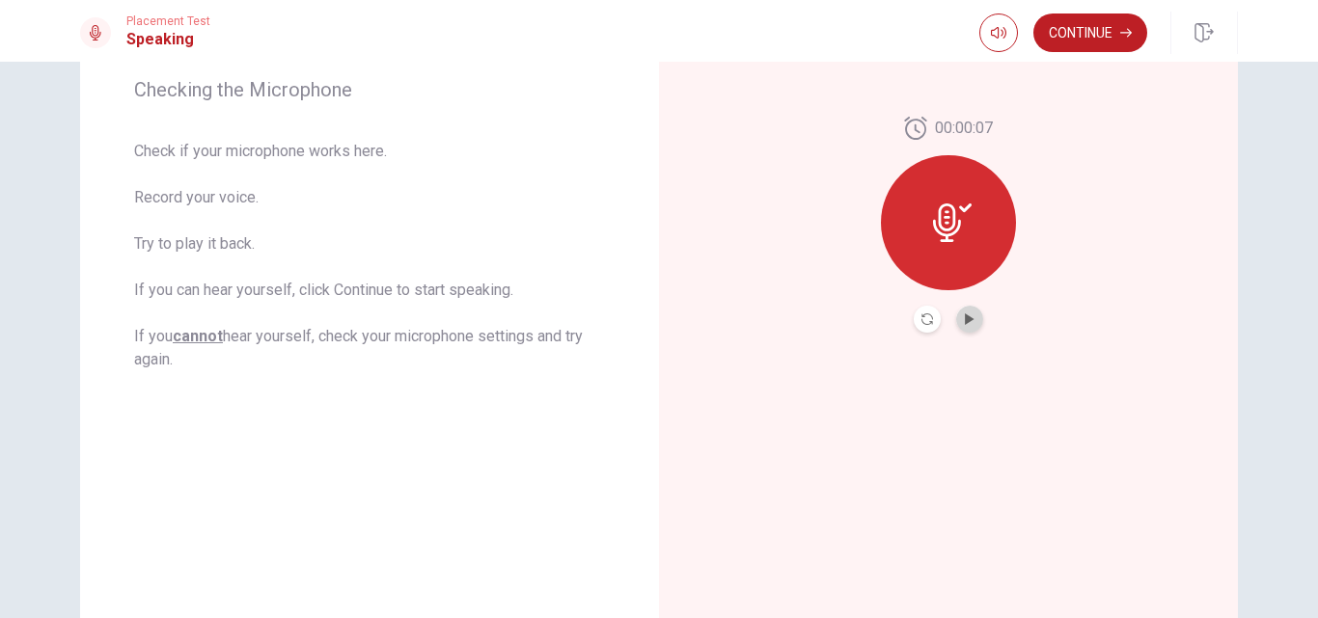
click at [957, 326] on button "Play Audio" at bounding box center [969, 319] width 27 height 27
click at [956, 306] on button "Pause Audio" at bounding box center [969, 319] width 27 height 27
click at [1046, 37] on button "Continue" at bounding box center [1090, 33] width 114 height 39
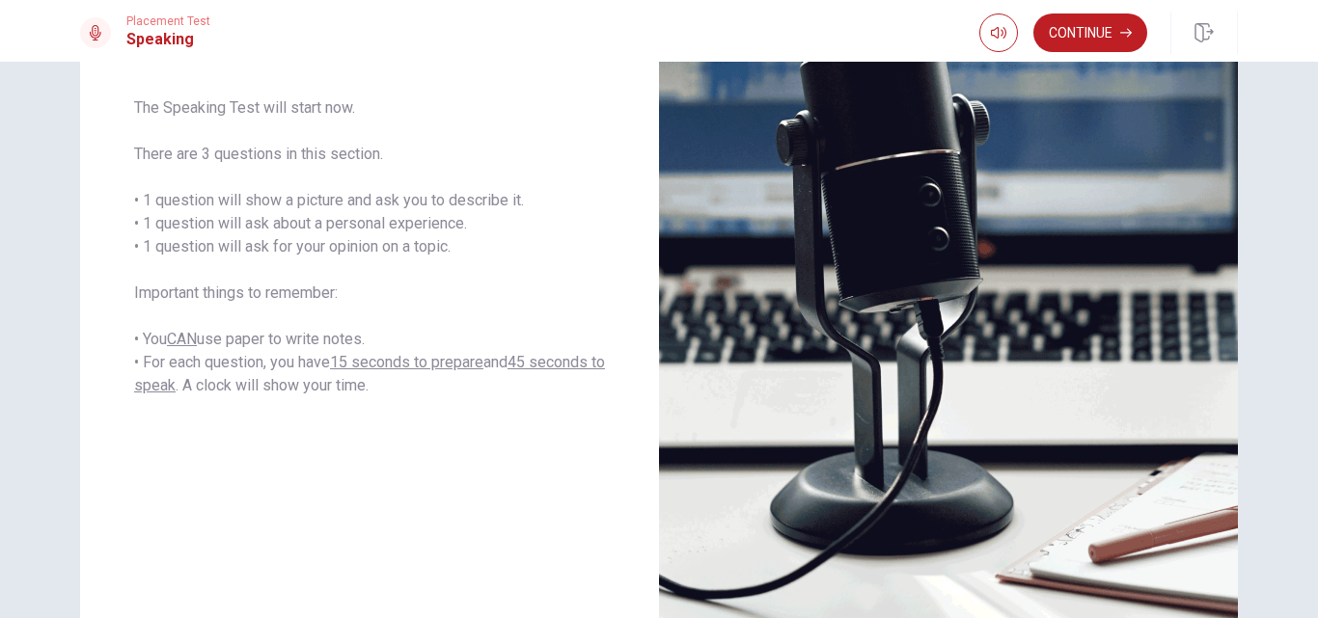
scroll to position [375, 0]
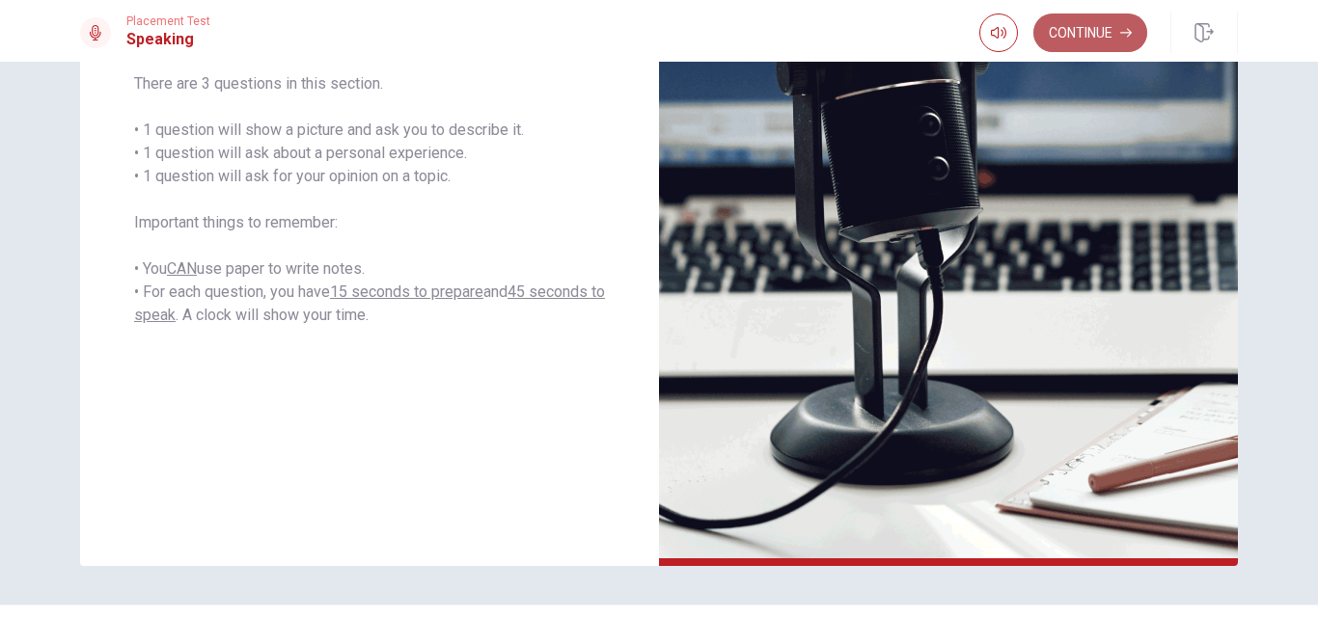
click at [1090, 24] on button "Continue" at bounding box center [1090, 33] width 114 height 39
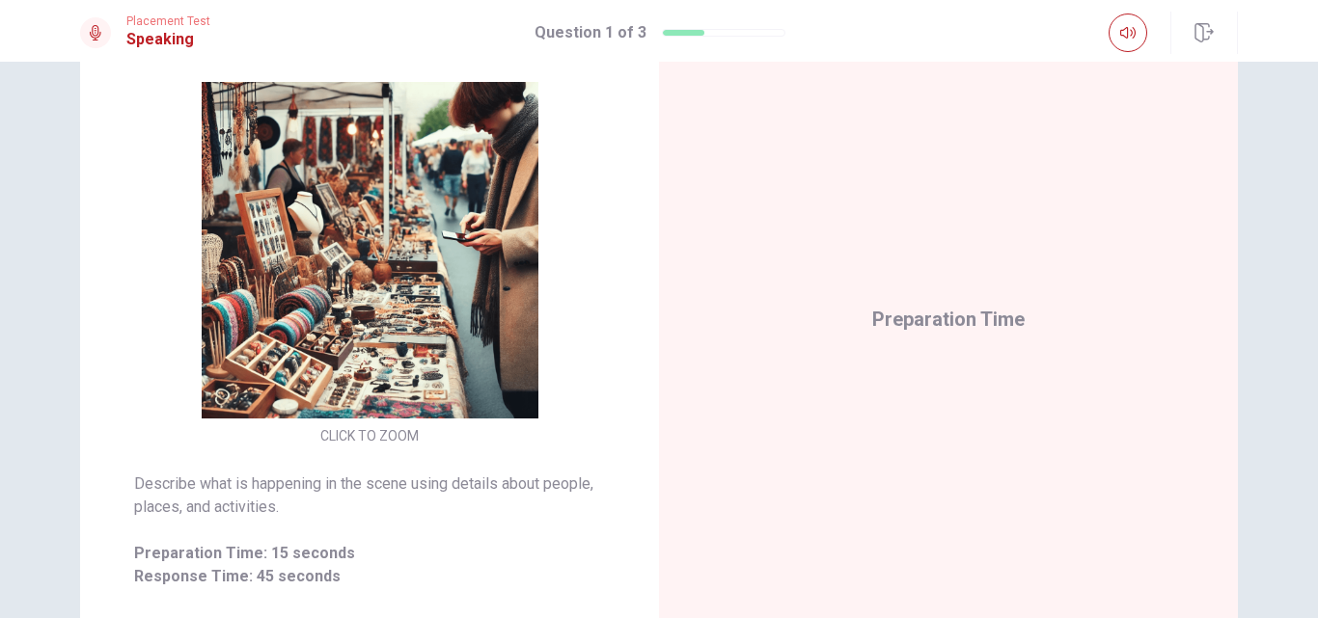
scroll to position [232, 0]
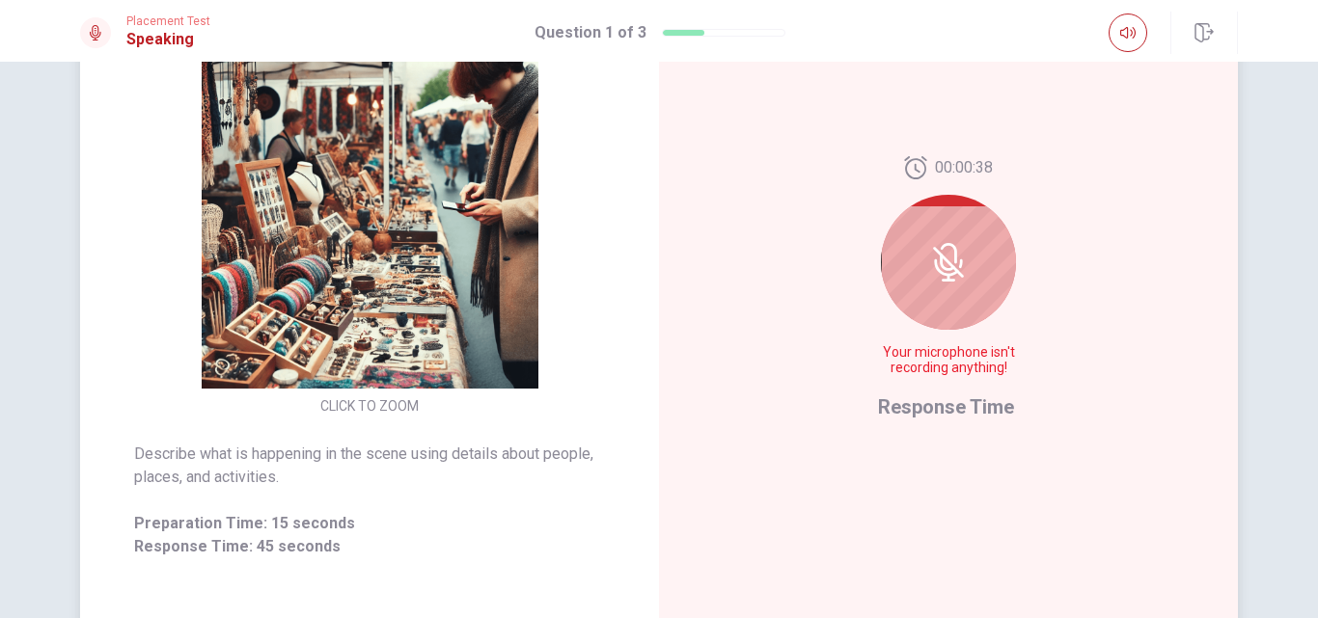
click at [988, 256] on div at bounding box center [948, 262] width 135 height 135
click at [933, 254] on icon at bounding box center [948, 262] width 31 height 31
click at [958, 417] on span "Response Time" at bounding box center [946, 407] width 136 height 23
click at [944, 260] on icon at bounding box center [948, 262] width 39 height 39
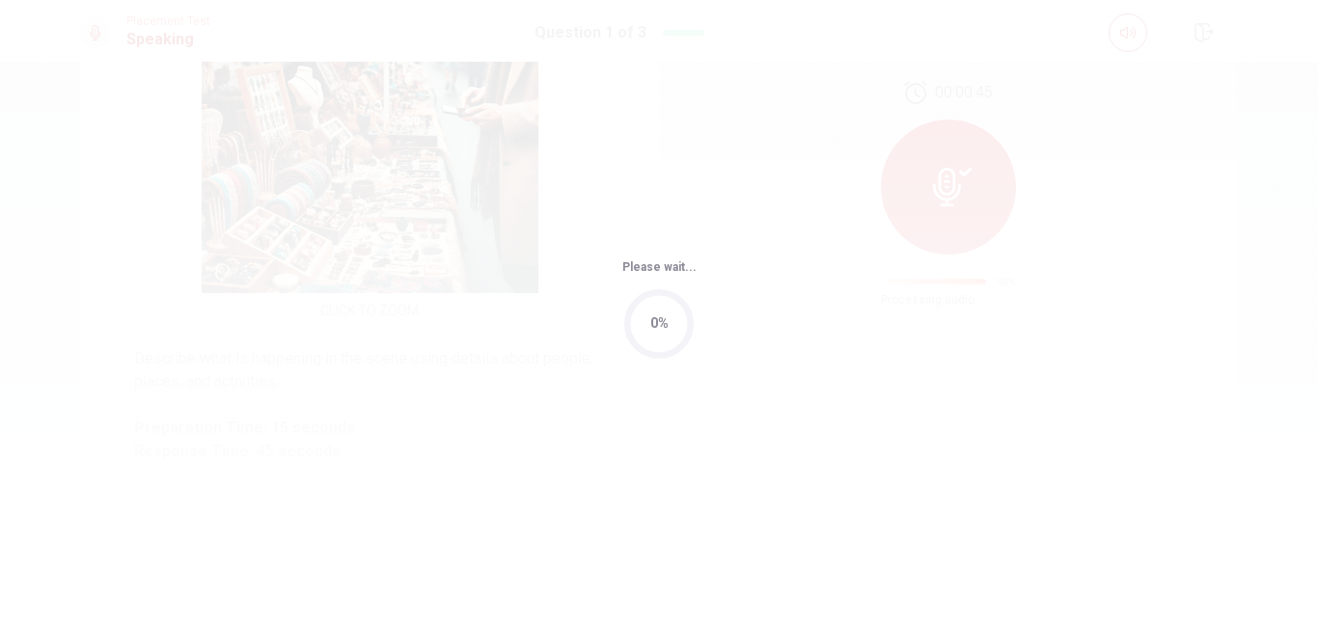
scroll to position [320, 0]
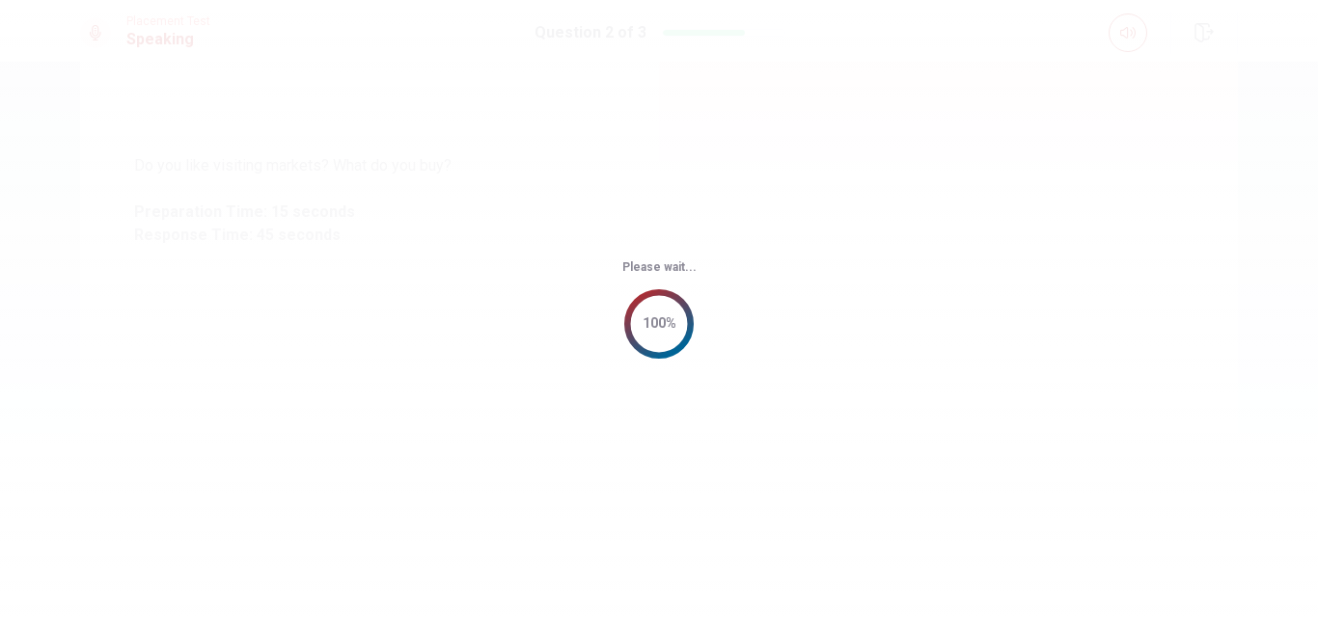
click at [1305, 440] on div "Please wait... 100%" at bounding box center [659, 309] width 1318 height 618
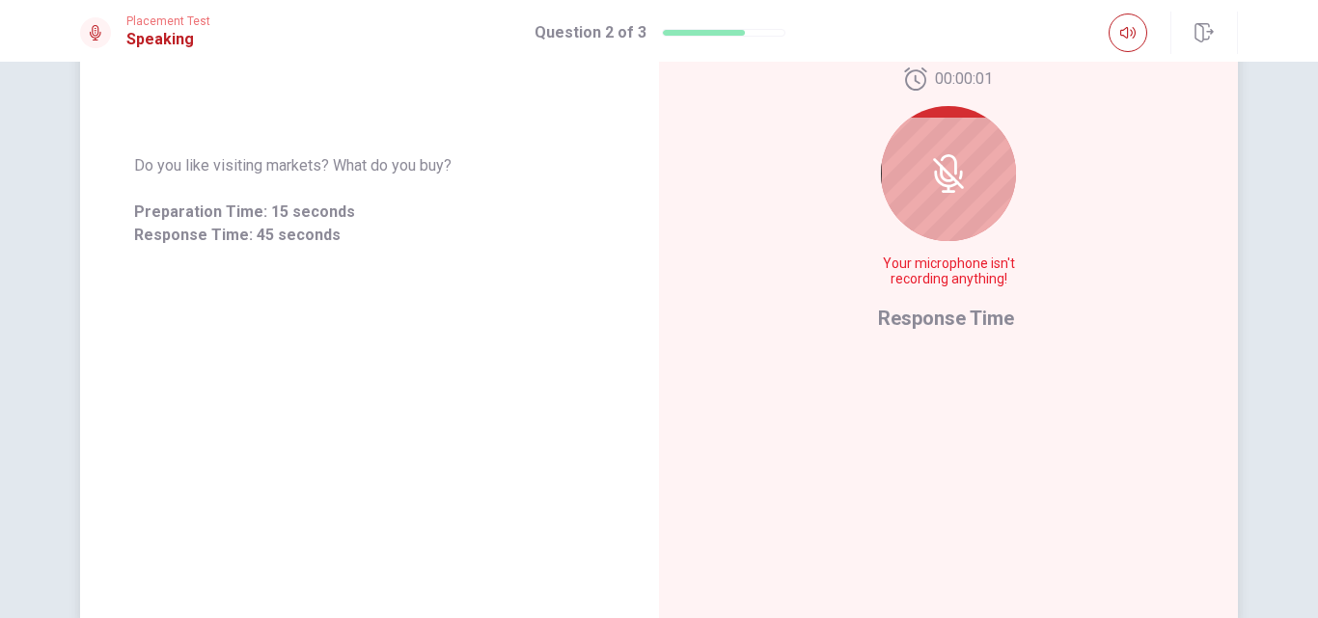
click at [969, 145] on div at bounding box center [948, 173] width 135 height 135
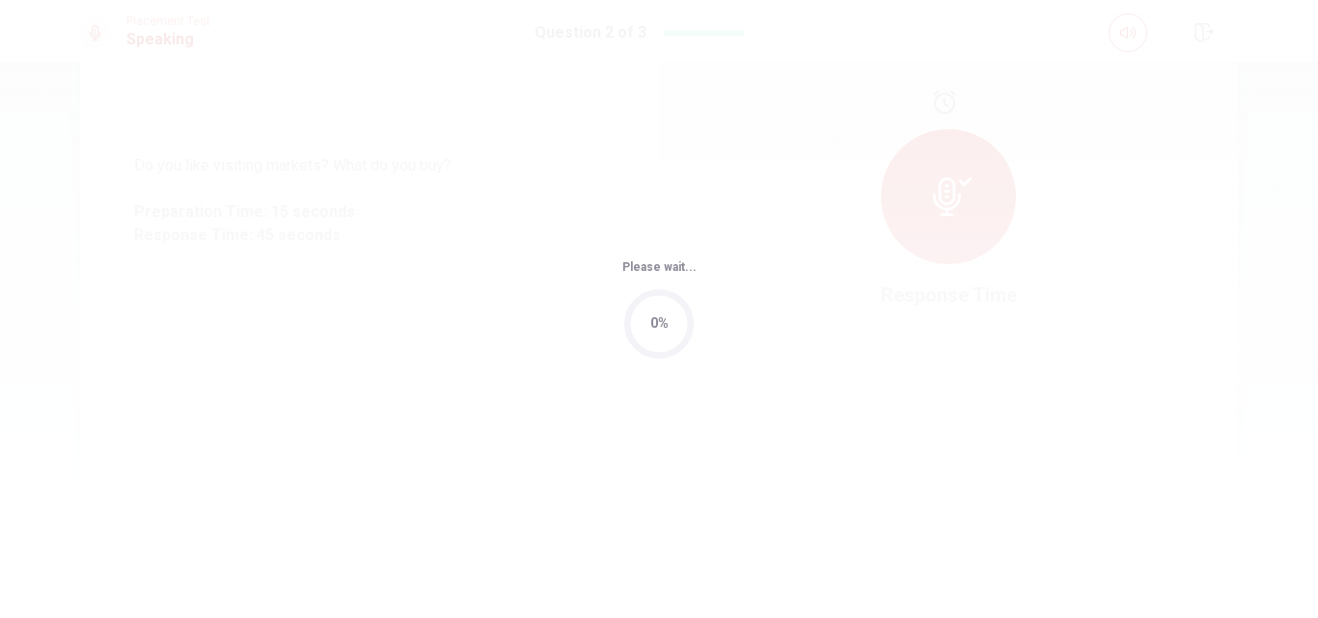
click at [969, 145] on div "Please wait... 0%" at bounding box center [659, 309] width 1318 height 618
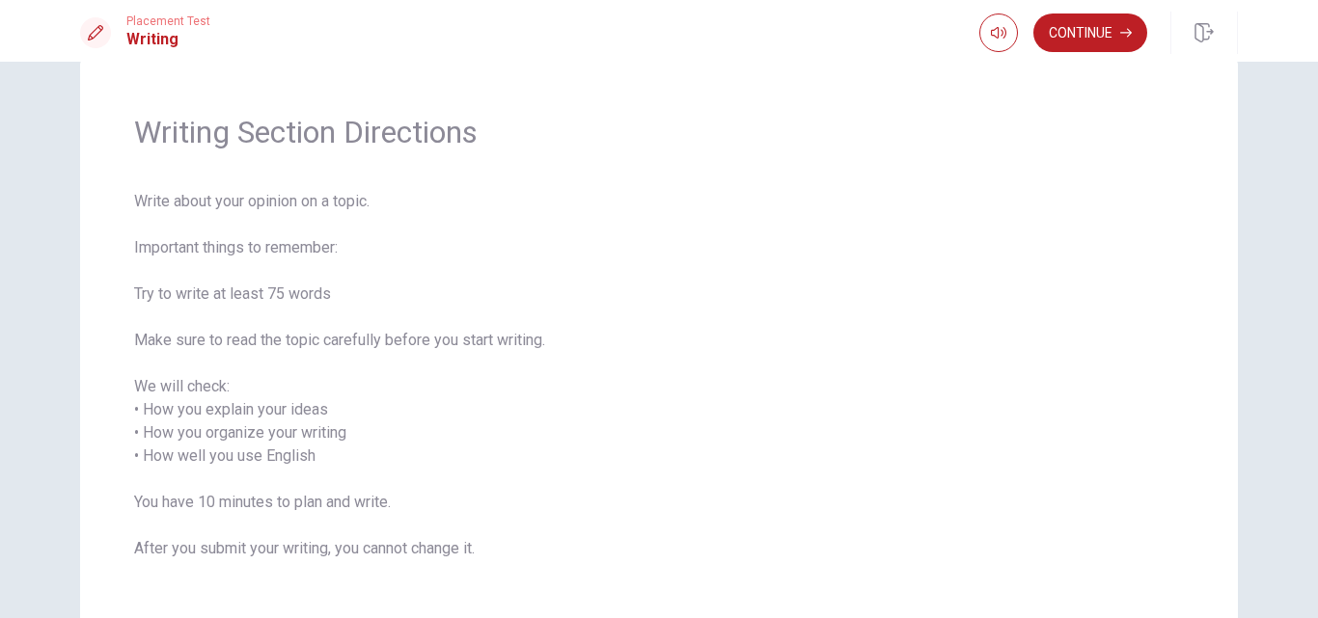
scroll to position [0, 0]
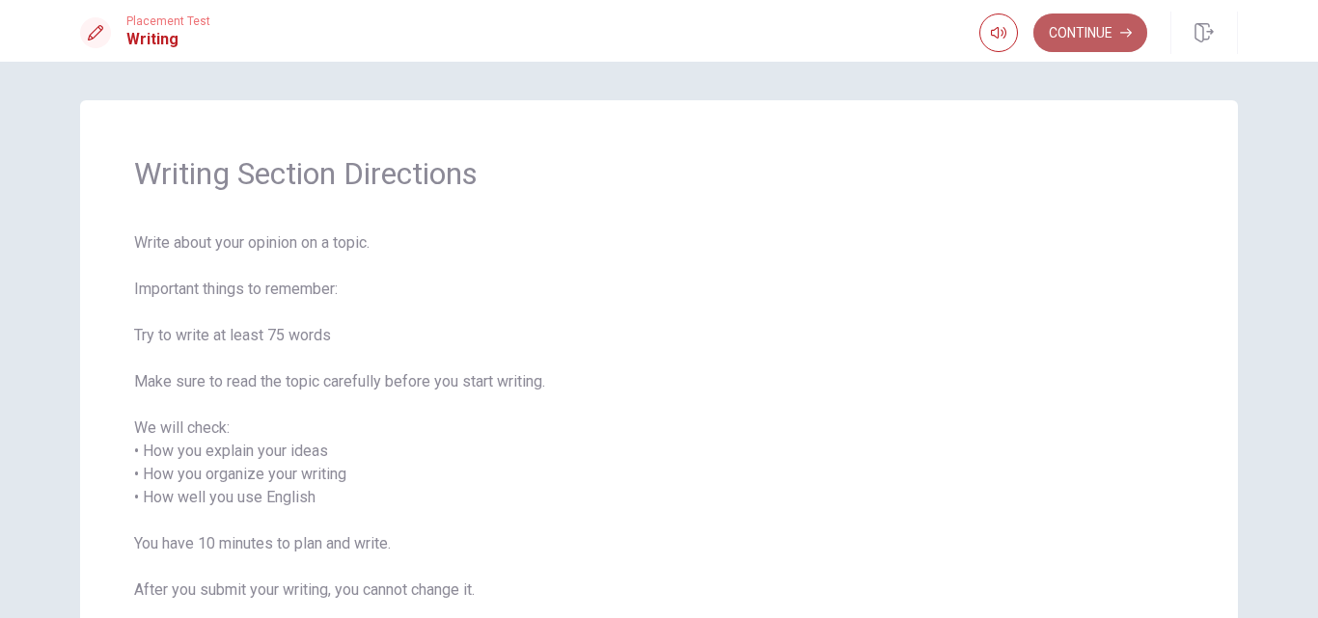
click at [1108, 32] on button "Continue" at bounding box center [1090, 33] width 114 height 39
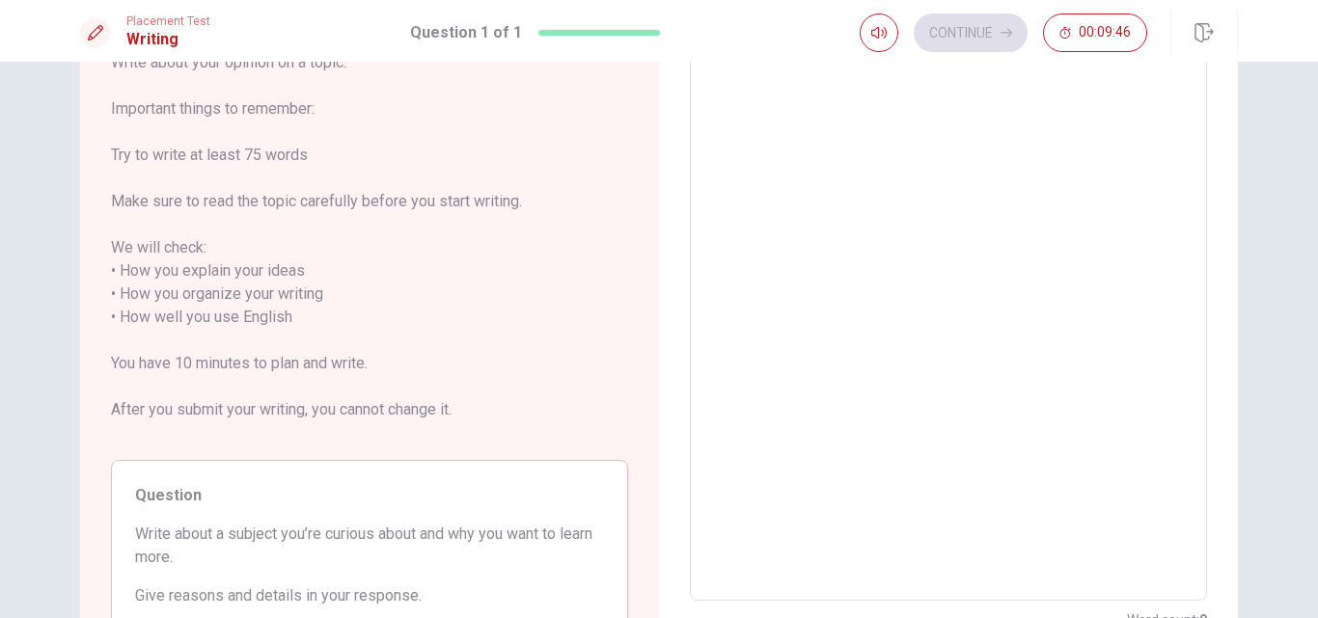
scroll to position [136, 0]
click at [256, 296] on span "Write about your opinion on a topic. Important things to remember: Try to write…" at bounding box center [369, 246] width 517 height 394
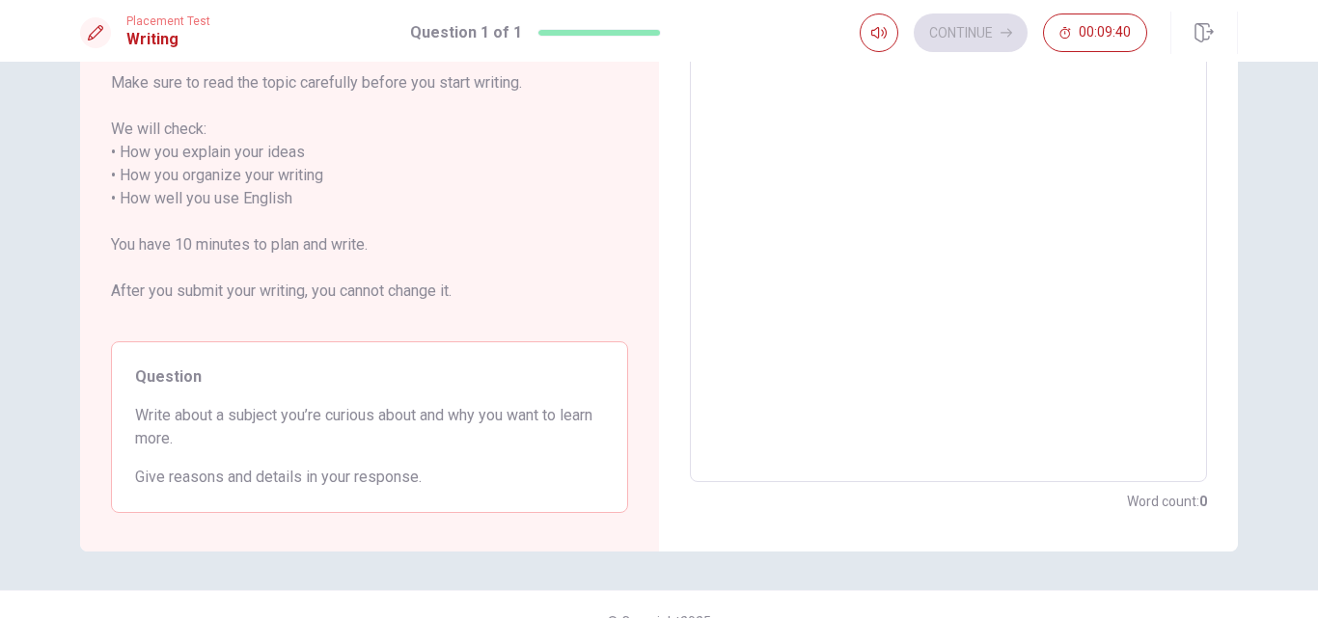
scroll to position [260, 0]
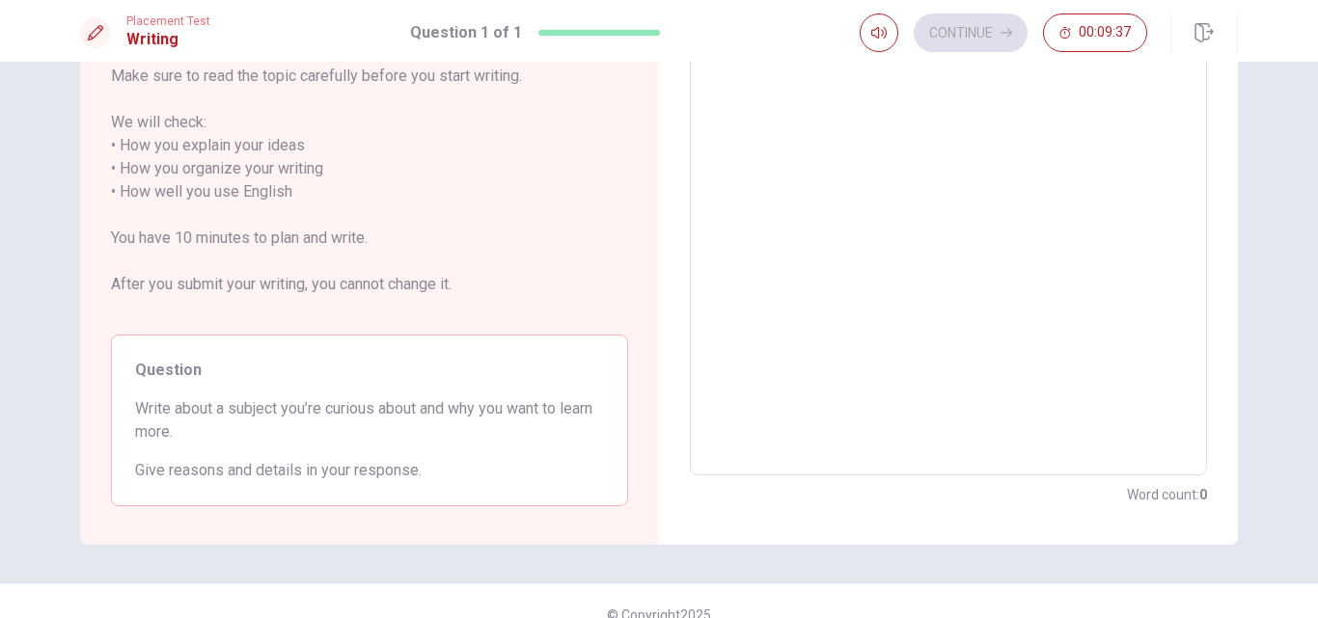
drag, startPoint x: 324, startPoint y: 403, endPoint x: 418, endPoint y: 427, distance: 96.6
click at [418, 427] on span "Write about a subject you’re curious about and why you want to learn more." at bounding box center [369, 420] width 469 height 46
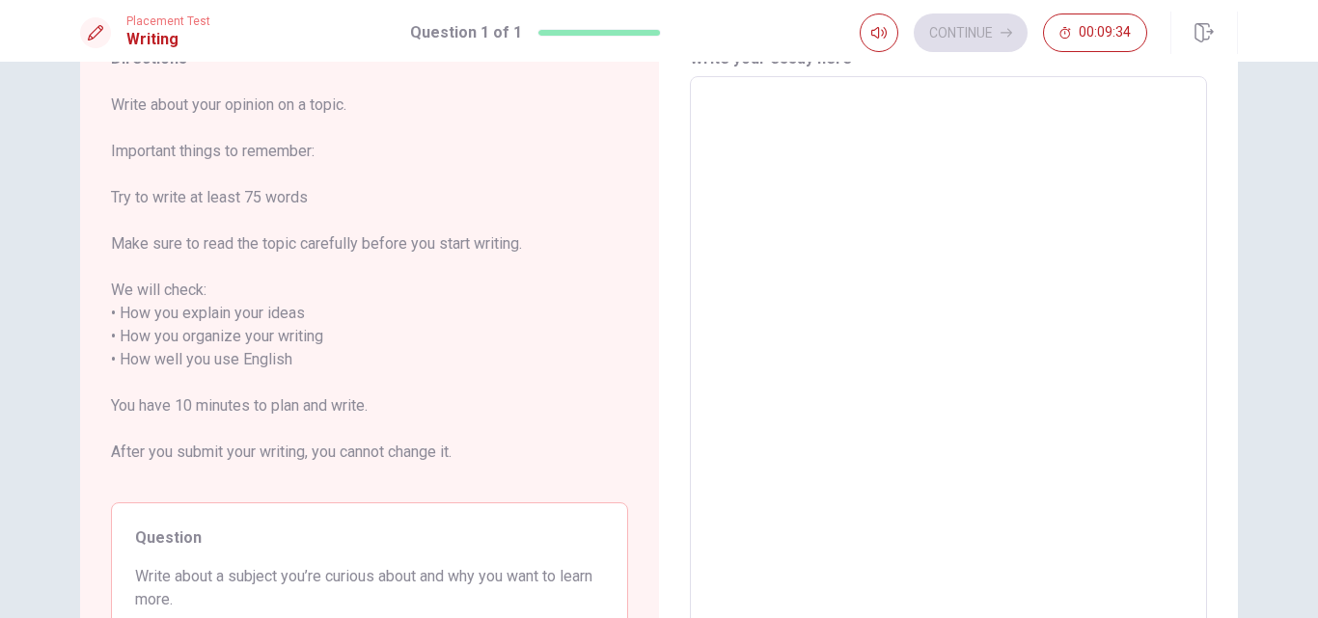
scroll to position [27, 0]
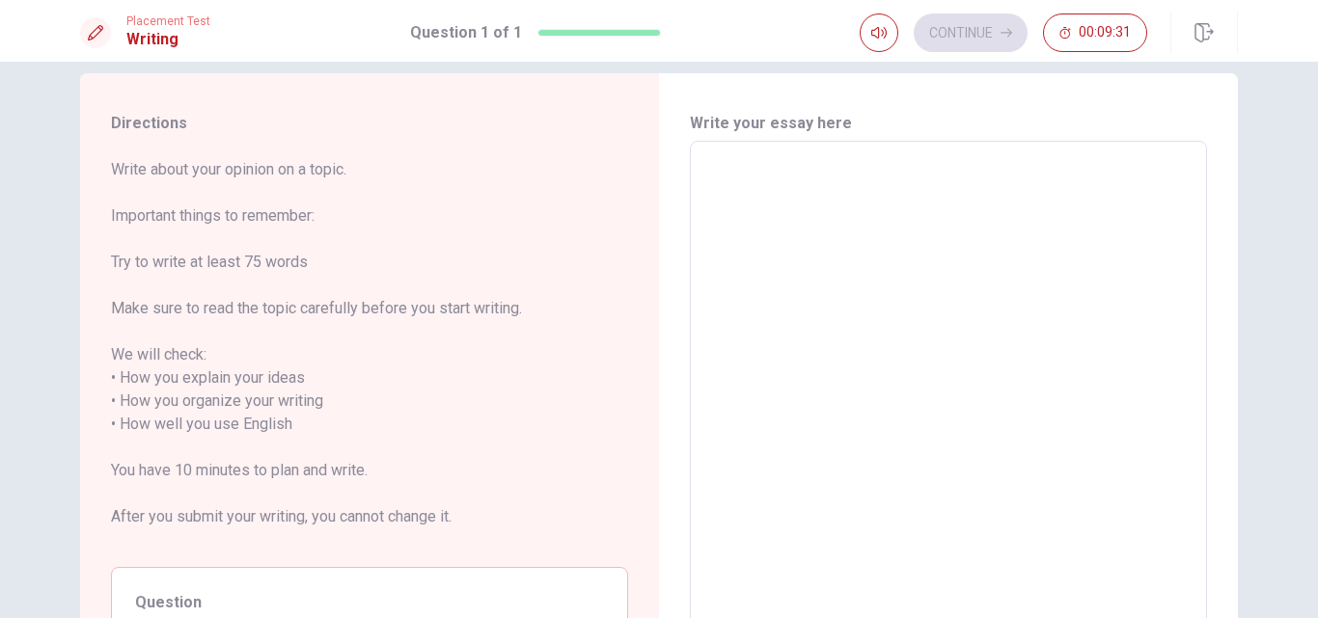
click at [1000, 26] on div "Continue 00:09:31" at bounding box center [1004, 33] width 288 height 39
click at [885, 252] on textarea at bounding box center [948, 424] width 490 height 535
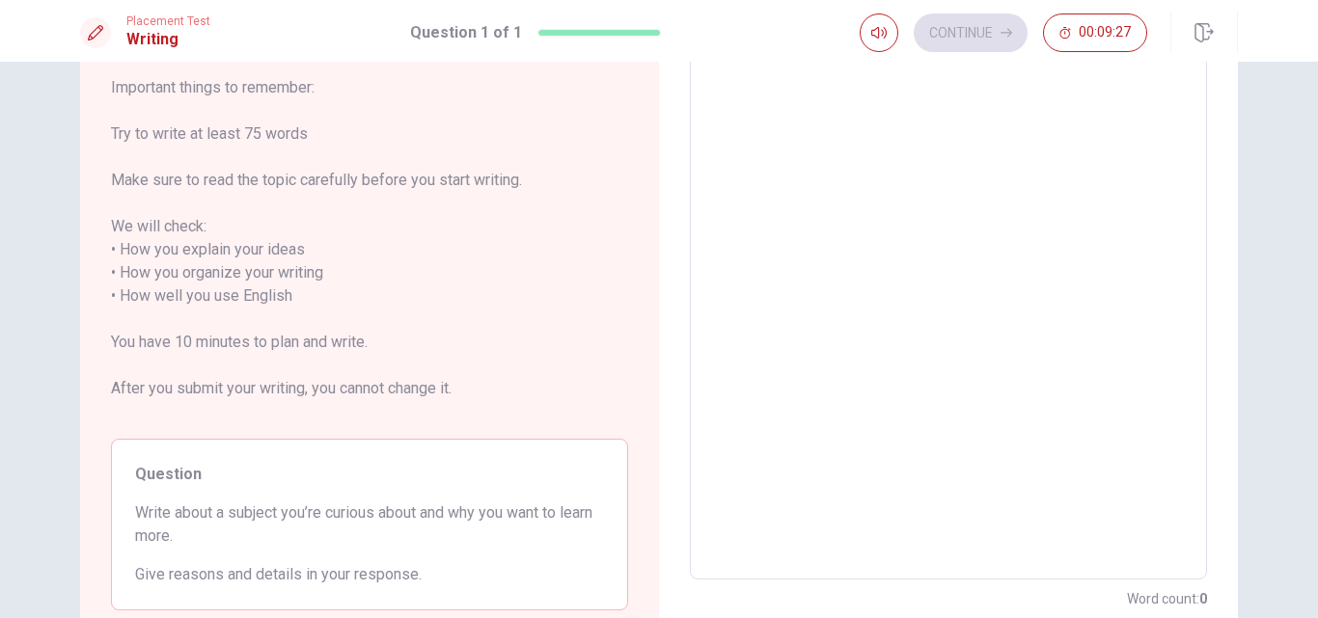
scroll to position [157, 0]
click at [1021, 260] on textarea at bounding box center [948, 294] width 490 height 535
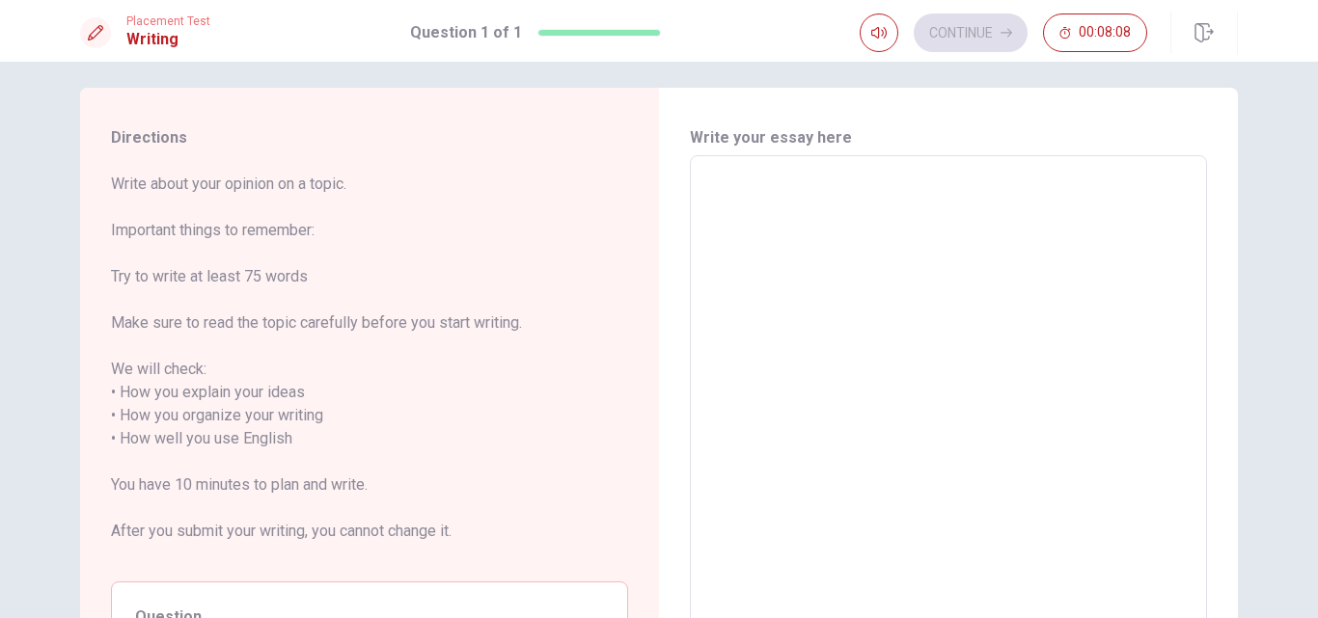
scroll to position [5, 0]
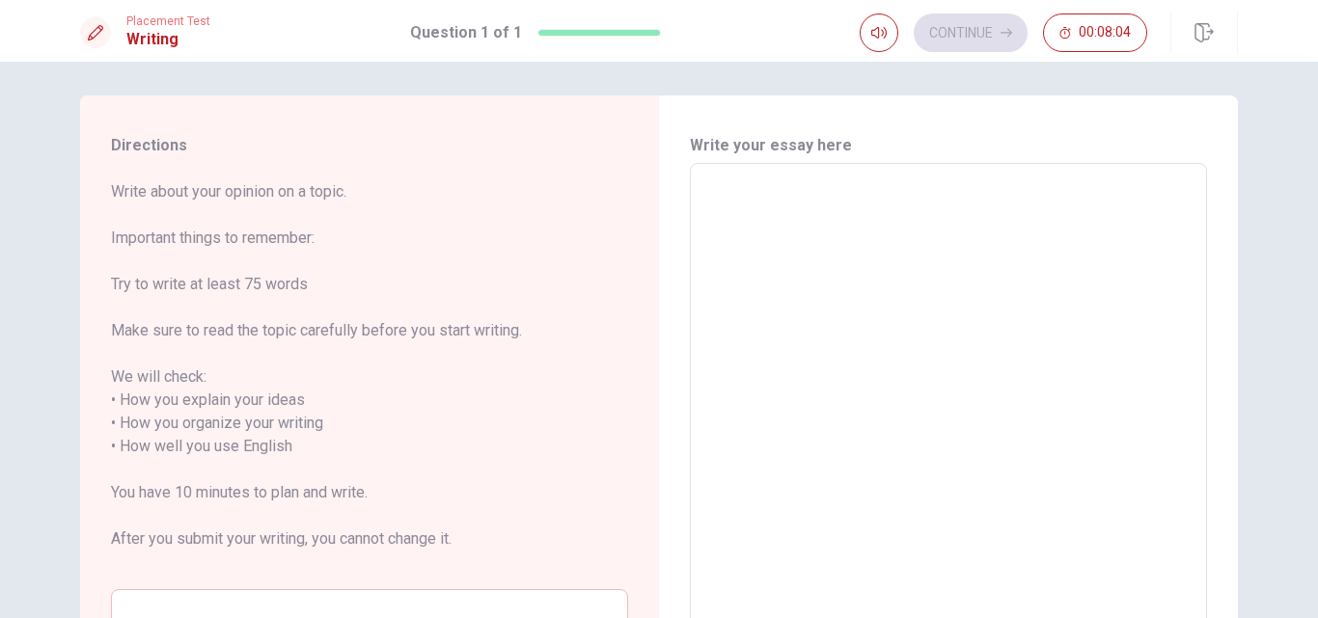
type textarea "x"
type textarea "c"
type textarea "x"
type textarea "ci"
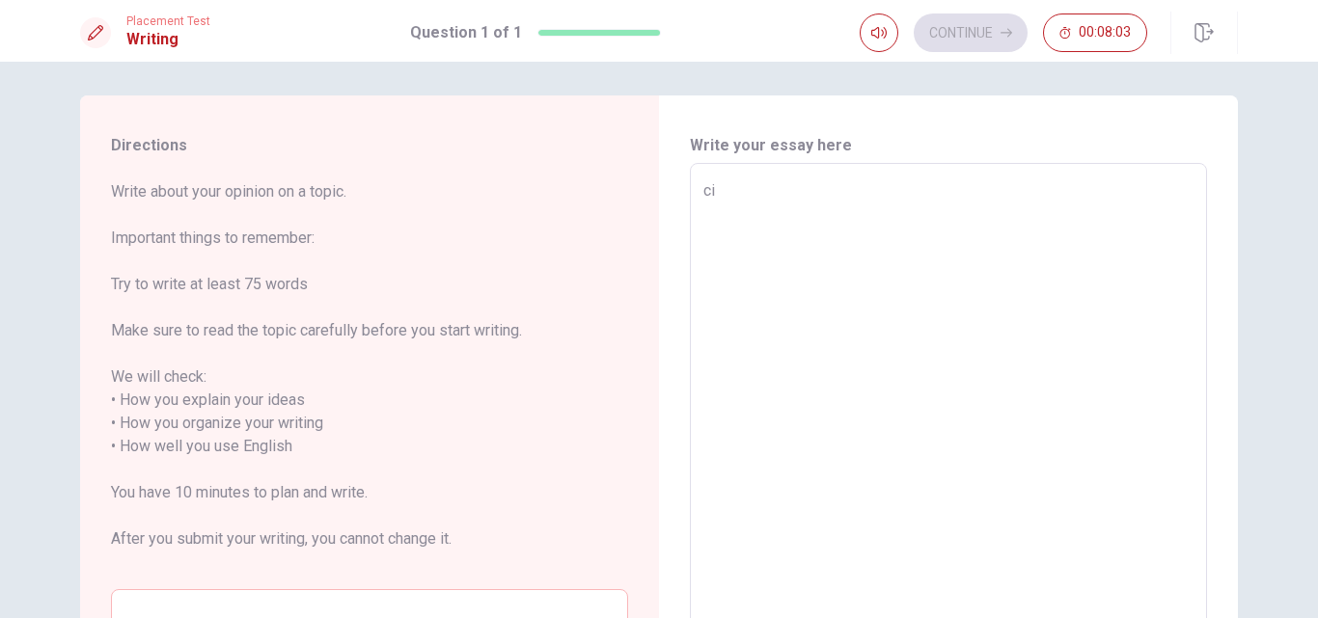
type textarea "x"
type textarea "cin"
type textarea "x"
type textarea "ci"
type textarea "x"
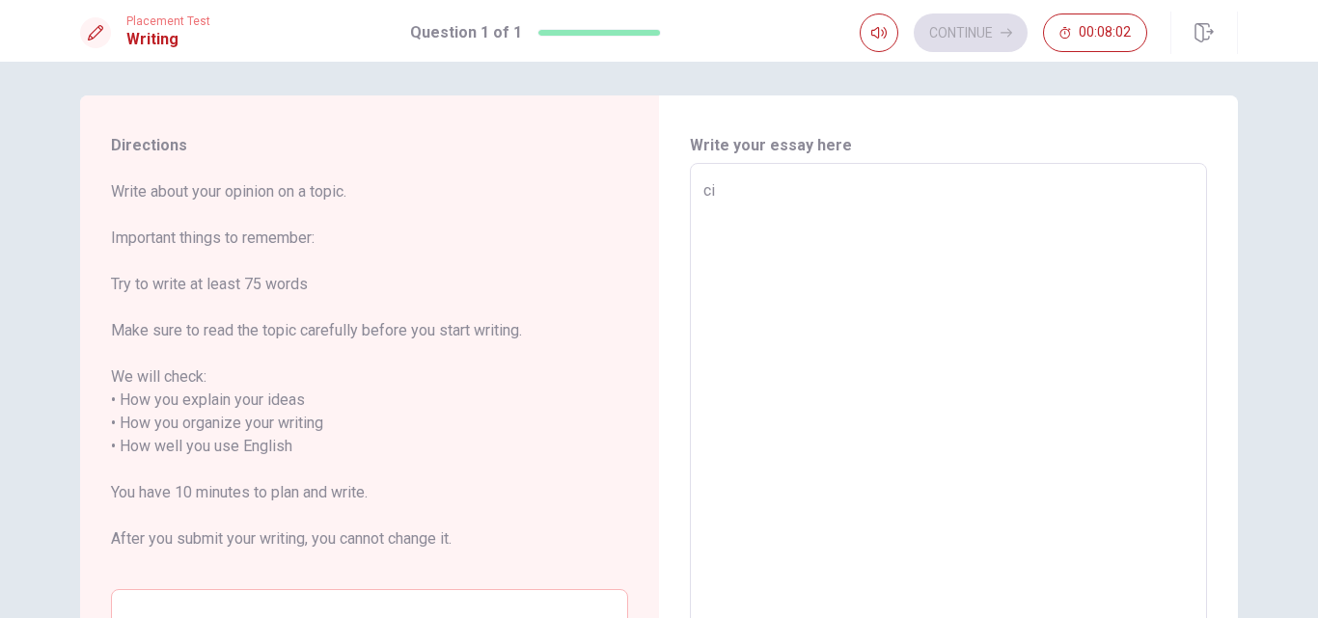
type textarea "c"
type textarea "x"
type textarea "C"
type textarea "x"
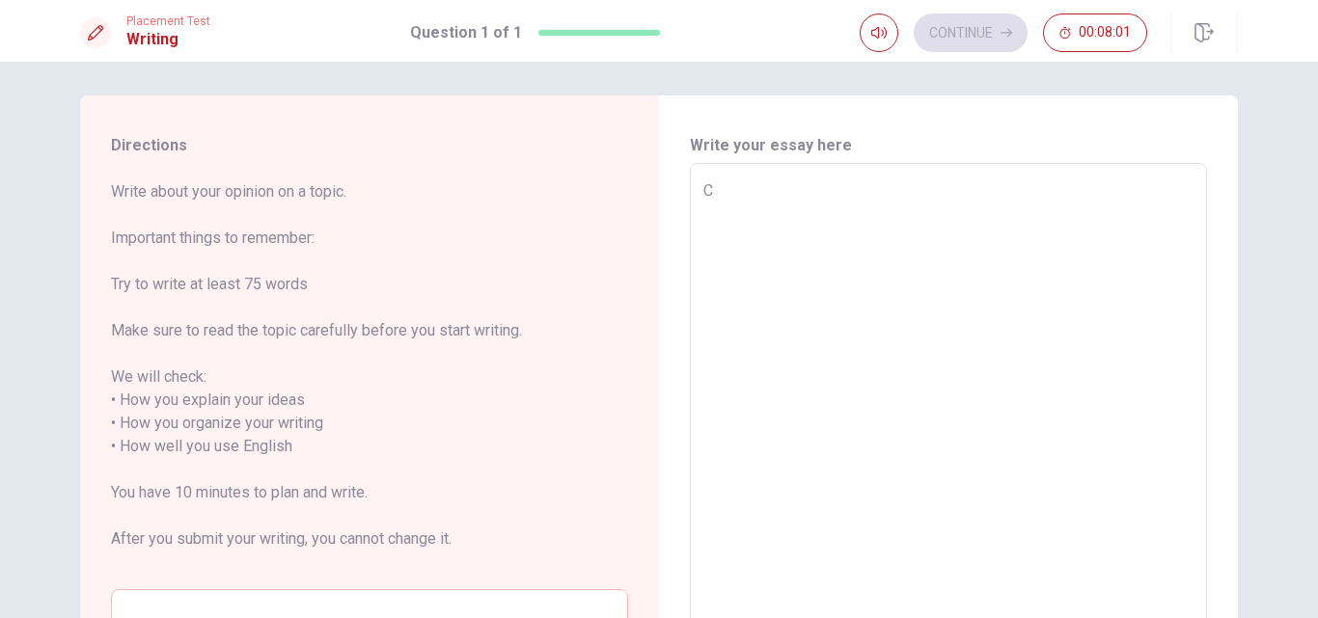
type textarea "CI"
type textarea "x"
type textarea "C"
type textarea "x"
type textarea "Ci"
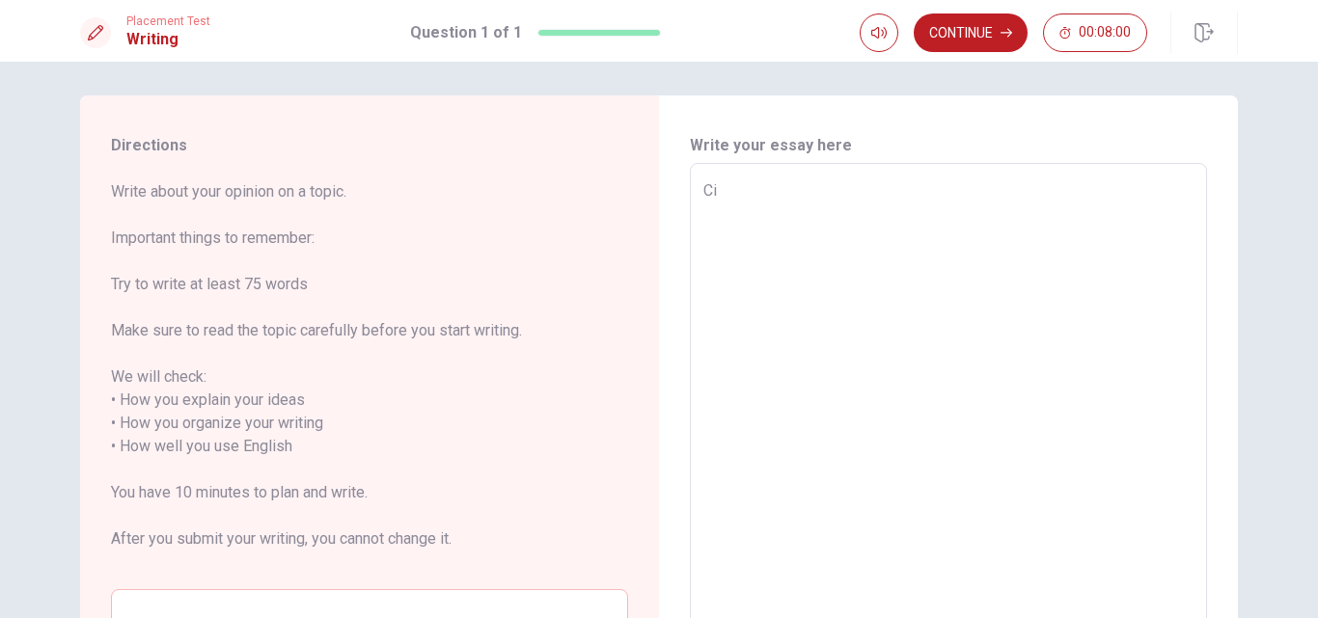
type textarea "x"
type textarea "Cin"
type textarea "x"
type textarea "Cine"
type textarea "x"
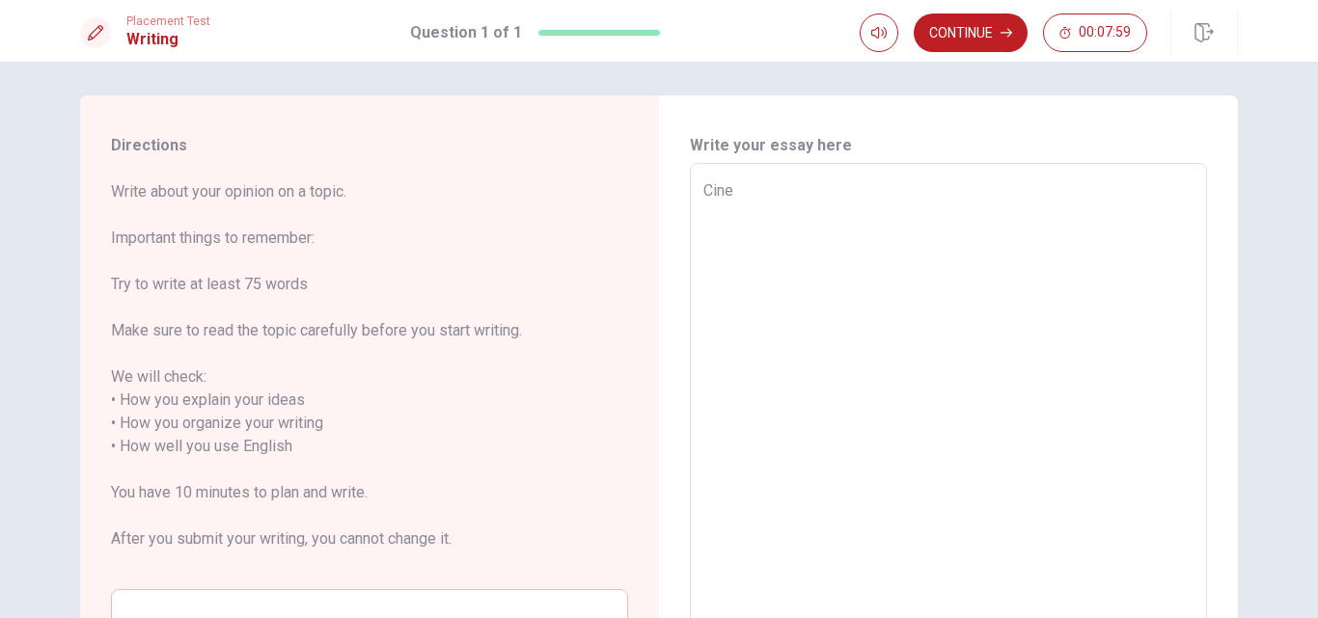
type textarea "Cinem"
type textarea "x"
type textarea "Cinema"
type textarea "x"
type textarea "Cinema"
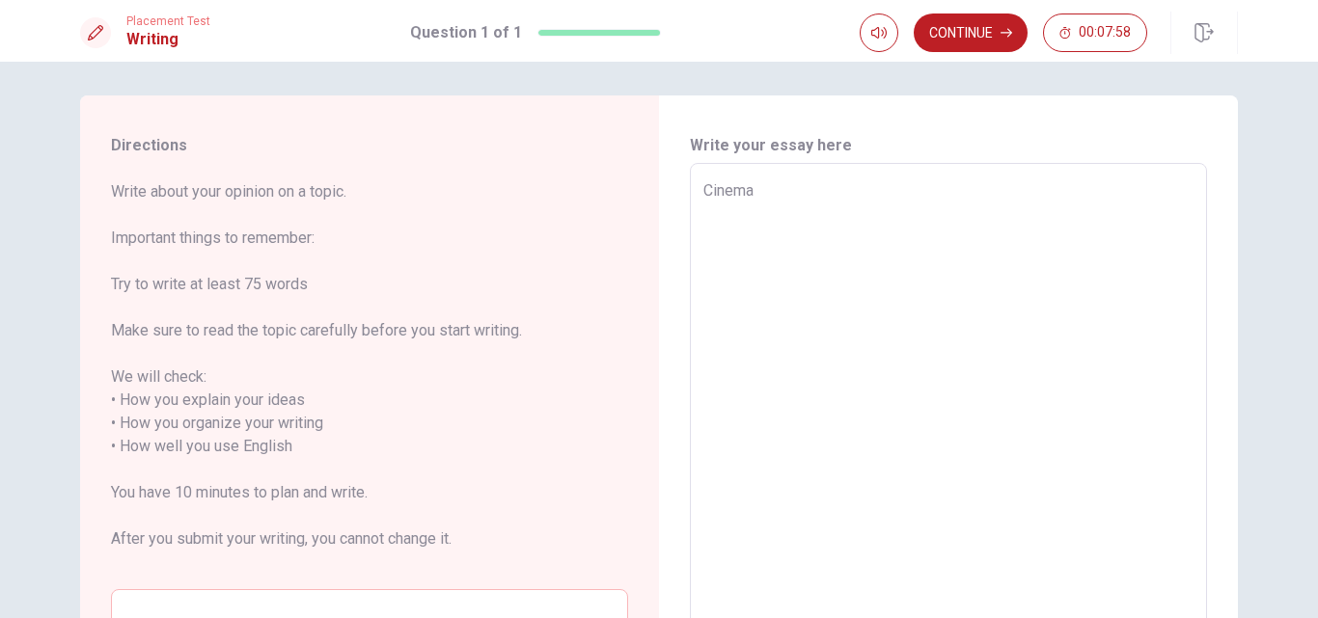
type textarea "x"
type textarea "Cinema i"
type textarea "x"
type textarea "Cinema is"
type textarea "x"
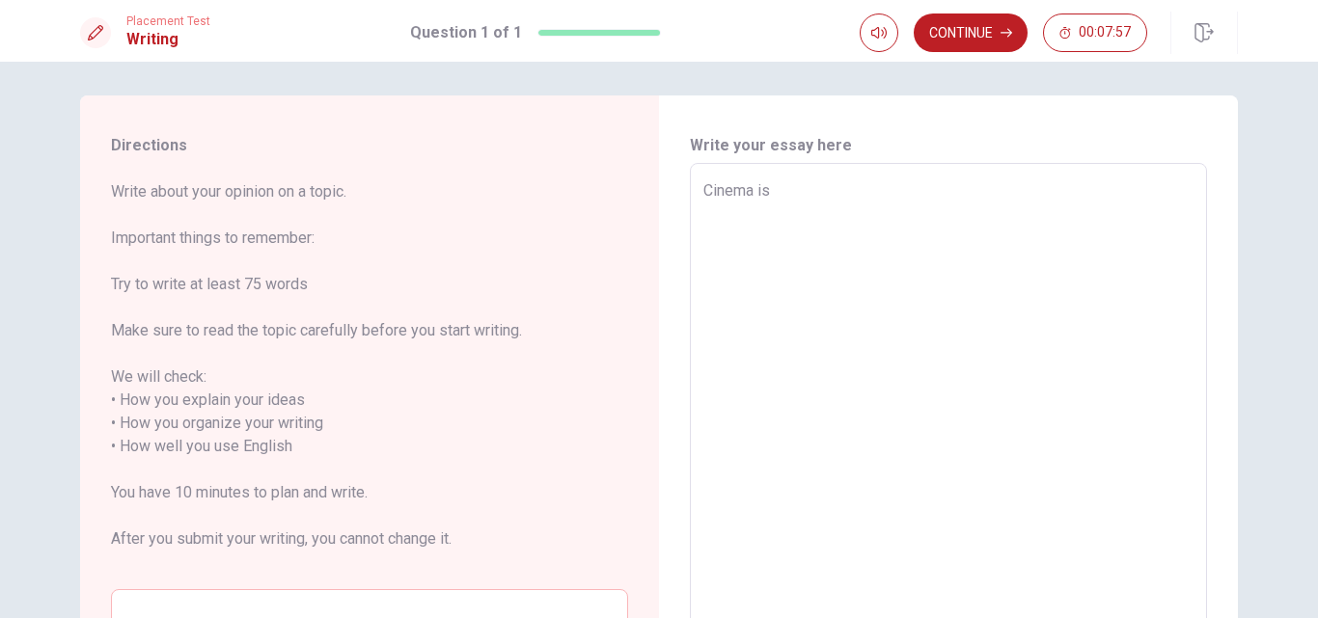
type textarea "Cinema isa"
type textarea "x"
type textarea "Cinema isa"
type textarea "x"
type textarea "Cinema isa"
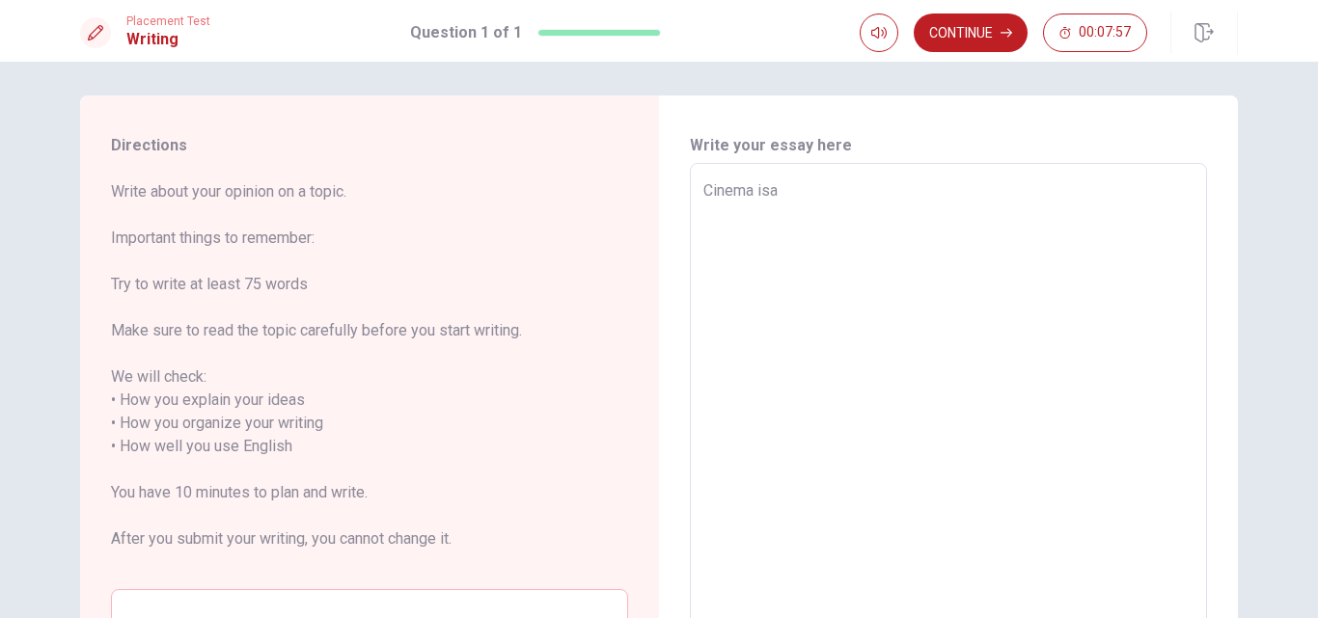
type textarea "x"
type textarea "Cinema is"
type textarea "x"
type textarea "Cinema is"
type textarea "x"
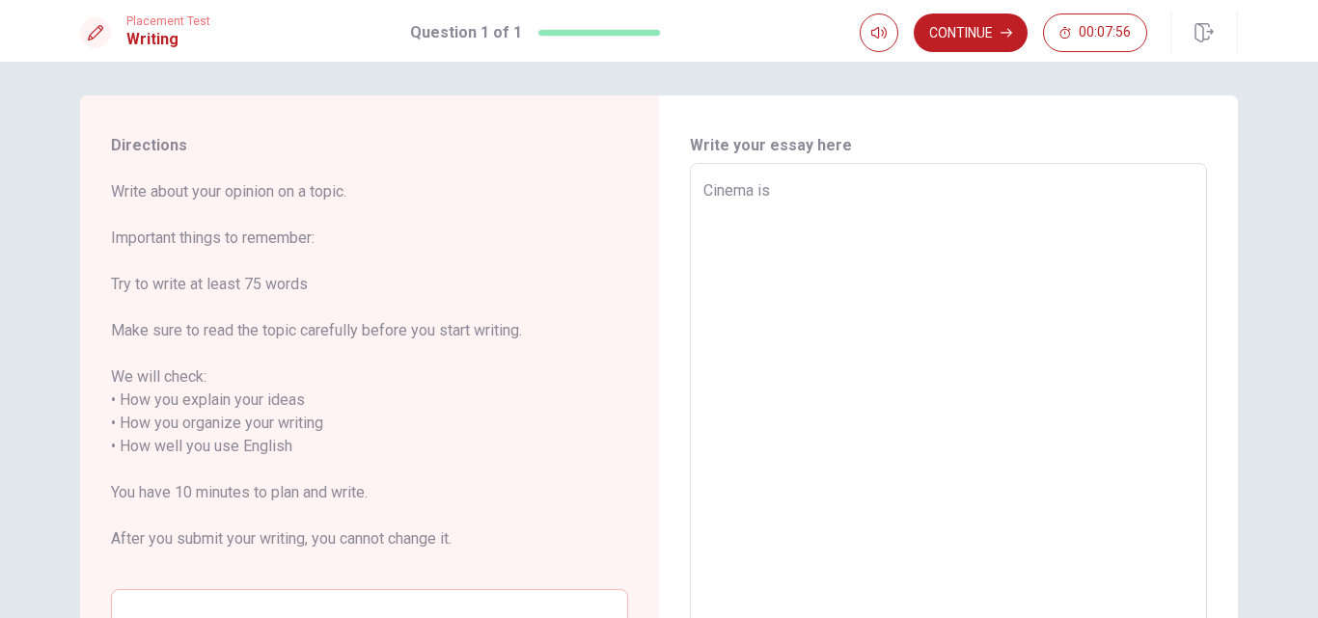
type textarea "Cinema is a"
type textarea "x"
type textarea "Cinema is a"
type textarea "x"
type textarea "Cinema is a p"
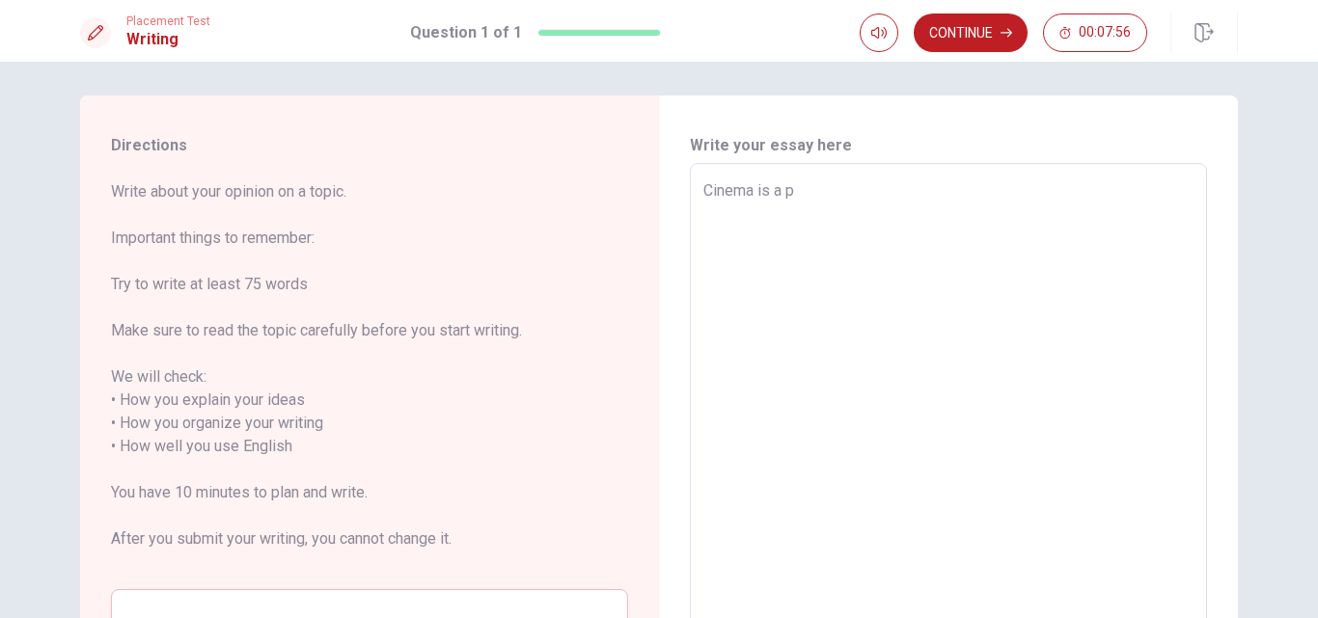
type textarea "x"
type textarea "Cinema is a po"
type textarea "x"
type textarea "Cinema is a pow"
type textarea "x"
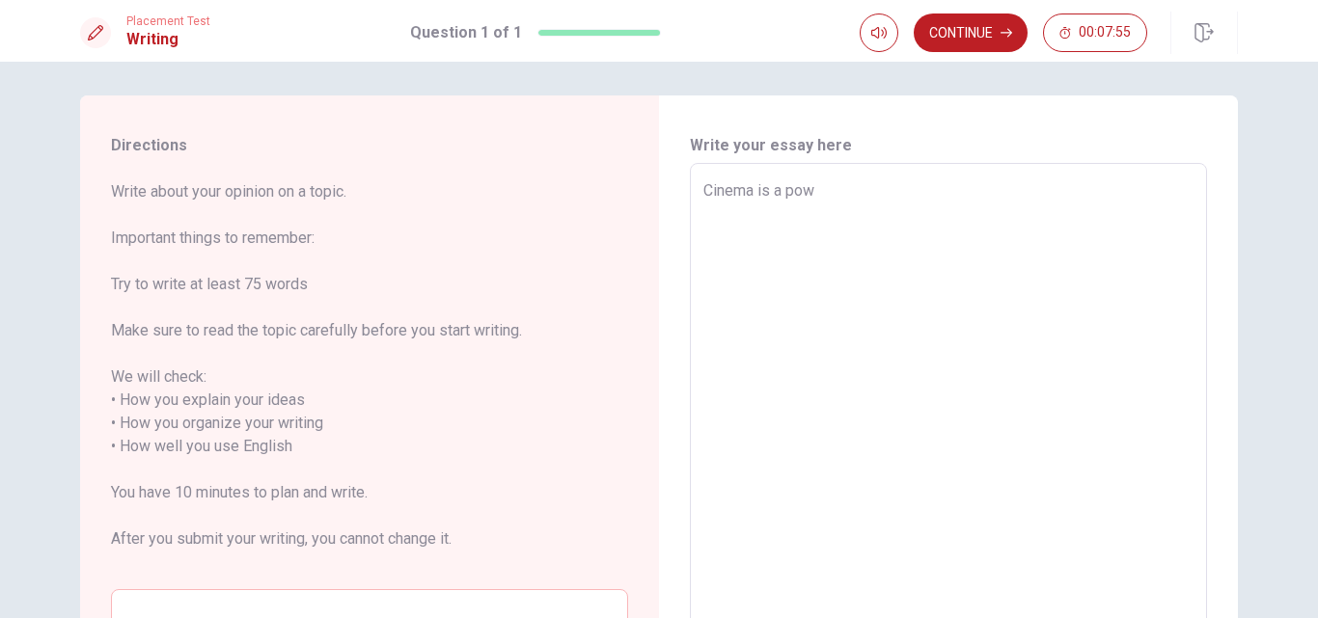
type textarea "Cinema is a [PERSON_NAME]"
type textarea "x"
type textarea "Cinema is a power"
type textarea "x"
type textarea "Cinema is a powerf"
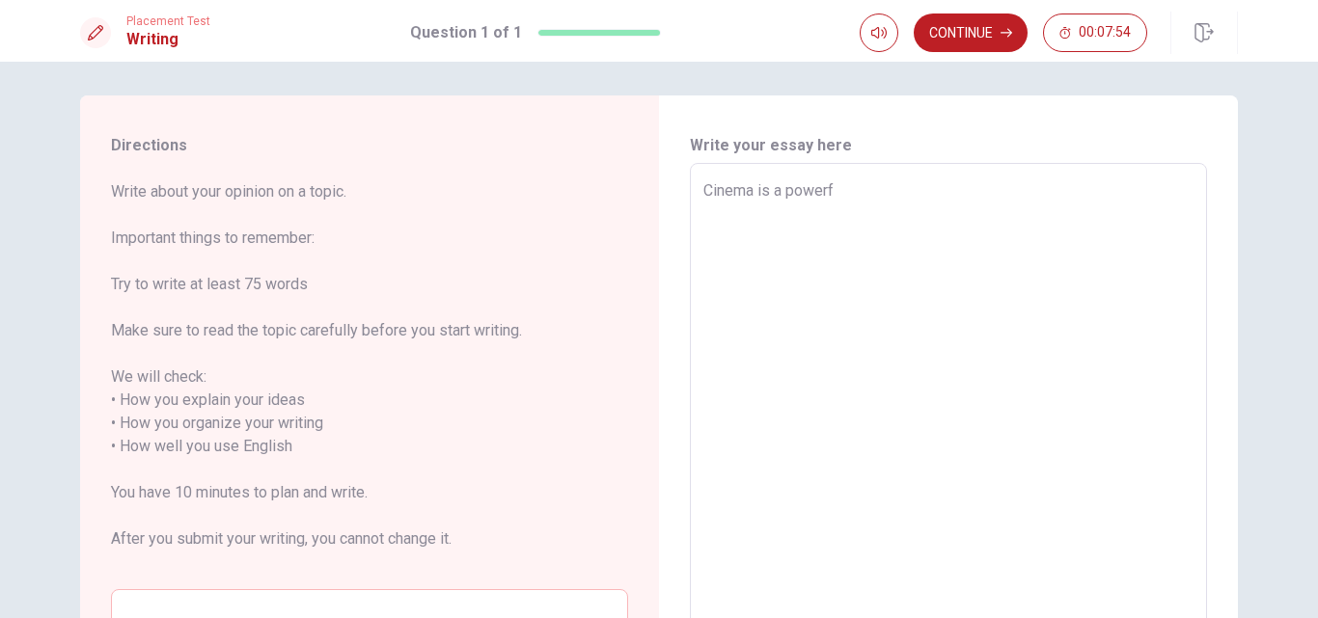
type textarea "x"
type textarea "Cinema is a powerfu"
type textarea "x"
type textarea "Cinema is a powerful"
type textarea "x"
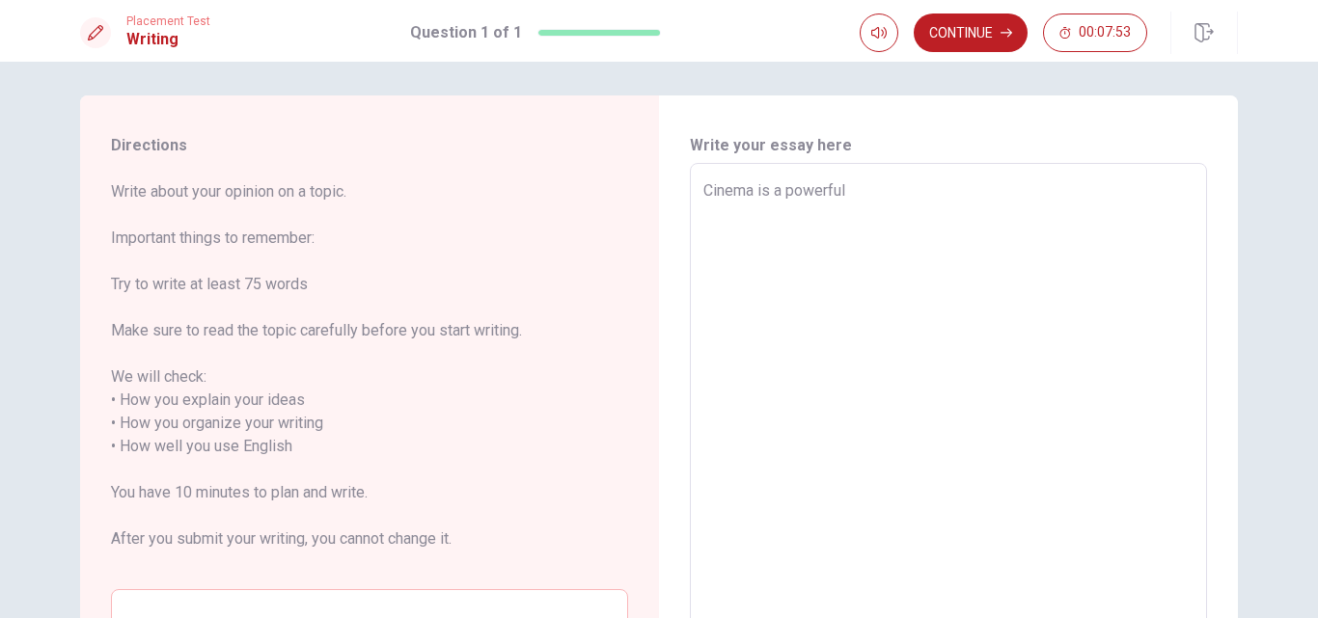
type textarea "Cinema is a powerful"
type textarea "x"
type textarea "Cinema is a powerful m"
type textarea "x"
type textarea "Cinema is a powerful mr"
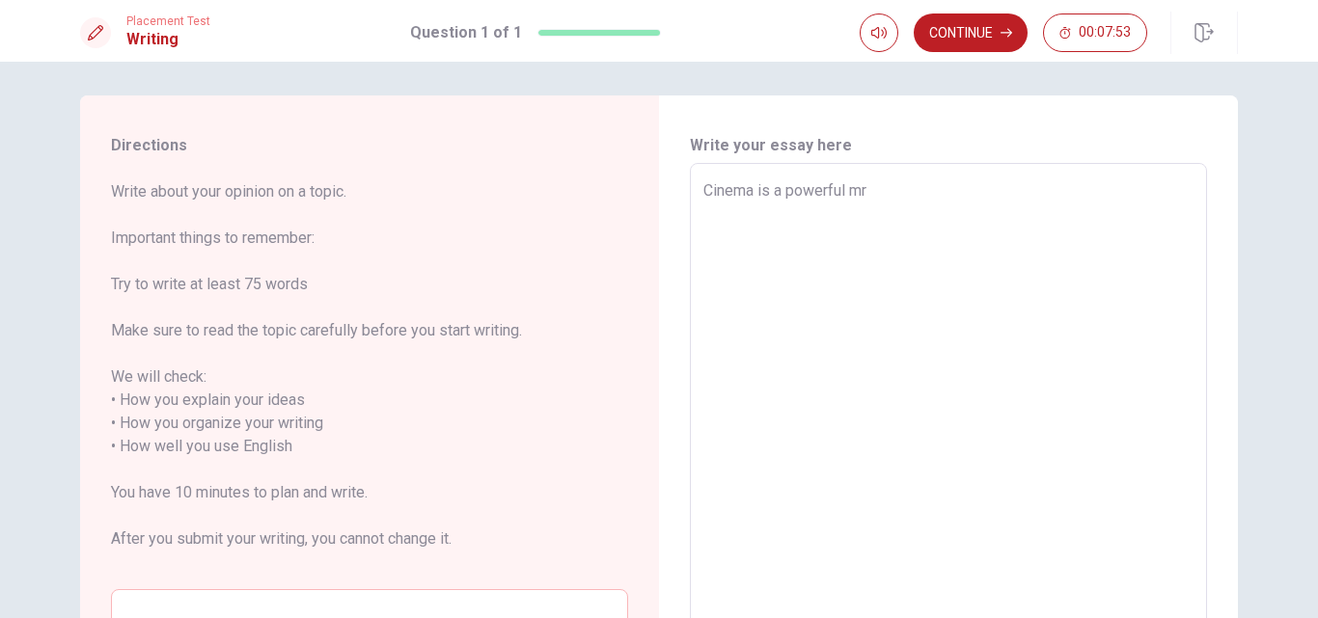
type textarea "x"
type textarea "Cinema is a powerful m"
type textarea "x"
type textarea "Cinema is a powerful me"
type textarea "x"
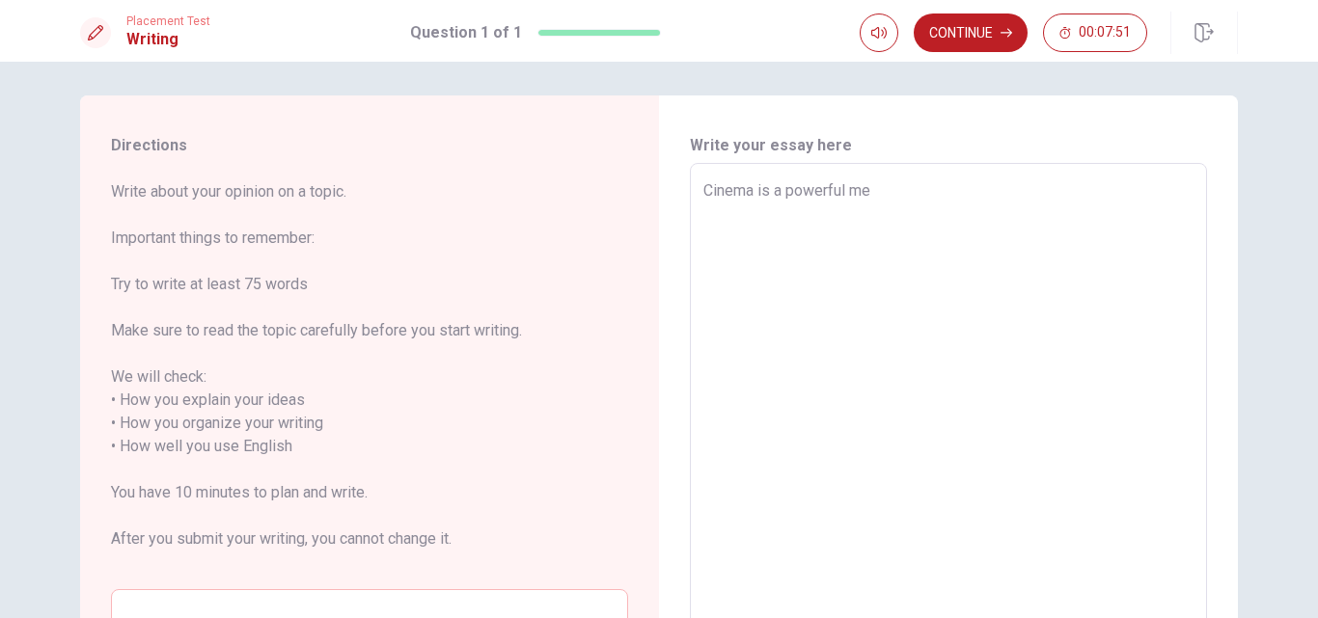
type textarea "Cinema is a powerful med"
type textarea "x"
type textarea "Cinema is a powerful medi"
type textarea "x"
type textarea "Cinema is a powerful mediu"
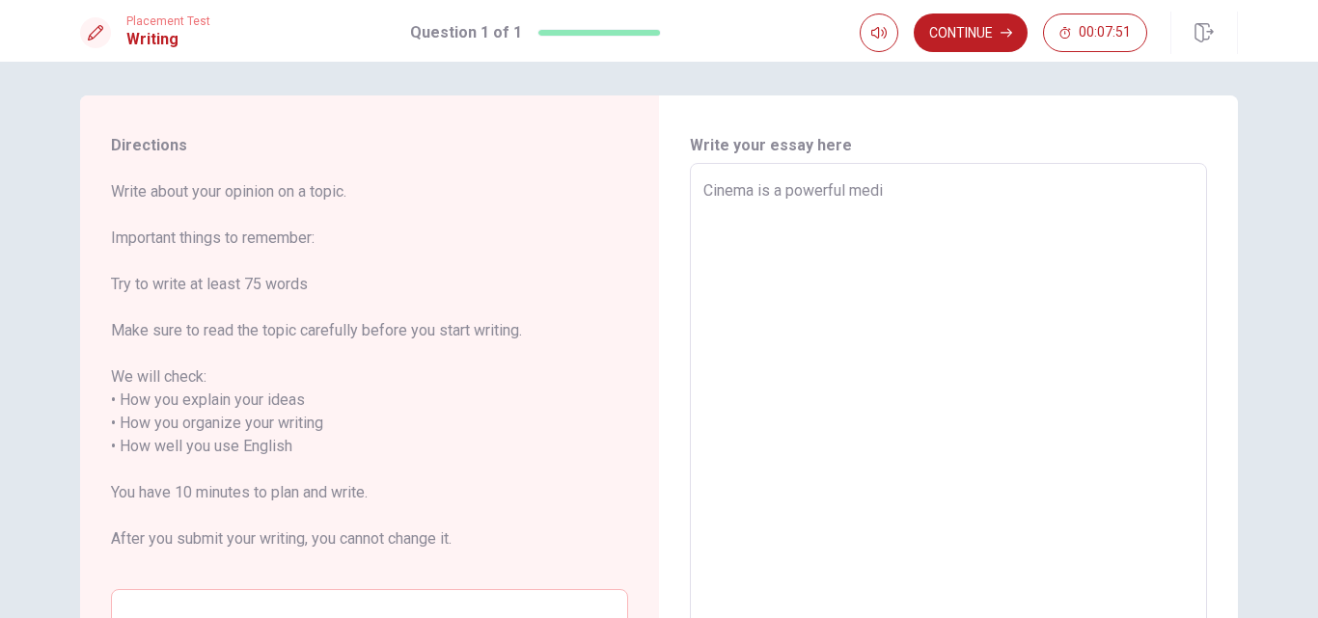
type textarea "x"
type textarea "Cinema is a powerful medium"
type textarea "x"
type textarea "Cinema is a powerful medium"
type textarea "x"
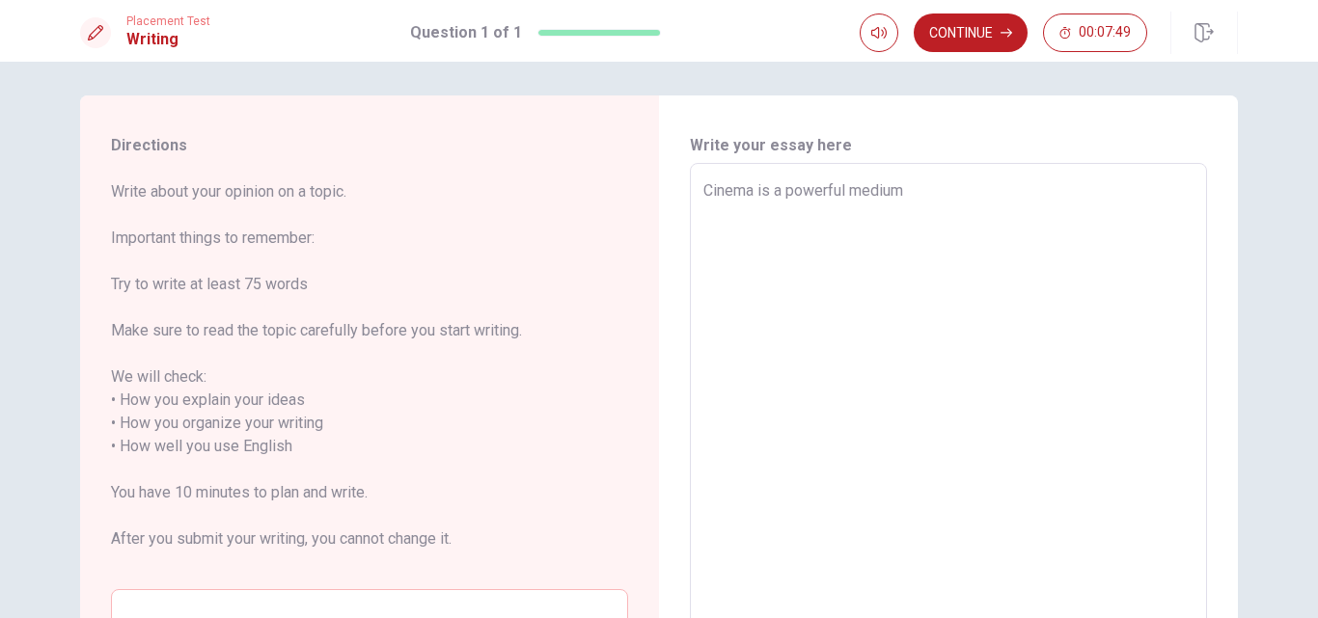
type textarea "Cinema is a powerful medium t"
type textarea "x"
type textarea "Cinema is a powerful medium th"
type textarea "x"
type textarea "Cinema is a powerful medium tha"
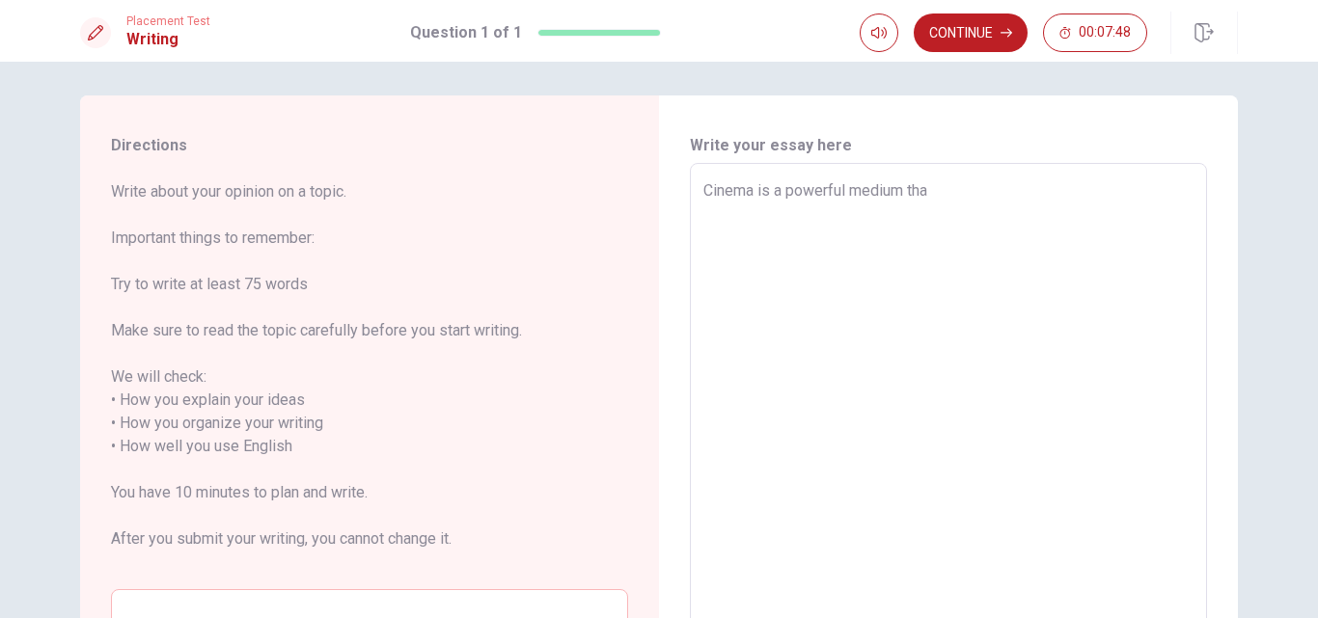
type textarea "x"
type textarea "Cinema is a powerful medium that"
type textarea "x"
type textarea "Cinema is a powerful medium that"
type textarea "x"
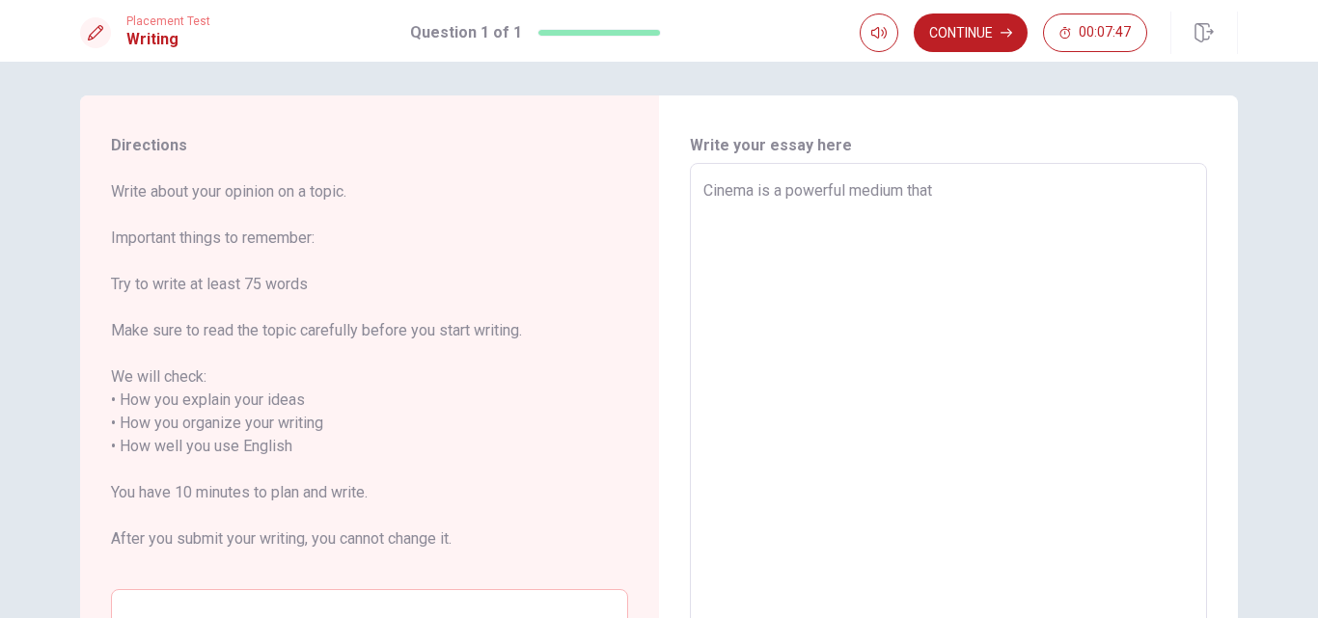
type textarea "Cinema is a powerful medium that h"
type textarea "x"
type textarea "Cinema is a powerful medium that he"
type textarea "x"
type textarea "Cinema is a powerful medium that hel"
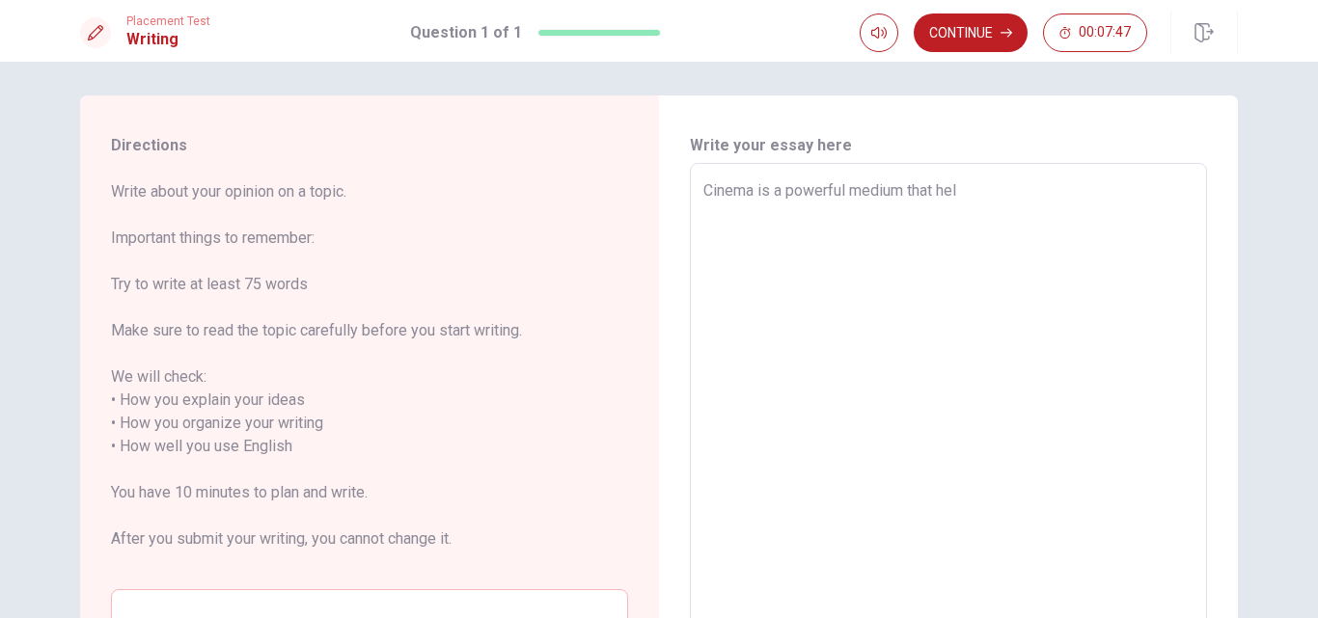
type textarea "x"
type textarea "Cinema is a powerful medium that help"
type textarea "x"
type textarea "Cinema is a powerful medium that help"
type textarea "x"
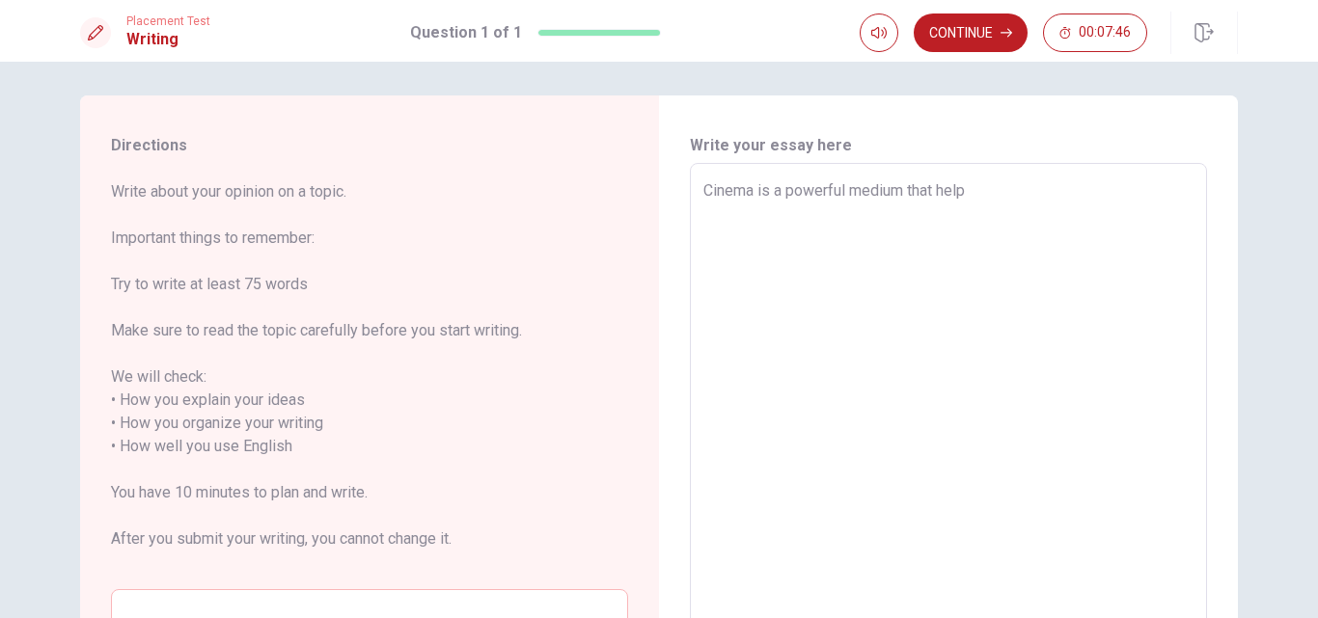
type textarea "Cinema is a powerful medium that help u"
type textarea "x"
type textarea "Cinema is a powerful medium that help us"
type textarea "x"
type textarea "Cinema is a powerful medium that help us"
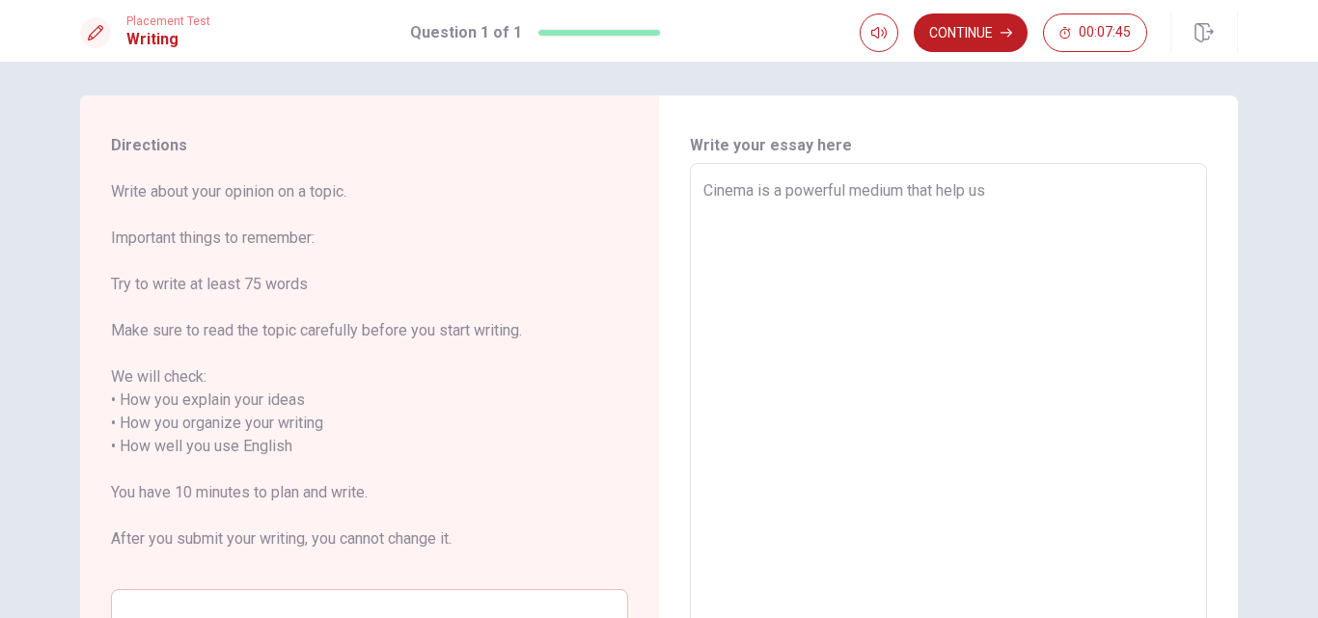
type textarea "x"
type textarea "Cinema is a powerful medium that help us c"
type textarea "x"
type textarea "Cinema is a powerful medium that help us co"
type textarea "x"
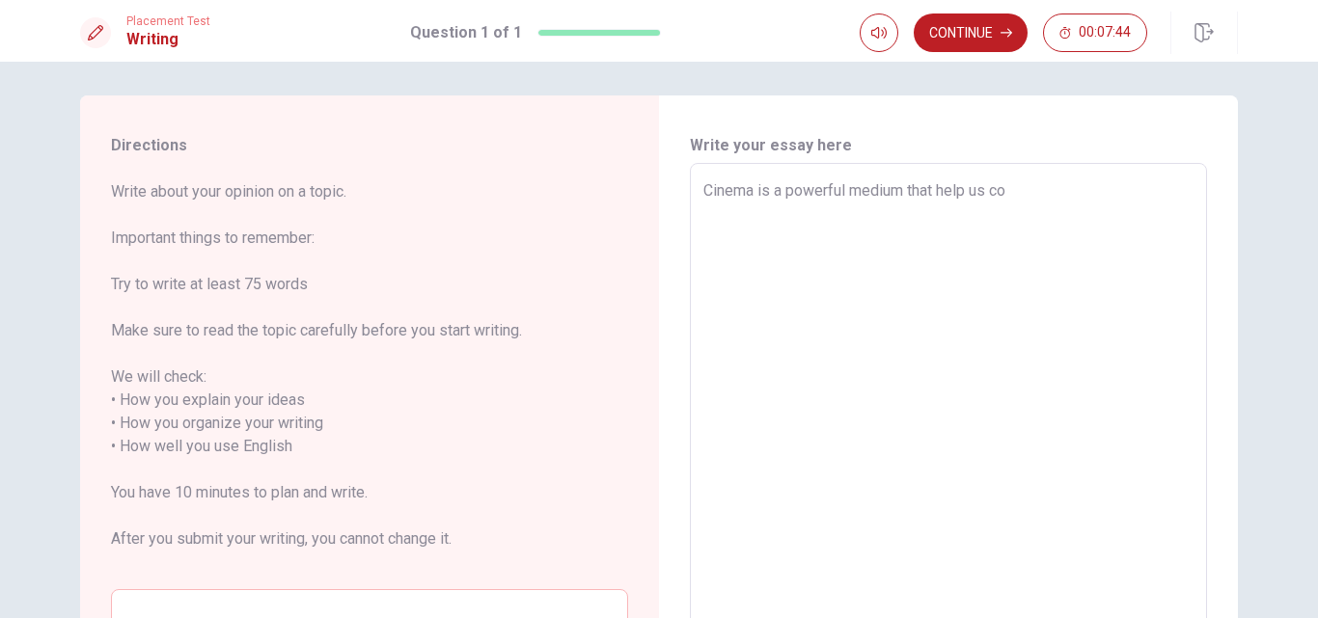
type textarea "Cinema is a powerful medium that help us con"
type textarea "x"
type textarea "Cinema is a powerful medium that help us cone"
type textarea "x"
type textarea "Cinema is a powerful medium that help us conec"
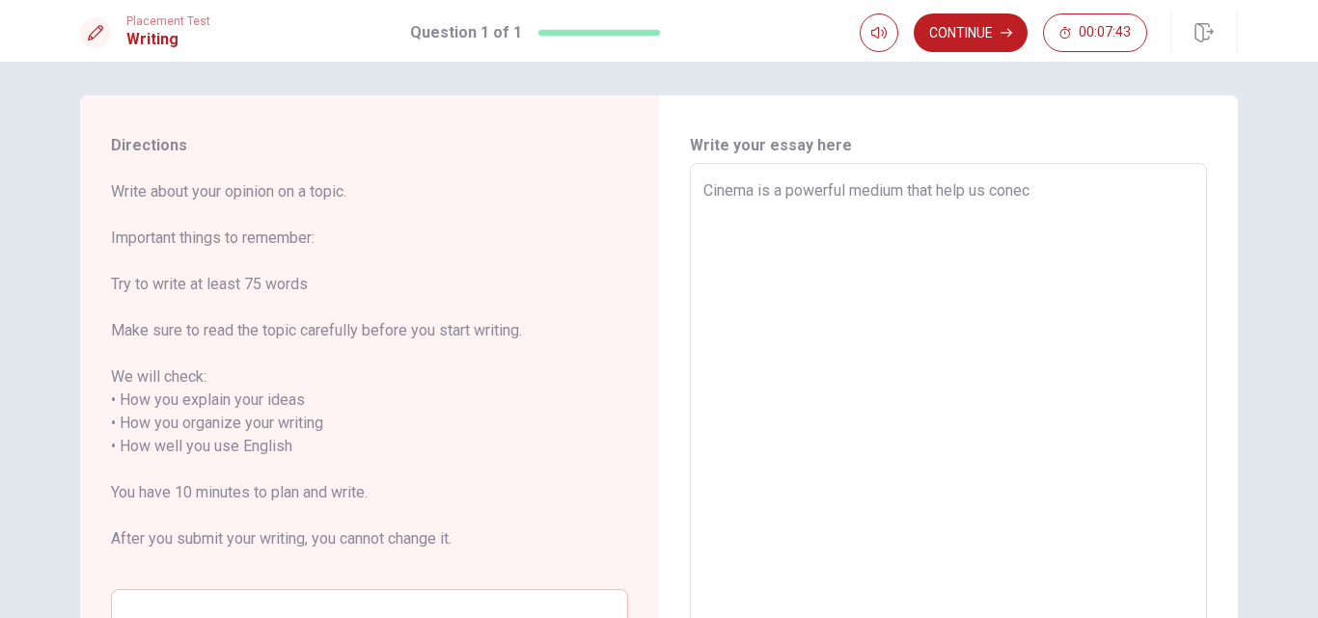
type textarea "x"
type textarea "Cinema is a powerful medium that help us conecyt"
type textarea "x"
type textarea "Cinema is a powerful medium that help us conecy"
type textarea "x"
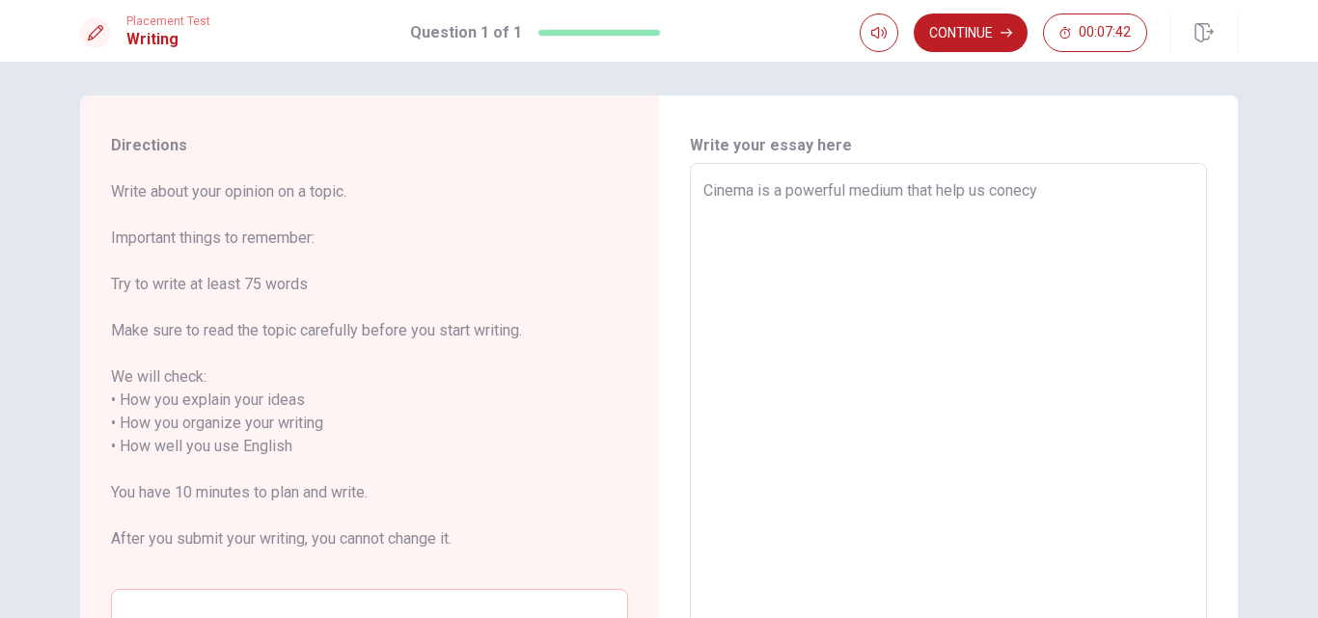
type textarea "Cinema is a powerful medium that help us conec"
type textarea "x"
type textarea "Cinema is a powerful medium that help us conect"
type textarea "x"
type textarea "Cinema is a powerful medium that help us conect"
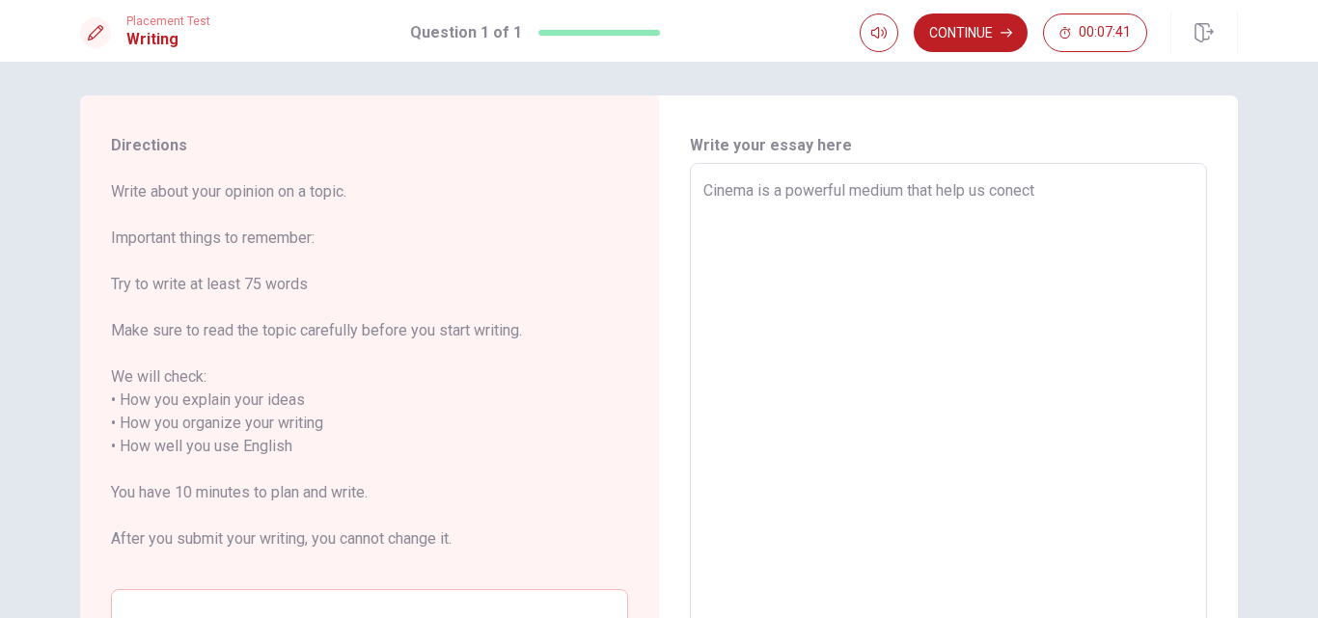
type textarea "x"
type textarea "Cinema is a powerful medium that help us conect w"
type textarea "x"
type textarea "Cinema is a powerful medium that help us conect wi"
type textarea "x"
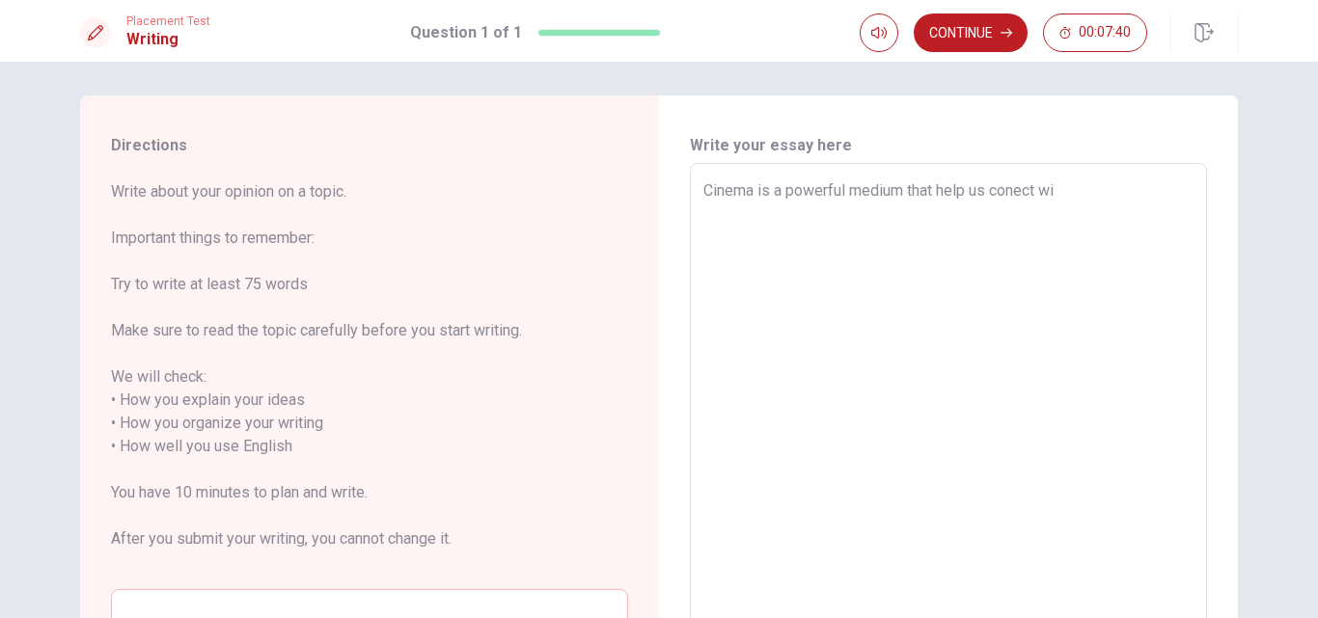
type textarea "Cinema is a powerful medium that help us conect wit"
type textarea "x"
type textarea "Cinema is a powerful medium that help us conect with"
type textarea "x"
type textarea "Cinema is a powerful medium that help us conect with"
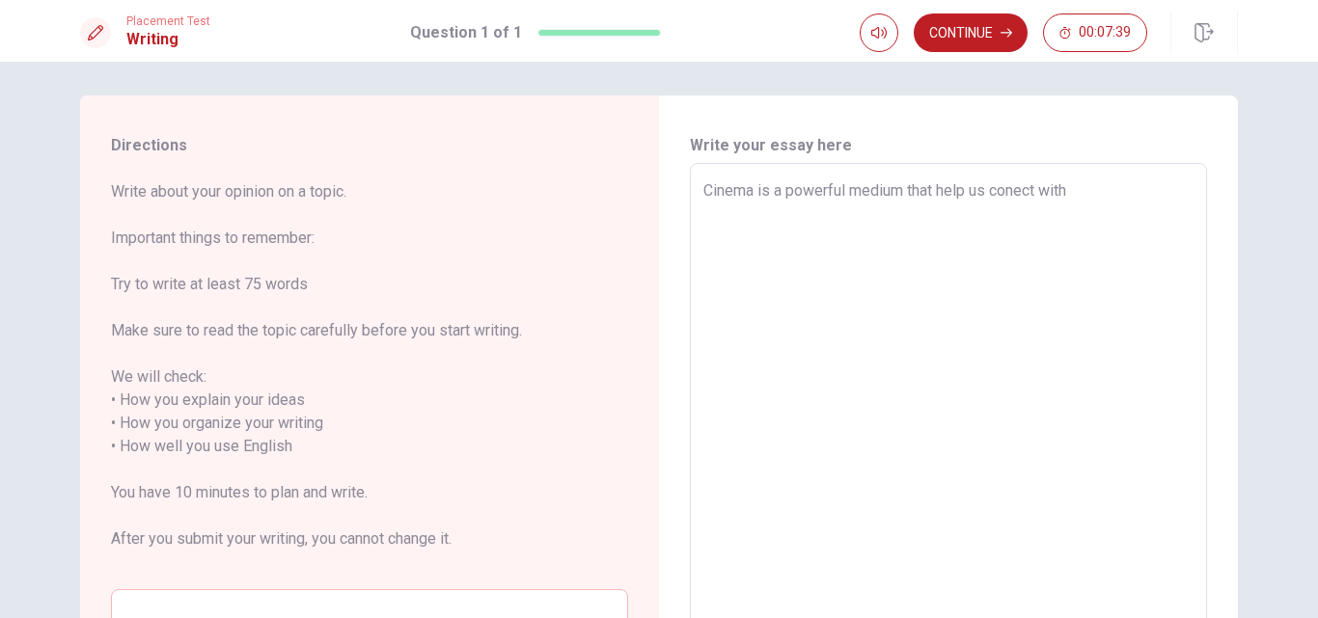
type textarea "x"
type textarea "Cinema is a powerful medium that help us conect with o"
type textarea "x"
type textarea "Cinema is a powerful medium that help us conect with ot"
type textarea "x"
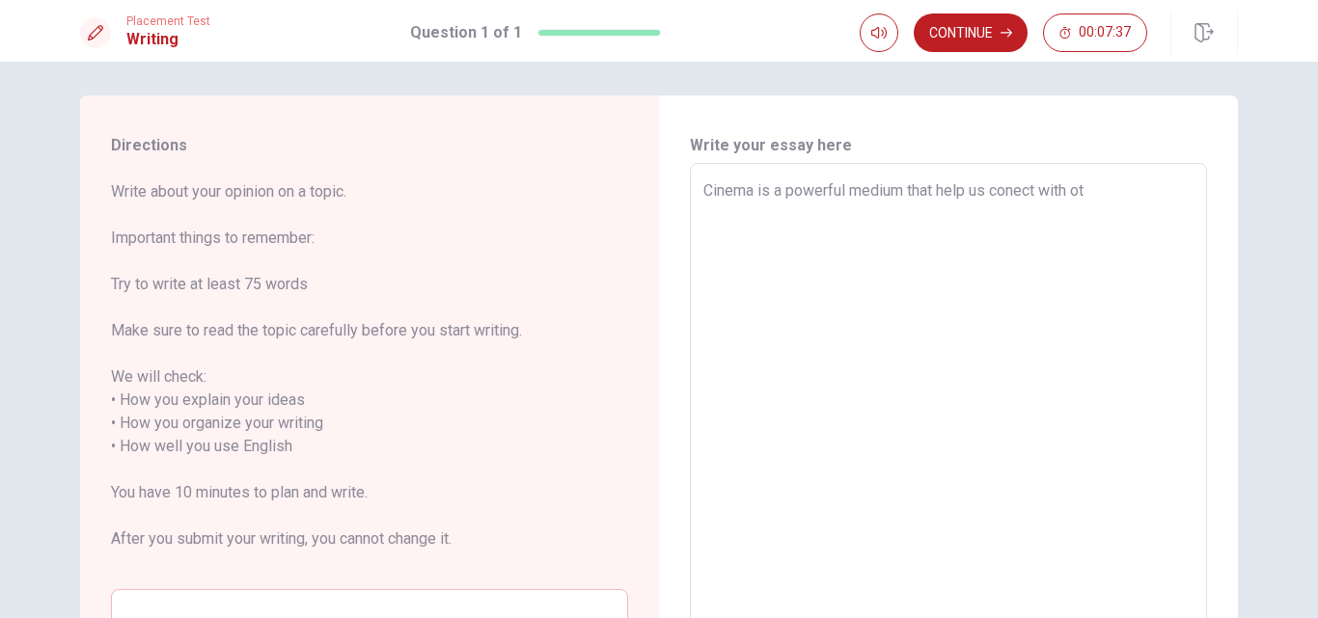
type textarea "Cinema is a powerful medium that help us conect with oth"
type textarea "x"
type textarea "Cinema is a powerful medium that help us conect with othe"
type textarea "x"
type textarea "Cinema is a powerful medium that help us conect with other"
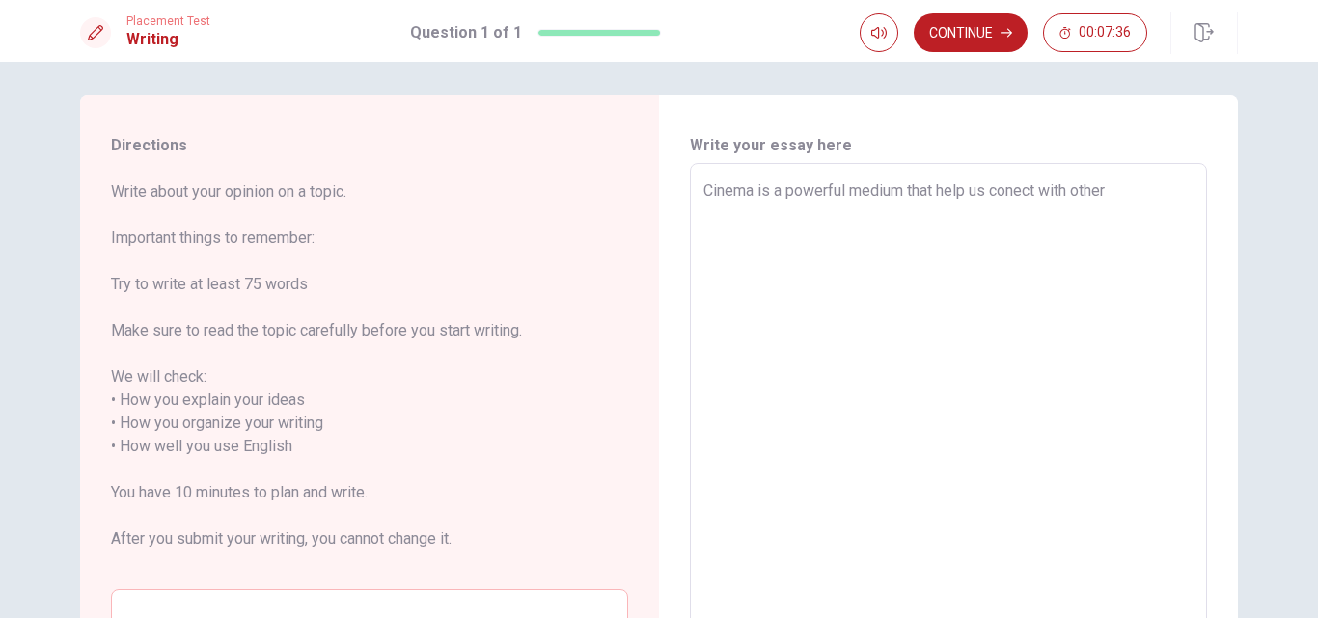
type textarea "x"
type textarea "Cinema is a powerful medium that help us conect with others"
type textarea "x"
type textarea "Cinema is a powerful medium that help us conect with others"
type textarea "x"
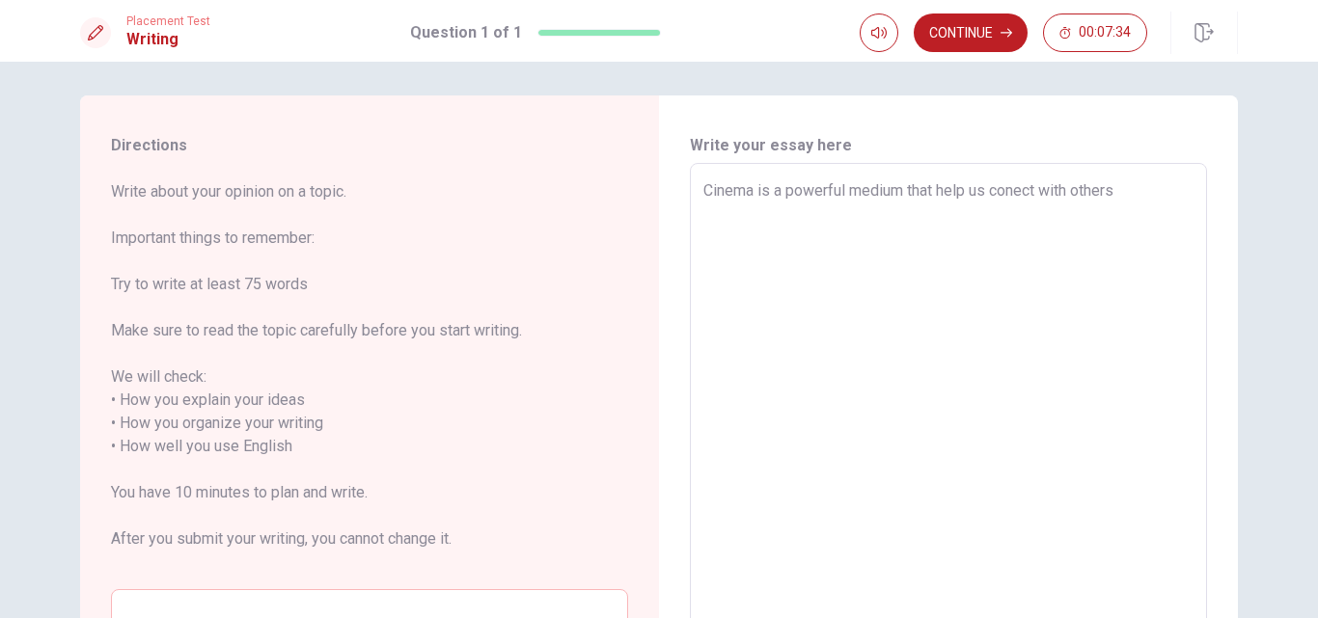
type textarea "Cinema is a powerful medium that help us conect with others o"
type textarea "x"
type textarea "Cinema is a powerful medium that help us conect with others on"
type textarea "x"
type textarea "Cinema is a powerful medium that help us conect with others on"
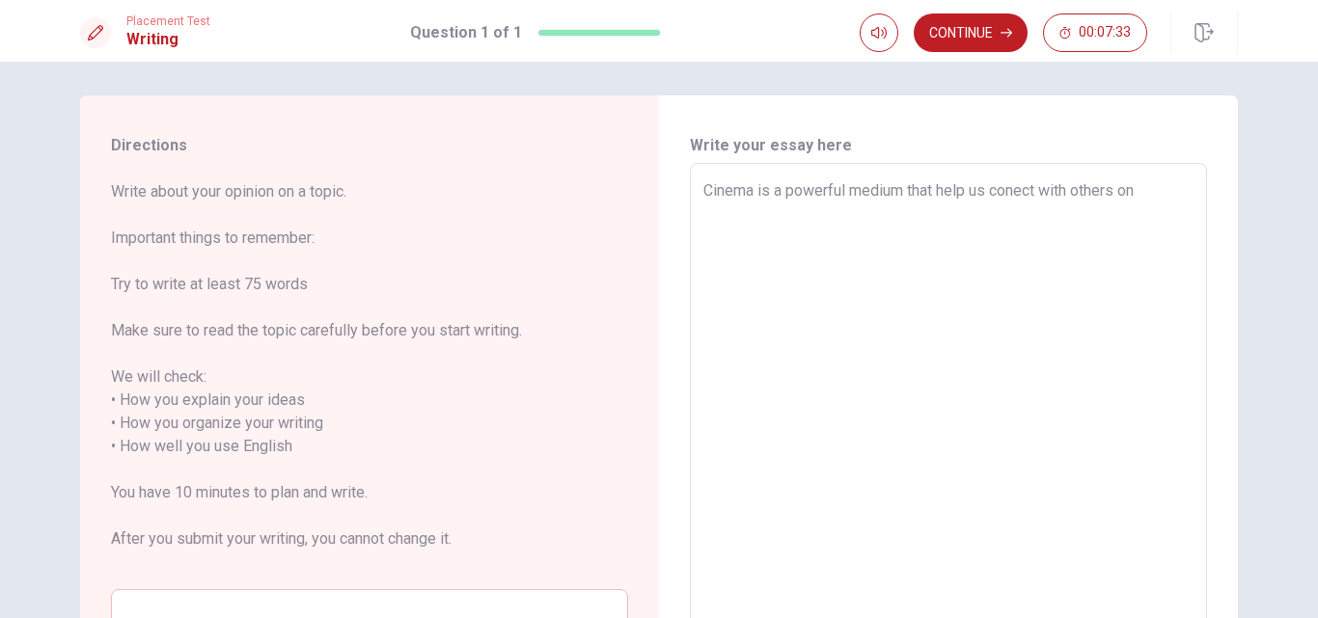
type textarea "x"
type textarea "Cinema is a powerful medium that help us conect with others on a"
type textarea "x"
type textarea "Cinema is a powerful medium that help us conect with others on a"
type textarea "x"
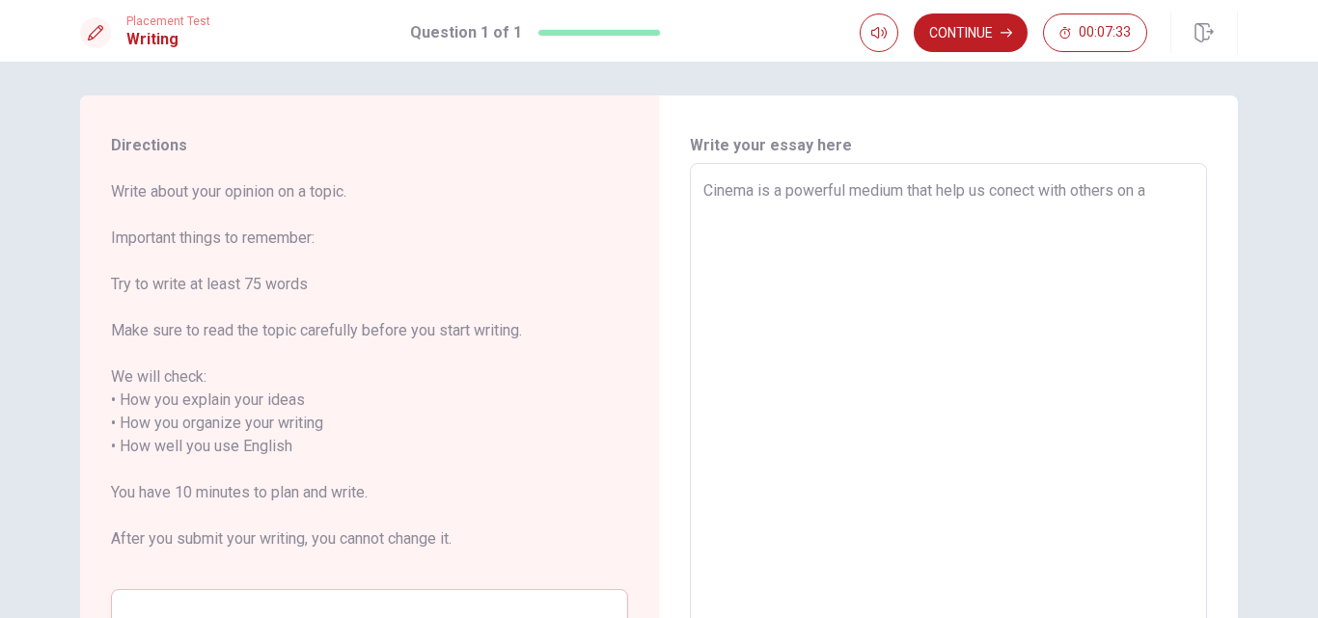
type textarea "Cinema is a powerful medium that help us conect with others on a d"
type textarea "x"
type textarea "Cinema is a powerful medium that help us conect with others on a de"
type textarea "x"
type textarea "Cinema is a powerful medium that help us conect with others on a dee"
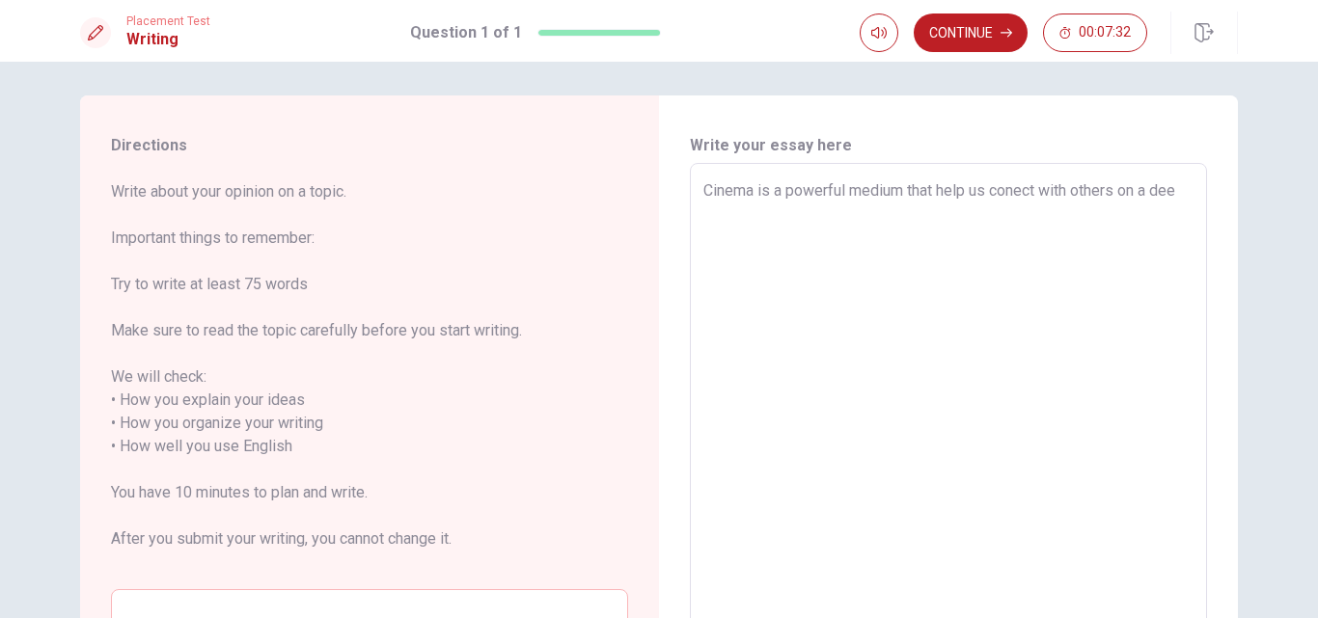
type textarea "x"
type textarea "Cinema is a powerful medium that help us conect with others on a deep"
type textarea "x"
type textarea "Cinema is a powerful medium that help us conect with others on a deepe"
type textarea "x"
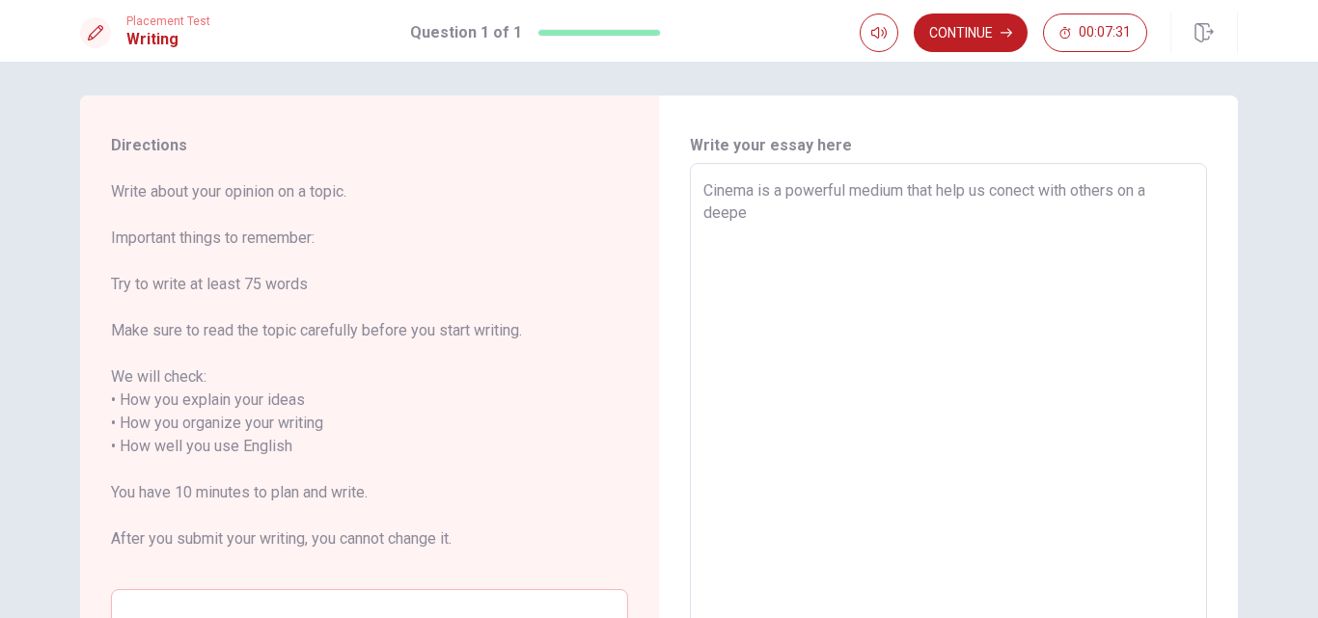
type textarea "Cinema is a powerful medium that help us conect with others on a deeper"
type textarea "x"
type textarea "Cinema is a powerful medium that help us conect with others on a deeper"
type textarea "x"
type textarea "Cinema is a powerful medium that help us conect with others on a deeper l"
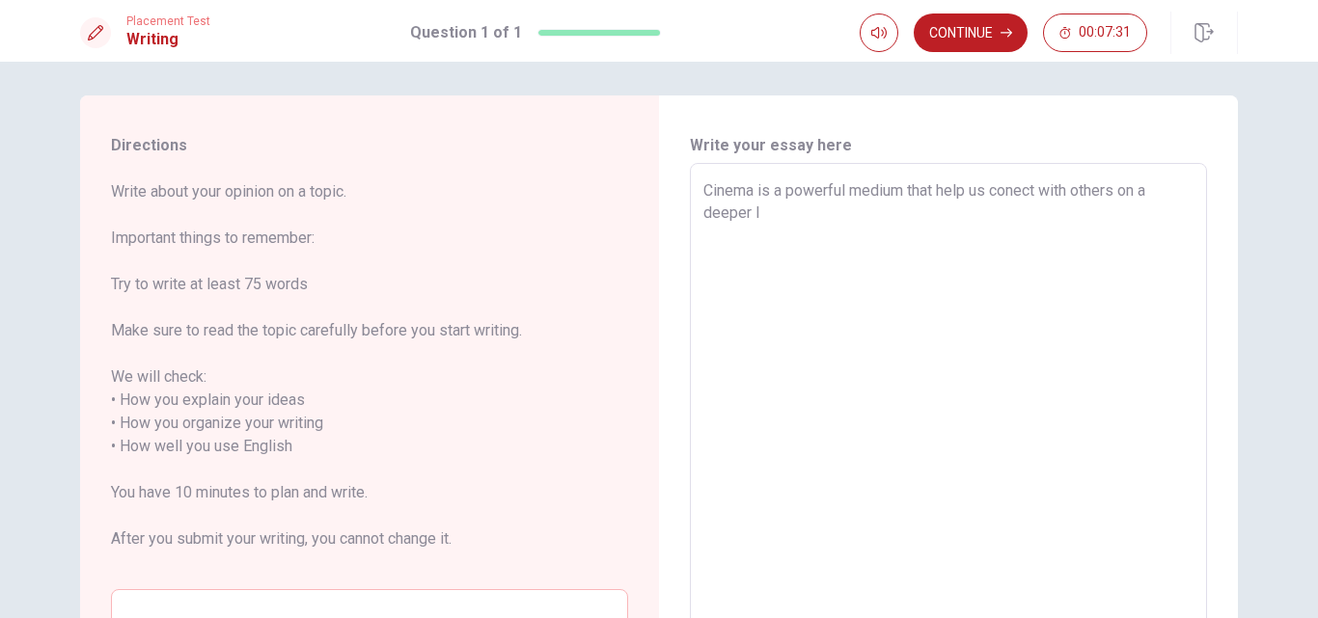
type textarea "x"
type textarea "Cinema is a powerful medium that help us conect with others on a deeper le"
type textarea "x"
type textarea "Cinema is a powerful medium that help us conect with others on a deeper lev"
type textarea "x"
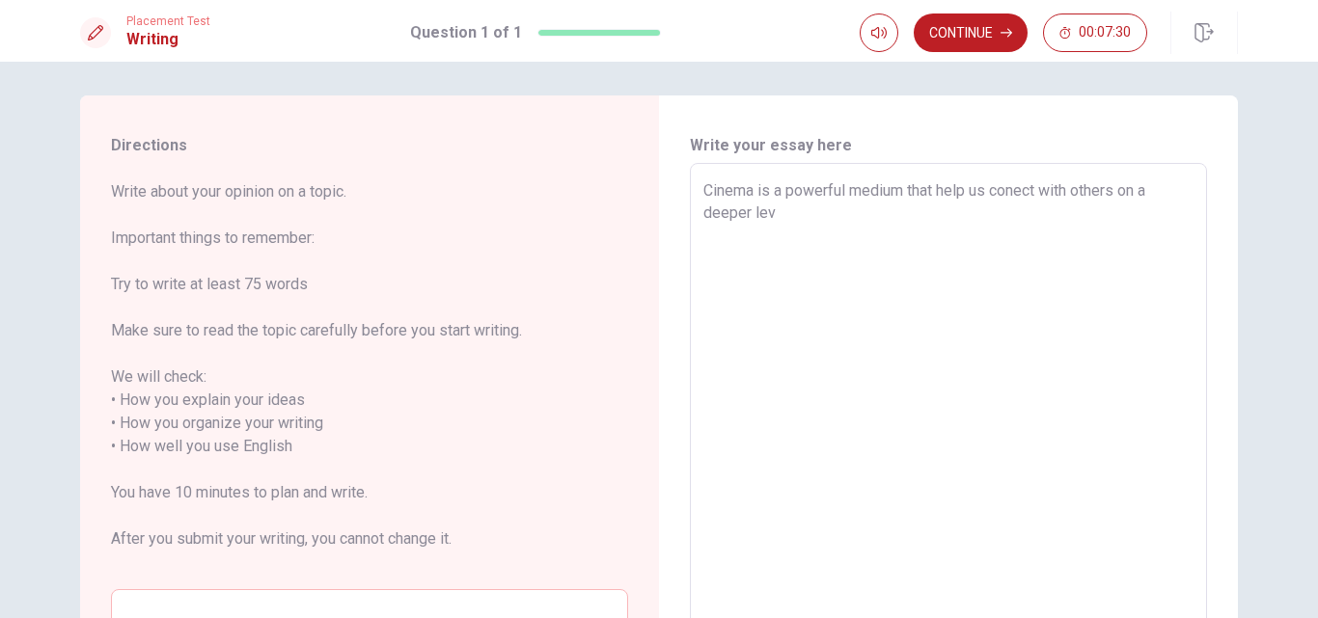
type textarea "Cinema is a powerful medium that help us conect with others on a deeper leve"
type textarea "x"
type textarea "Cinema is a powerful medium that help us conect with others on a deeper lever"
type textarea "x"
type textarea "Cinema is a powerful medium that help us conect with others on a deeper lever."
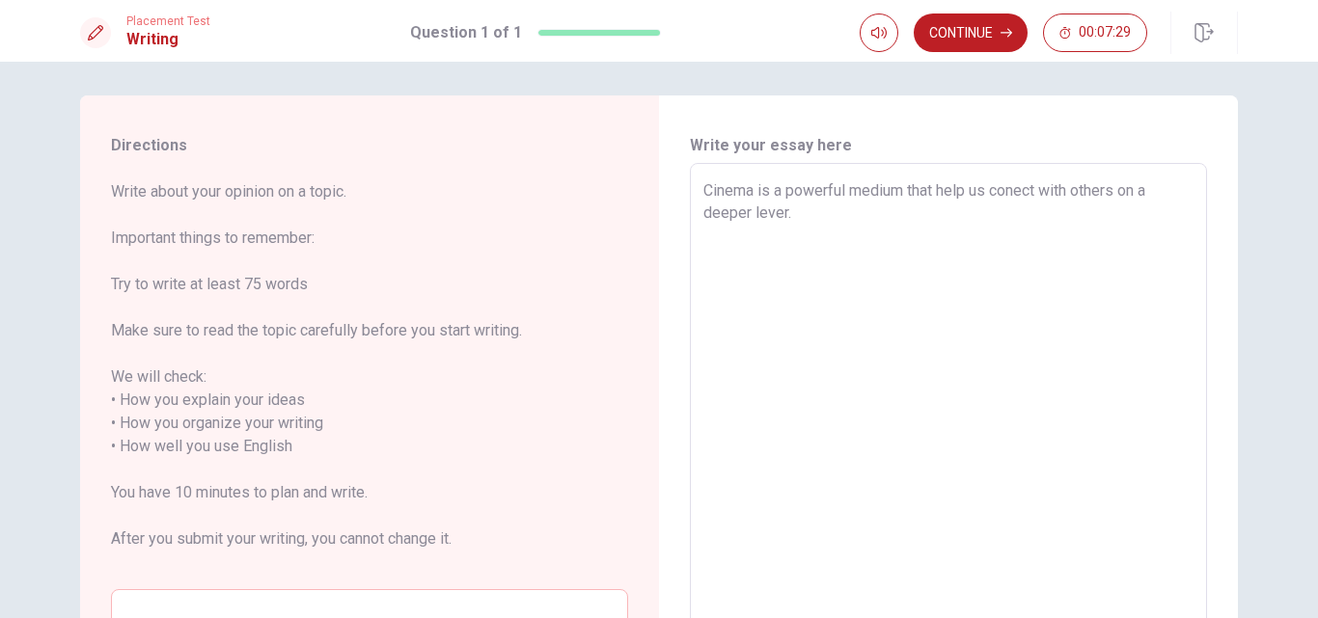
type textarea "x"
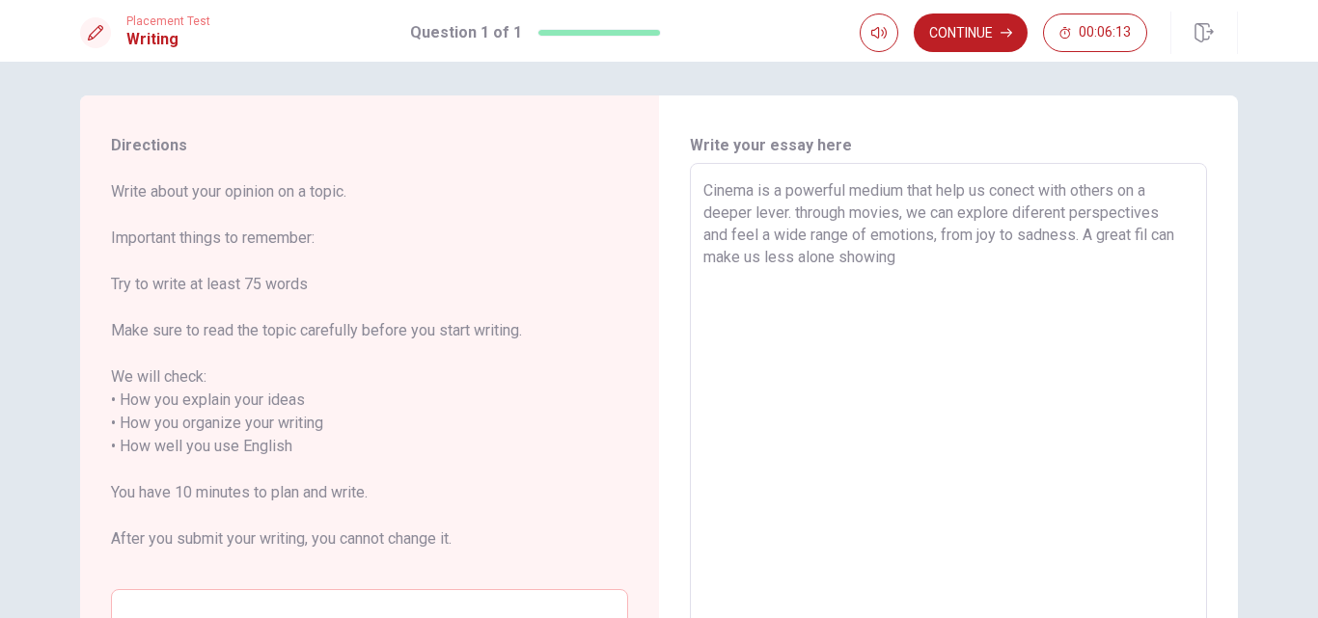
click at [831, 304] on textarea "Cinema is a powerful medium that help us conect with others on a deeper lever. …" at bounding box center [948, 446] width 490 height 535
click at [969, 311] on textarea "Cinema is a powerful medium that help us conect with others on a deeper lever. …" at bounding box center [948, 446] width 490 height 535
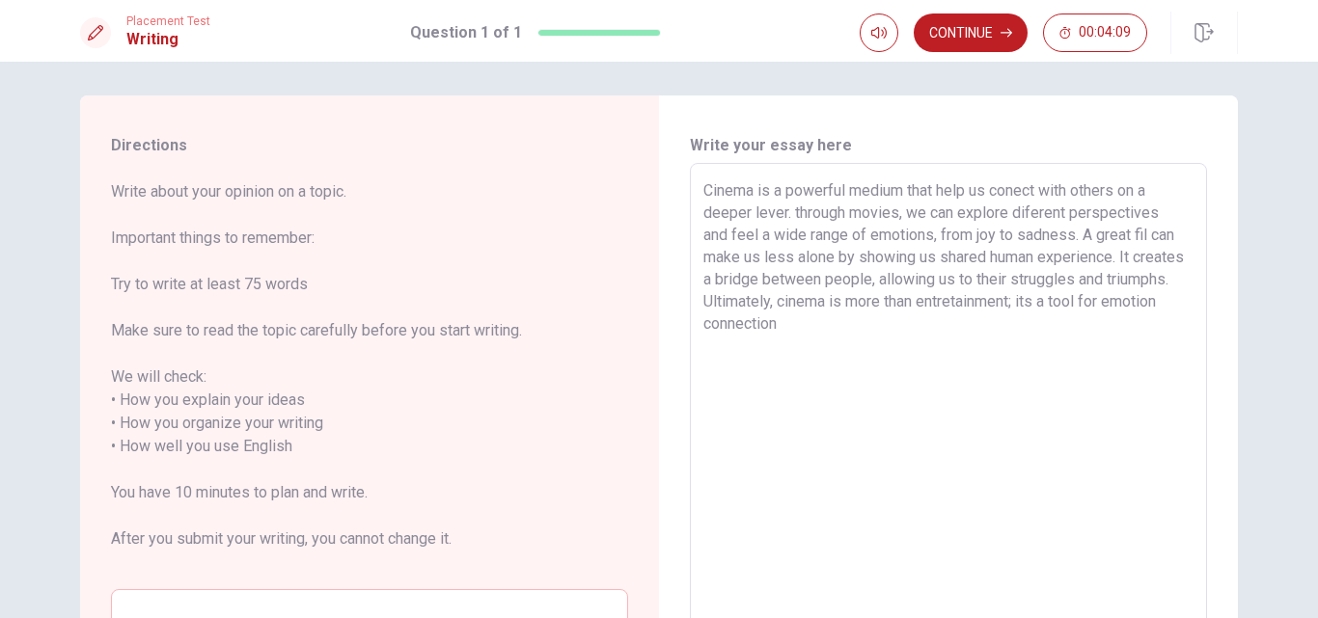
click at [1098, 339] on textarea "Cinema is a powerful medium that help us conect with others on a deeper lever. …" at bounding box center [948, 446] width 490 height 535
click at [708, 202] on textarea "Cinema is a powerful medium that help us conect with others on a deeper lever. …" at bounding box center [948, 446] width 490 height 535
click at [708, 184] on textarea "Cinema is a powerful medium that help us conect with others on a deeper lever. …" at bounding box center [948, 446] width 490 height 535
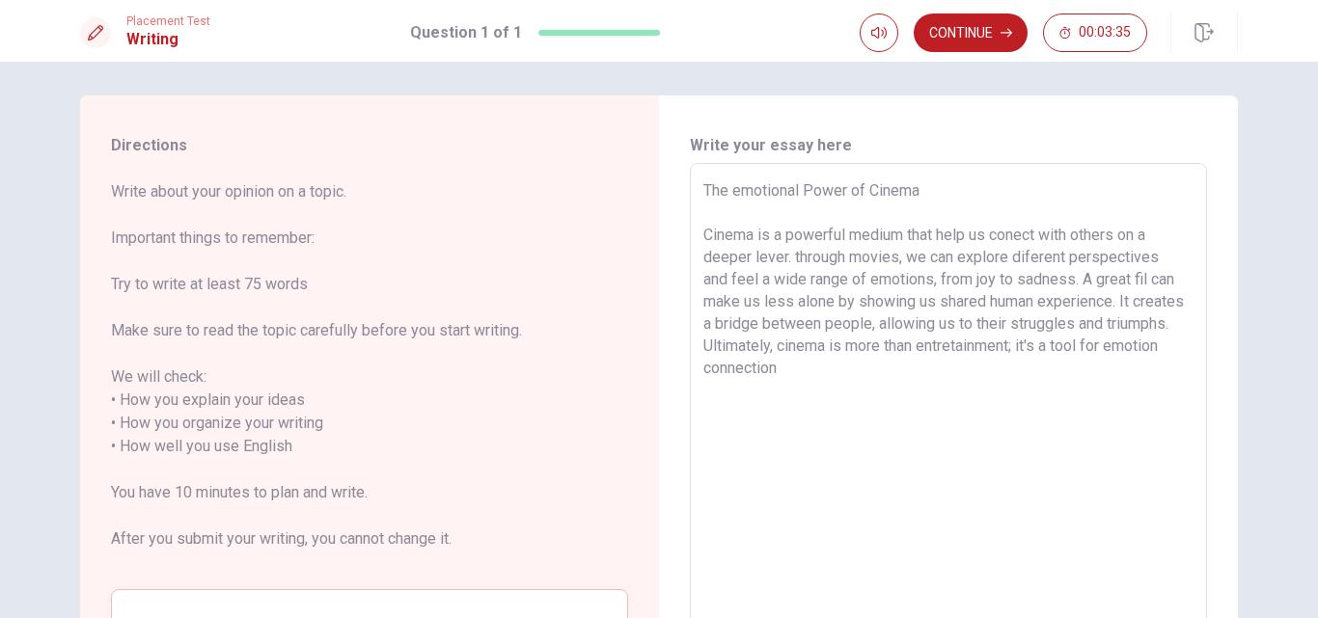
click at [727, 193] on textarea "The emotional Power of Cinema Cinema is a powerful medium that help us conect w…" at bounding box center [948, 446] width 490 height 535
click at [785, 272] on textarea "The Emotional Power of Cinema Cinema is a powerful medium that help us conect w…" at bounding box center [948, 446] width 490 height 535
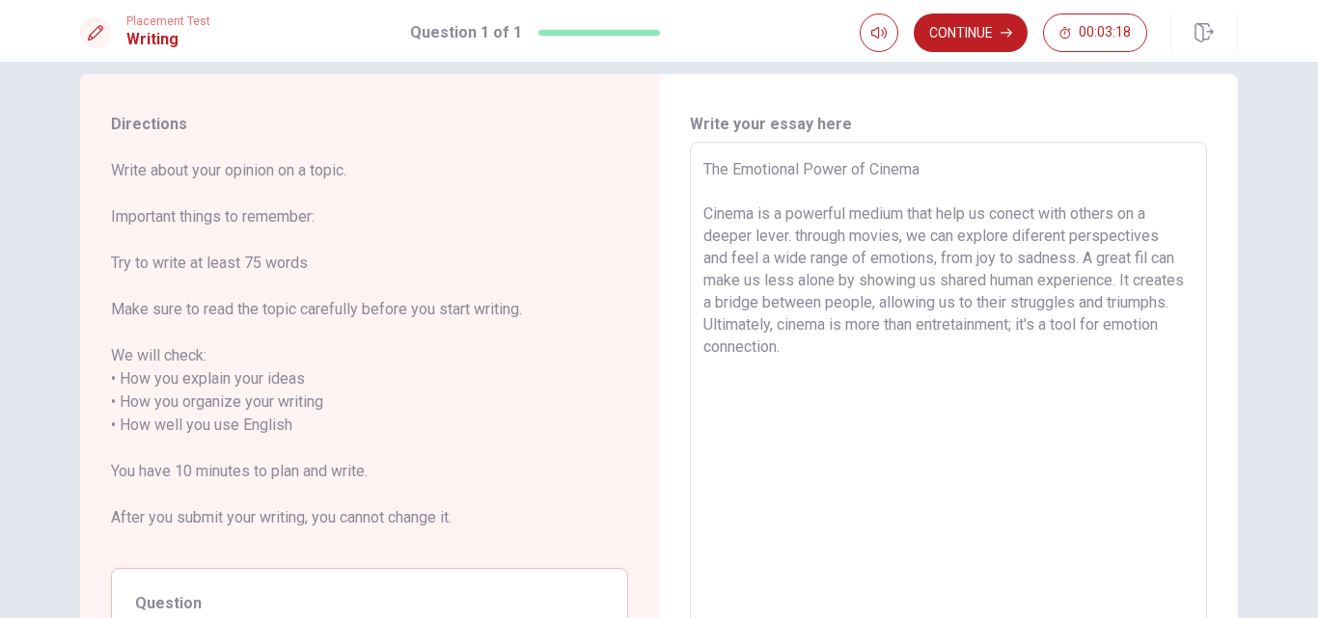
scroll to position [23, 0]
click at [918, 288] on textarea "The Emotional Power of Cinema Cinema is a powerful medium that help us conect w…" at bounding box center [948, 428] width 490 height 535
click at [913, 386] on textarea "The Emotional Power of Cinema Cinema is a powerful medium that help us conect w…" at bounding box center [948, 428] width 490 height 535
click at [969, 46] on button "Continue" at bounding box center [971, 33] width 114 height 39
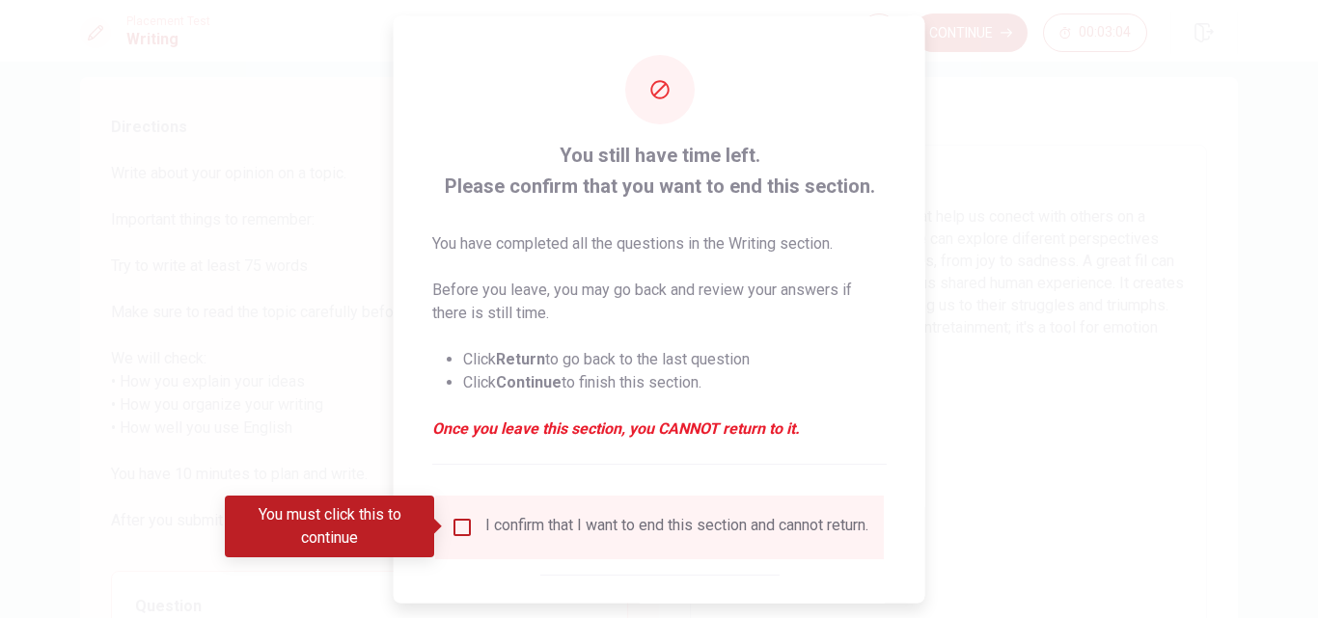
click at [495, 527] on div "I confirm that I want to end this section and cannot return." at bounding box center [676, 526] width 383 height 23
click at [461, 522] on input "You must click this to continue" at bounding box center [462, 526] width 23 height 23
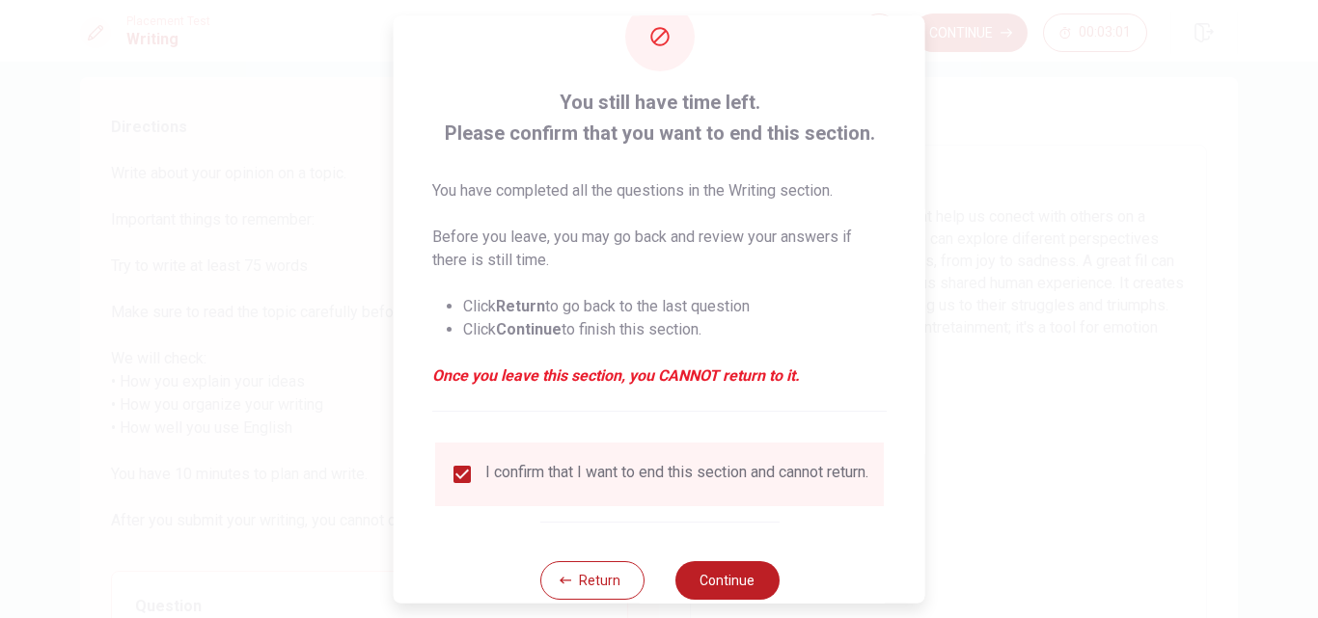
scroll to position [101, 0]
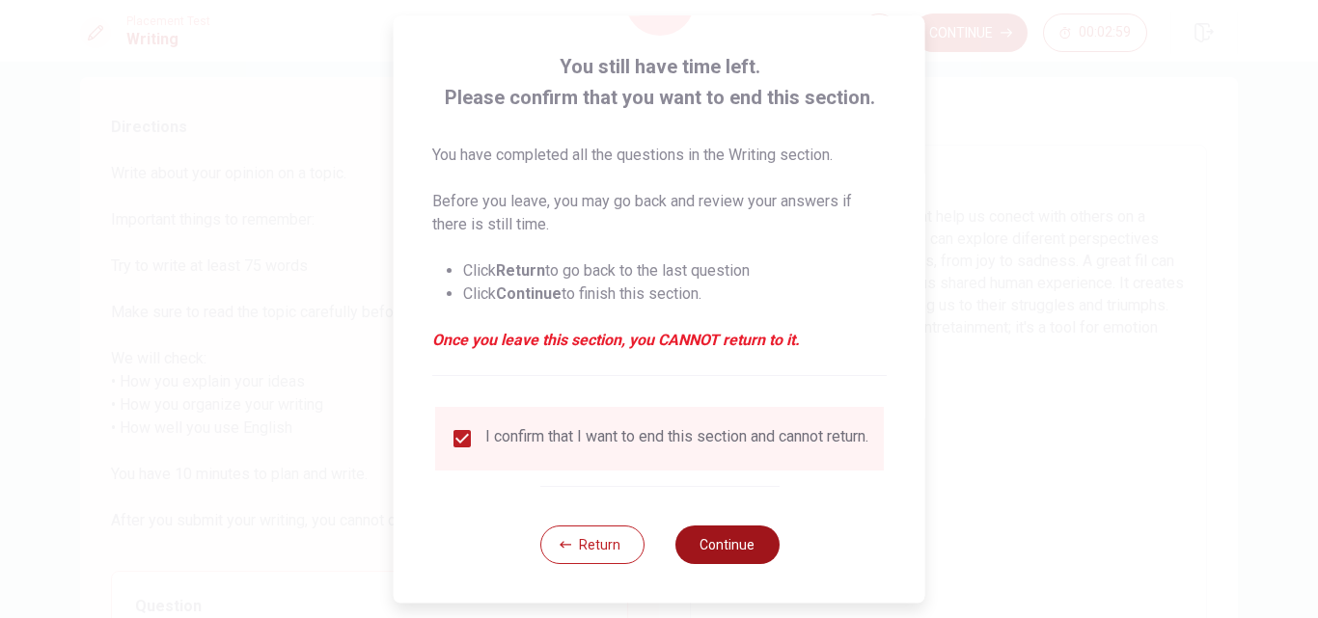
click at [713, 532] on button "Continue" at bounding box center [726, 545] width 104 height 39
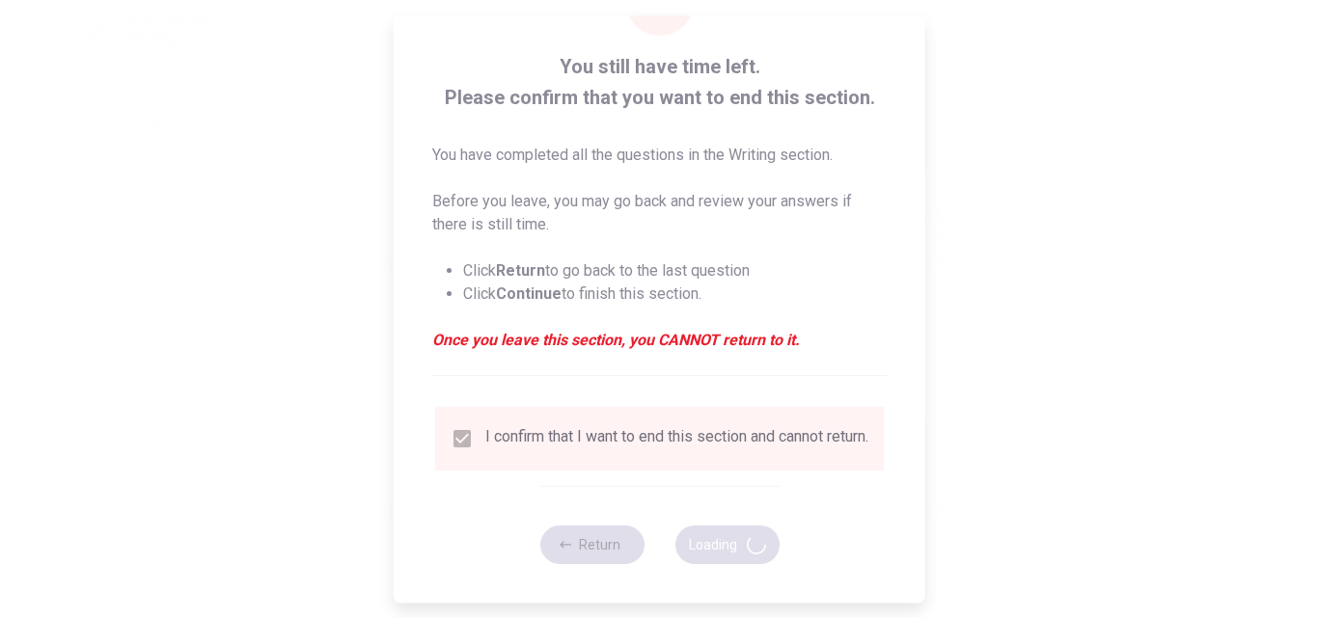
scroll to position [0, 0]
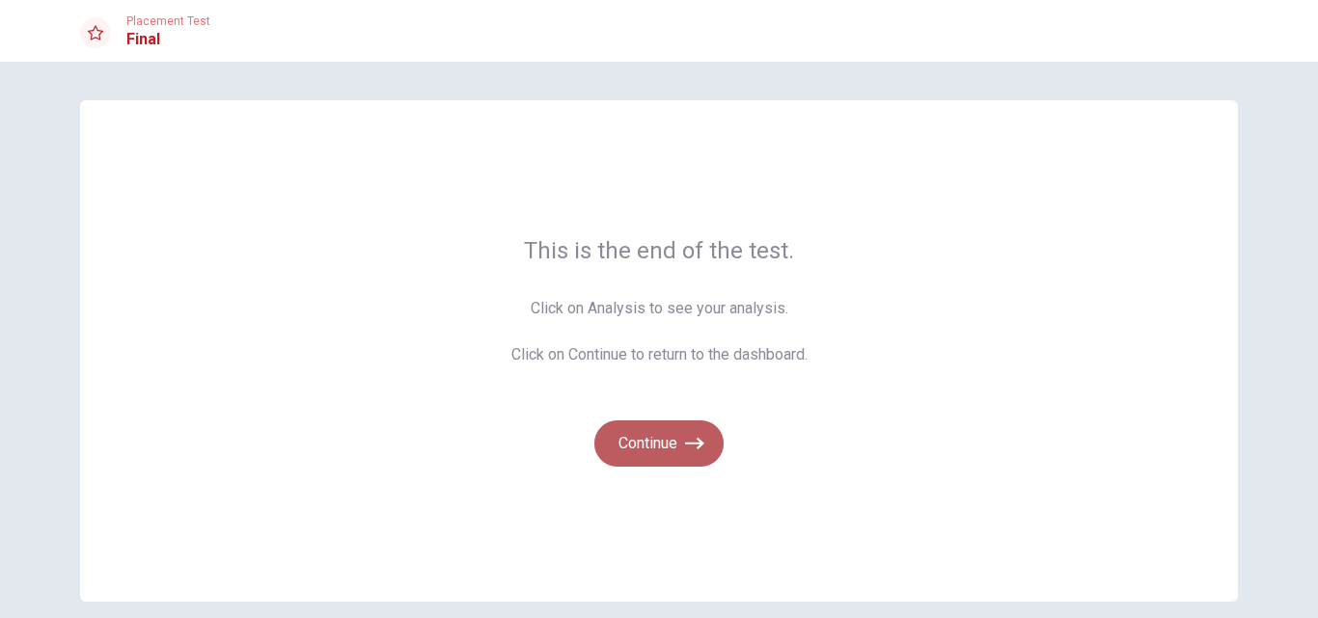
click at [695, 425] on button "Continue" at bounding box center [658, 444] width 129 height 46
